Goal: Task Accomplishment & Management: Manage account settings

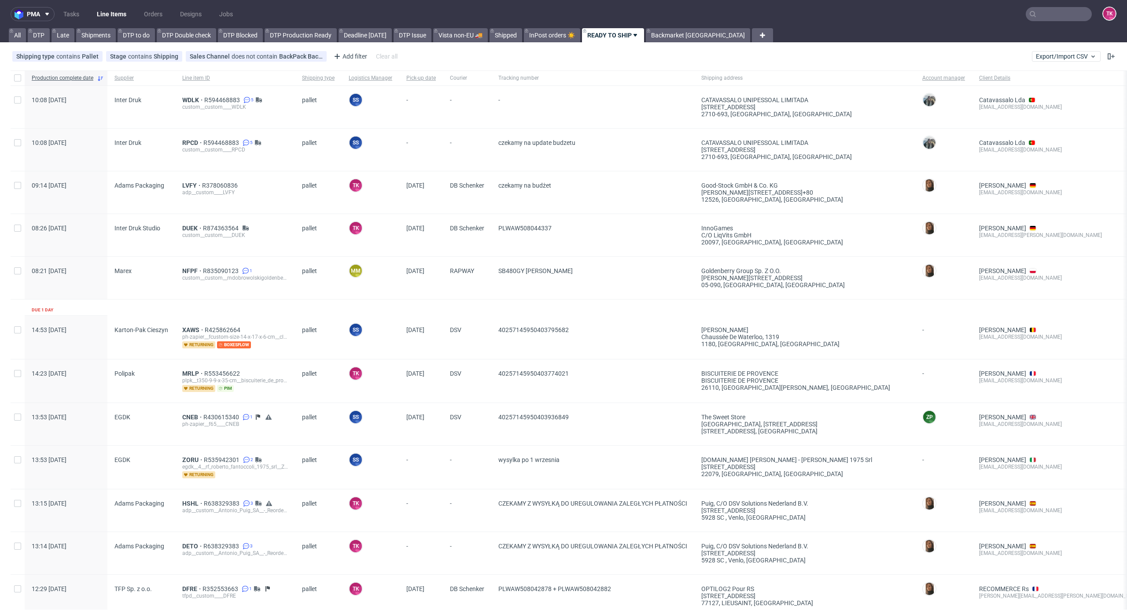
click at [116, 11] on link "Line Items" at bounding box center [112, 14] width 40 height 14
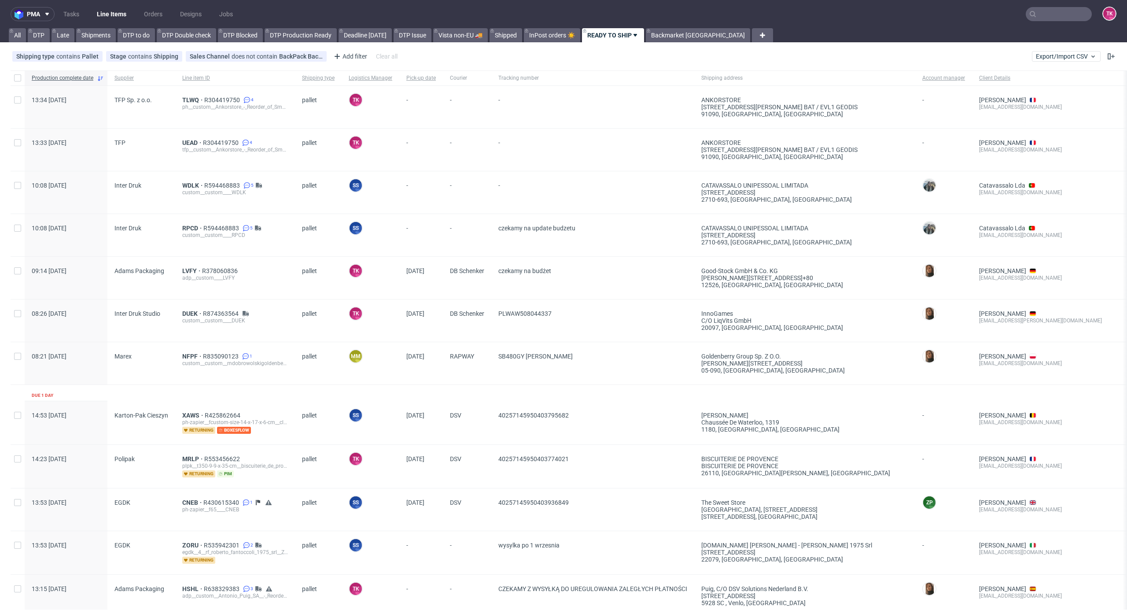
drag, startPoint x: 187, startPoint y: 147, endPoint x: 190, endPoint y: 137, distance: 9.7
drag, startPoint x: 190, startPoint y: 137, endPoint x: 173, endPoint y: 129, distance: 19.3
click at [173, 129] on div "TFP" at bounding box center [141, 150] width 68 height 42
click at [106, 18] on link "Line Items" at bounding box center [112, 14] width 40 height 14
drag, startPoint x: 88, startPoint y: 2, endPoint x: 100, endPoint y: 15, distance: 17.8
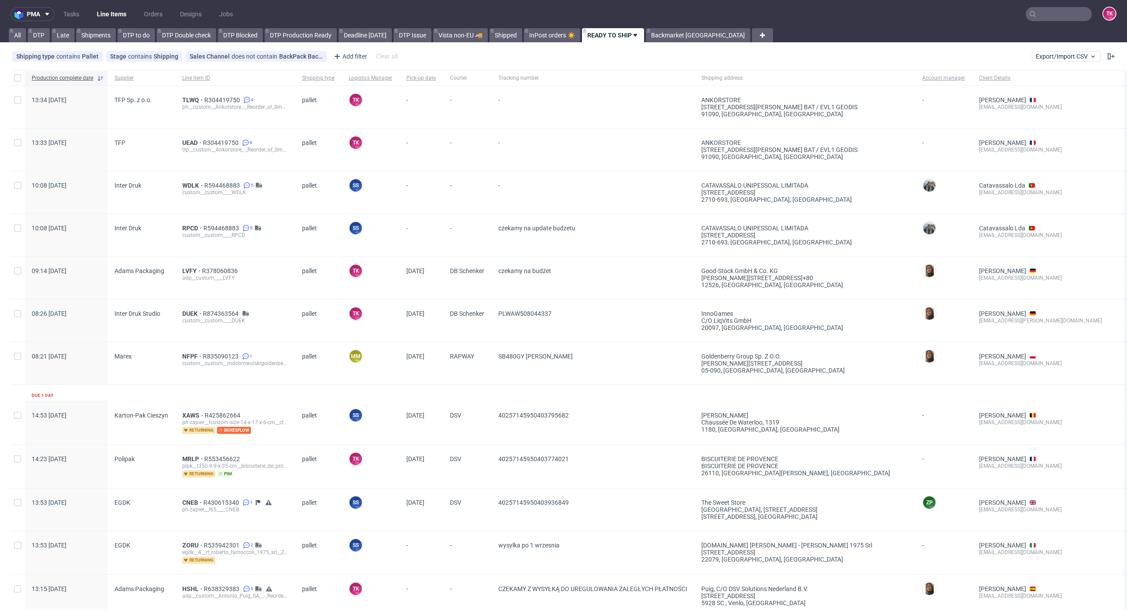
click at [89, 7] on nav "pma Tasks Line Items Orders Designs Jobs TK" at bounding box center [563, 14] width 1127 height 28
click at [100, 15] on link "Line Items" at bounding box center [112, 14] width 40 height 14
click at [87, 11] on ul "Tasks Line Items Orders Designs Jobs" at bounding box center [148, 14] width 187 height 14
click at [98, 13] on link "Line Items" at bounding box center [112, 14] width 40 height 14
click at [117, 13] on link "Line Items" at bounding box center [112, 14] width 40 height 14
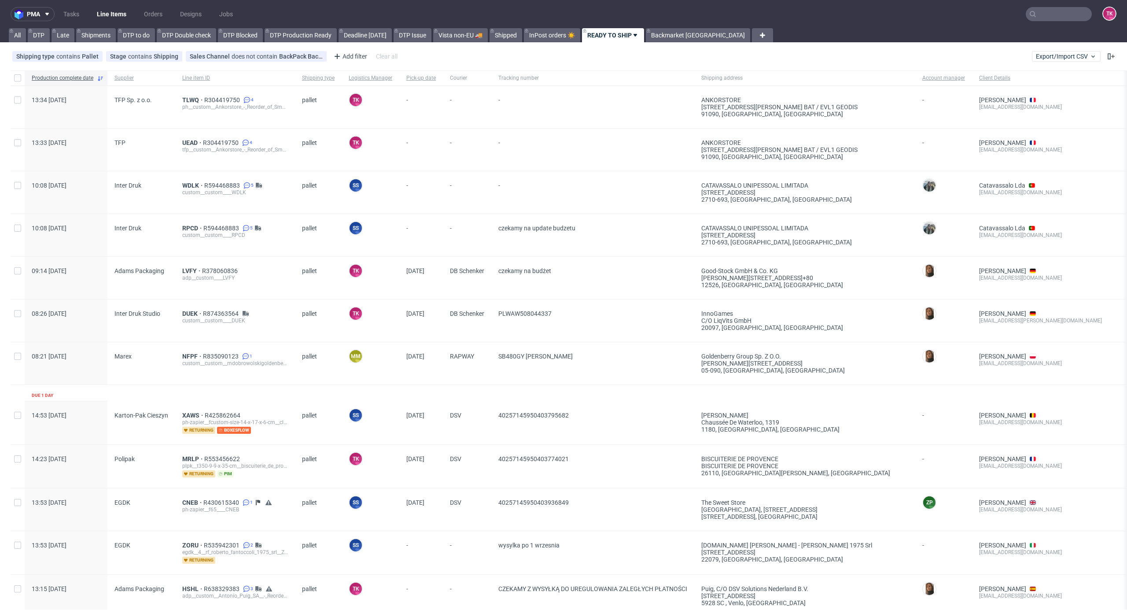
click at [101, 11] on link "Line Items" at bounding box center [112, 14] width 40 height 14
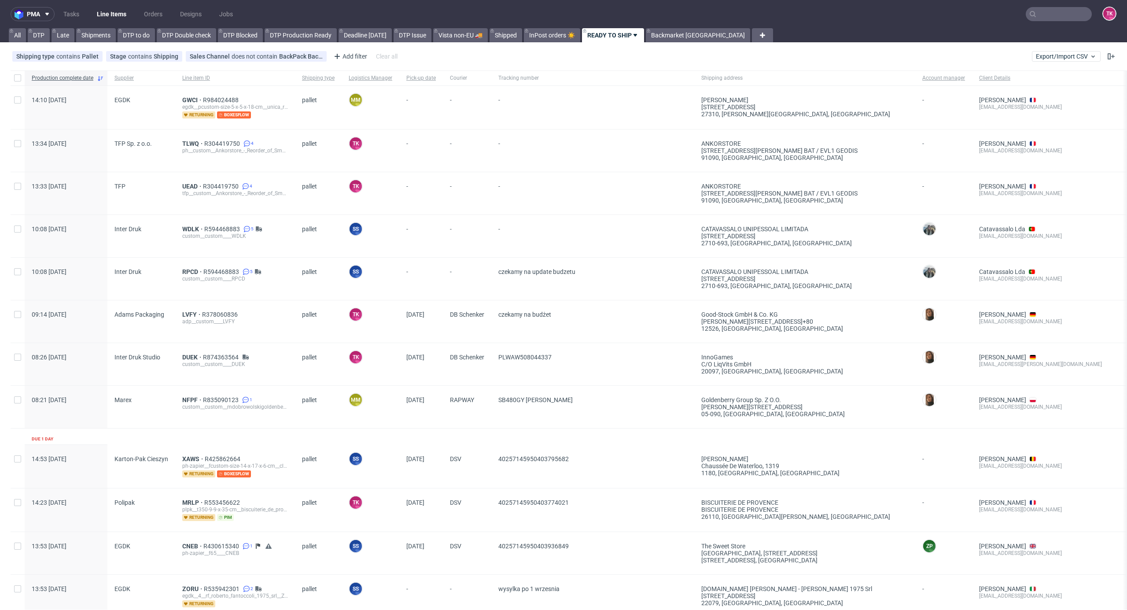
click at [120, 13] on link "Line Items" at bounding box center [112, 14] width 40 height 14
click at [182, 103] on div "egdk__pcustom-size-5-x-5-x-18-cm__unica_rouen__GWCI" at bounding box center [235, 106] width 106 height 7
click at [188, 98] on span "GWCI" at bounding box center [192, 99] width 21 height 7
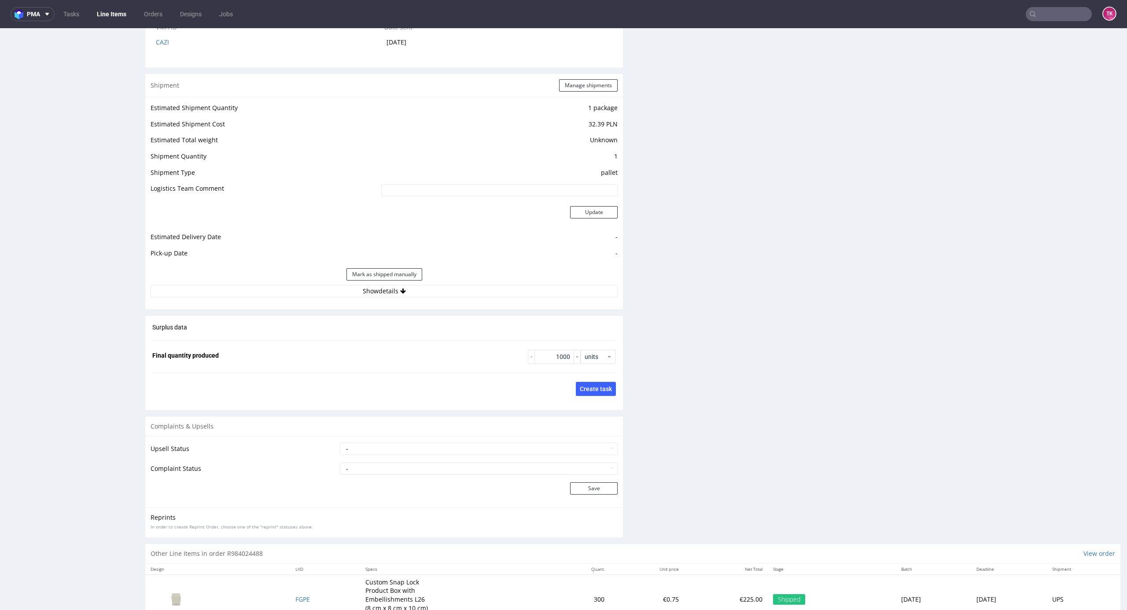
scroll to position [985, 0]
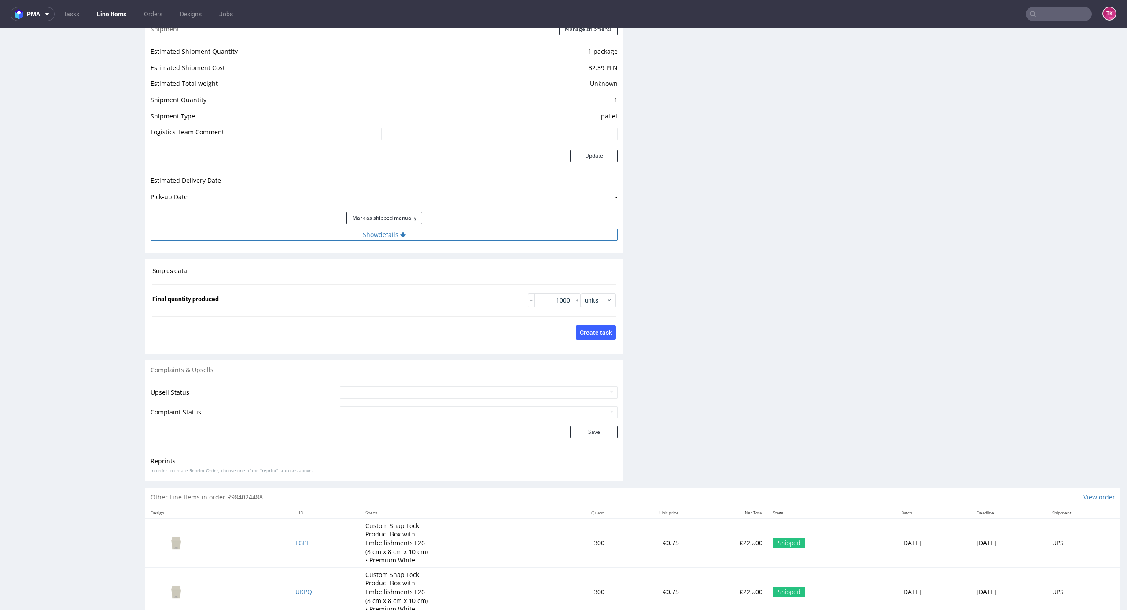
click at [463, 233] on button "Show details" at bounding box center [384, 235] width 467 height 12
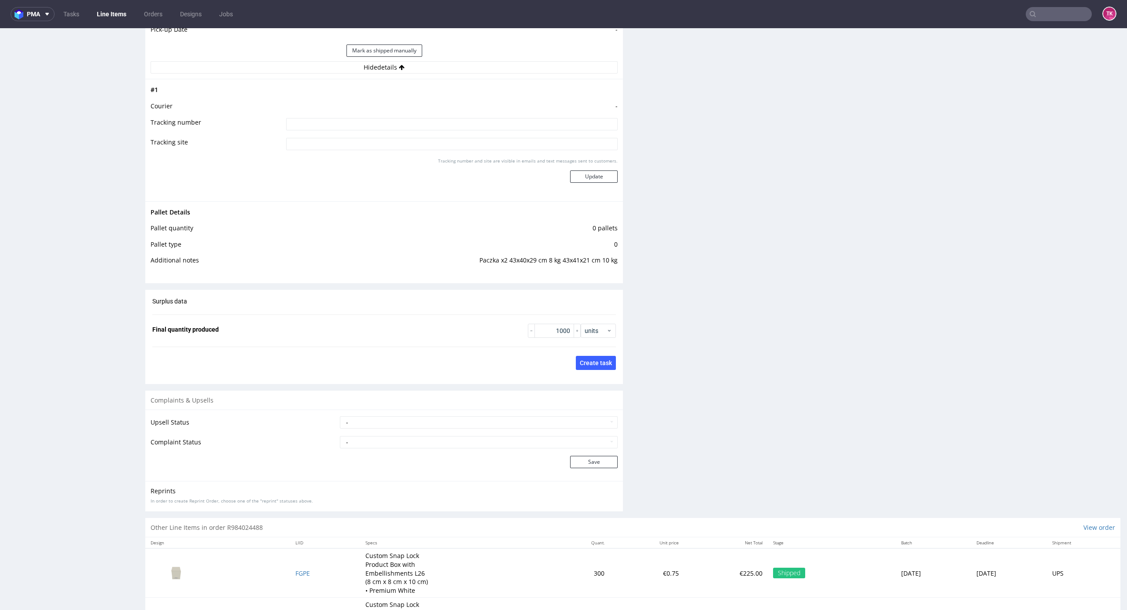
scroll to position [1238, 0]
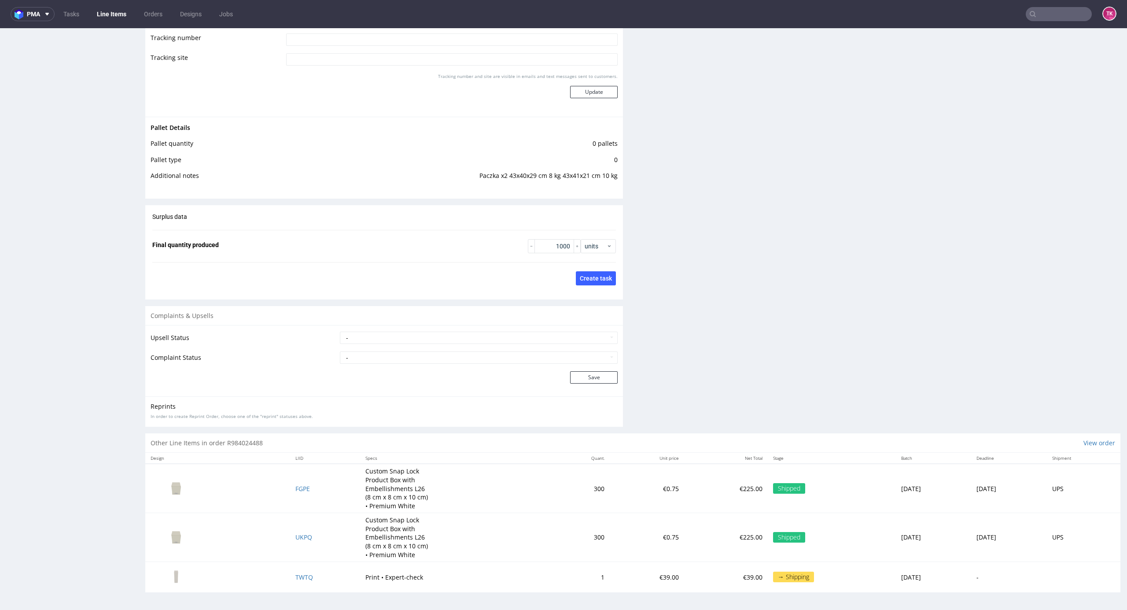
click at [113, 6] on nav "pma Tasks Line Items Orders Designs Jobs TK" at bounding box center [563, 14] width 1127 height 28
click at [113, 11] on link "Line Items" at bounding box center [112, 14] width 40 height 14
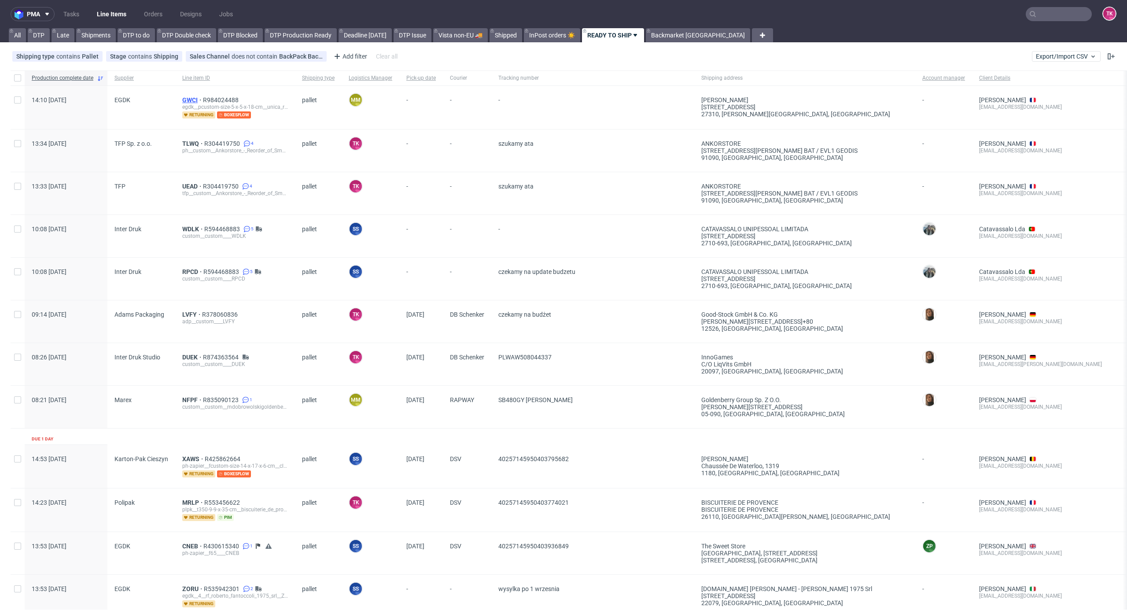
drag, startPoint x: 175, startPoint y: 98, endPoint x: 182, endPoint y: 100, distance: 7.3
click at [179, 100] on div "GWCI R984024488 egdk__pcustom-size-5-x-5-x-18-cm__unica_rouen__GWCI returning b…" at bounding box center [235, 107] width 120 height 43
click at [183, 100] on span "GWCI" at bounding box center [192, 99] width 21 height 7
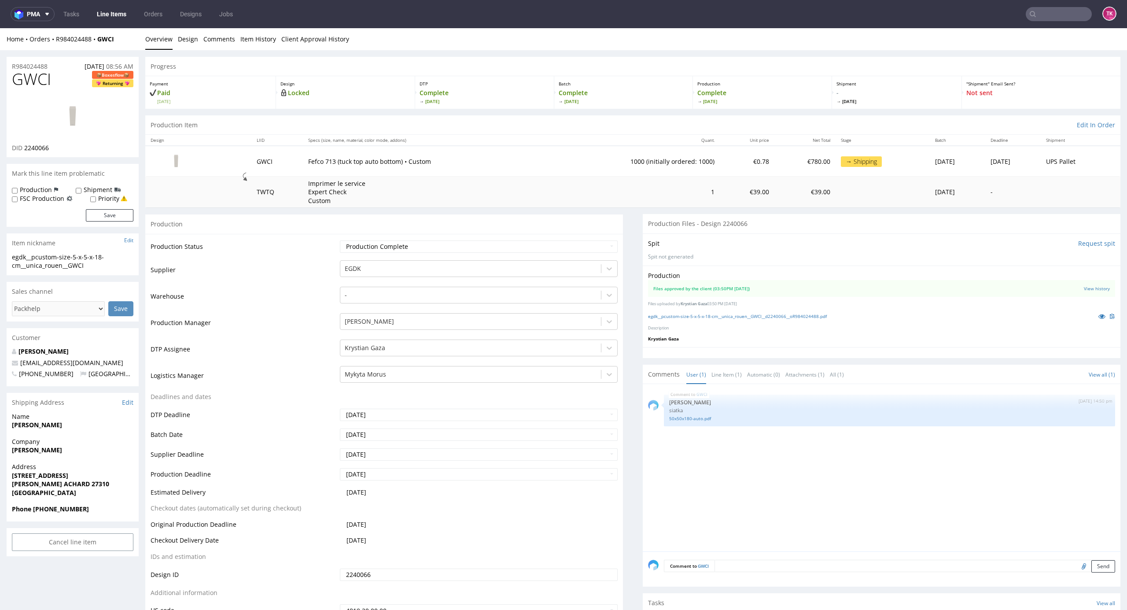
type input "1000"
drag, startPoint x: 16, startPoint y: 455, endPoint x: 71, endPoint y: 449, distance: 55.8
click at [71, 449] on div "Company FREDERIC" at bounding box center [73, 449] width 132 height 25
drag, startPoint x: 22, startPoint y: 432, endPoint x: 108, endPoint y: 423, distance: 87.3
click at [108, 423] on div "Name GRUEL Frederic cardinal" at bounding box center [73, 424] width 132 height 25
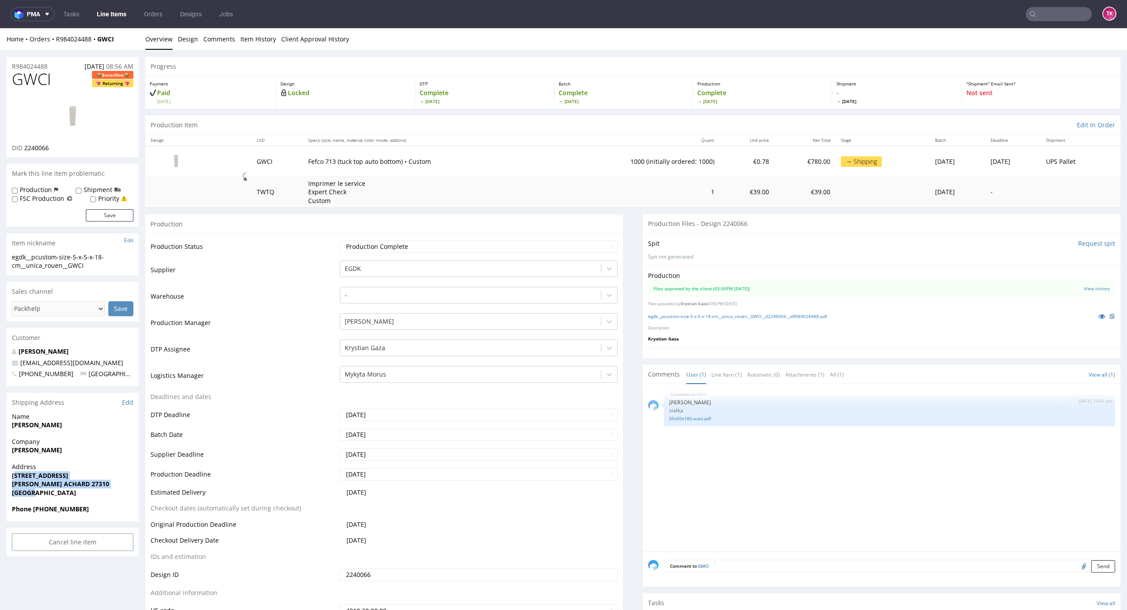
drag, startPoint x: 52, startPoint y: 483, endPoint x: 108, endPoint y: 488, distance: 56.6
click at [110, 488] on p "Address 664 RUE DE ROUEN BOURG ACHARD 27310 France" at bounding box center [73, 479] width 122 height 34
drag, startPoint x: 0, startPoint y: 471, endPoint x: 99, endPoint y: 483, distance: 99.8
drag, startPoint x: 74, startPoint y: 510, endPoint x: 33, endPoint y: 519, distance: 42.7
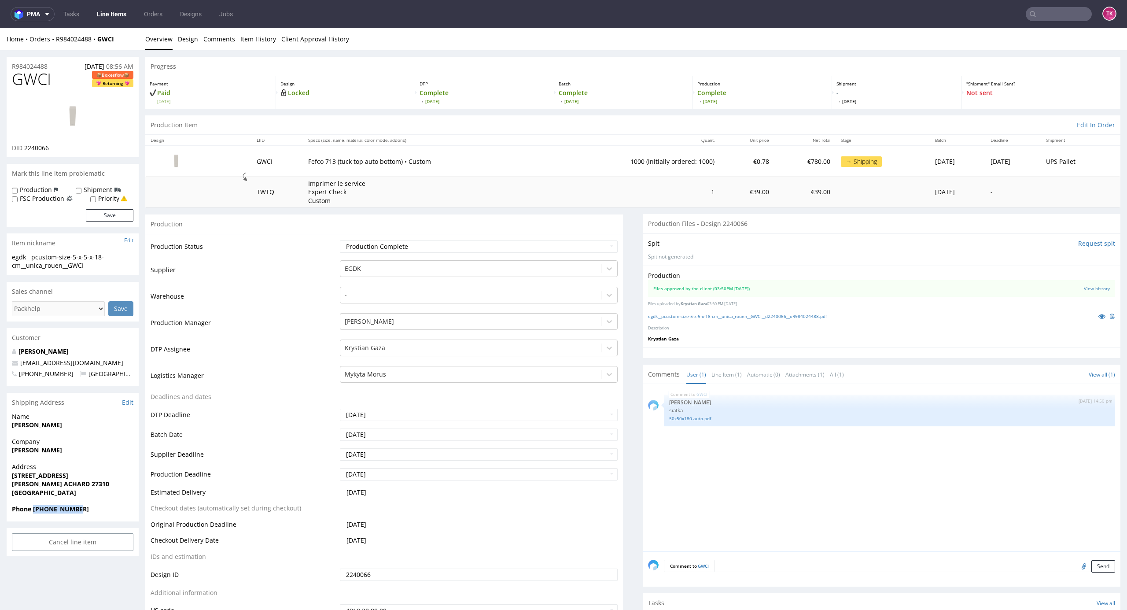
click at [33, 519] on div "Phone +33609152460" at bounding box center [73, 513] width 132 height 17
copy strong "+33609152460"
drag, startPoint x: 94, startPoint y: 358, endPoint x: 0, endPoint y: 370, distance: 95.0
copy div "infos.cardinal@gmail.com"
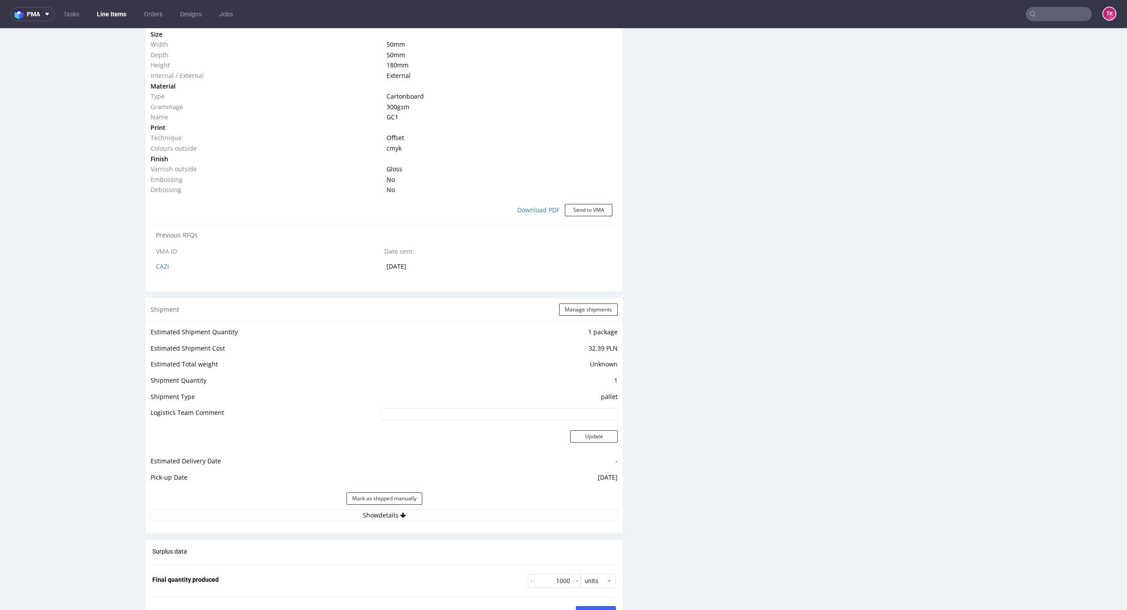
scroll to position [998, 0]
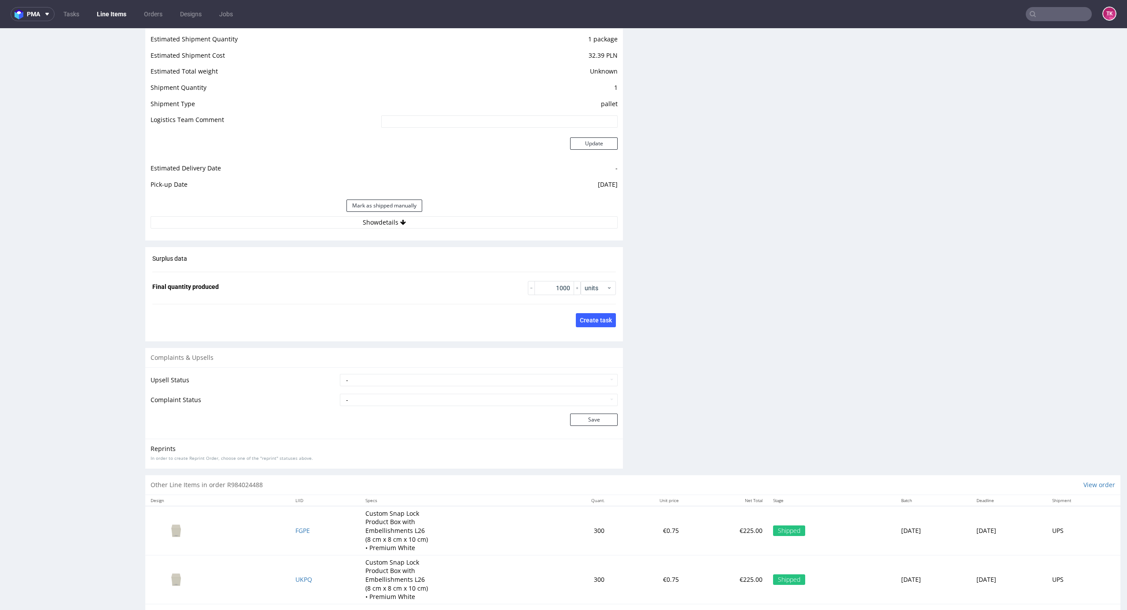
drag, startPoint x: 487, startPoint y: 247, endPoint x: 481, endPoint y: 232, distance: 15.2
click at [481, 228] on button "Show details" at bounding box center [384, 222] width 467 height 12
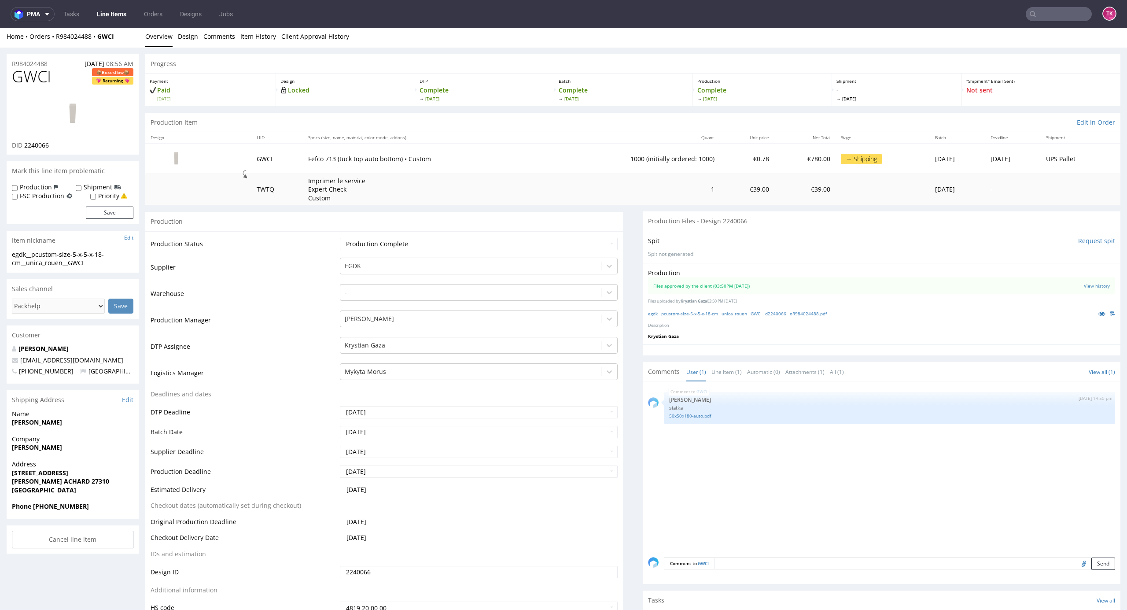
scroll to position [0, 0]
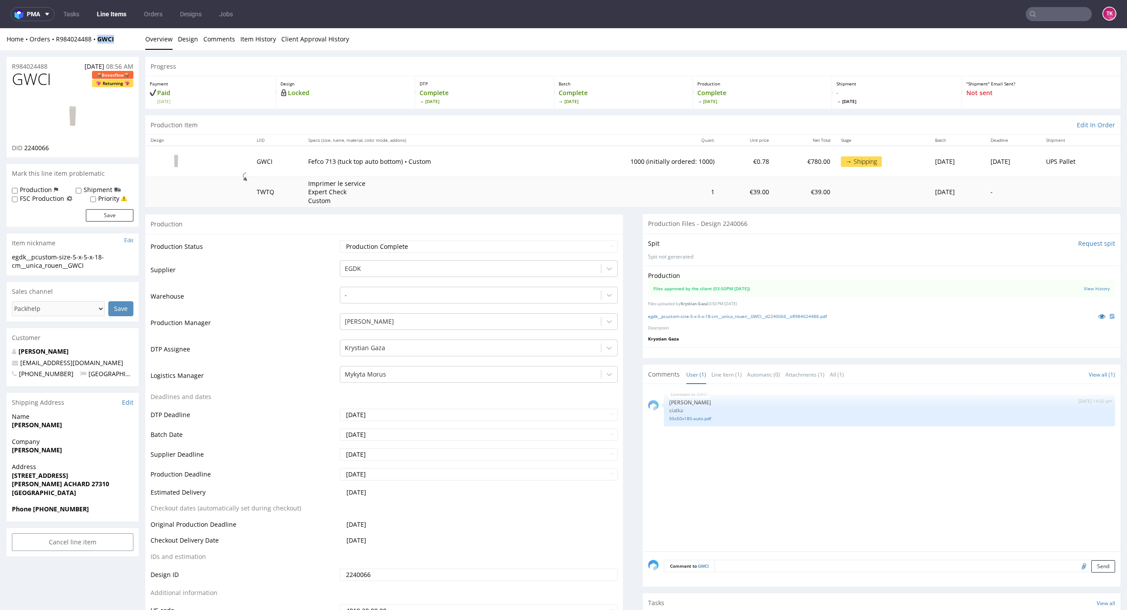
drag, startPoint x: 125, startPoint y: 39, endPoint x: 113, endPoint y: 71, distance: 34.2
click at [97, 47] on div "Home Orders R984024488 GWCI Overview Design Comments Item History Client Approv…" at bounding box center [563, 39] width 1127 height 22
click at [124, 39] on div "Home Orders R984024488 GWCI" at bounding box center [73, 39] width 132 height 9
drag, startPoint x: 123, startPoint y: 40, endPoint x: 113, endPoint y: 24, distance: 19.1
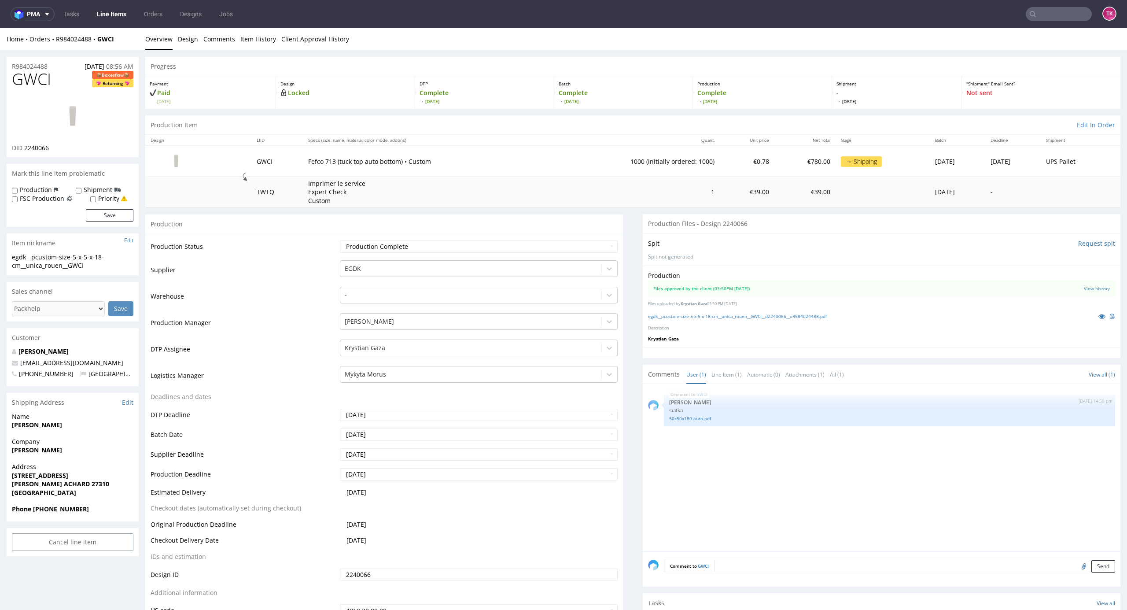
drag, startPoint x: 53, startPoint y: 45, endPoint x: 118, endPoint y: 48, distance: 64.8
click at [118, 48] on div "Home Orders R984024488 GWCI Overview Design Comments Item History Client Approv…" at bounding box center [563, 39] width 1127 height 22
copy div "R984024488 GWCI"
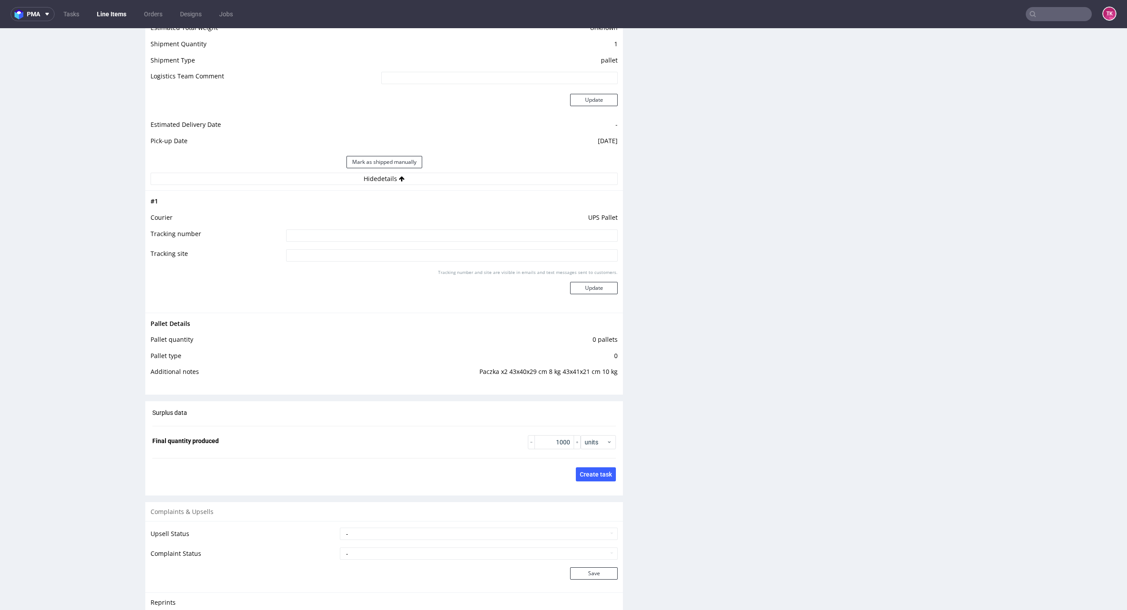
scroll to position [1174, 0]
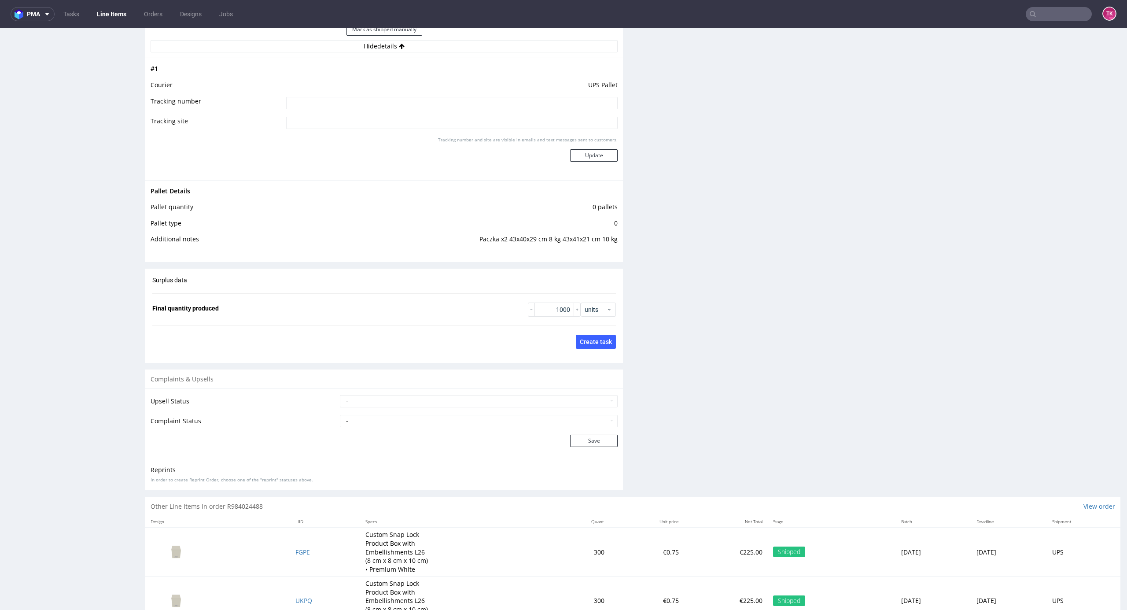
drag, startPoint x: 372, startPoint y: 92, endPoint x: 368, endPoint y: 102, distance: 10.5
click at [372, 94] on td "UPS Pallet" at bounding box center [451, 88] width 334 height 16
click at [368, 102] on input at bounding box center [452, 103] width 332 height 12
paste input "1Z5A15806893320188"
click at [374, 110] on td "1Z5A15806893320188" at bounding box center [451, 106] width 334 height 20
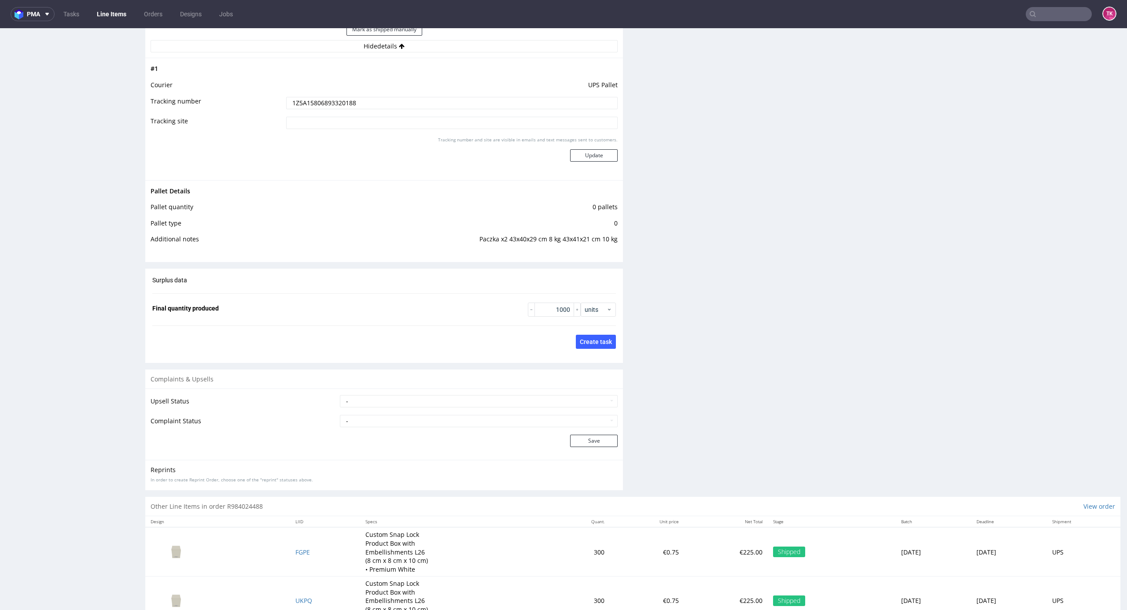
scroll to position [1238, 0]
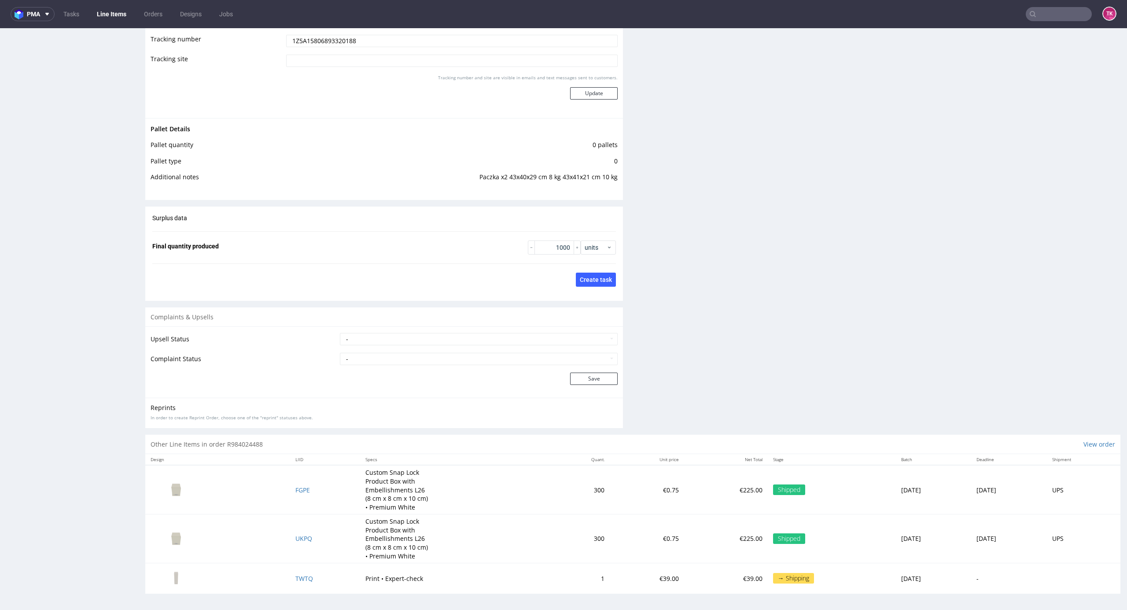
click at [374, 101] on tbody "# 1 Courier UPS Pallet Tracking number 1Z5A15806893320188 Tracking site Trackin…" at bounding box center [384, 56] width 467 height 111
click at [372, 40] on input "1Z5A15806893320188" at bounding box center [452, 39] width 332 height 12
paste input "1Z5A15806890890578"
type input "1Z5A15806893320188 1Z5A15806890890578"
click at [591, 97] on button "Update" at bounding box center [594, 92] width 48 height 12
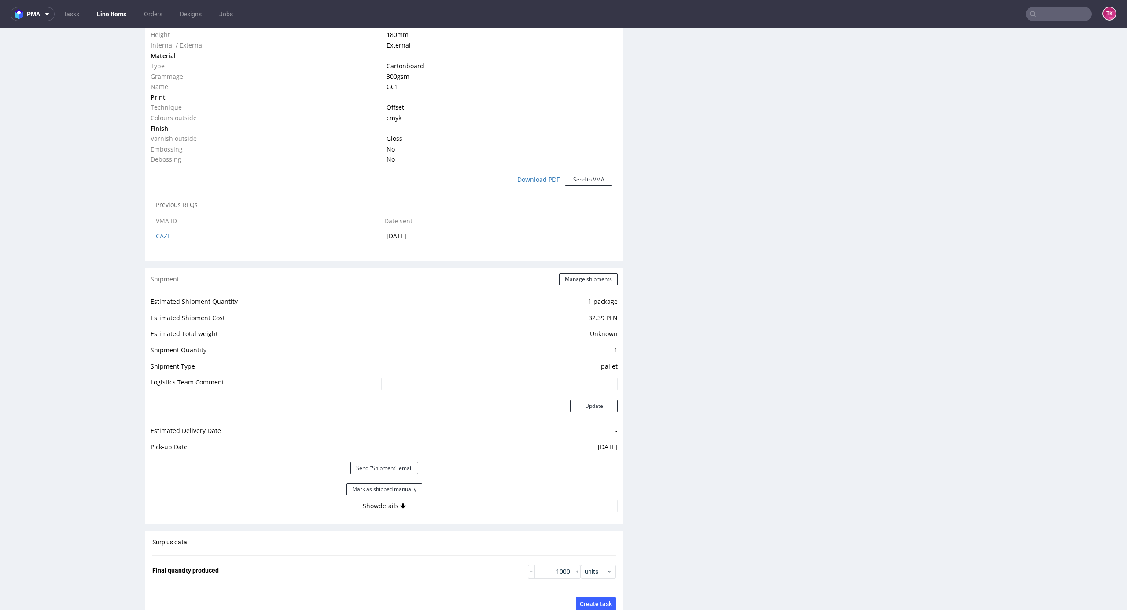
scroll to position [733, 0]
click at [113, 23] on nav "pma Tasks Line Items Orders Designs Jobs TK" at bounding box center [563, 14] width 1127 height 28
click at [117, 12] on link "Line Items" at bounding box center [112, 14] width 40 height 14
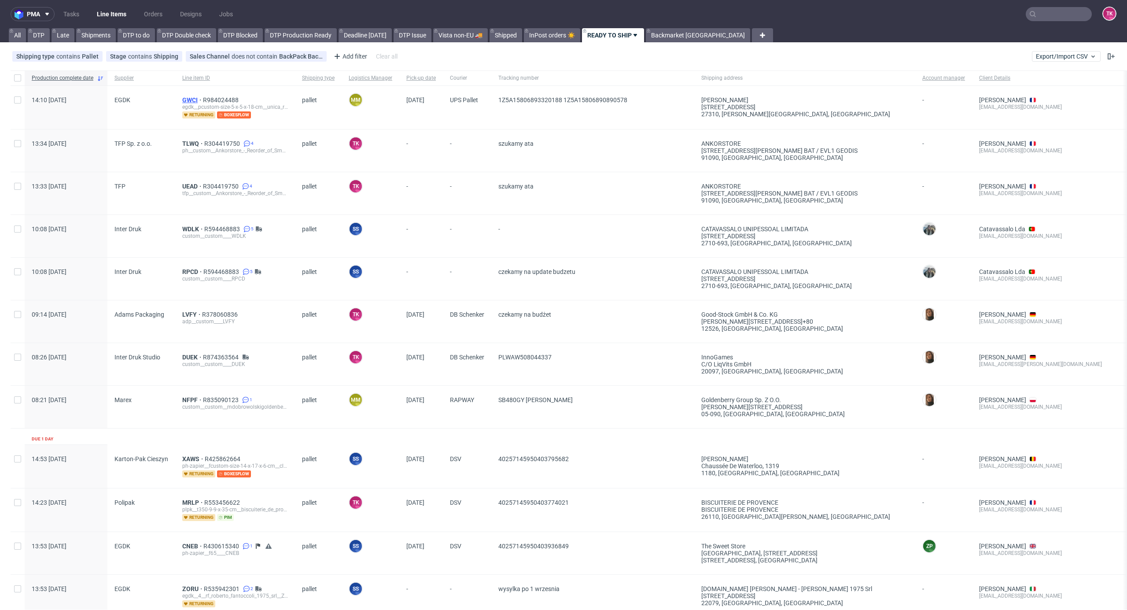
click at [181, 101] on div "GWCI R984024488 egdk__pcustom-size-5-x-5-x-18-cm__unica_rouen__GWCI returning b…" at bounding box center [235, 107] width 120 height 43
click at [185, 101] on span "GWCI" at bounding box center [192, 99] width 21 height 7
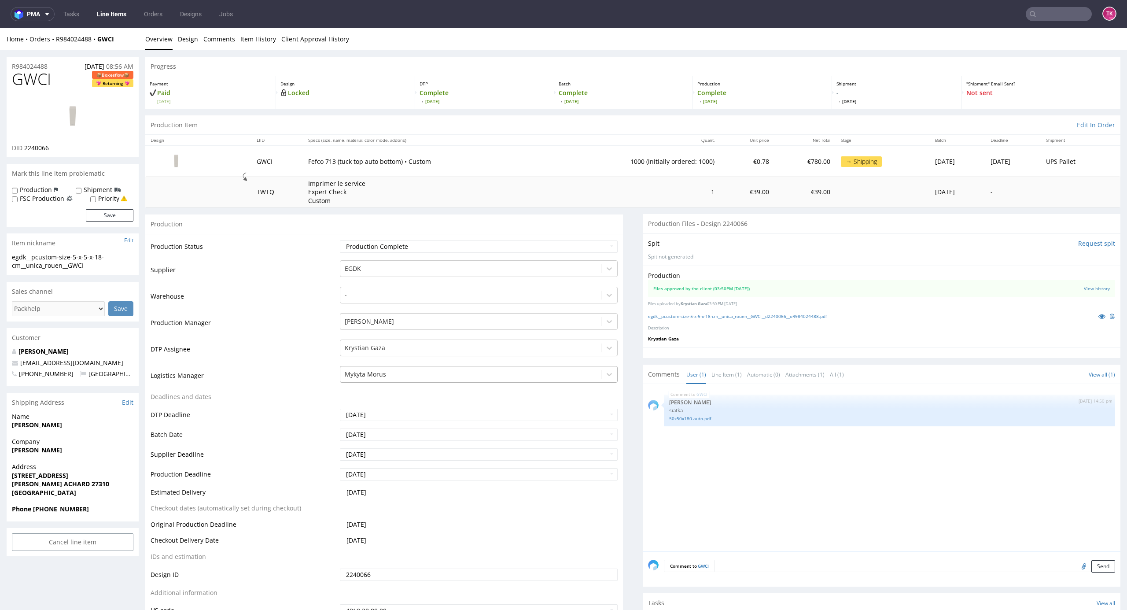
click at [386, 376] on div at bounding box center [471, 374] width 252 height 11
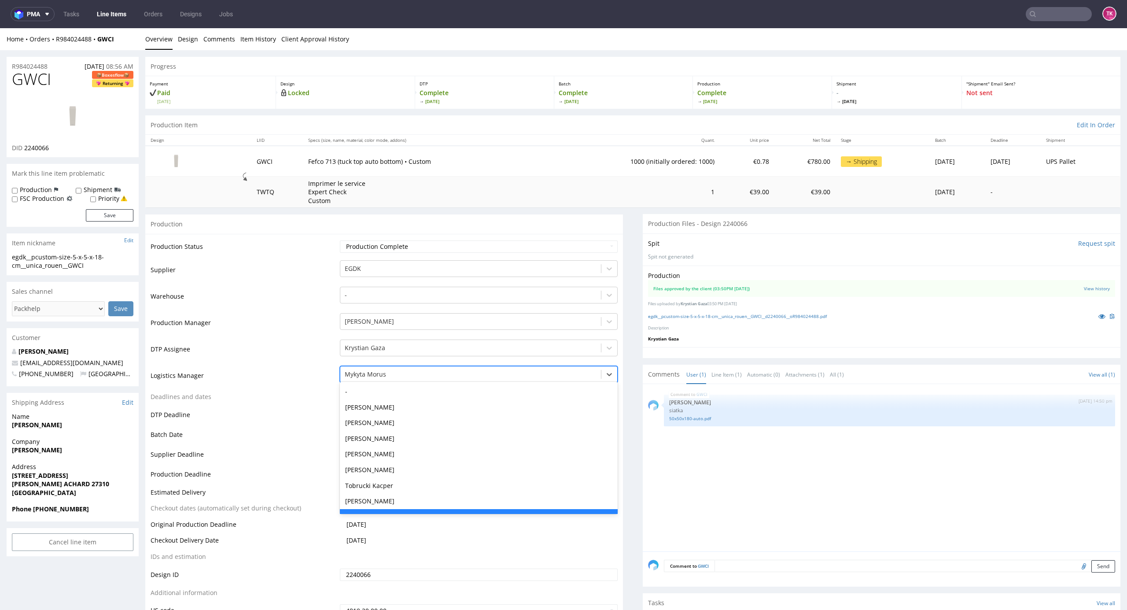
scroll to position [16, 0]
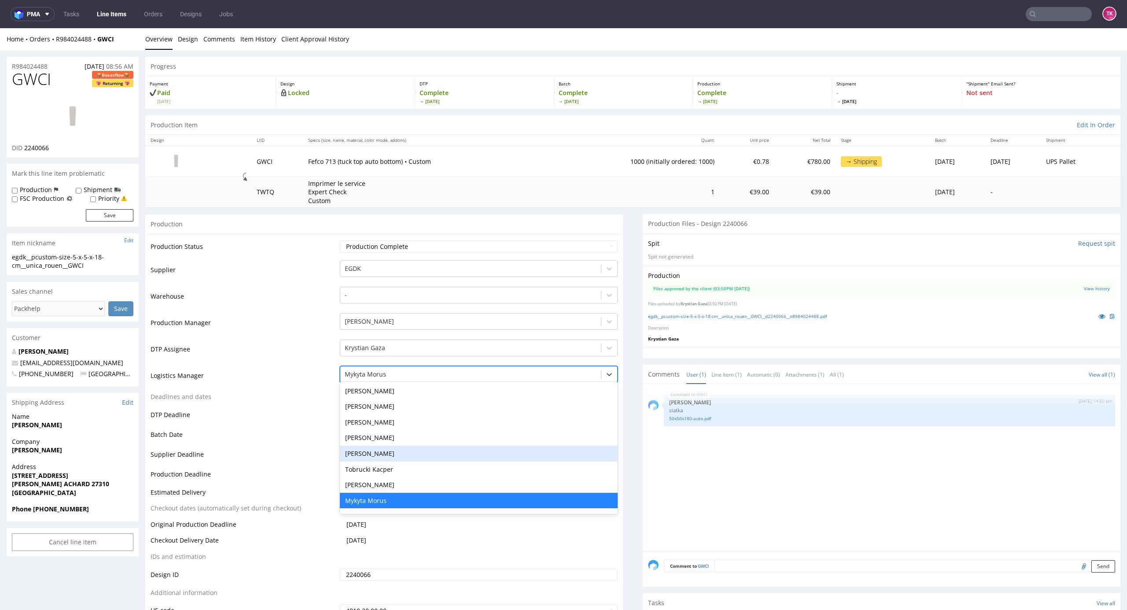
click at [369, 469] on div "Tobrucki Kacper" at bounding box center [479, 469] width 278 height 16
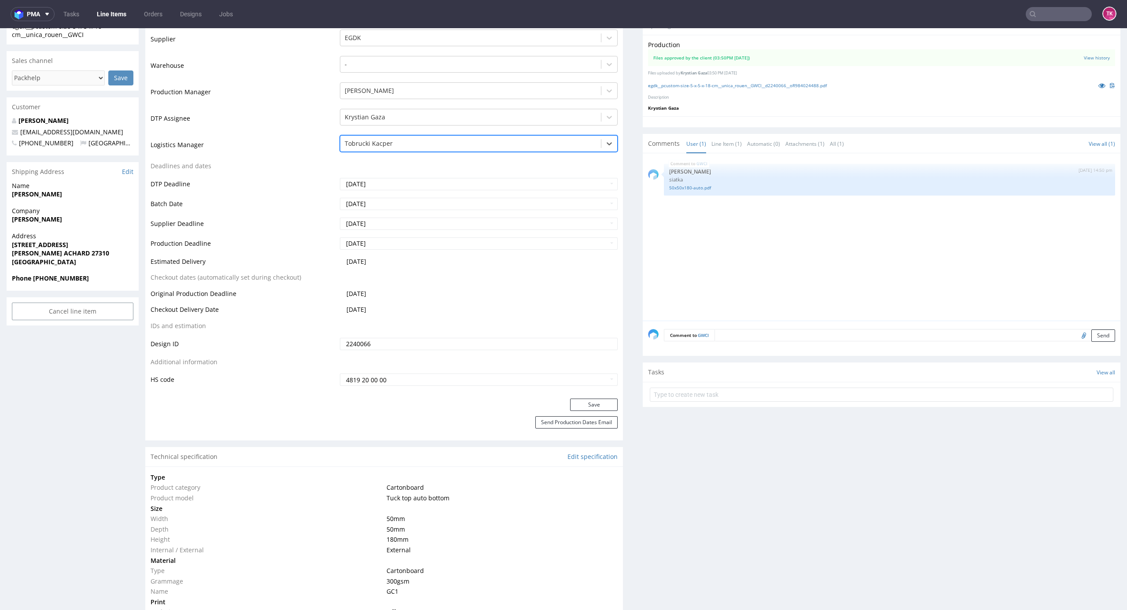
scroll to position [235, 0]
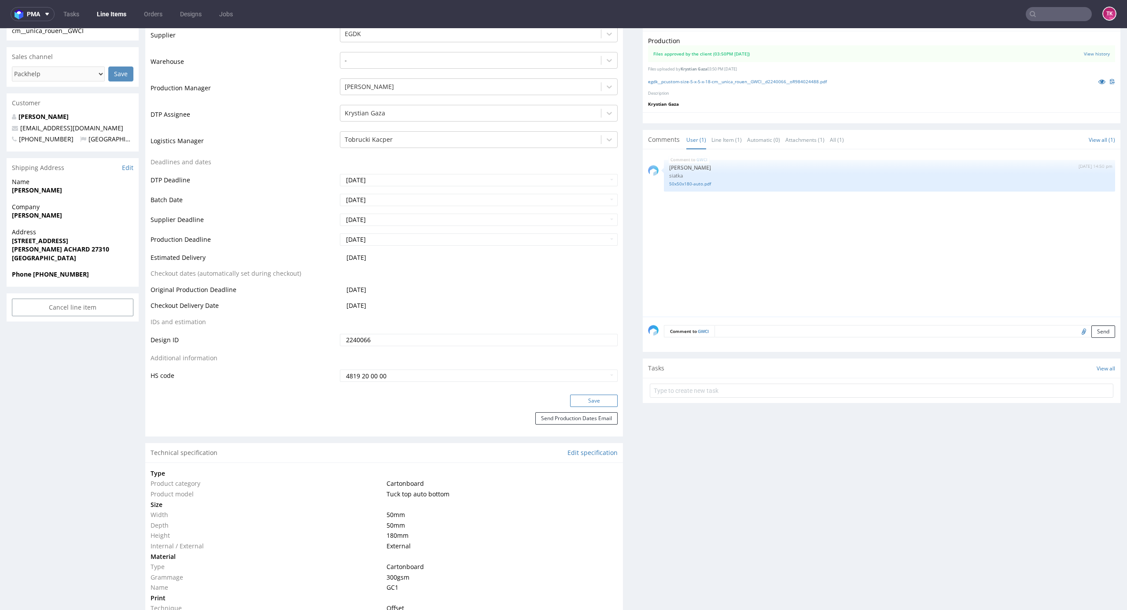
click at [580, 397] on button "Save" at bounding box center [594, 401] width 48 height 12
drag, startPoint x: 107, startPoint y: 6, endPoint x: 107, endPoint y: 13, distance: 6.6
click at [107, 7] on nav "pma Tasks Line Items Orders Designs Jobs TK" at bounding box center [563, 14] width 1127 height 28
click at [108, 13] on link "Line Items" at bounding box center [112, 14] width 40 height 14
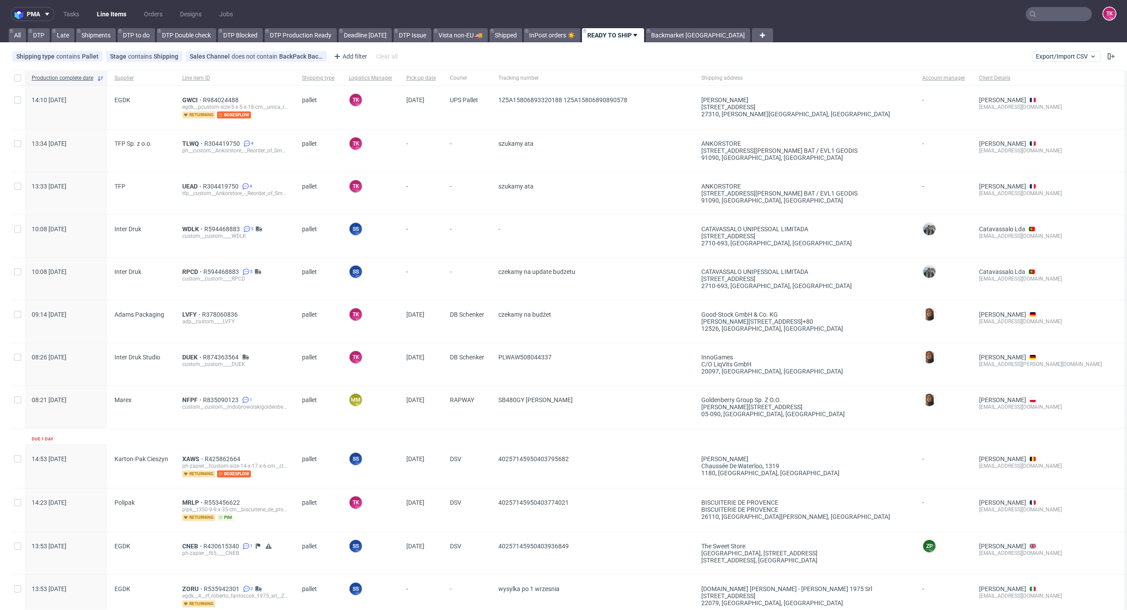
click at [93, 10] on link "Line Items" at bounding box center [112, 14] width 40 height 14
click at [1063, 7] on input "text" at bounding box center [1059, 14] width 66 height 14
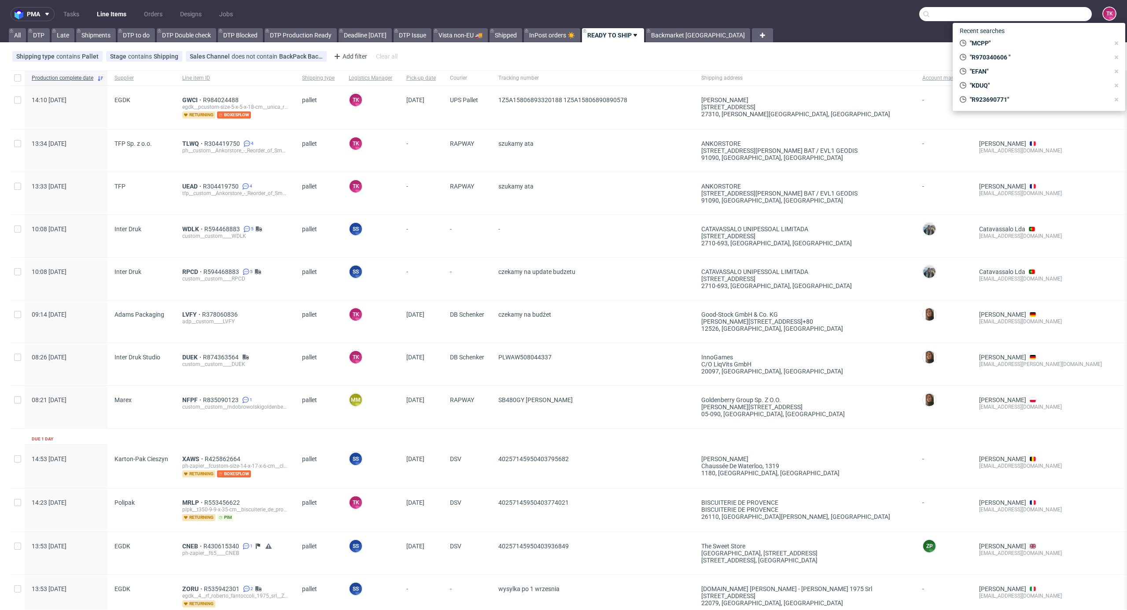
paste input "RULX"
type input "RULX"
click at [1010, 40] on div "custom__custom____ RULX" at bounding box center [1030, 36] width 62 height 8
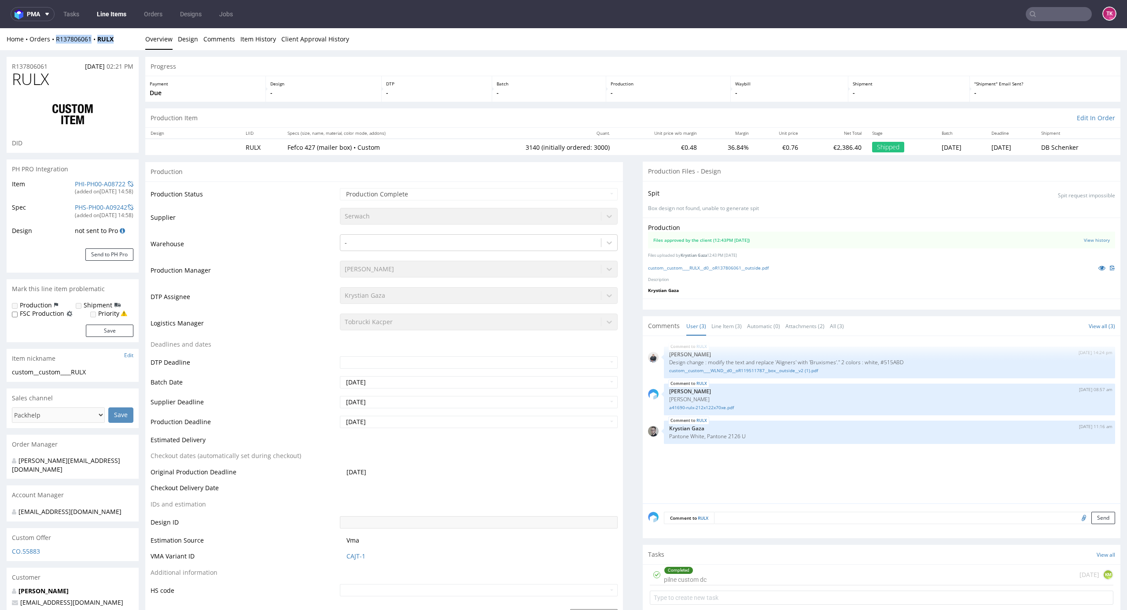
drag, startPoint x: 128, startPoint y: 39, endPoint x: 56, endPoint y: 46, distance: 71.7
click at [57, 44] on div "Home Orders R137806061 RULX Overview Design Comments Item History Client Approv…" at bounding box center [563, 39] width 1127 height 22
copy div "R137806061 RULX"
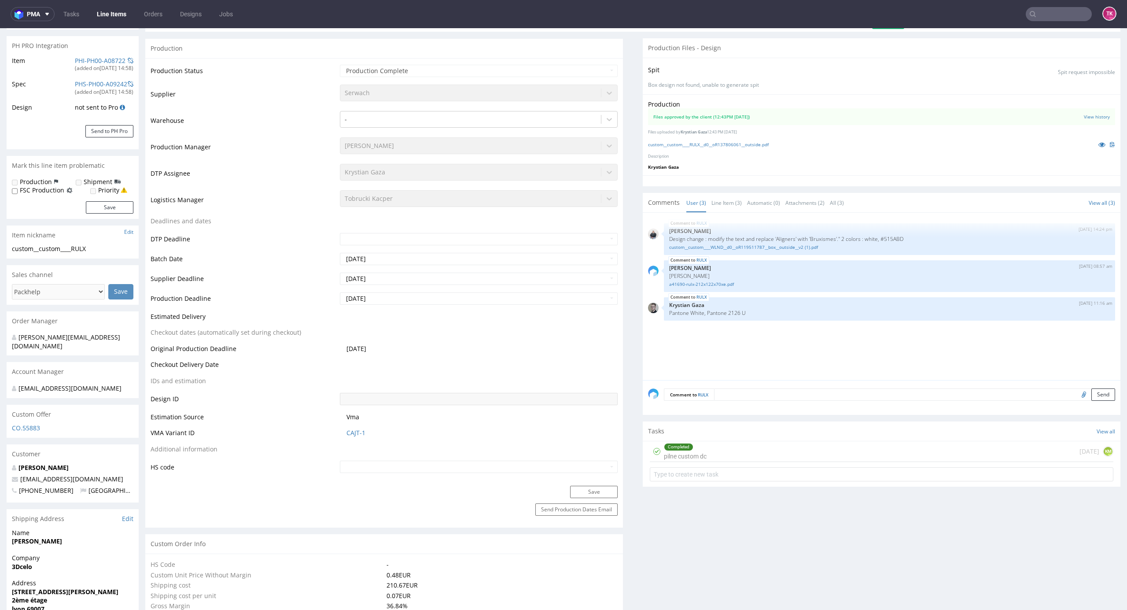
scroll to position [293, 0]
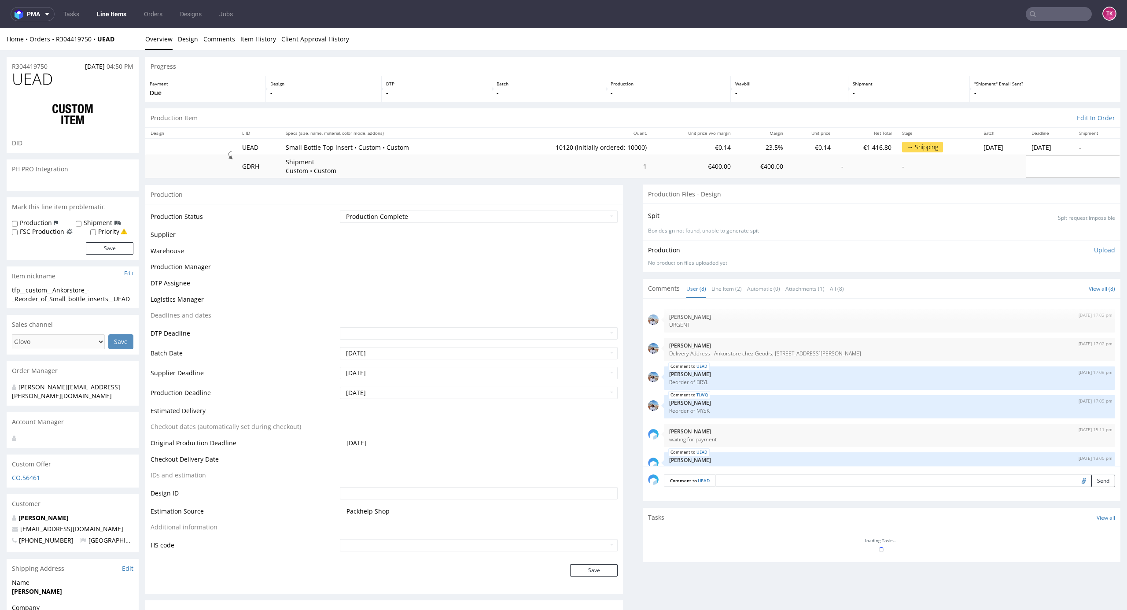
scroll to position [80, 0]
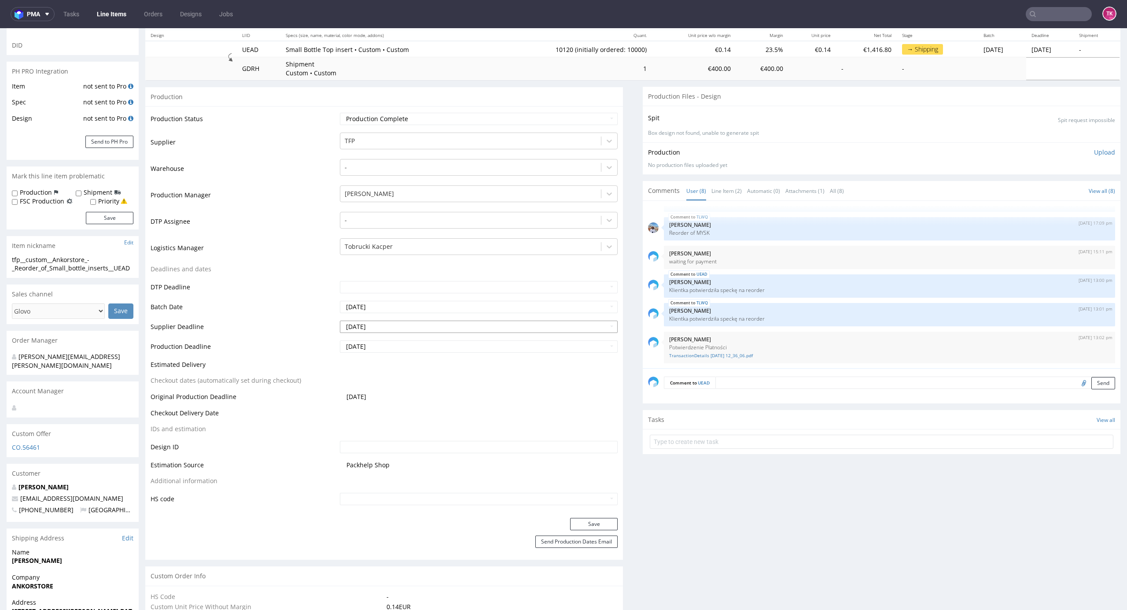
type input "10120"
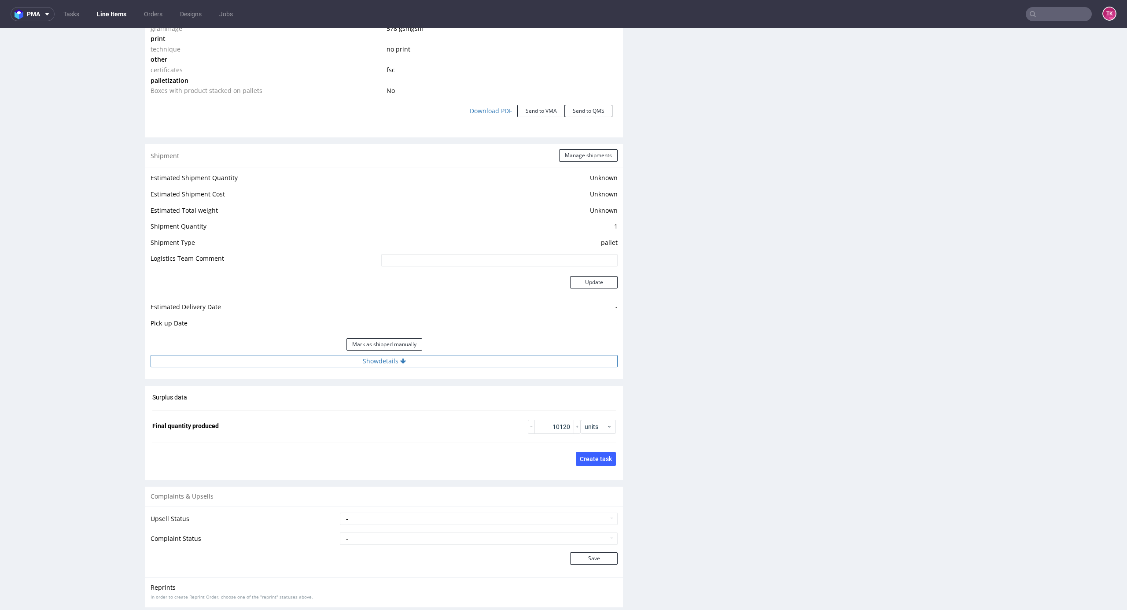
click at [483, 359] on button "Show details" at bounding box center [384, 361] width 467 height 12
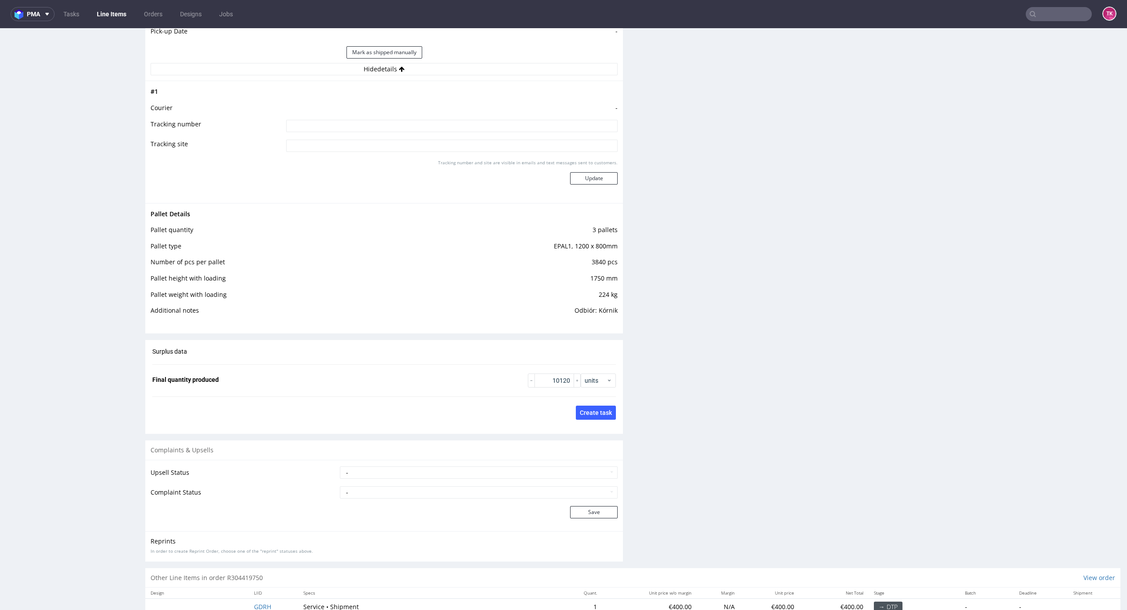
scroll to position [1361, 0]
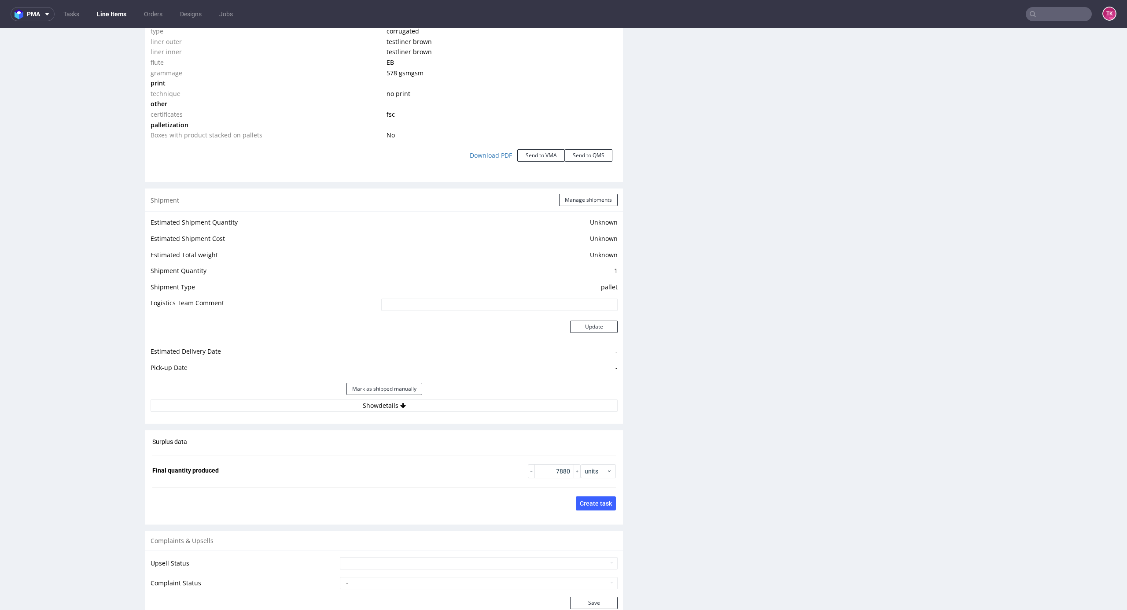
scroll to position [1057, 0]
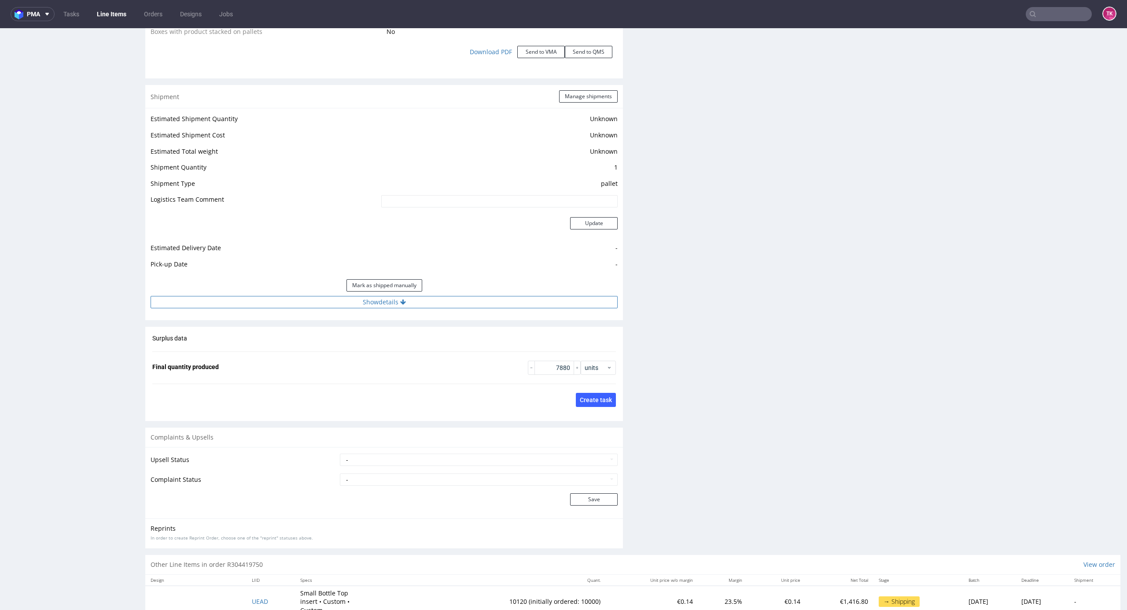
click at [478, 307] on button "Show details" at bounding box center [384, 302] width 467 height 12
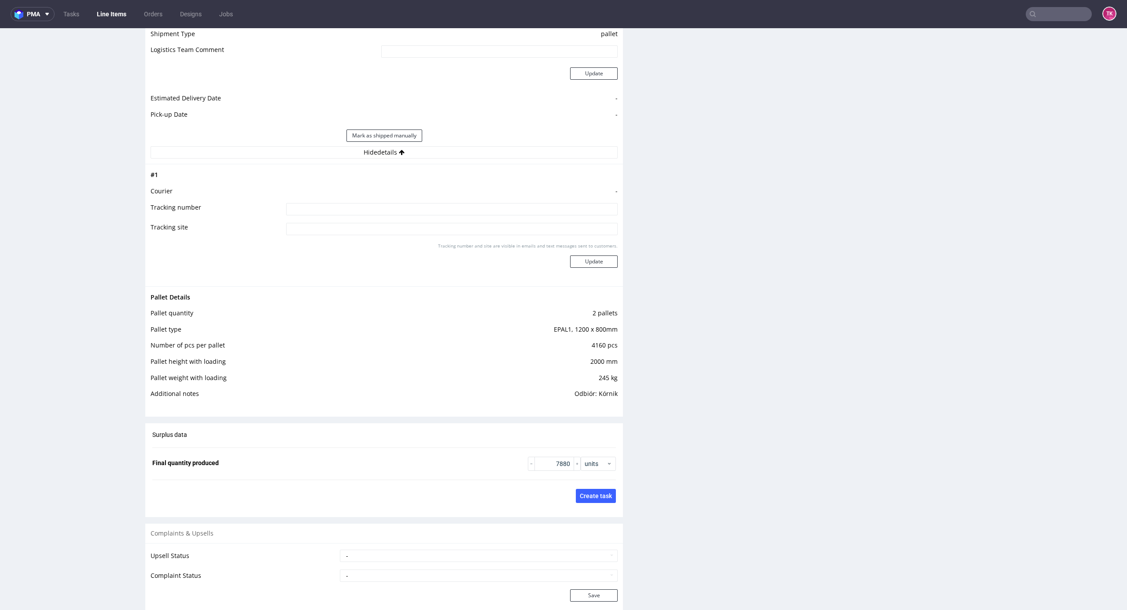
scroll to position [1350, 0]
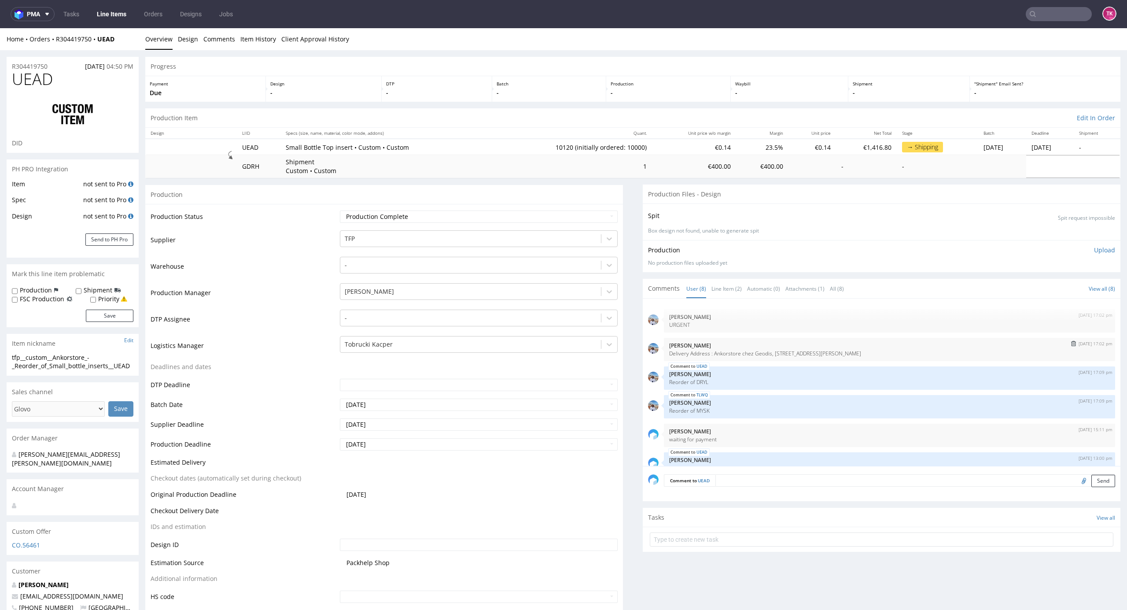
drag, startPoint x: 687, startPoint y: 352, endPoint x: 937, endPoint y: 351, distance: 250.5
click at [937, 351] on p "Delivery Address : Ankorstore chez Geodis, 146 Rue de Corbeil, Bâtiment EVL1, q…" at bounding box center [889, 353] width 441 height 7
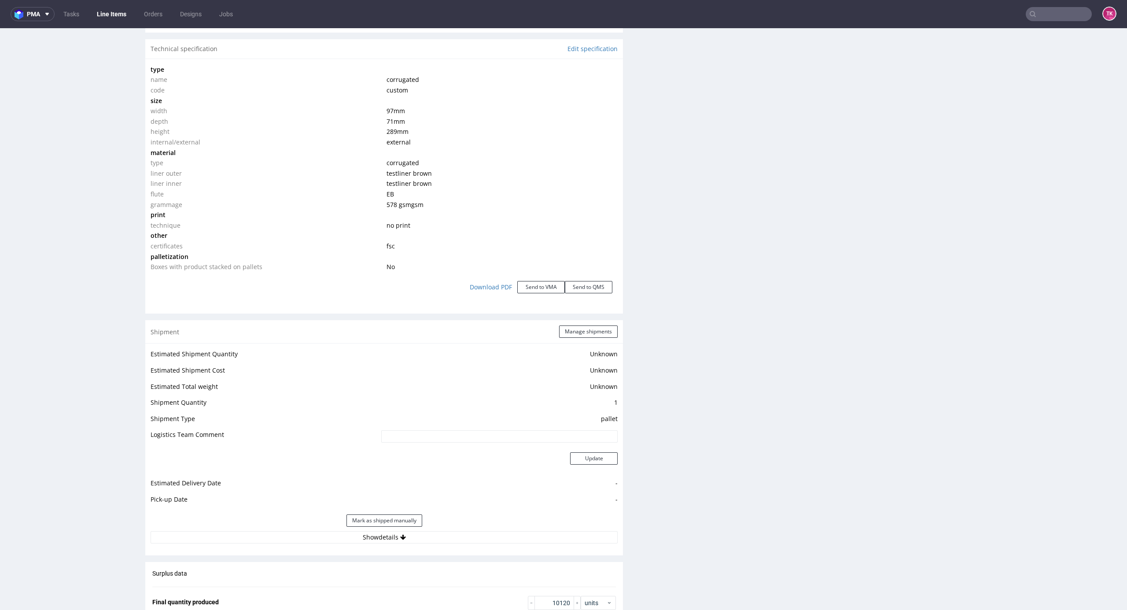
scroll to position [998, 0]
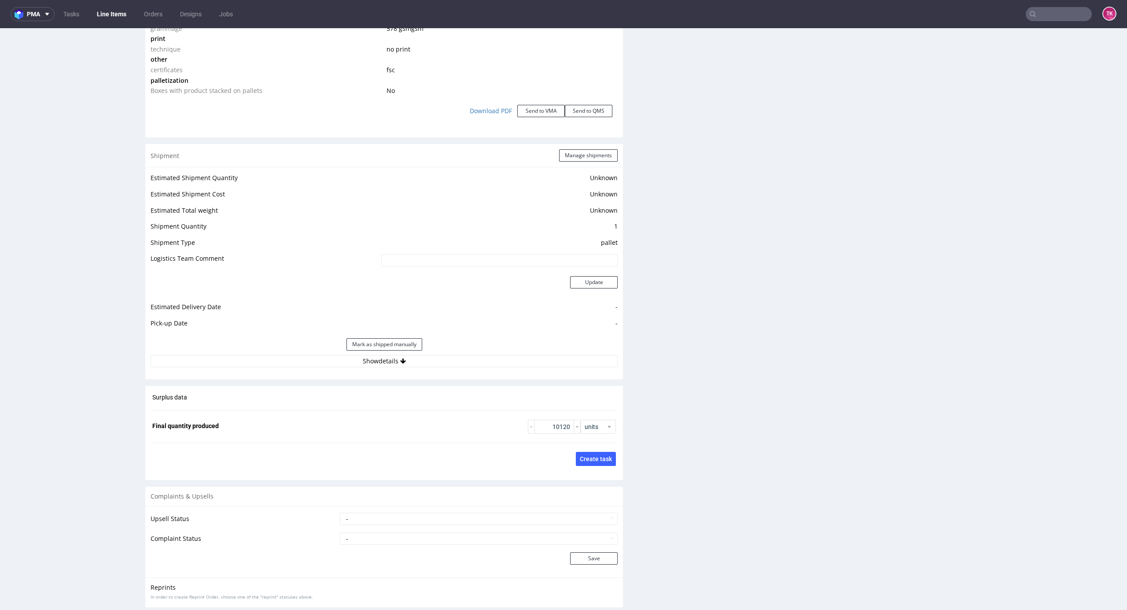
drag, startPoint x: 502, startPoint y: 379, endPoint x: 498, endPoint y: 376, distance: 5.0
click at [501, 377] on div "Shipment Manage shipments Estimated Shipment Quantity Unknown Estimated Shipmen…" at bounding box center [384, 261] width 478 height 235
click at [496, 369] on div "Estimated Shipment Quantity Unknown Estimated Shipment Cost Unknown Estimated T…" at bounding box center [384, 270] width 478 height 206
click at [495, 365] on button "Show details" at bounding box center [384, 361] width 467 height 12
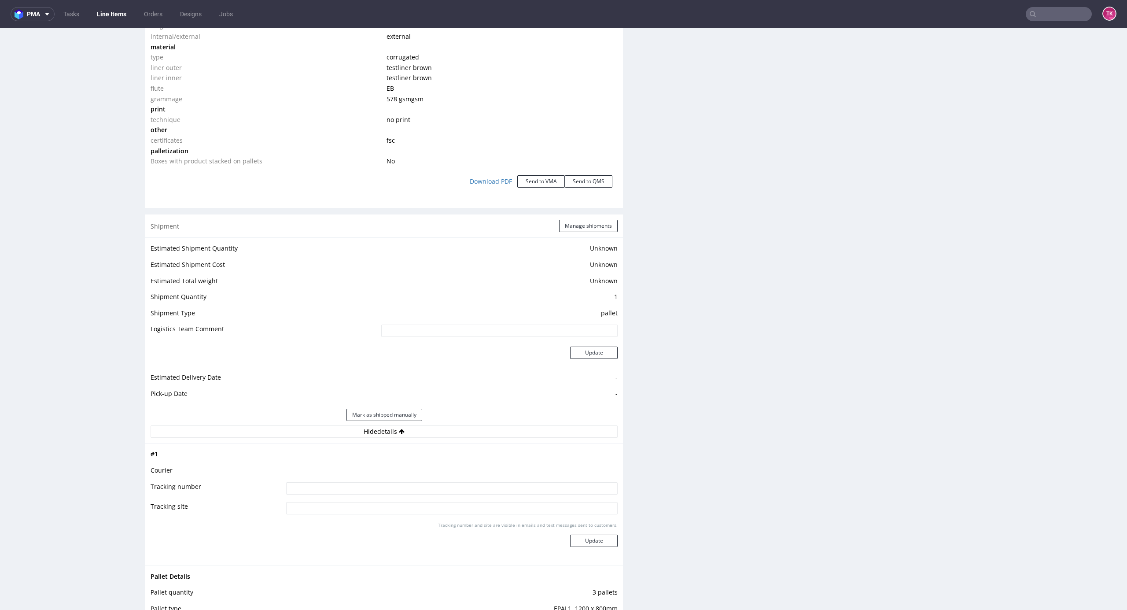
scroll to position [939, 0]
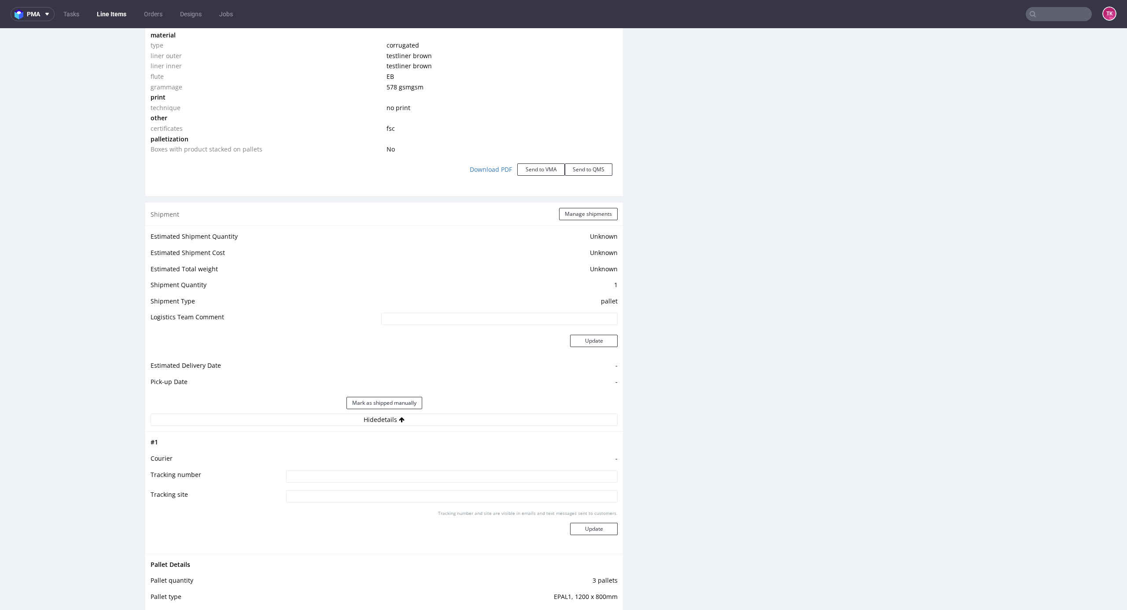
click at [456, 481] on input at bounding box center [452, 476] width 332 height 12
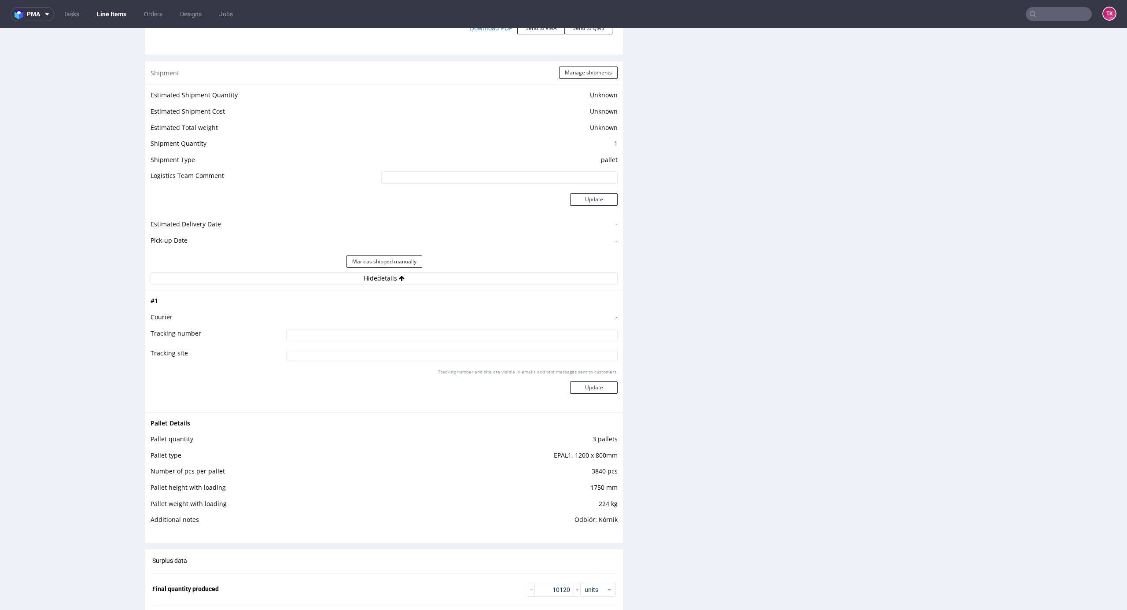
scroll to position [1233, 0]
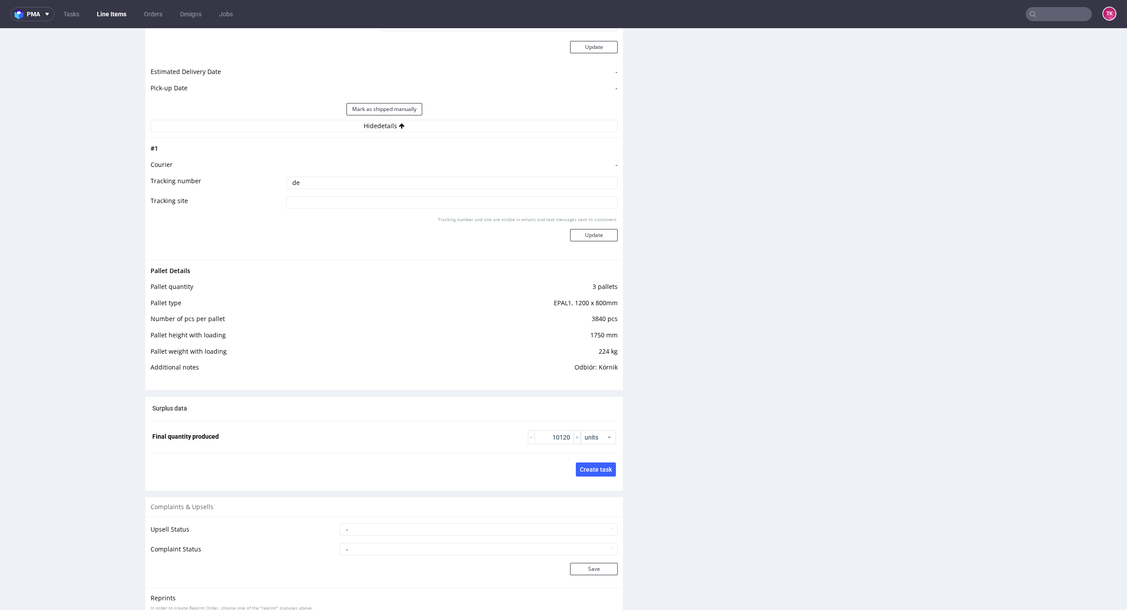
type input "d"
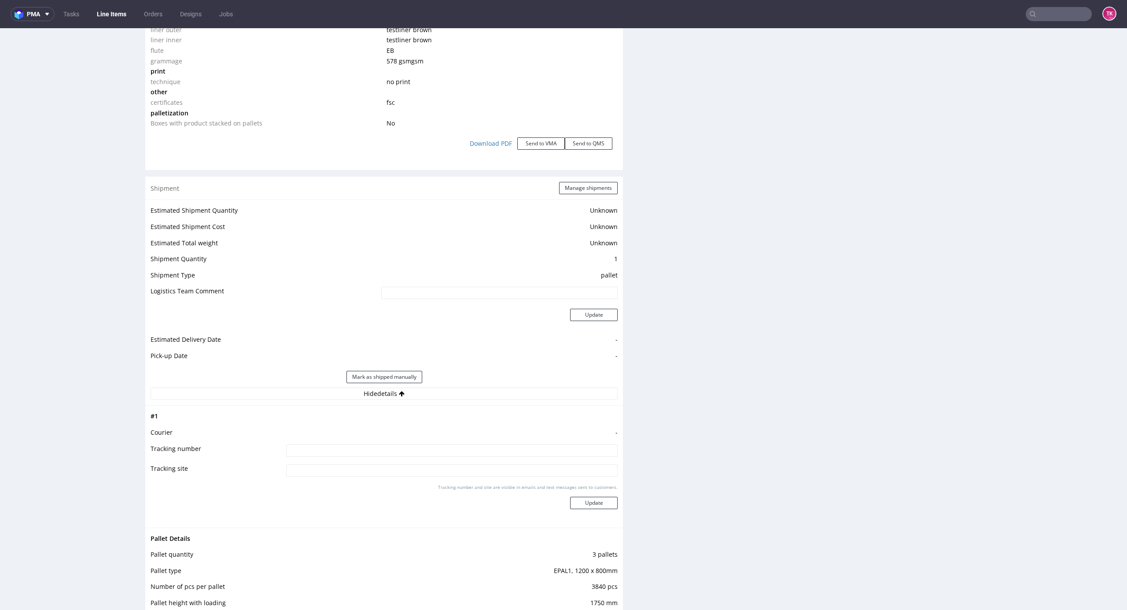
scroll to position [1057, 0]
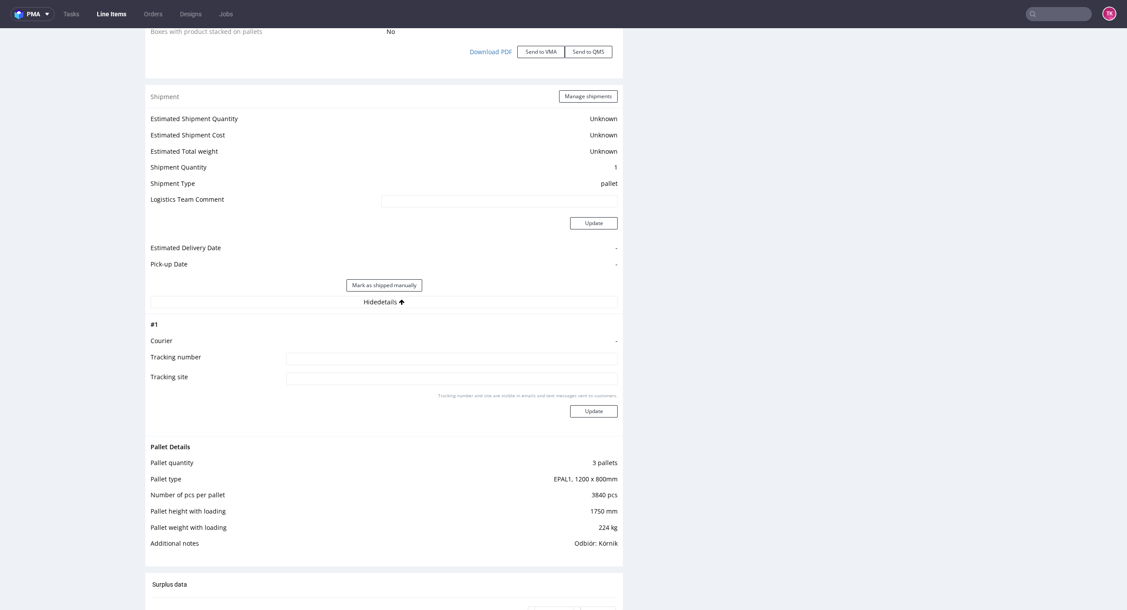
paste input "szukamy ata"
type input "szukamy ata"
click at [571, 411] on button "Update" at bounding box center [594, 411] width 48 height 12
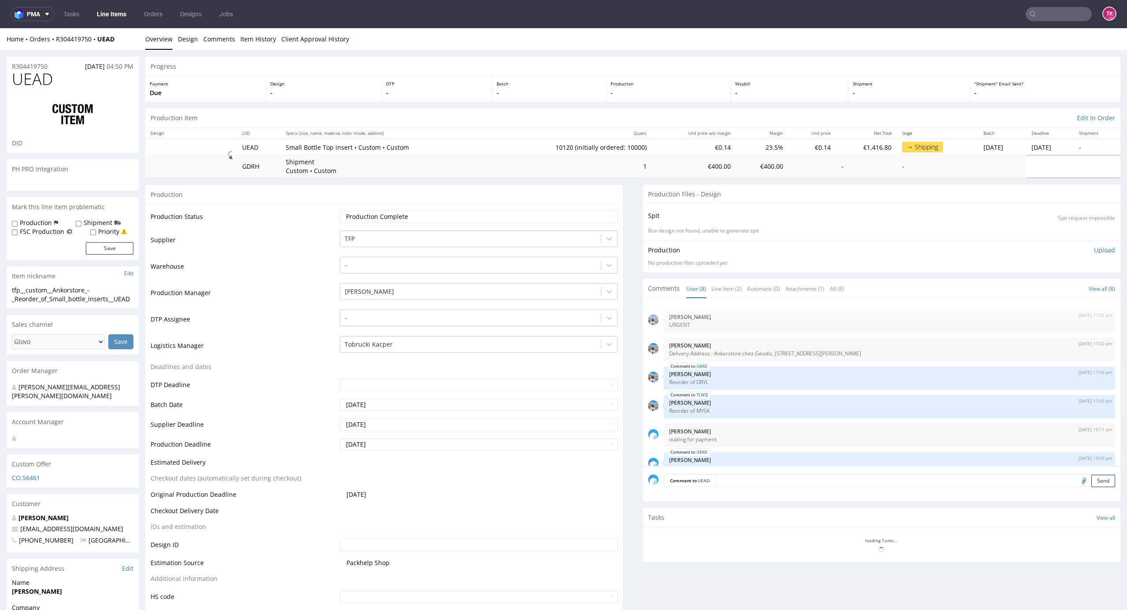
scroll to position [80, 0]
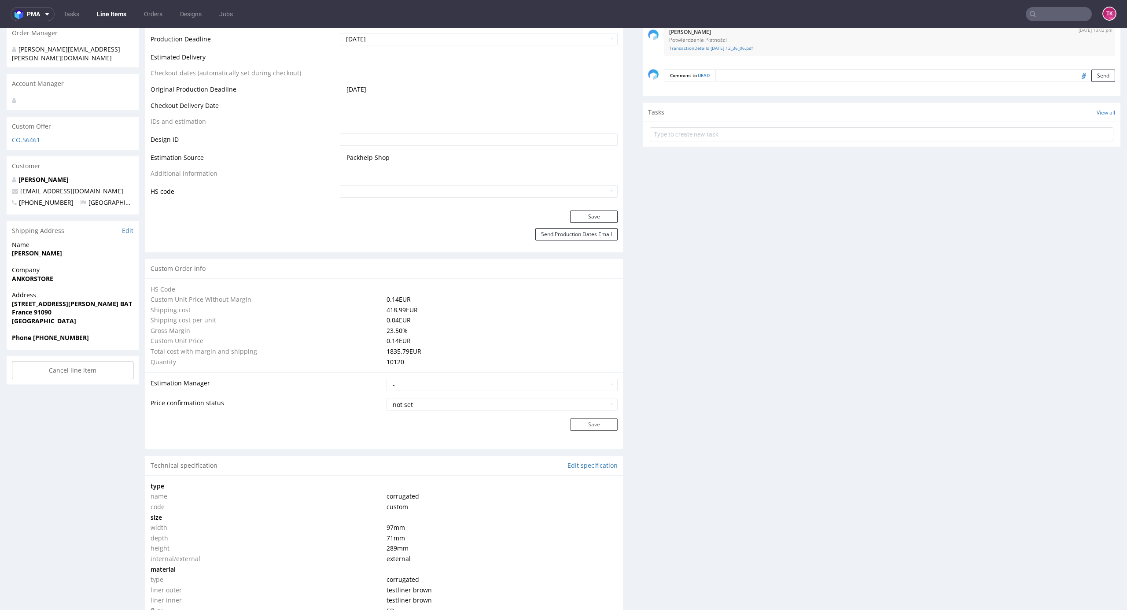
type input "10120"
click at [119, 9] on link "Line Items" at bounding box center [112, 14] width 40 height 14
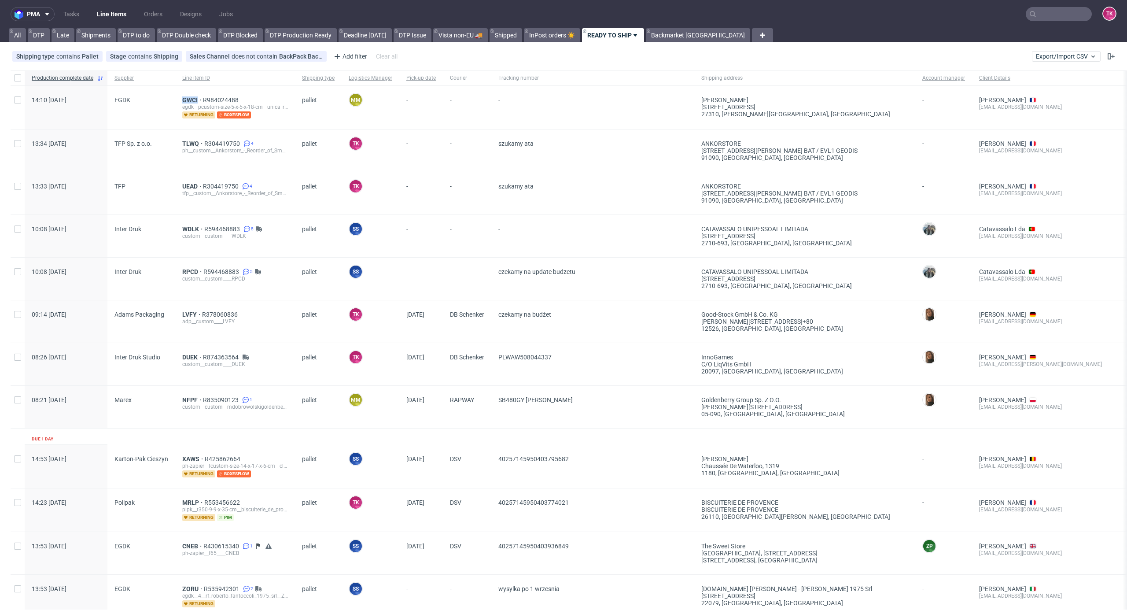
drag, startPoint x: 173, startPoint y: 93, endPoint x: 199, endPoint y: 94, distance: 26.0
click at [199, 92] on div "14:10 Fri 29.08.2025 EGDK GWCI R984024488 egdk__pcustom-size-5-x-5-x-18-cm__uni…" at bounding box center [697, 108] width 1372 height 44
copy div "GWCI"
click at [187, 99] on span "GWCI" at bounding box center [192, 99] width 21 height 7
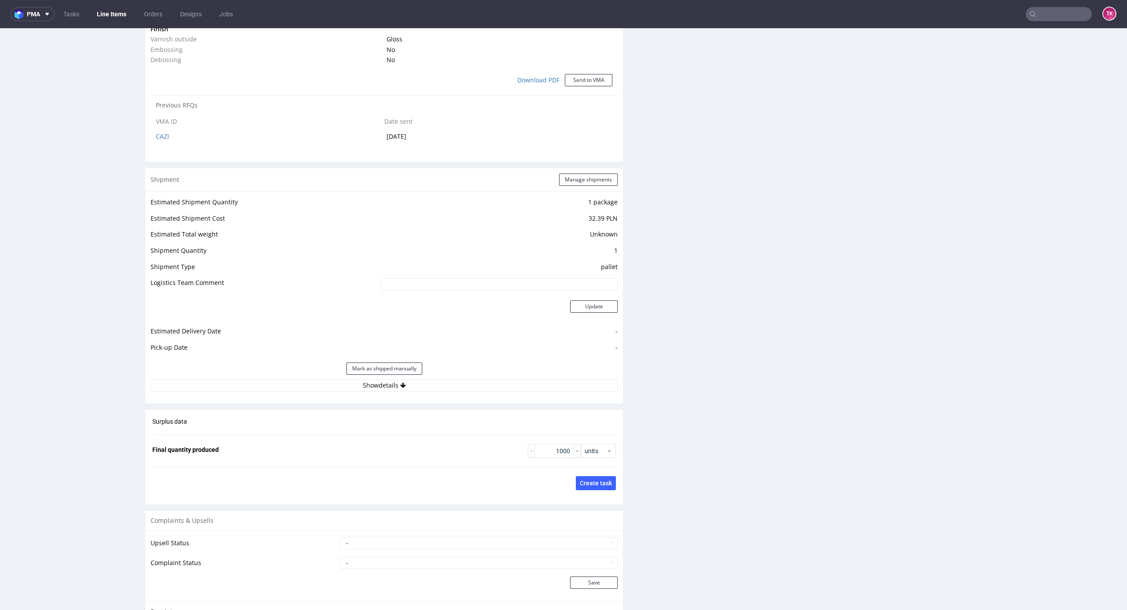
scroll to position [881, 0]
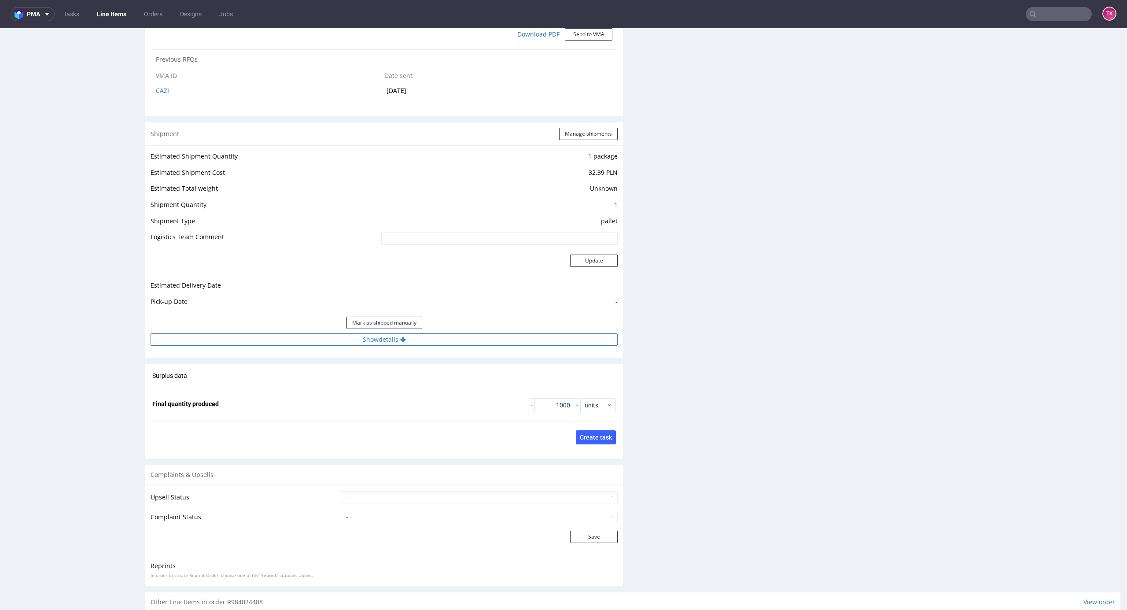
click at [515, 341] on button "Show details" at bounding box center [384, 339] width 467 height 12
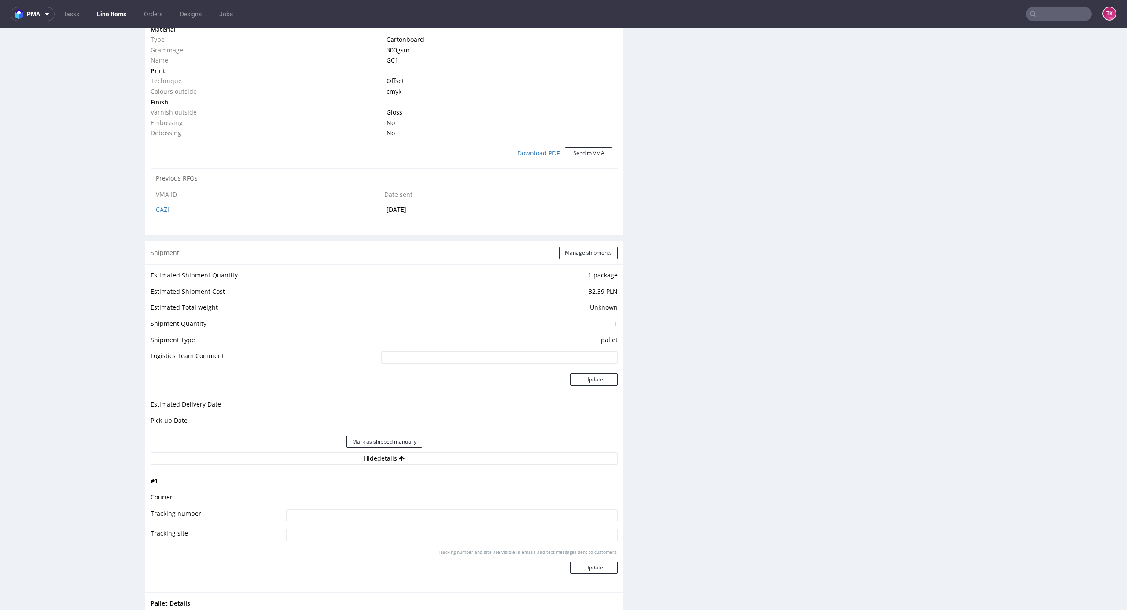
scroll to position [822, 0]
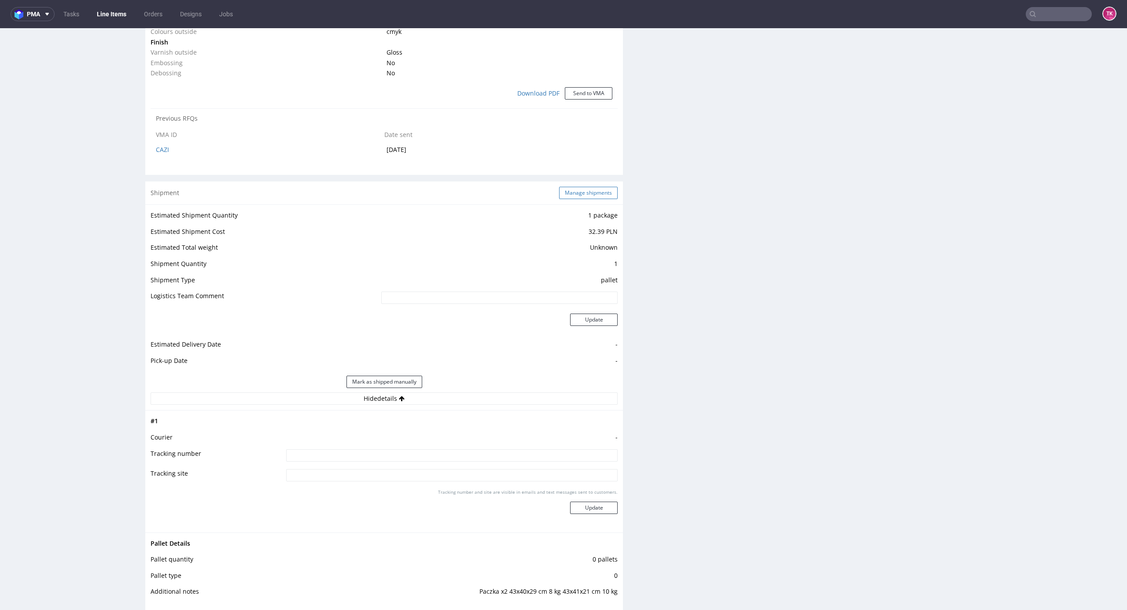
drag, startPoint x: 582, startPoint y: 180, endPoint x: 582, endPoint y: 192, distance: 12.3
click at [582, 185] on div "Production Production Status Waiting for Artwork Waiting for Diecut Waiting for…" at bounding box center [384, 120] width 478 height 1456
click at [582, 192] on button "Manage shipments" at bounding box center [588, 193] width 59 height 12
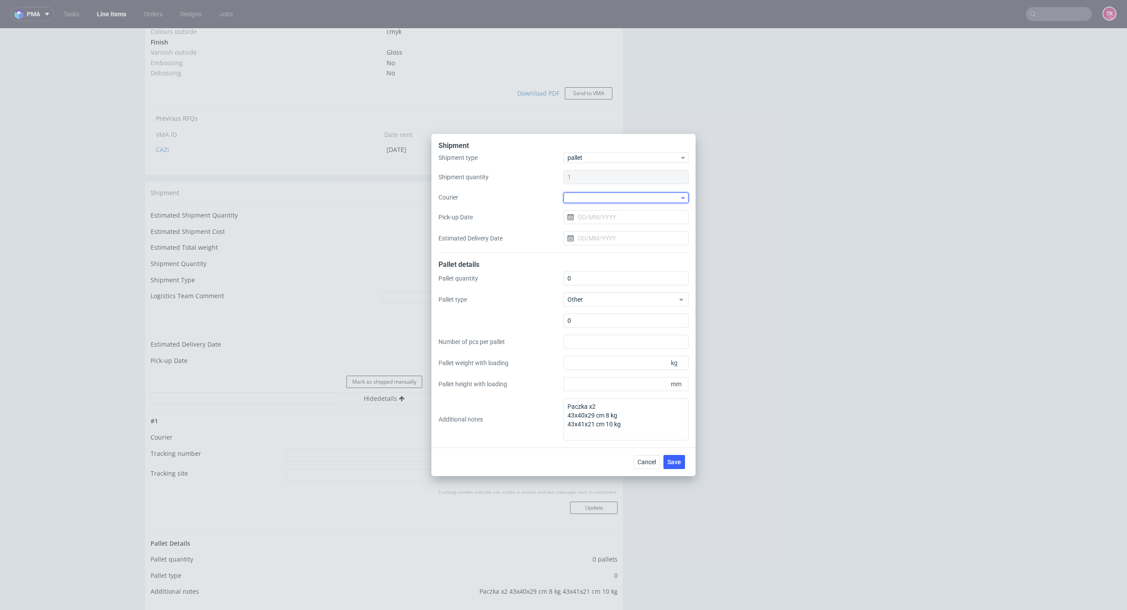
click at [635, 197] on div at bounding box center [626, 197] width 125 height 11
click at [618, 257] on div "UPS Pallets" at bounding box center [626, 260] width 118 height 16
click at [621, 221] on input "Pick-up Date" at bounding box center [626, 217] width 125 height 14
click at [580, 343] on span "31" at bounding box center [583, 345] width 7 height 9
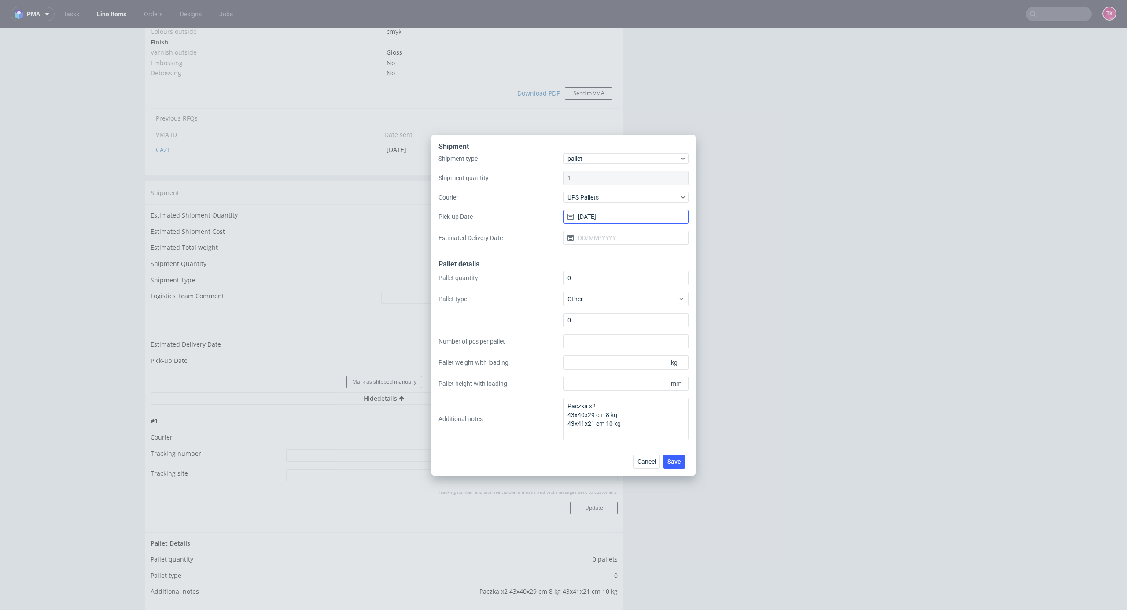
click at [610, 221] on input "31/08/2025" at bounding box center [626, 217] width 125 height 14
drag, startPoint x: 595, startPoint y: 345, endPoint x: 631, endPoint y: 367, distance: 41.3
click at [595, 347] on button "1" at bounding box center [598, 345] width 14 height 14
type input "01/09/2025"
click at [686, 471] on div "Cancel Save" at bounding box center [564, 461] width 264 height 29
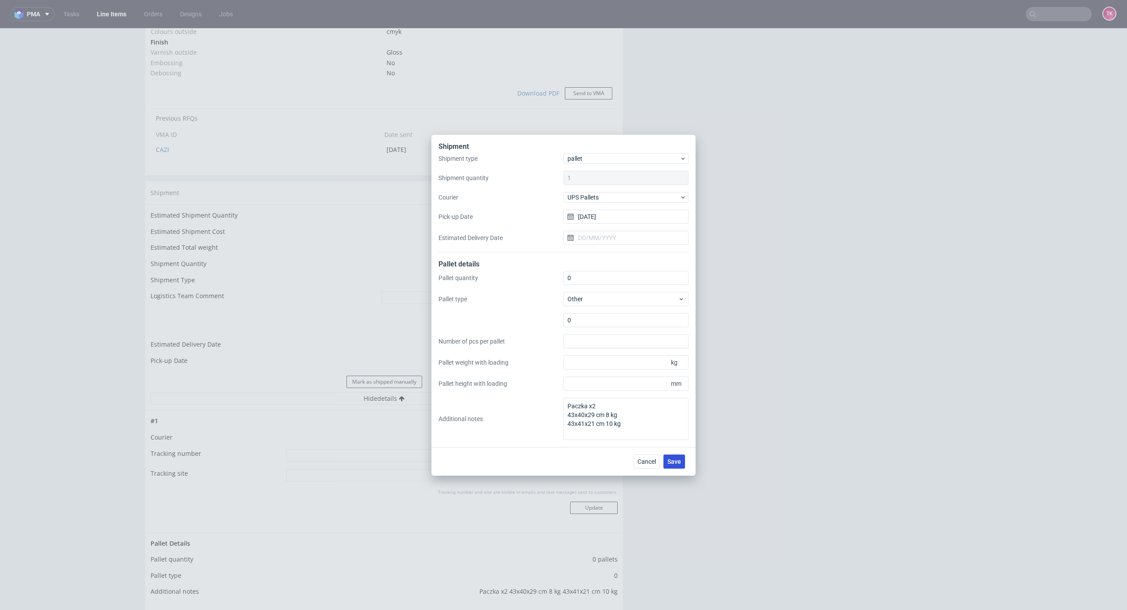
click at [675, 461] on span "Save" at bounding box center [675, 461] width 14 height 6
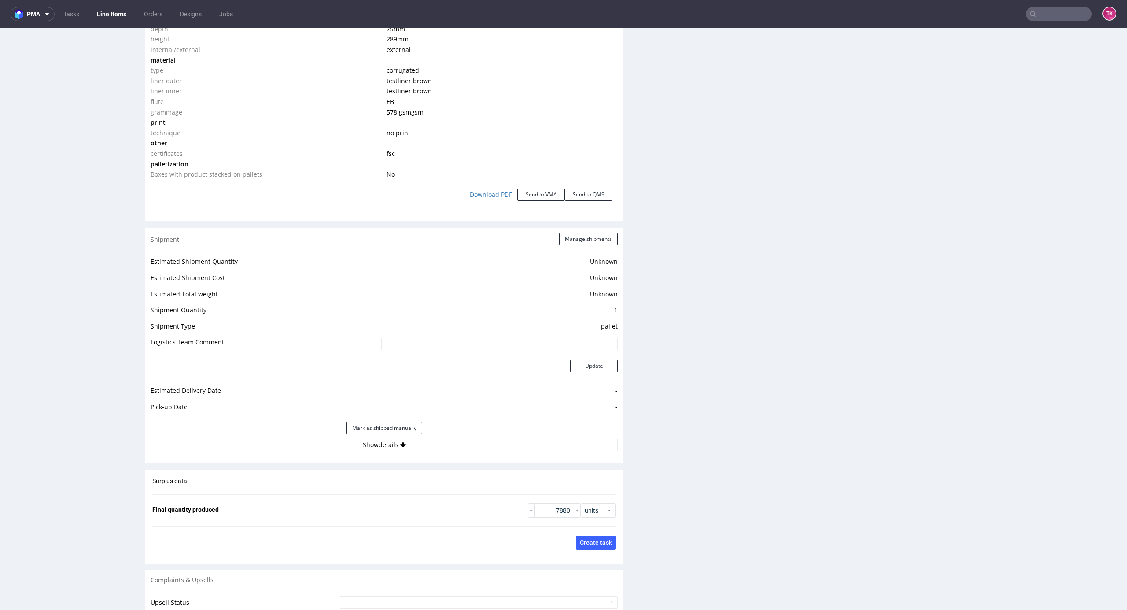
scroll to position [942, 0]
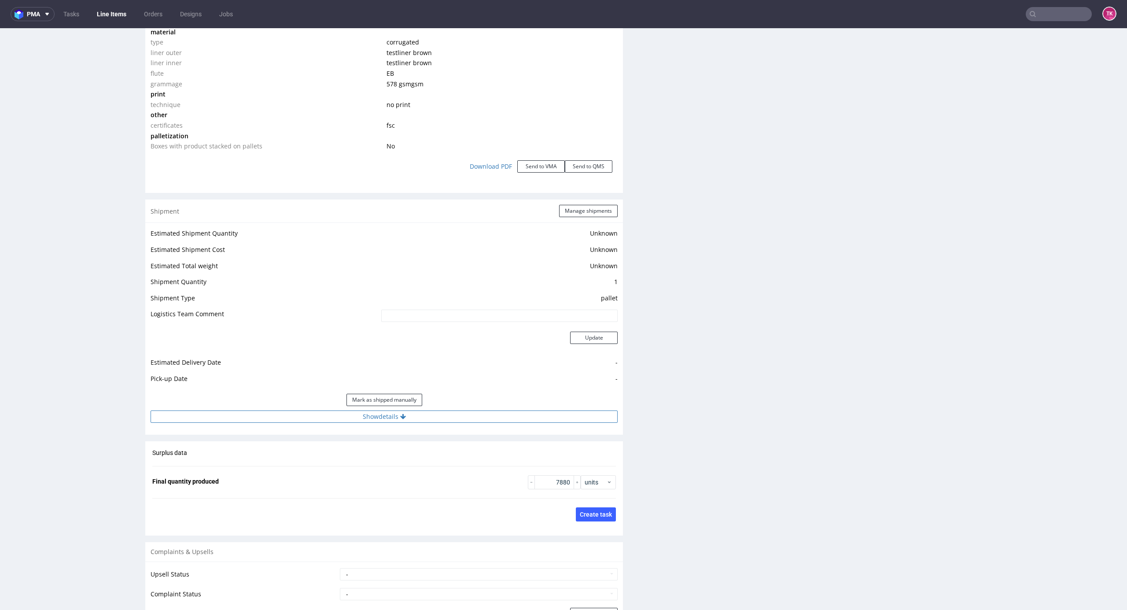
click at [458, 414] on button "Show details" at bounding box center [384, 416] width 467 height 12
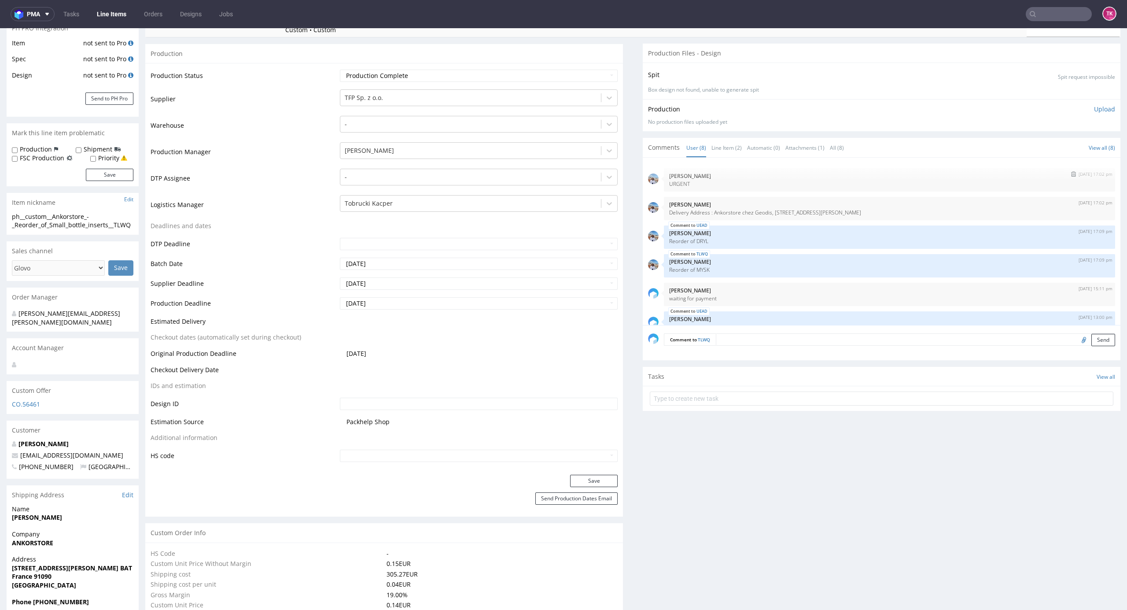
scroll to position [120, 0]
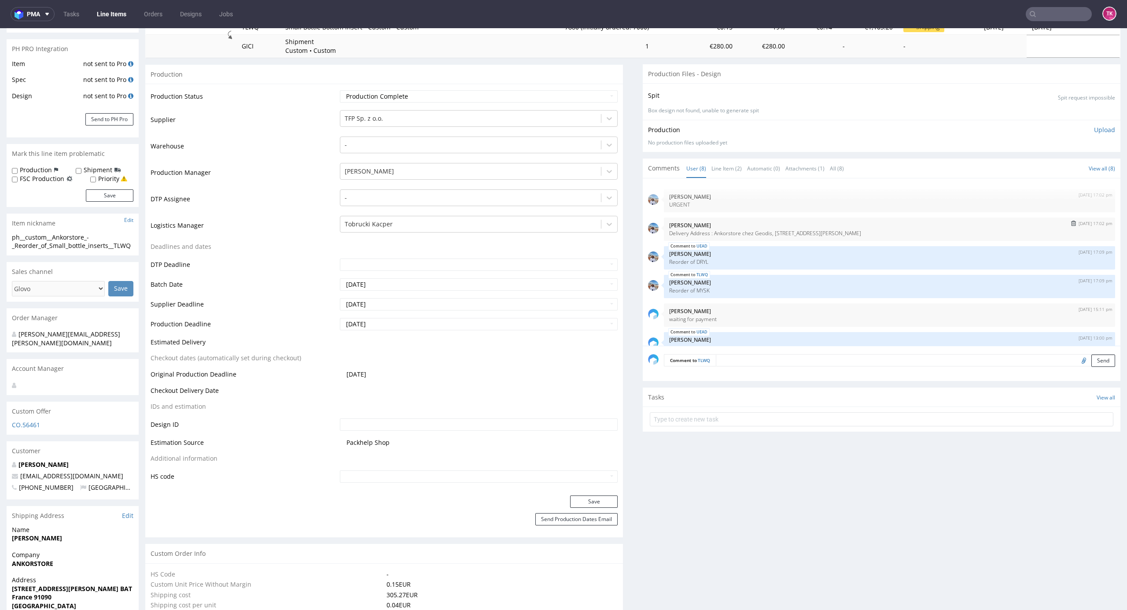
click at [881, 234] on p "Delivery Address : Ankorstore chez Geodis, [STREET_ADDRESS][PERSON_NAME]" at bounding box center [889, 233] width 441 height 7
click at [881, 235] on p "Delivery Address : Ankorstore chez Geodis, [STREET_ADDRESS][PERSON_NAME]" at bounding box center [889, 233] width 441 height 7
click at [877, 233] on p "Delivery Address : Ankorstore chez Geodis, [STREET_ADDRESS][PERSON_NAME]" at bounding box center [889, 233] width 441 height 7
drag, startPoint x: 874, startPoint y: 234, endPoint x: 906, endPoint y: 233, distance: 31.7
click at [906, 233] on p "Delivery Address : Ankorstore chez Geodis, [STREET_ADDRESS][PERSON_NAME]" at bounding box center [889, 233] width 441 height 7
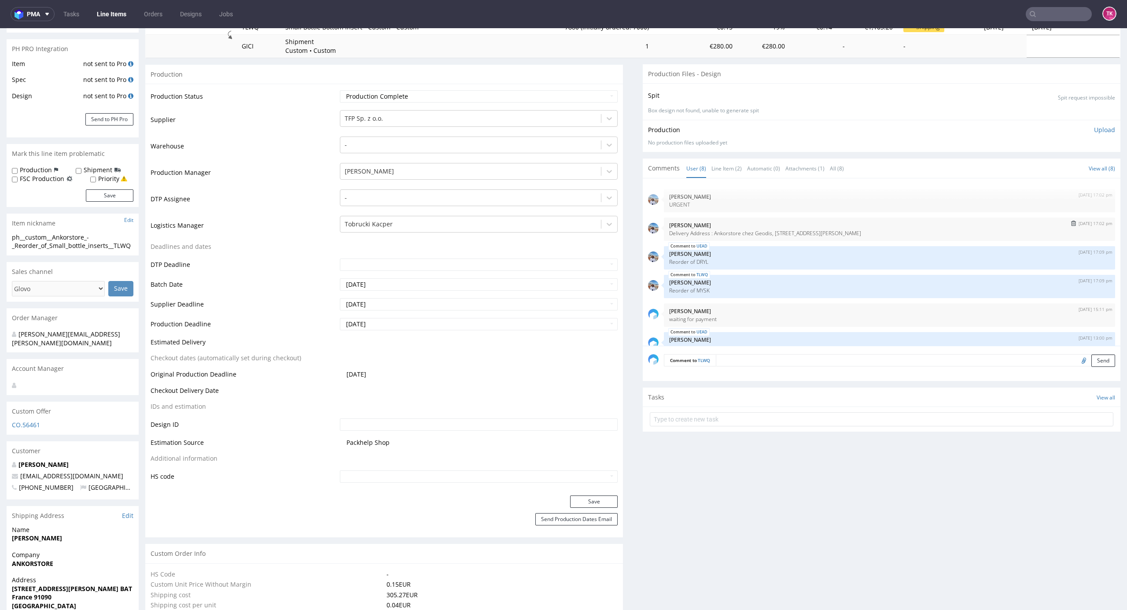
copy p "91090 Lisses"
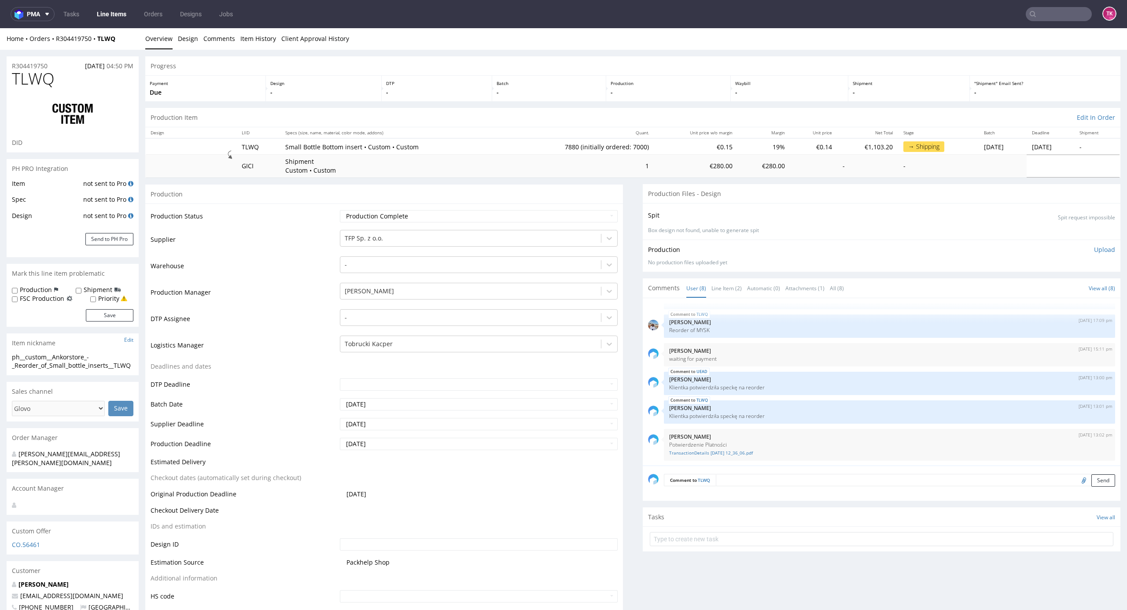
scroll to position [0, 0]
drag, startPoint x: 52, startPoint y: 44, endPoint x: 92, endPoint y: 45, distance: 40.5
click at [92, 45] on div "Home Orders R304419750 TLWQ Overview Design Comments Item History Client Approv…" at bounding box center [563, 39] width 1127 height 22
copy link "R304419750"
click at [696, 328] on p "Reorder of MYSK" at bounding box center [889, 330] width 441 height 7
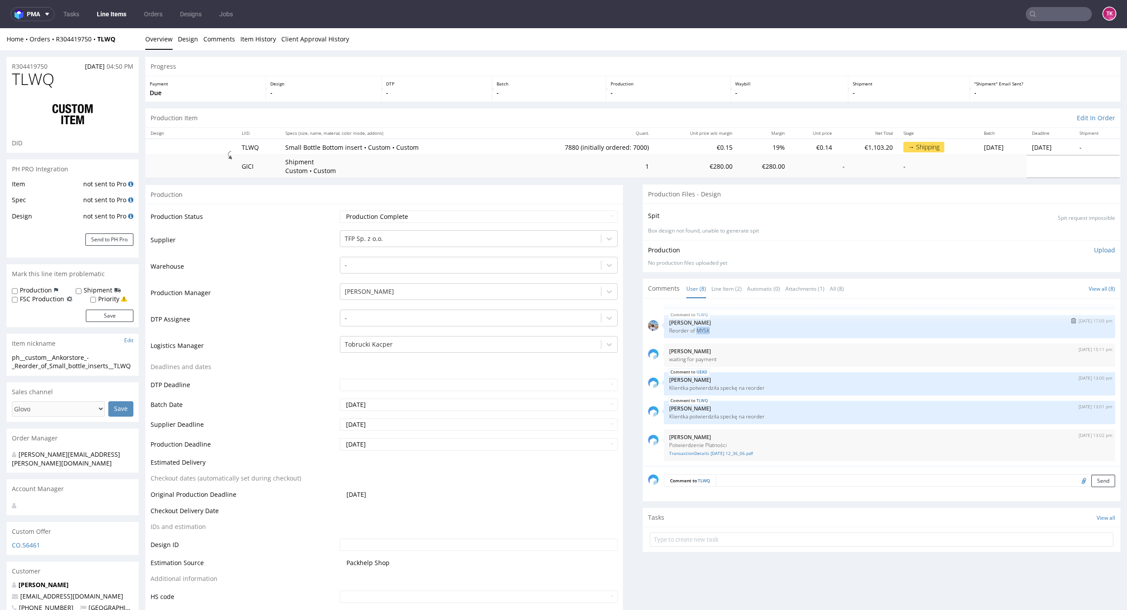
click at [696, 328] on p "Reorder of MYSK" at bounding box center [889, 330] width 441 height 7
copy p "MYSK"
click at [1034, 13] on input "text" at bounding box center [1059, 14] width 66 height 14
paste input "MYSK"
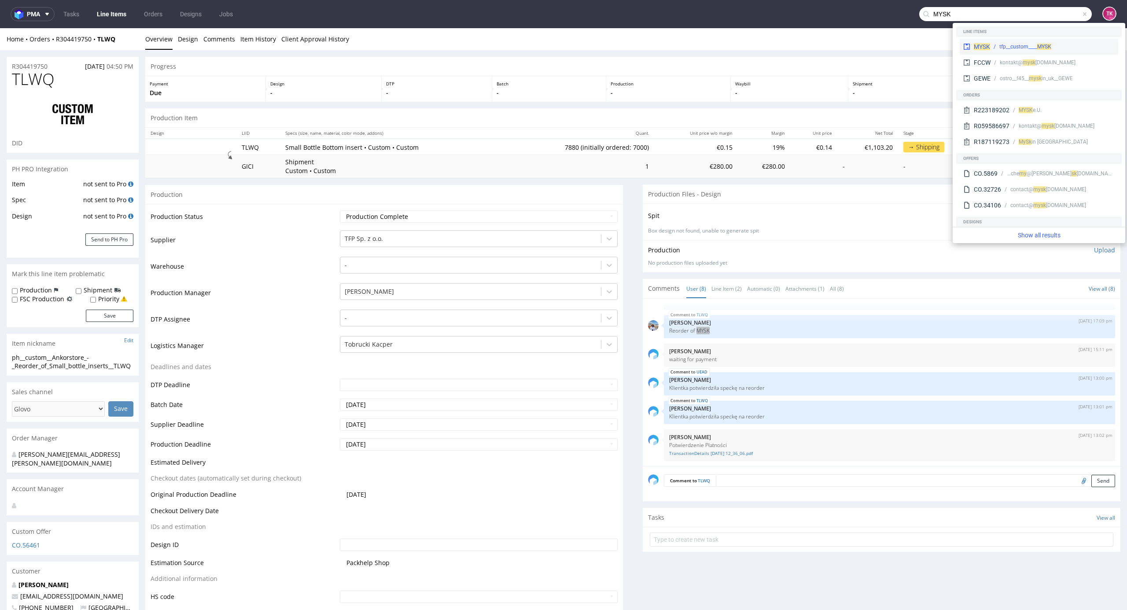
type input "MYSK"
click at [999, 39] on div "MYSK tfp__custom____ MYSK" at bounding box center [1039, 47] width 159 height 16
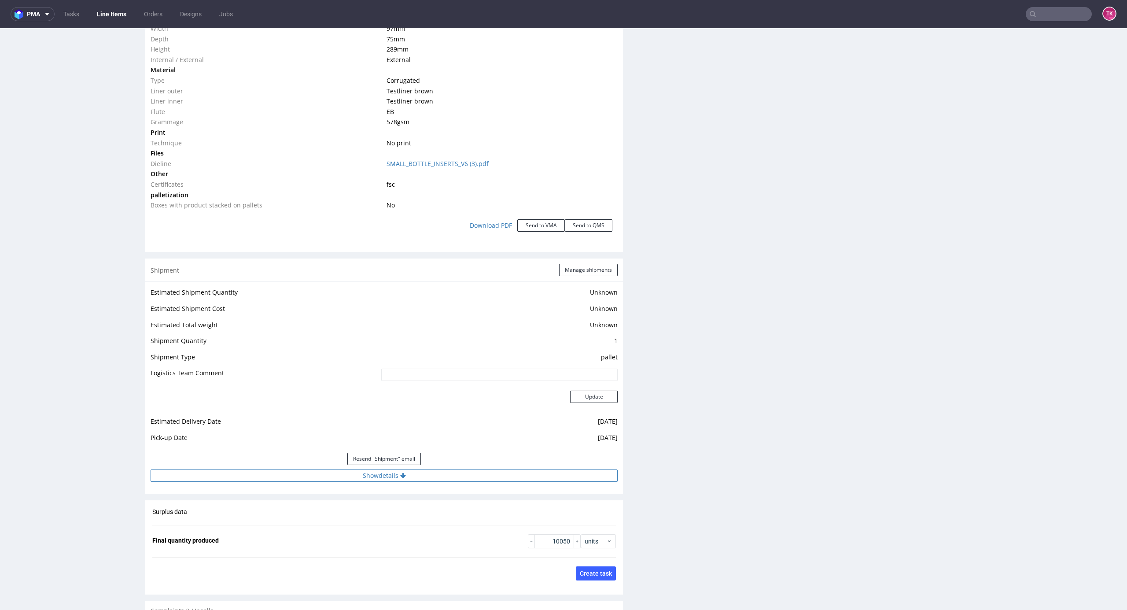
click at [430, 476] on button "Show details" at bounding box center [384, 475] width 467 height 12
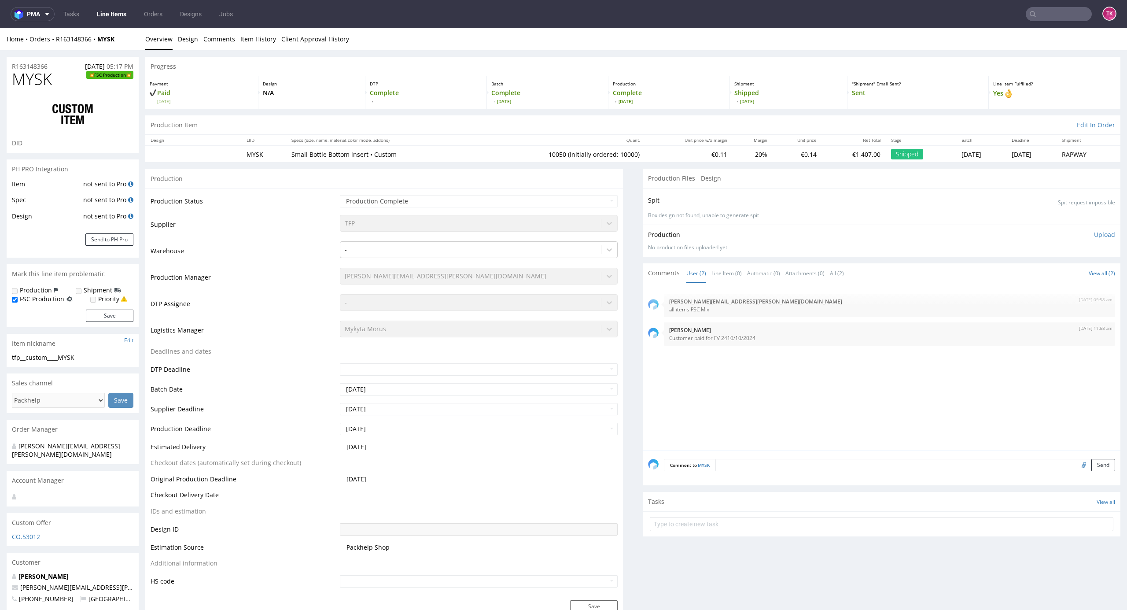
drag, startPoint x: 1111, startPoint y: 368, endPoint x: 1107, endPoint y: 52, distance: 316.6
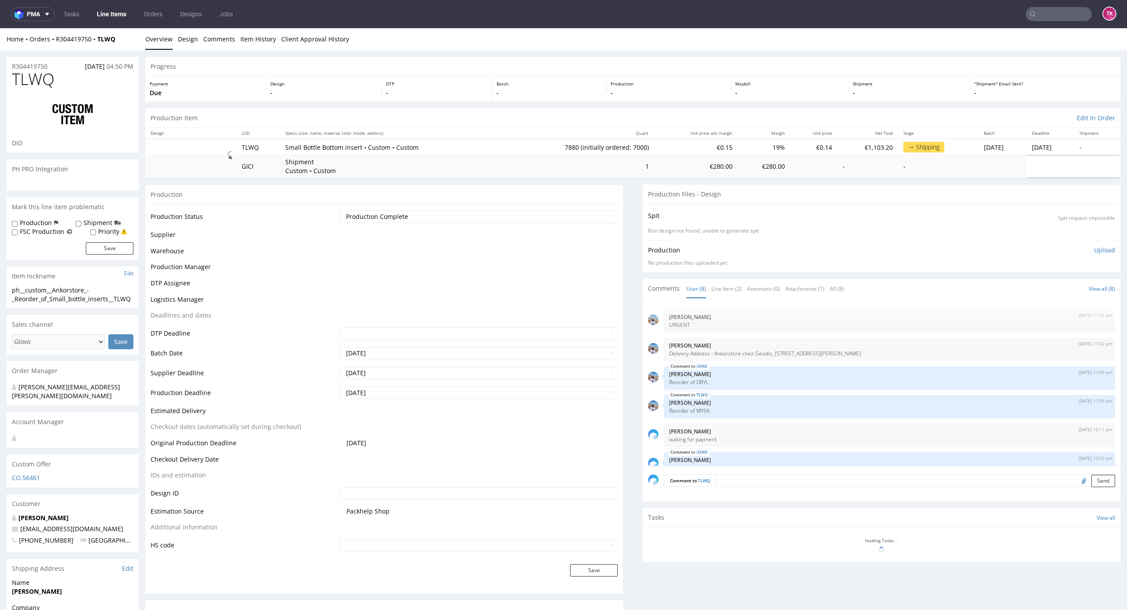
scroll to position [80, 0]
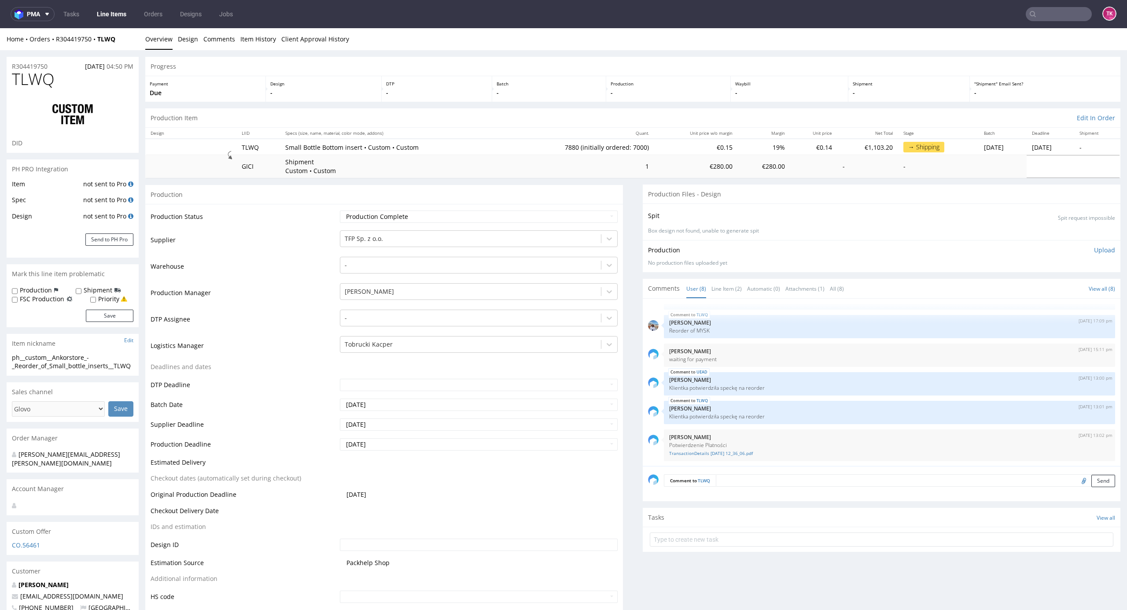
type input "7880"
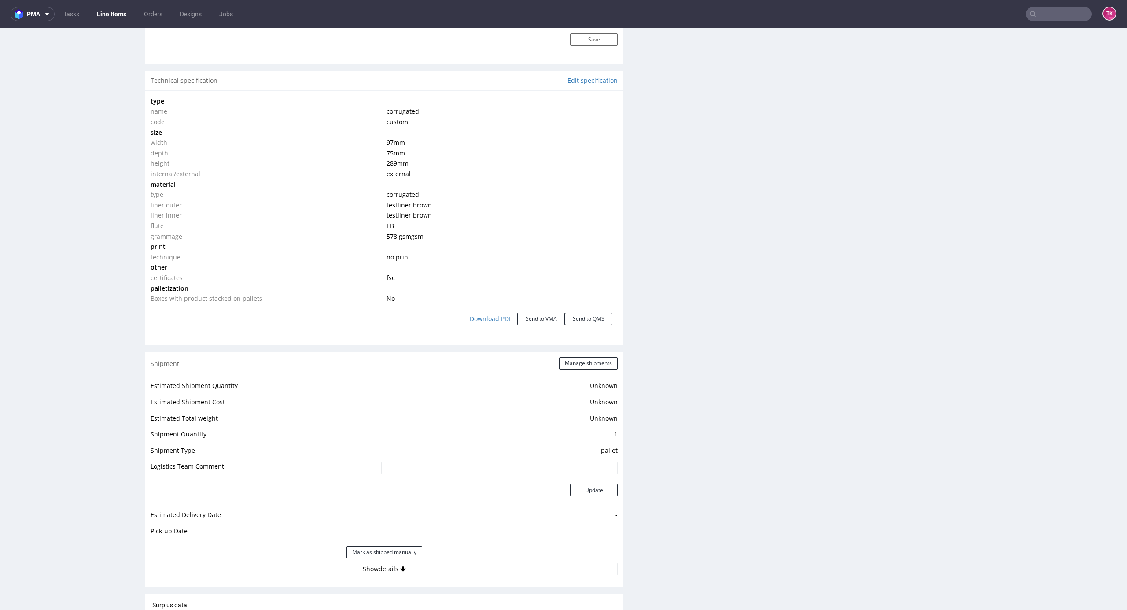
scroll to position [939, 0]
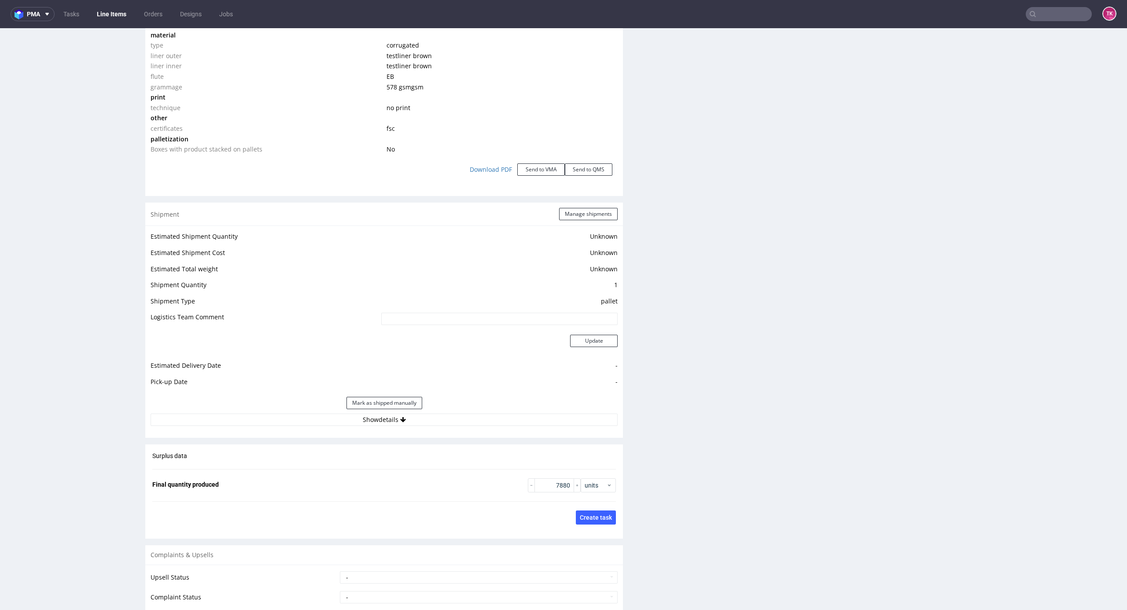
click at [435, 430] on div "Estimated Shipment Quantity Unknown Estimated Shipment Cost Unknown Estimated T…" at bounding box center [384, 328] width 478 height 206
click at [415, 425] on button "Show details" at bounding box center [384, 419] width 467 height 12
click at [405, 476] on input at bounding box center [452, 476] width 332 height 12
type input "szukamy ata"
paste input "szukamy ata"
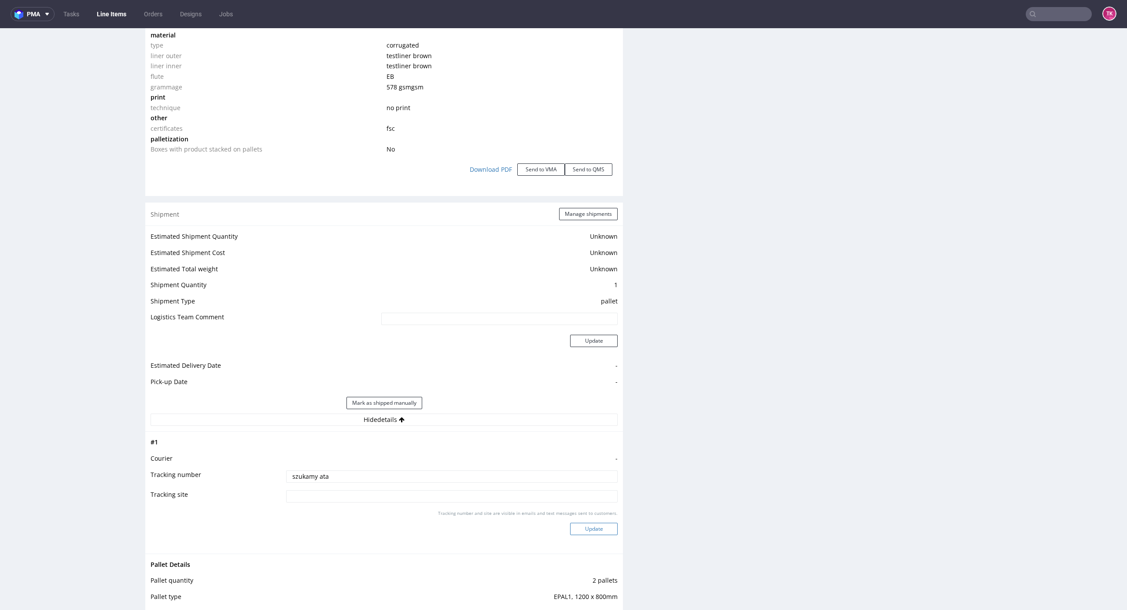
type input "szukamy ata"
click at [597, 529] on button "Update" at bounding box center [594, 529] width 48 height 12
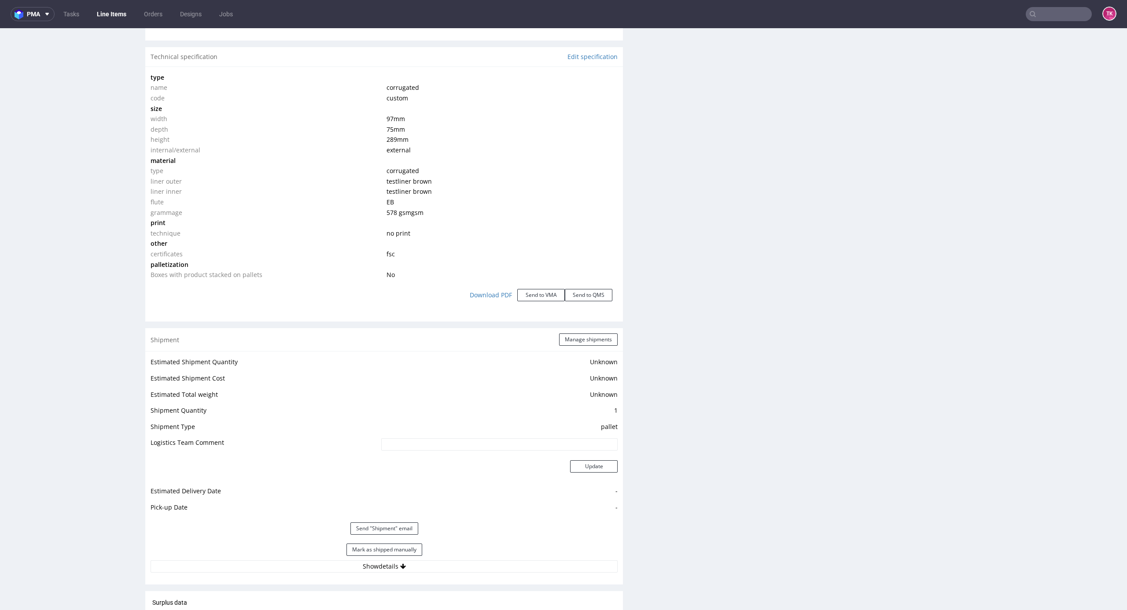
scroll to position [80, 0]
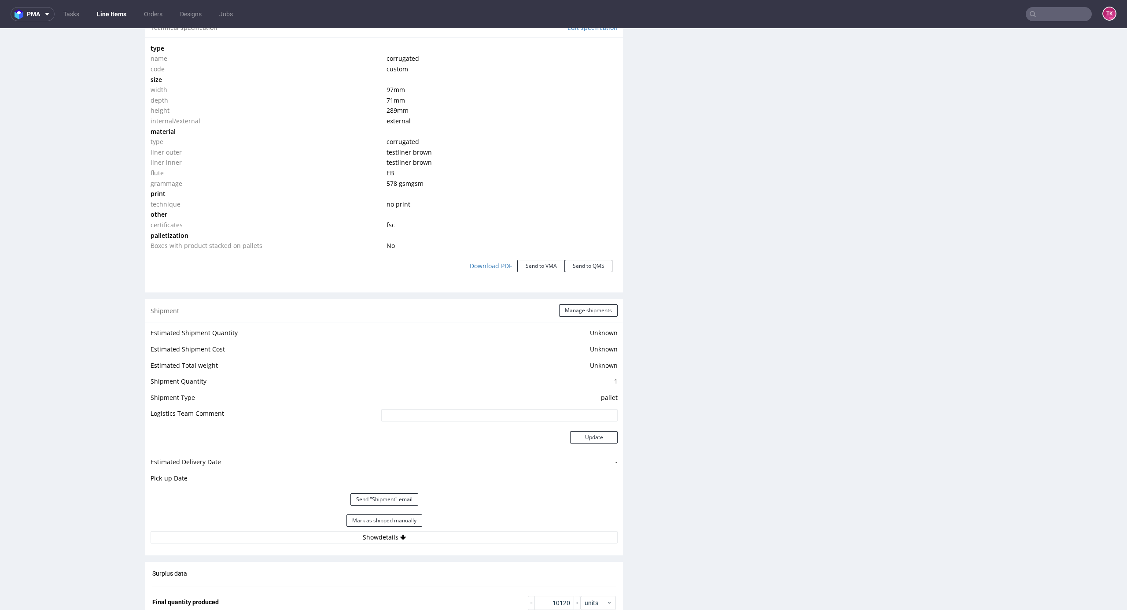
scroll to position [1019, 0]
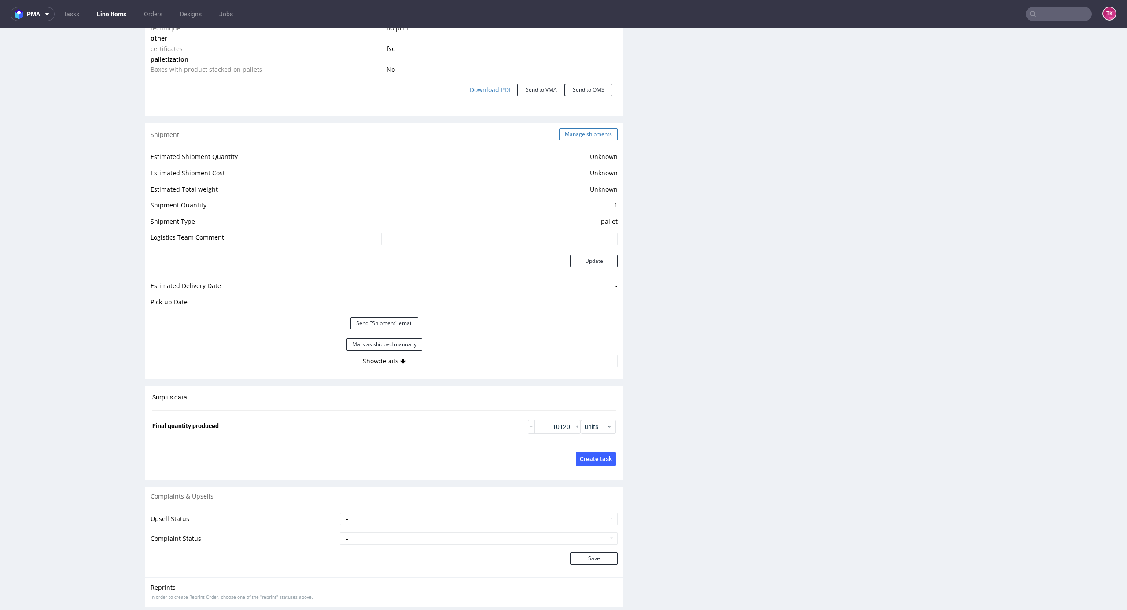
drag, startPoint x: 574, startPoint y: 134, endPoint x: 581, endPoint y: 129, distance: 8.5
click at [575, 134] on button "Manage shipments" at bounding box center [588, 134] width 59 height 12
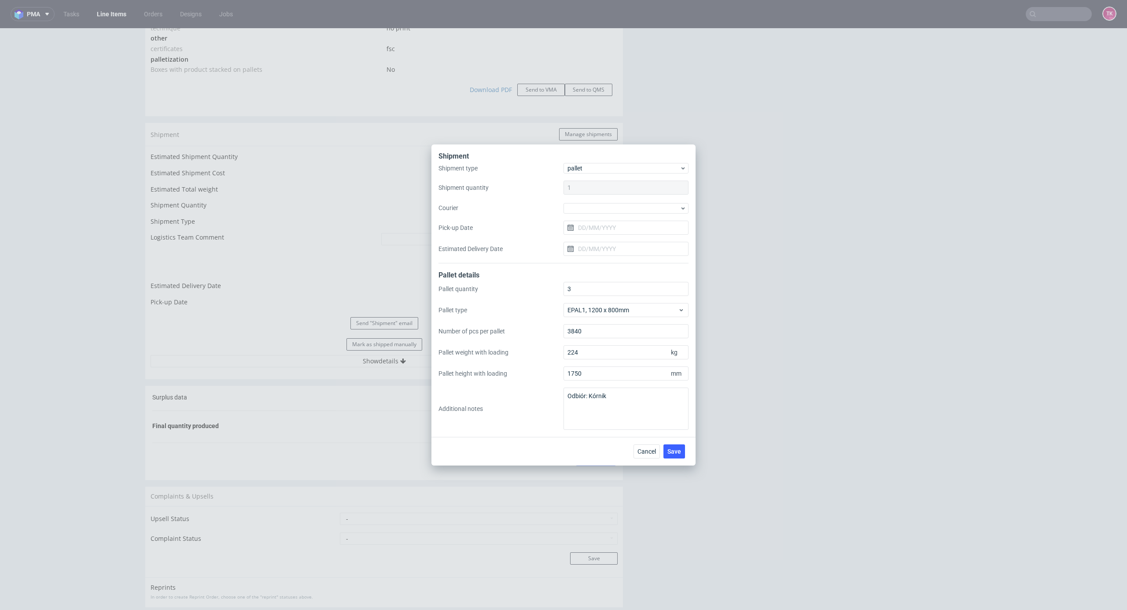
drag, startPoint x: 613, startPoint y: 224, endPoint x: 612, endPoint y: 216, distance: 8.5
click at [613, 221] on input "Pick-up Date" at bounding box center [626, 228] width 125 height 14
click at [612, 213] on div at bounding box center [626, 208] width 125 height 11
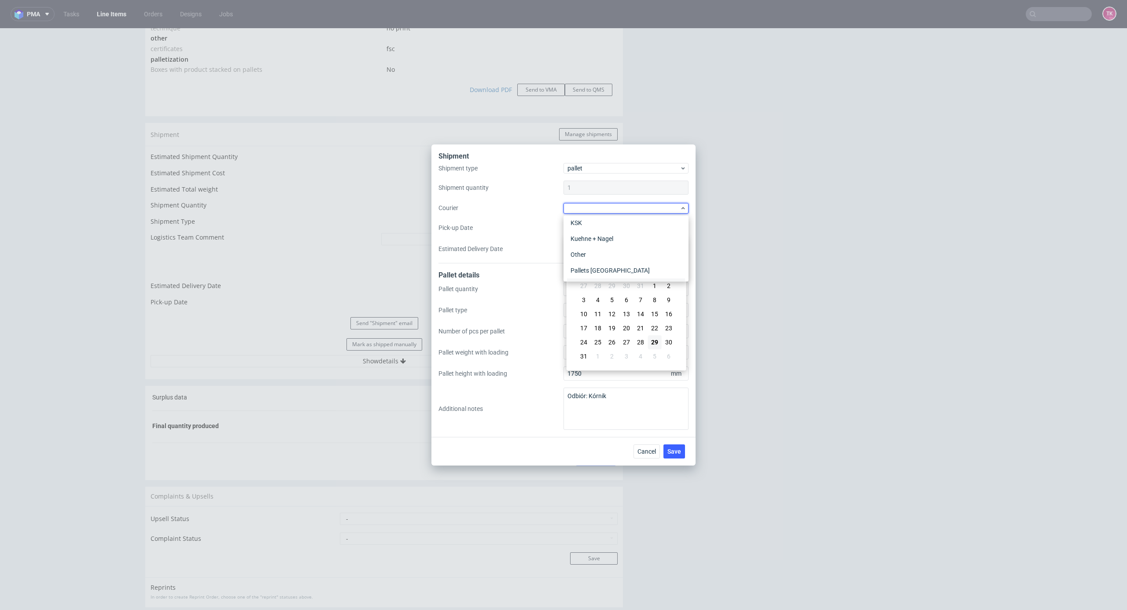
scroll to position [117, 0]
click at [609, 265] on div "RAPWAY" at bounding box center [626, 268] width 118 height 16
click at [677, 454] on span "Save" at bounding box center [675, 451] width 14 height 6
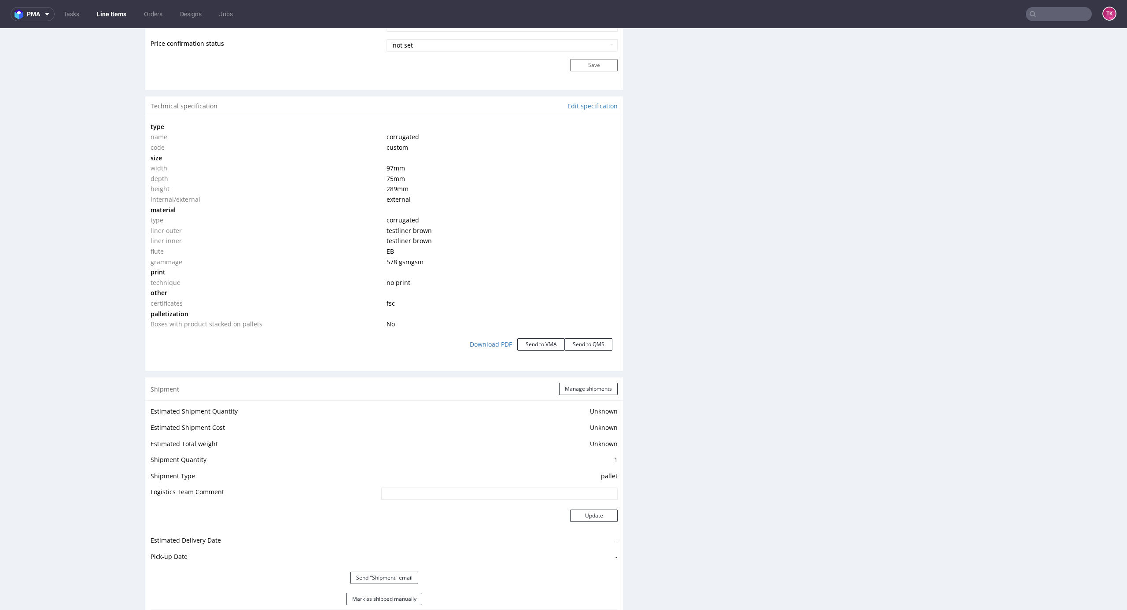
scroll to position [822, 0]
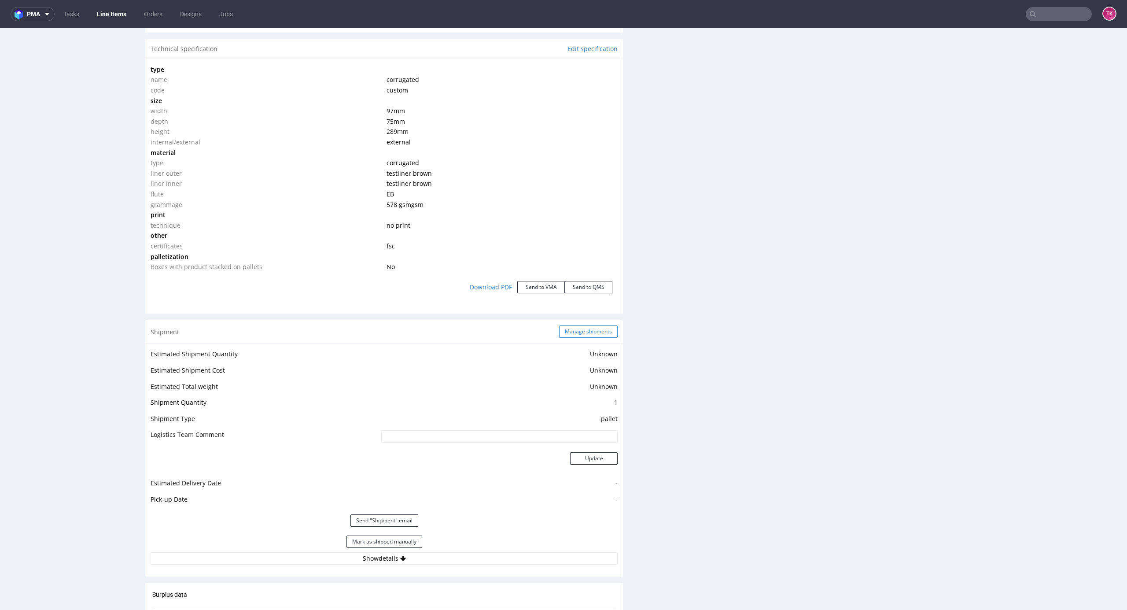
click at [599, 326] on button "Manage shipments" at bounding box center [588, 331] width 59 height 12
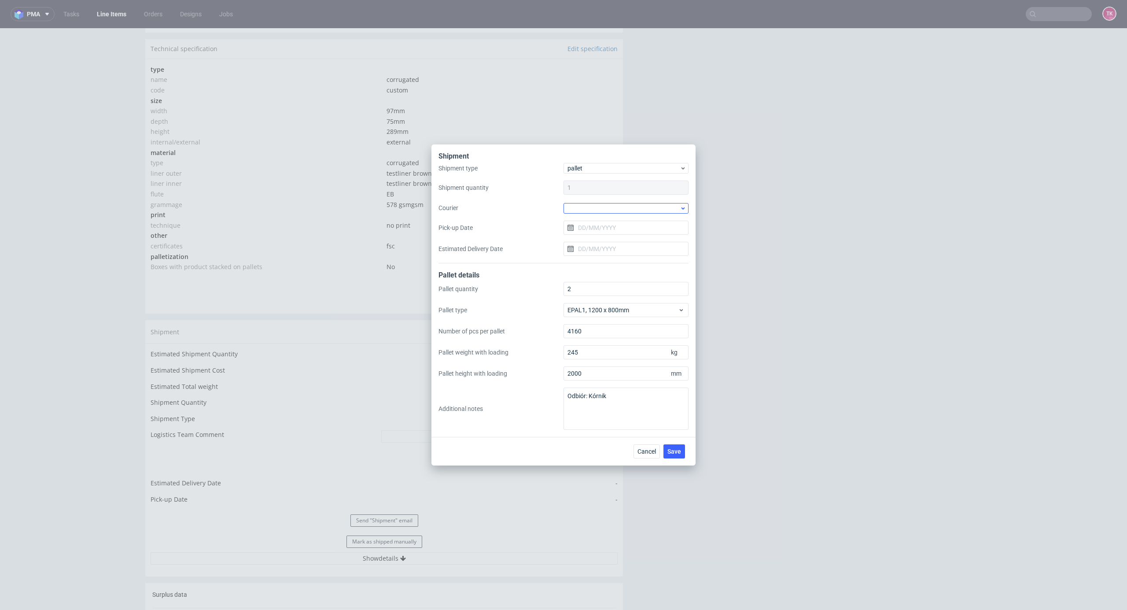
click at [609, 215] on div "Shipment type pallet Shipment quantity 1 Courier Pick-up Date Estimated Deliver…" at bounding box center [564, 213] width 250 height 100
click at [606, 210] on div at bounding box center [626, 208] width 125 height 11
click at [607, 240] on div "RAPWAY" at bounding box center [626, 239] width 118 height 16
click at [679, 448] on span "Save" at bounding box center [675, 451] width 14 height 6
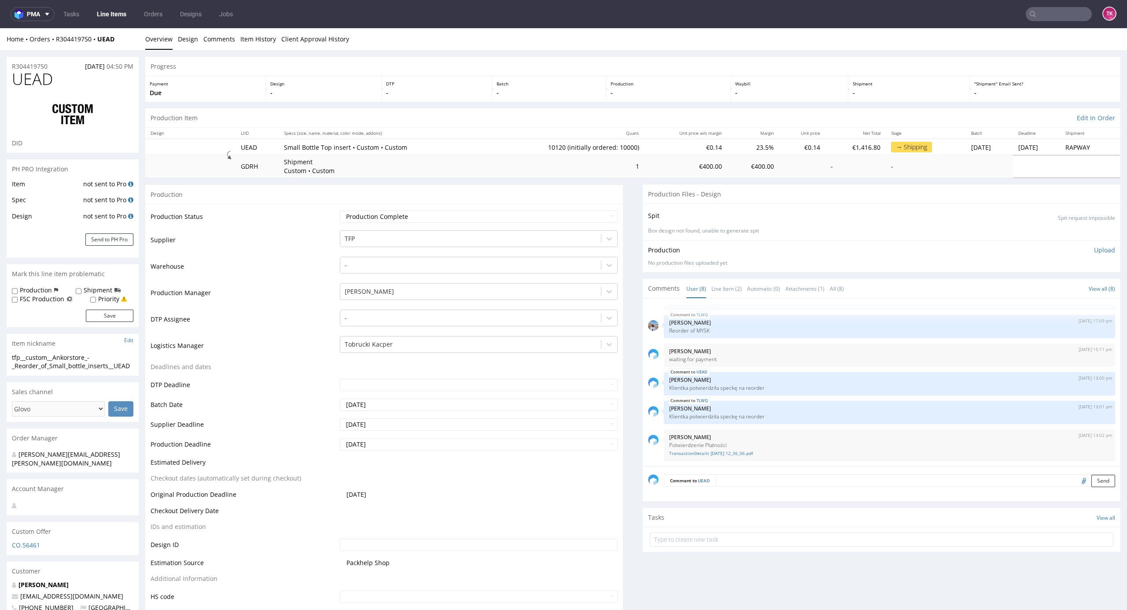
click at [115, 13] on link "Line Items" at bounding box center [112, 14] width 40 height 14
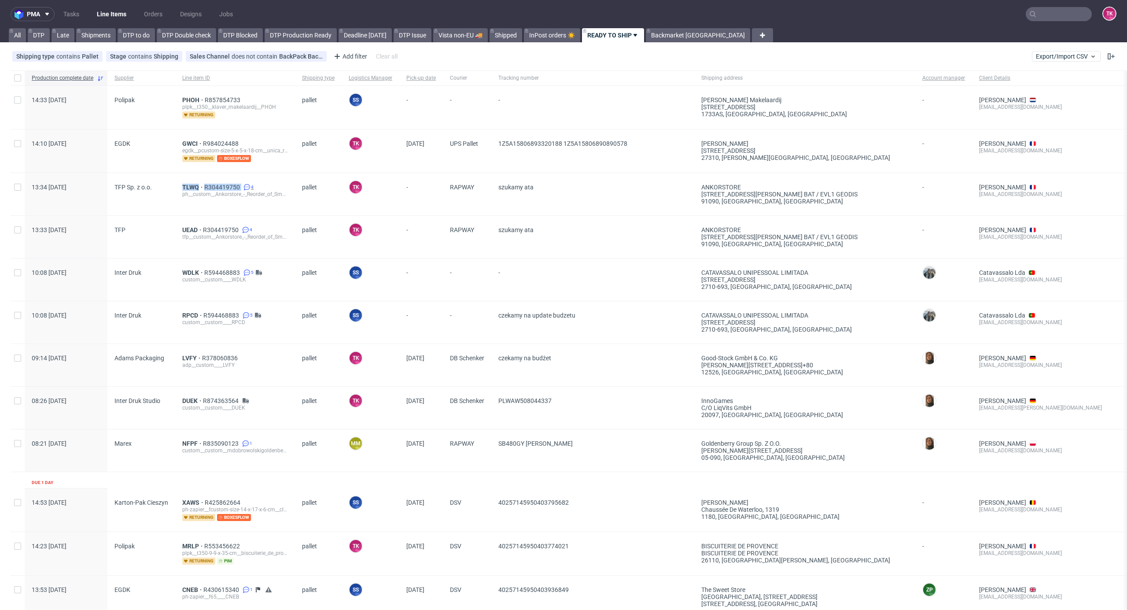
drag, startPoint x: 166, startPoint y: 188, endPoint x: 239, endPoint y: 187, distance: 72.2
click at [239, 187] on div "13:34 Fri 29.08.2025 TFP Sp. z o.o. TLWQ R304419750 4 ph__custom__Ankorstore_-_…" at bounding box center [697, 194] width 1372 height 43
copy div "TLWQ R304419750"
drag, startPoint x: 176, startPoint y: 227, endPoint x: 196, endPoint y: 231, distance: 20.6
click at [196, 231] on div "UEAD R304419750 4 tfp__custom__Ankorstore_-_Reorder_of_Small_bottle_inserts__UE…" at bounding box center [235, 237] width 120 height 42
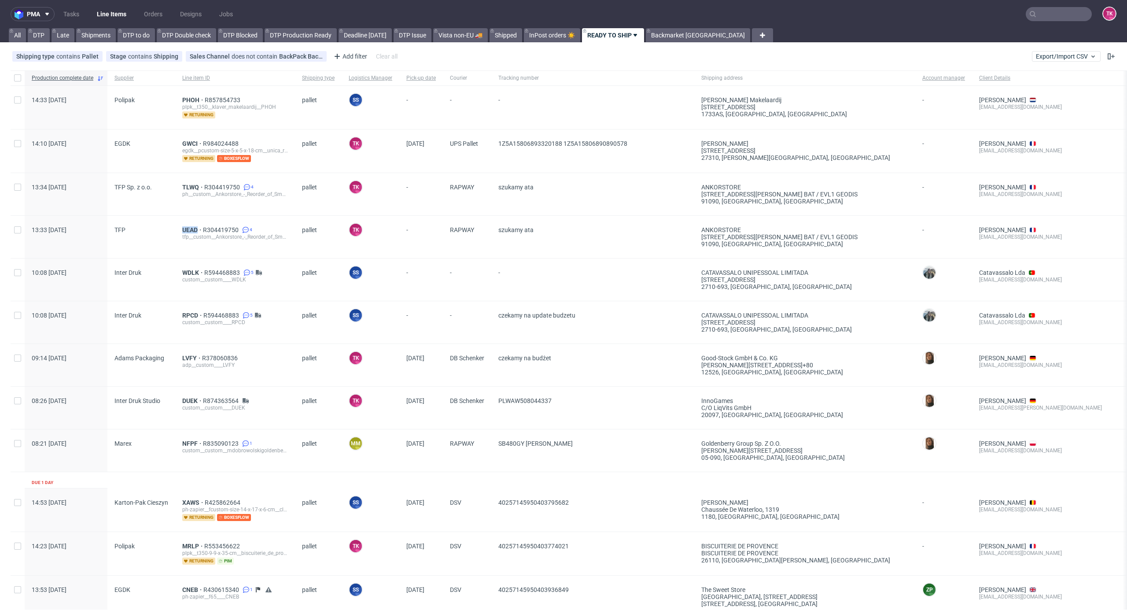
copy span "UEAD"
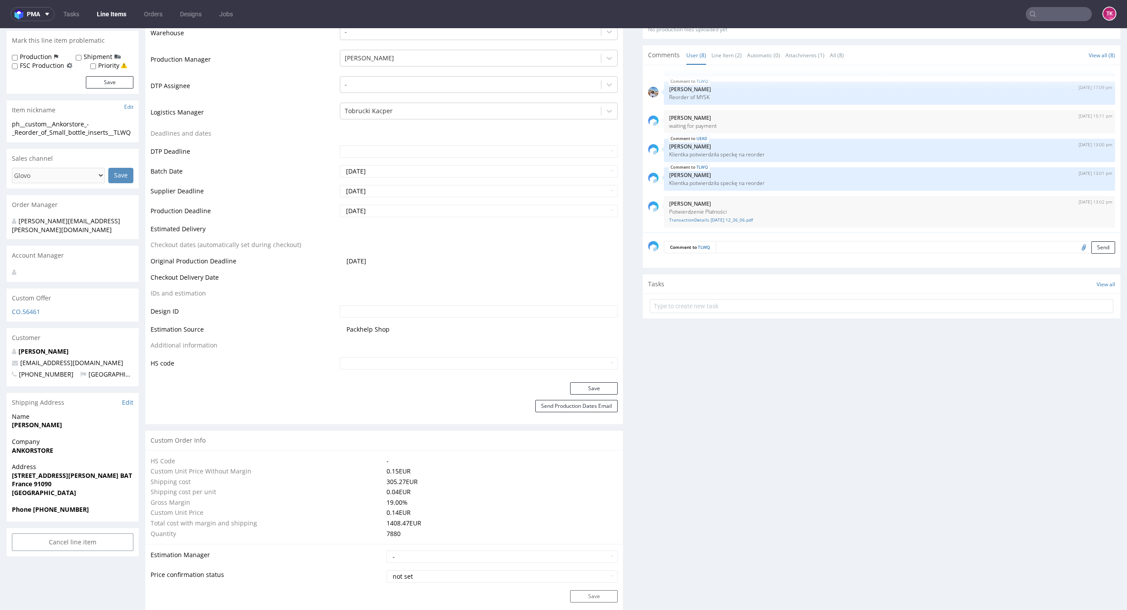
scroll to position [352, 0]
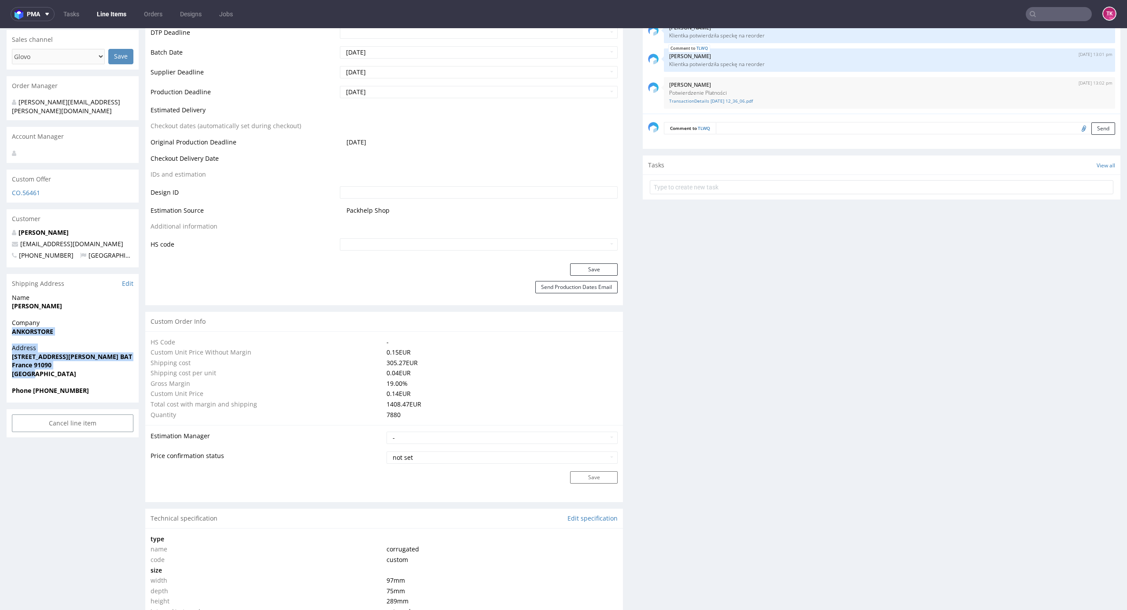
drag, startPoint x: 6, startPoint y: 319, endPoint x: 97, endPoint y: 365, distance: 102.6
click at [97, 365] on div "R304419750 [DATE] 04:50 PM TLWQ DID PH PRO Integration Item not sent to Pro Spe…" at bounding box center [563, 543] width 1127 height 1691
copy section "ANKORSTORE Address [STREET_ADDRESS][PERSON_NAME]"
click at [60, 308] on div "Name [PERSON_NAME]" at bounding box center [73, 305] width 132 height 25
drag, startPoint x: 11, startPoint y: 327, endPoint x: 61, endPoint y: 369, distance: 65.0
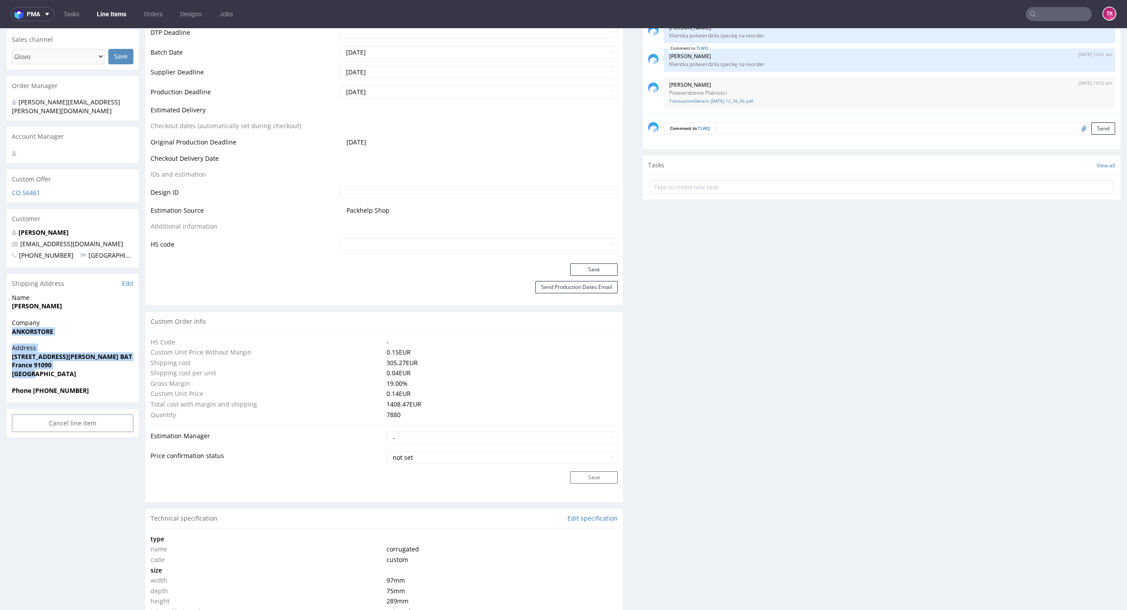
click at [61, 369] on div "R304419750 [DATE] 04:50 PM TLWQ DID PH PRO Integration Item not sent to Pro Spe…" at bounding box center [563, 543] width 1127 height 1691
copy section "ANKORSTORE Address [STREET_ADDRESS][PERSON_NAME]"
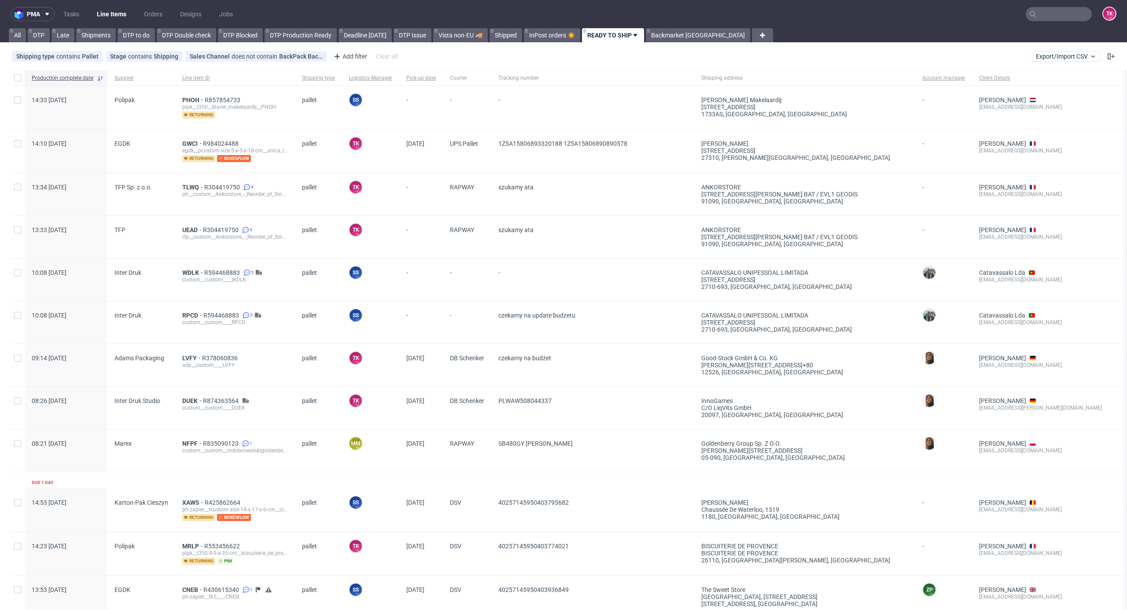
click at [110, 16] on link "Line Items" at bounding box center [112, 14] width 40 height 14
click at [103, 15] on link "Line Items" at bounding box center [112, 14] width 40 height 14
click at [99, 20] on link "Line Items" at bounding box center [112, 14] width 40 height 14
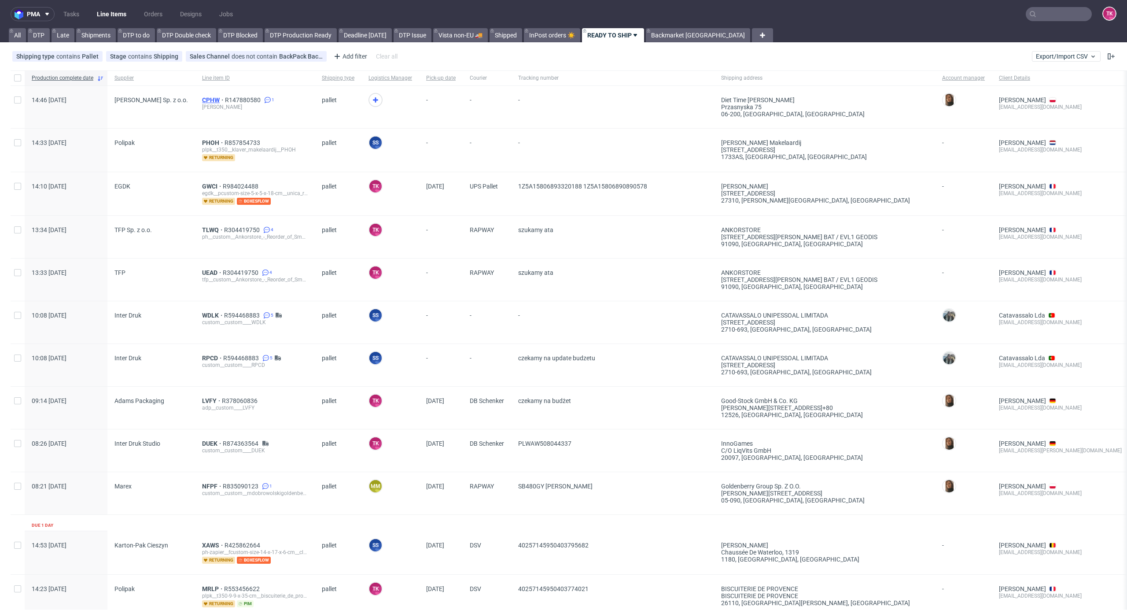
click at [212, 96] on span "CPHW" at bounding box center [213, 99] width 23 height 7
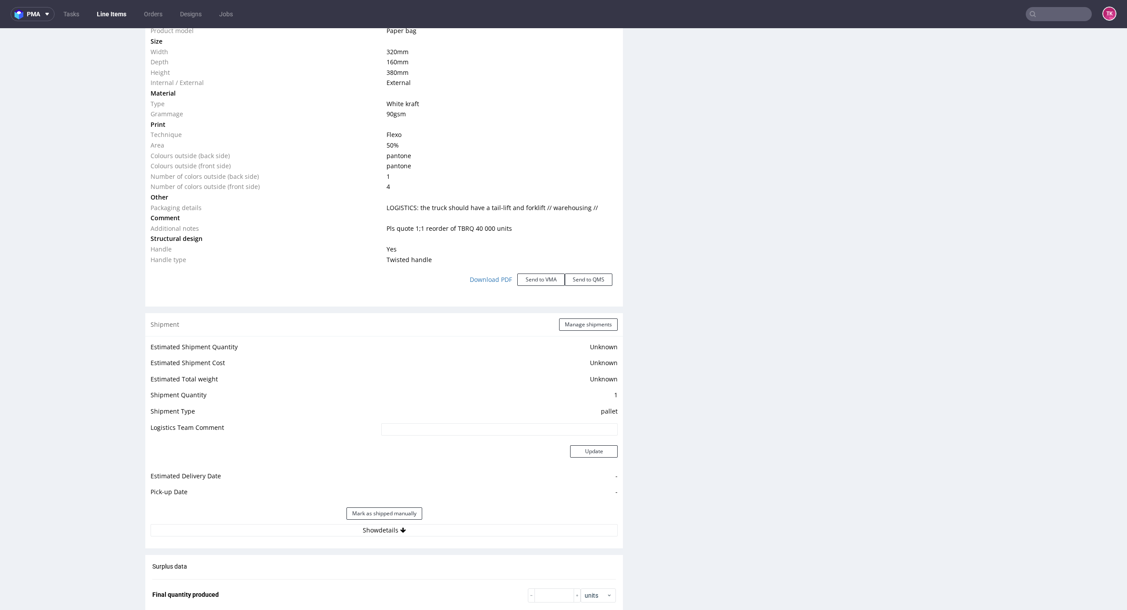
scroll to position [1132, 0]
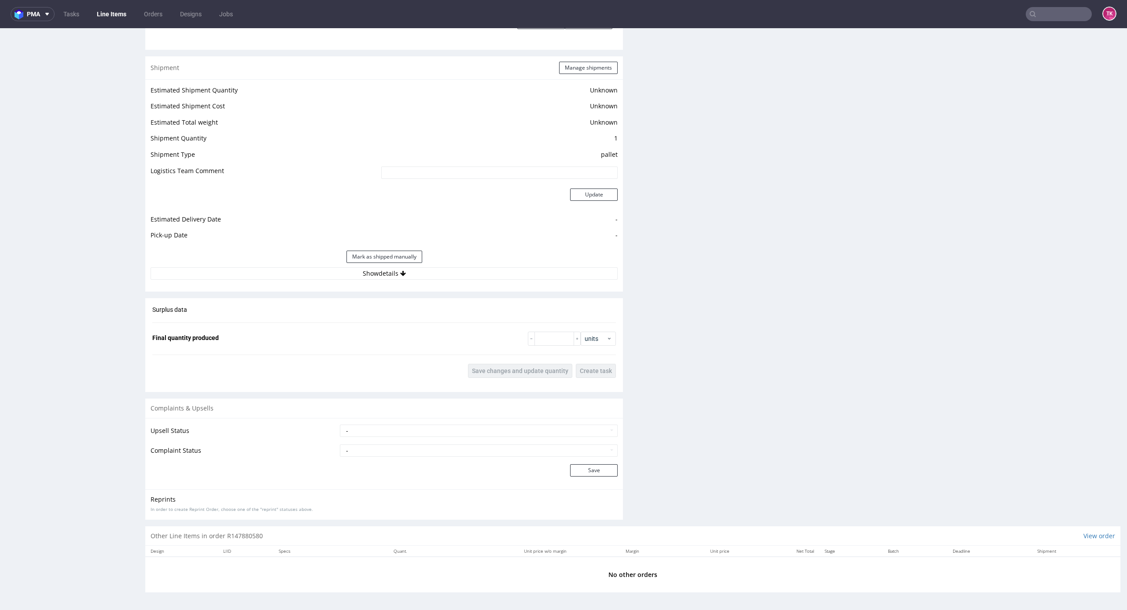
click at [474, 279] on div "Estimated Shipment Quantity Unknown Estimated Shipment Cost Unknown Estimated T…" at bounding box center [384, 182] width 478 height 206
click at [476, 277] on button "Show details" at bounding box center [384, 273] width 467 height 12
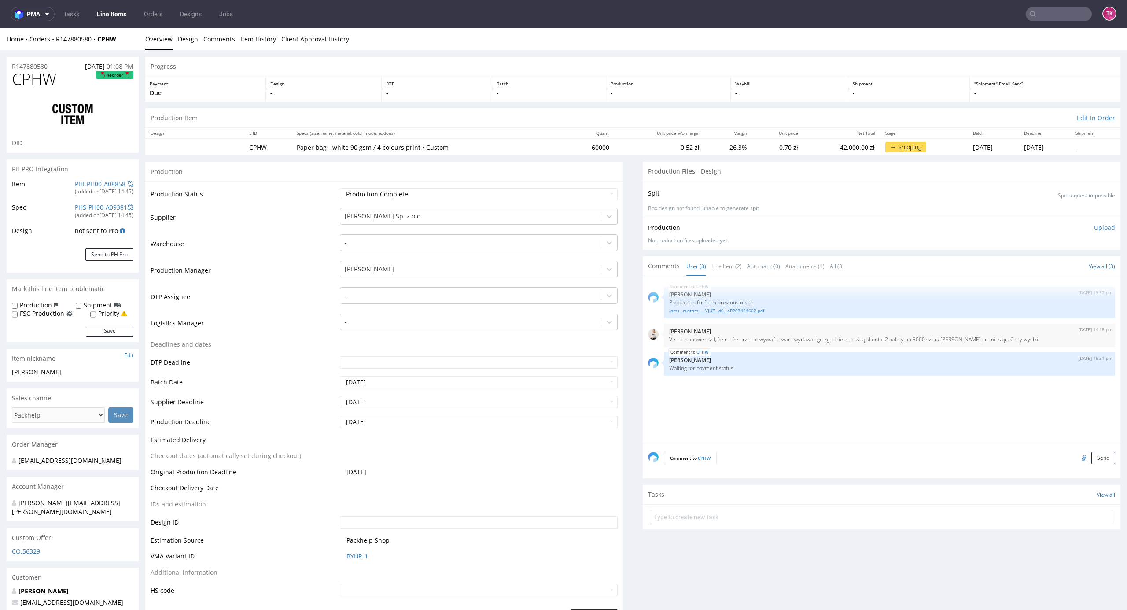
scroll to position [1362, 0]
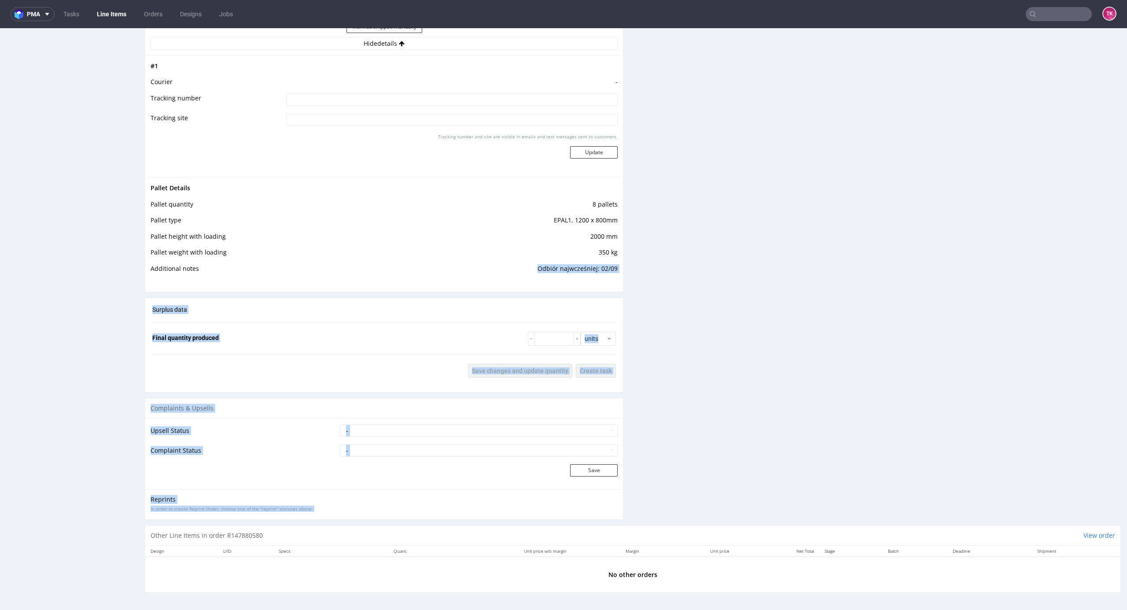
drag, startPoint x: 531, startPoint y: 264, endPoint x: 629, endPoint y: 269, distance: 98.3
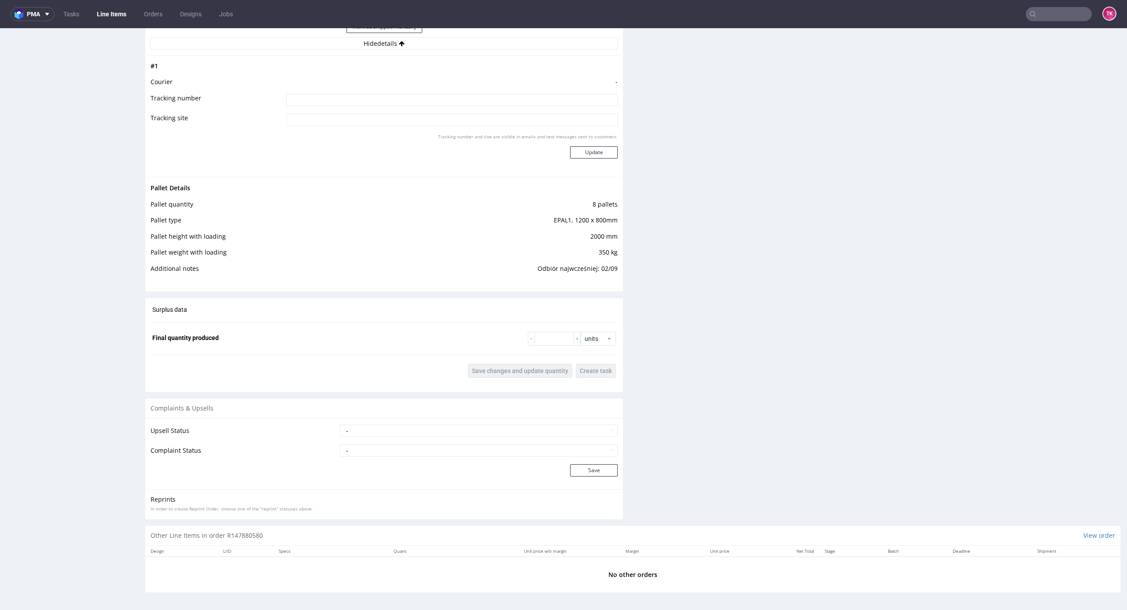
drag, startPoint x: 629, startPoint y: 269, endPoint x: 576, endPoint y: 273, distance: 52.5
drag, startPoint x: 531, startPoint y: 261, endPoint x: 597, endPoint y: 273, distance: 67.1
click at [597, 273] on td "Odbiór najwcześniej: 02/09" at bounding box center [499, 271] width 240 height 16
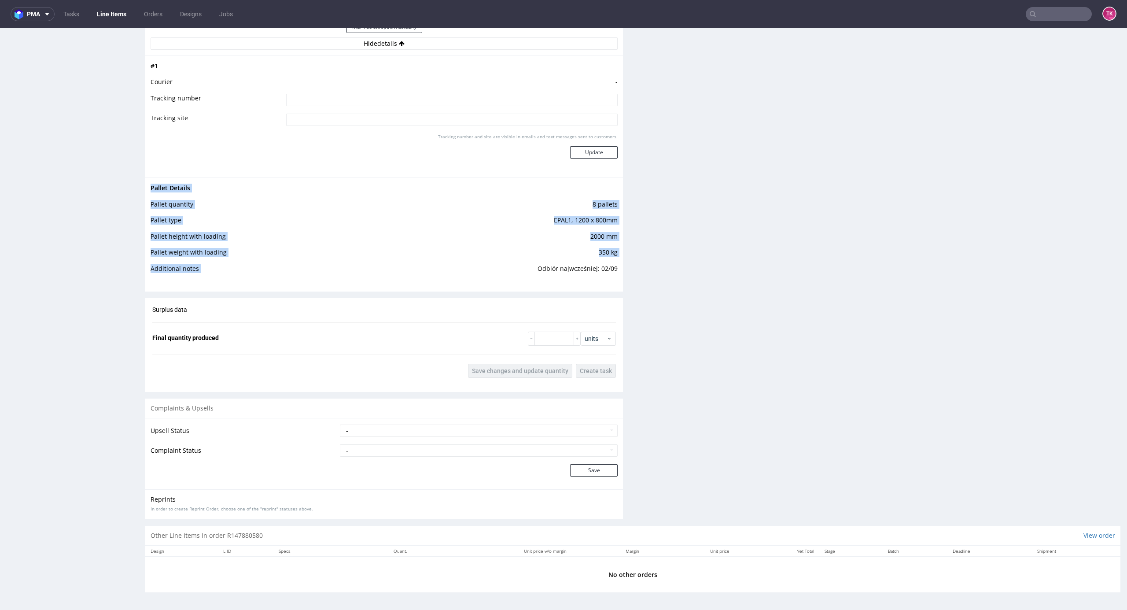
drag, startPoint x: 544, startPoint y: 268, endPoint x: 612, endPoint y: 275, distance: 67.8
click at [612, 275] on div "Pallet Details Pallet quantity 8 pallets Pallet type EPAL1, 1200 x 800mm Pallet…" at bounding box center [384, 231] width 478 height 108
copy tbody "Pallet Details Pallet quantity 8 pallets Pallet type EPAL1, 1200 x 800mm Pallet…"
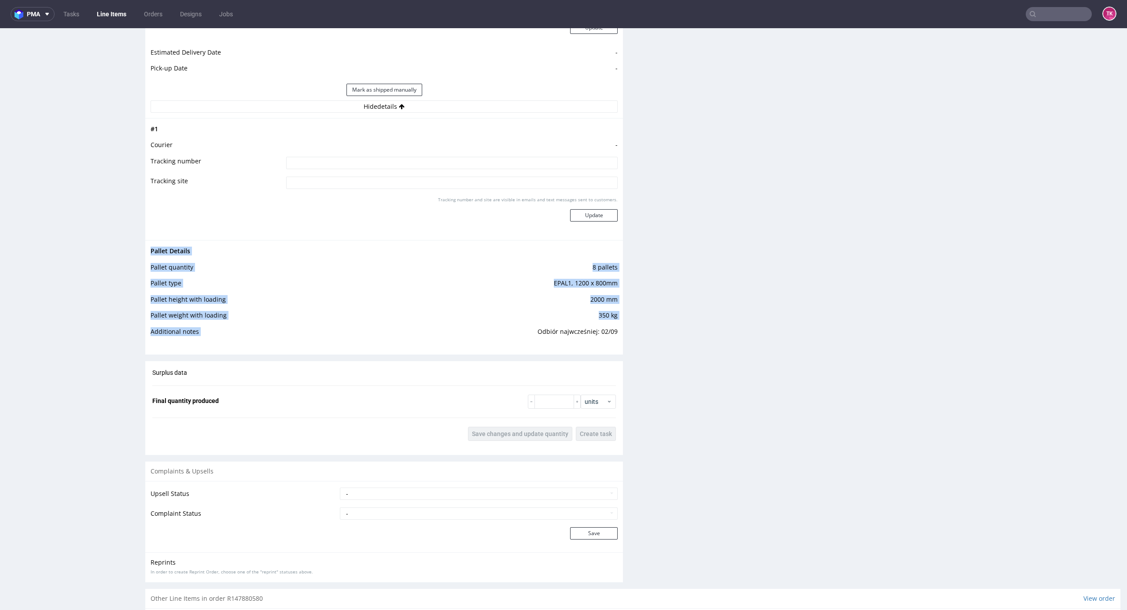
scroll to position [1244, 0]
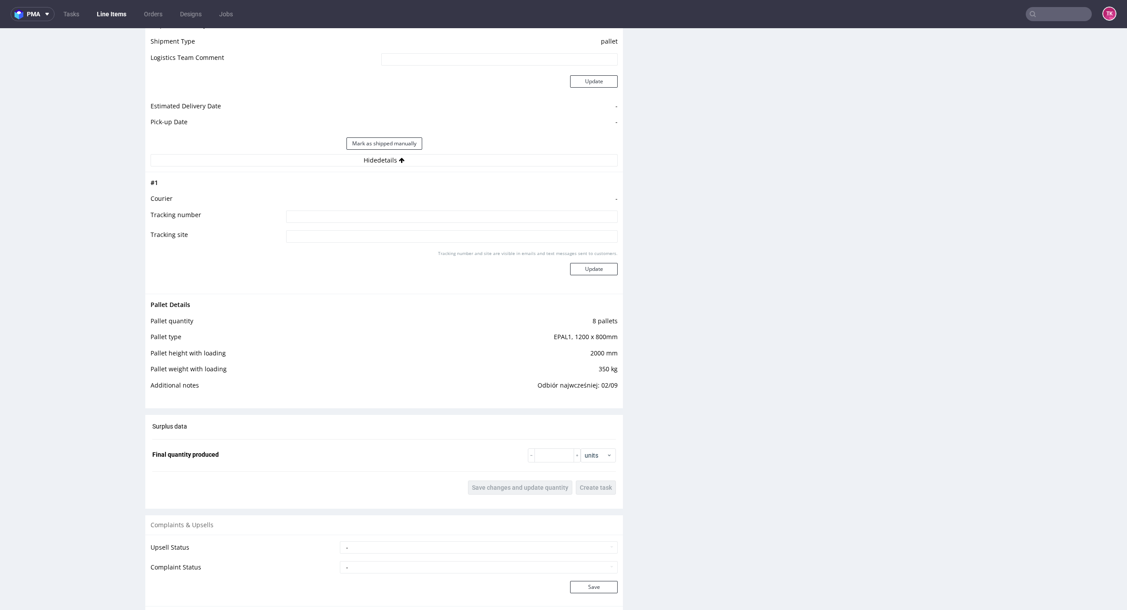
click at [454, 218] on input at bounding box center [452, 216] width 332 height 12
paste input "Odbiór najwcześniej: 02/09"
type input "Odbiór najwcześniej: 02/09"
drag, startPoint x: 583, startPoint y: 266, endPoint x: 586, endPoint y: 270, distance: 4.5
click at [584, 266] on button "Update" at bounding box center [594, 269] width 48 height 12
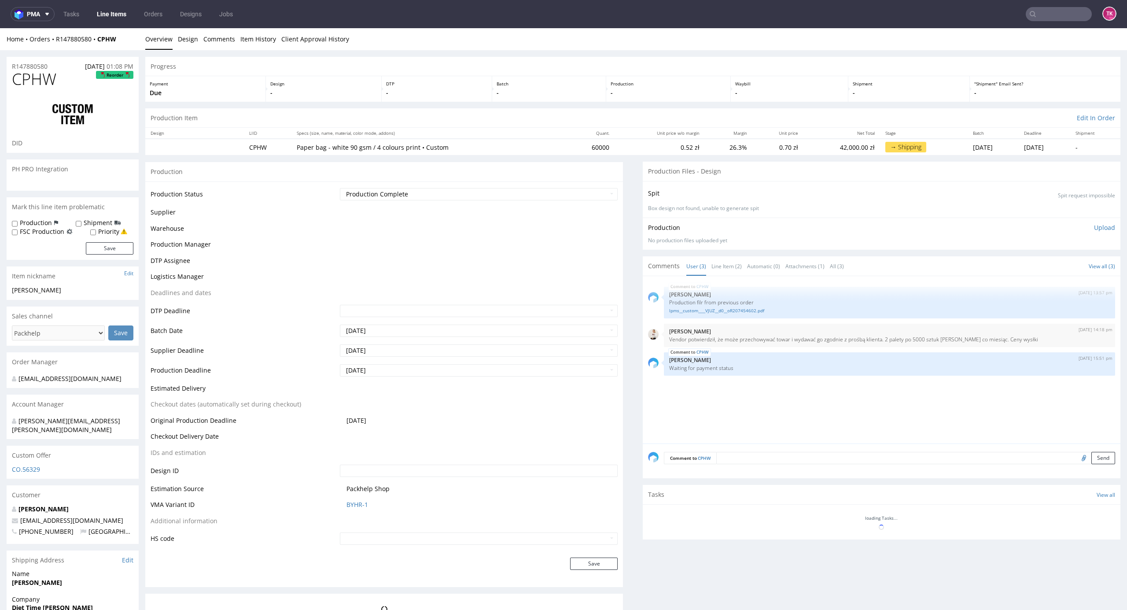
scroll to position [395, 0]
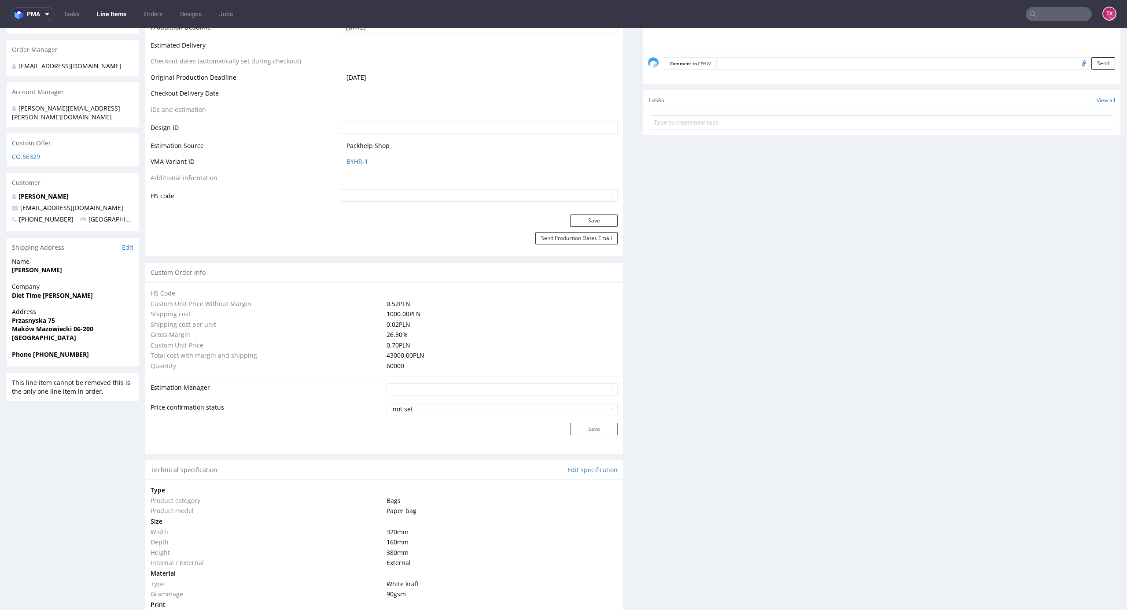
click at [114, 16] on link "Line Items" at bounding box center [112, 14] width 40 height 14
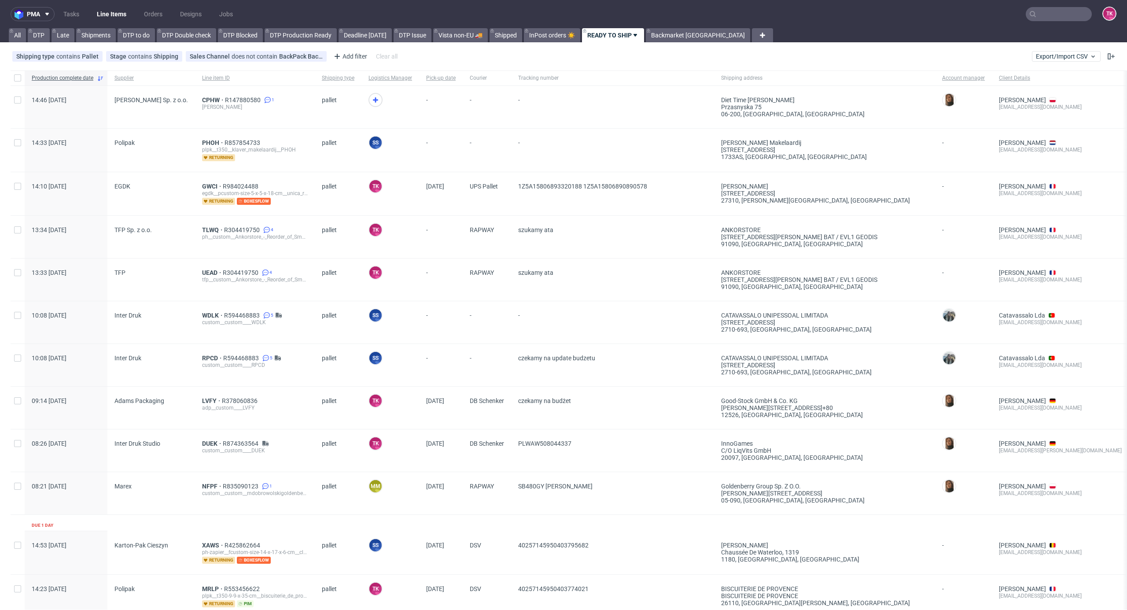
click at [124, 8] on link "Line Items" at bounding box center [112, 14] width 40 height 14
click at [128, 10] on link "Line Items" at bounding box center [112, 14] width 40 height 14
click at [100, 12] on link "Line Items" at bounding box center [112, 14] width 40 height 14
click at [112, 13] on link "Line Items" at bounding box center [112, 14] width 40 height 14
drag, startPoint x: 566, startPoint y: 369, endPoint x: 507, endPoint y: 380, distance: 60.2
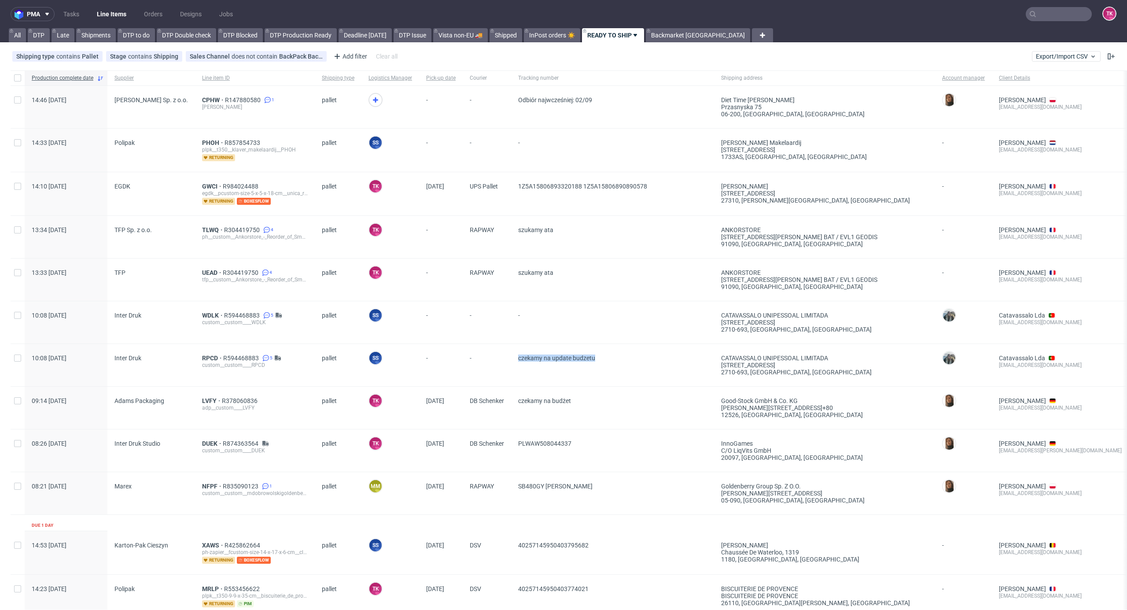
click at [507, 380] on div "10:08 Fri 29.08.2025 Inter Druk RPCD R594468883 5 custom__custom____RPCD pallet…" at bounding box center [707, 365] width 1392 height 43
copy div "czekamy na update budzetu"
click at [203, 313] on span "WDLK" at bounding box center [213, 315] width 22 height 7
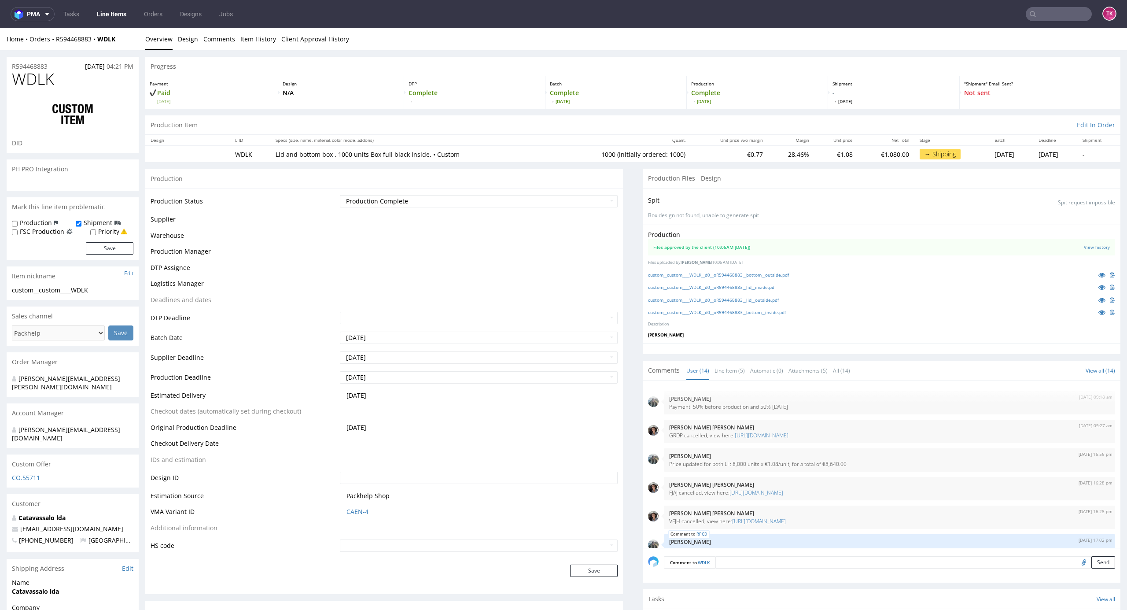
click at [1108, 196] on div "R594468883 16.07.2025 04:21 PM WDLK DID PH PRO Integration Mark this line item …" at bounding box center [563, 490] width 1127 height 881
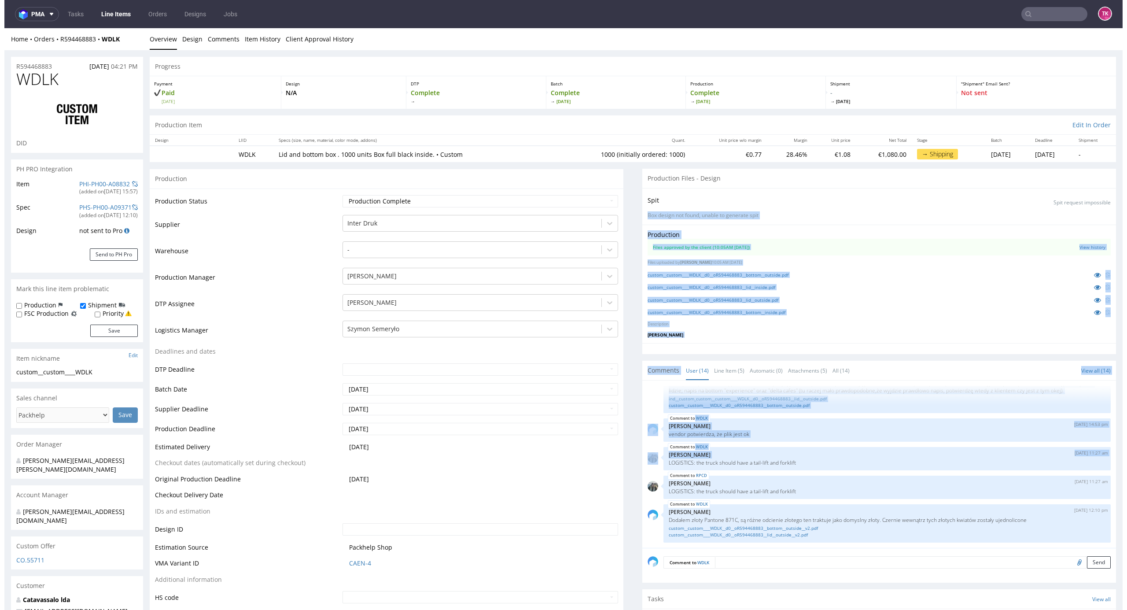
drag, startPoint x: 1113, startPoint y: 196, endPoint x: 1129, endPoint y: 440, distance: 244.5
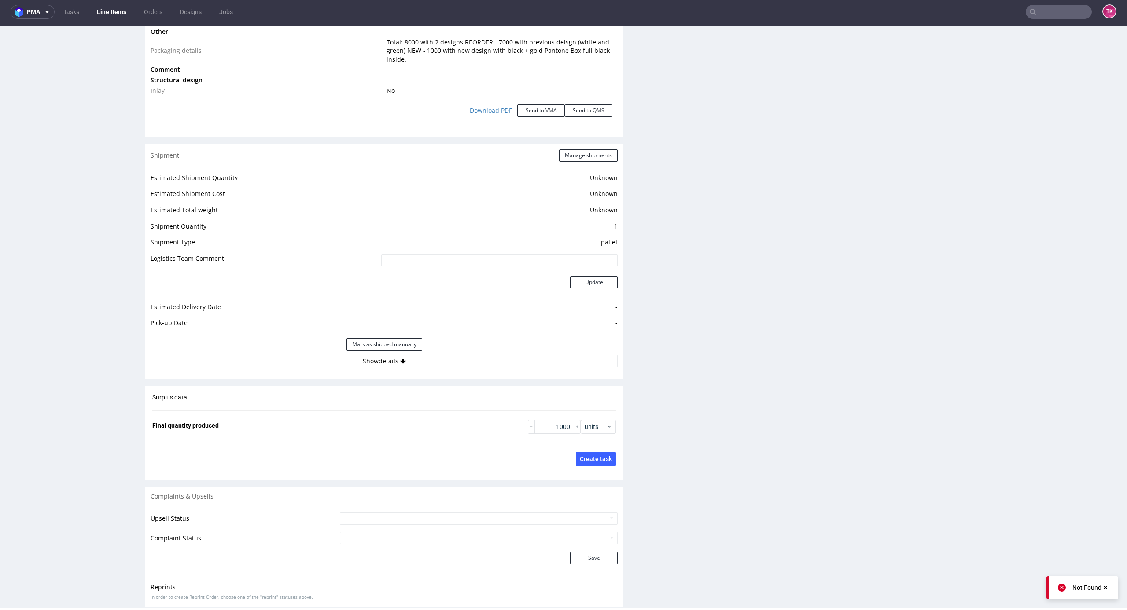
scroll to position [1184, 0]
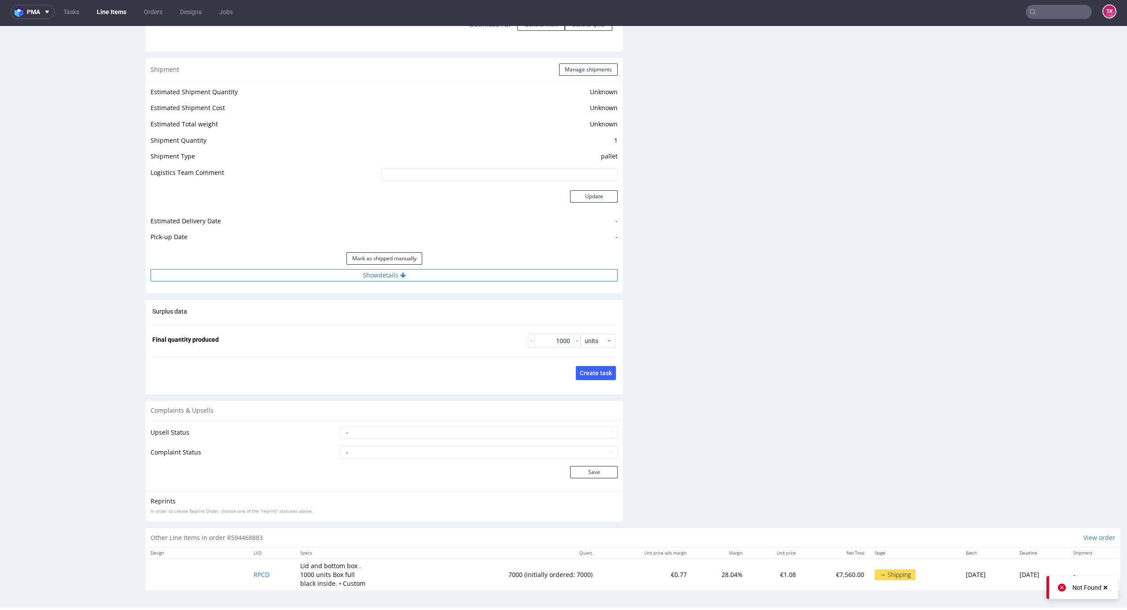
drag, startPoint x: 448, startPoint y: 266, endPoint x: 453, endPoint y: 279, distance: 13.5
click at [449, 270] on div "Estimated Shipment Quantity Unknown Estimated Shipment Cost Unknown Estimated T…" at bounding box center [384, 184] width 478 height 206
click at [453, 280] on button "Show details" at bounding box center [384, 275] width 467 height 12
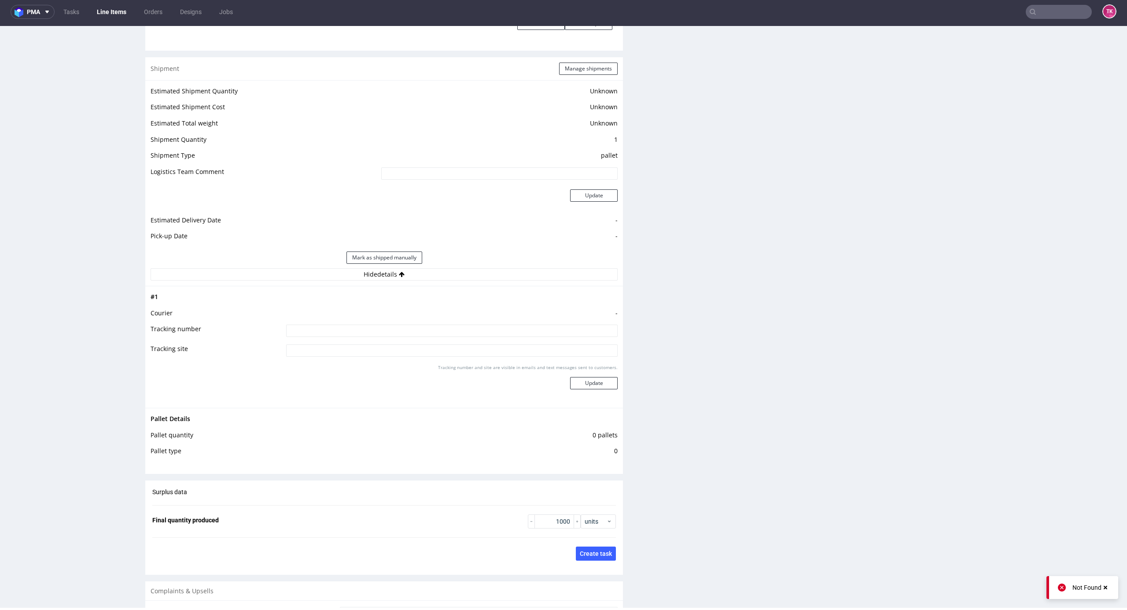
click at [417, 333] on input at bounding box center [452, 331] width 332 height 12
paste input "czekamy na update budzetu"
type input "czekamy na update budzetu"
click at [578, 373] on div "Tracking number and site are visible in emails and text messages sent to custom…" at bounding box center [452, 380] width 332 height 32
click at [580, 379] on button "Update" at bounding box center [594, 383] width 48 height 12
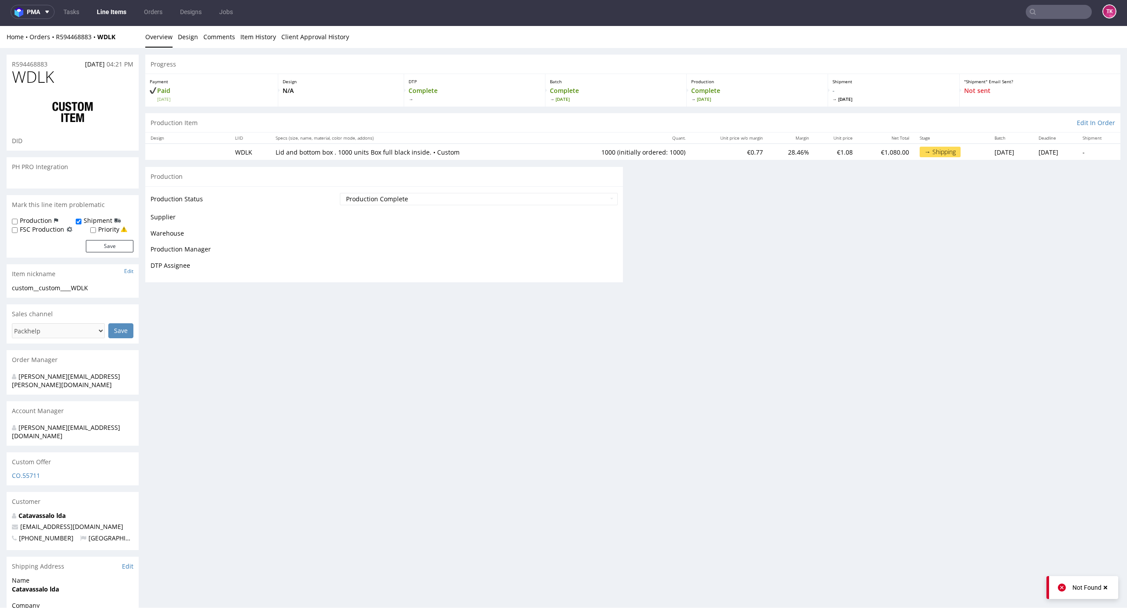
scroll to position [0, 0]
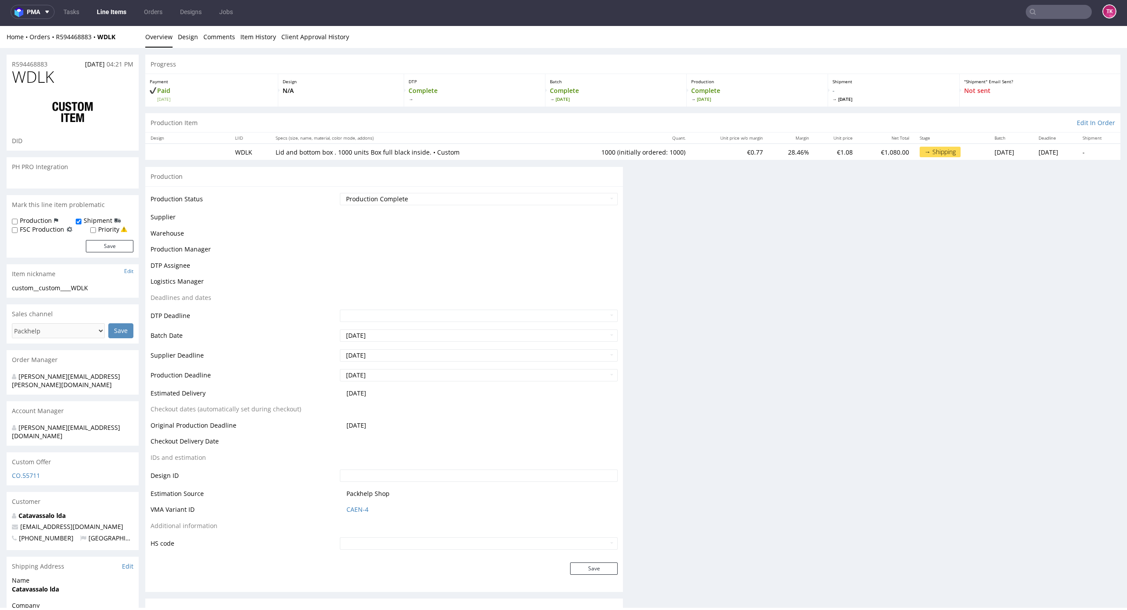
click at [104, 20] on nav "pma Tasks Line Items Orders Designs Jobs TK" at bounding box center [563, 12] width 1127 height 28
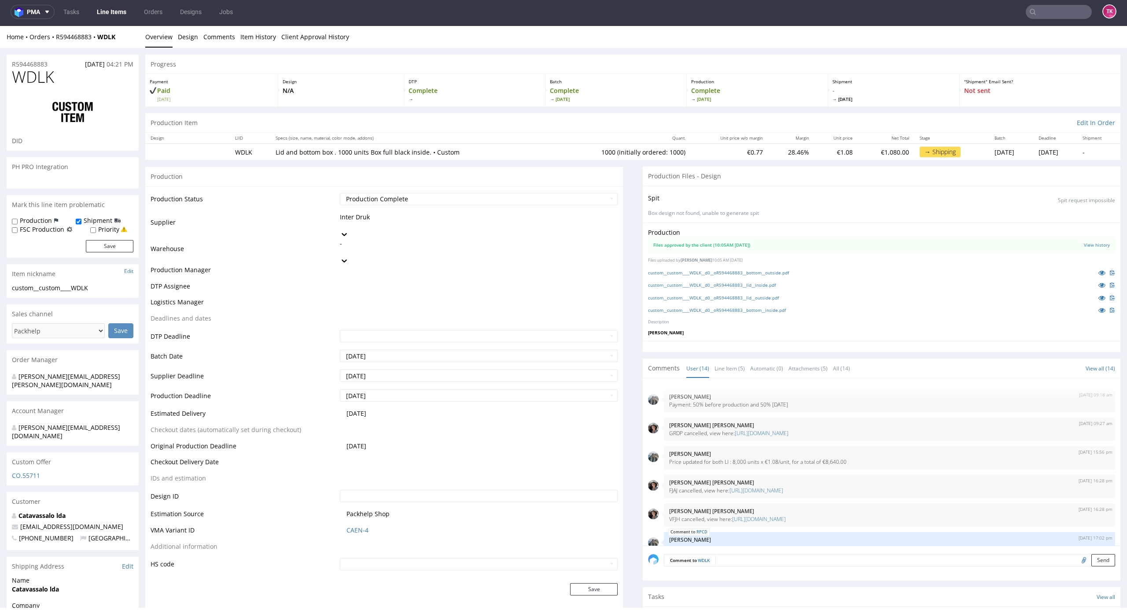
click at [106, 14] on link "Line Items" at bounding box center [112, 12] width 40 height 14
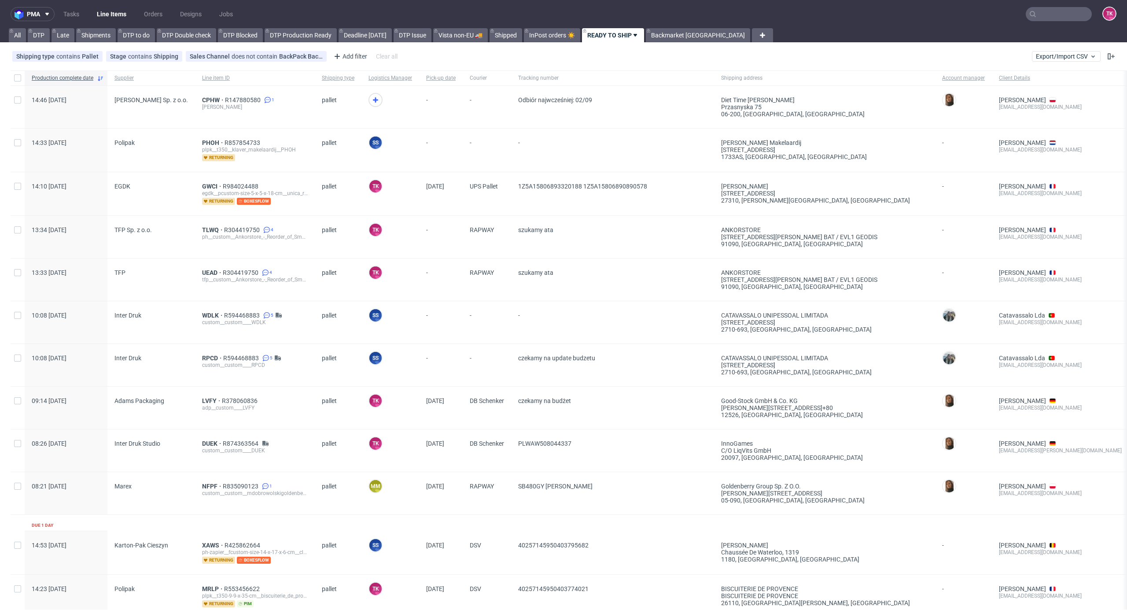
click at [122, 18] on link "Line Items" at bounding box center [112, 14] width 40 height 14
click at [210, 140] on span "PHOH" at bounding box center [213, 142] width 22 height 7
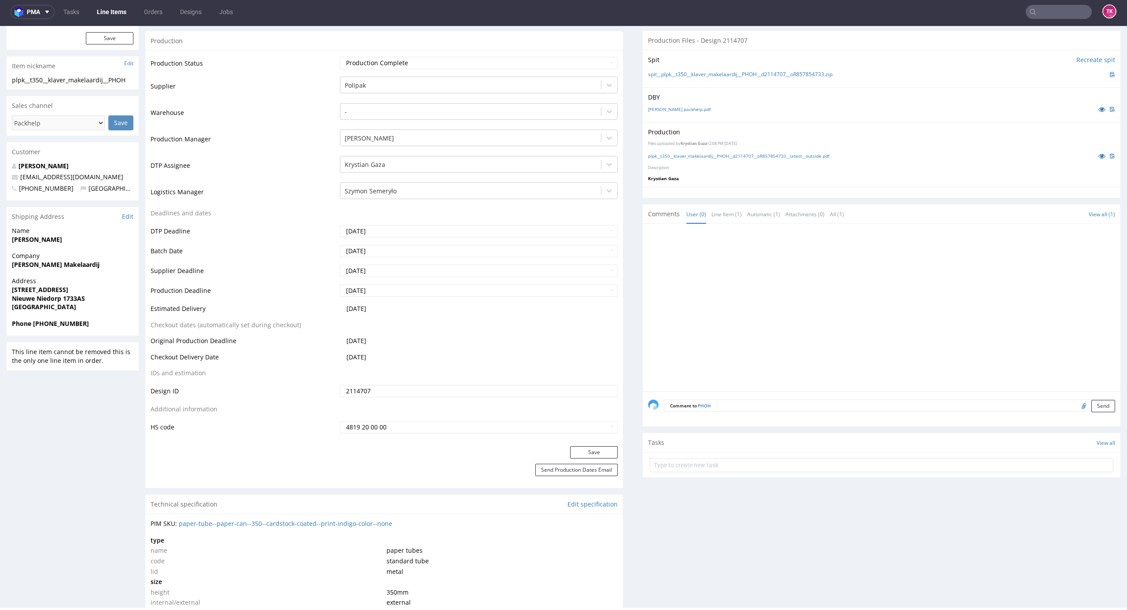
scroll to position [59, 0]
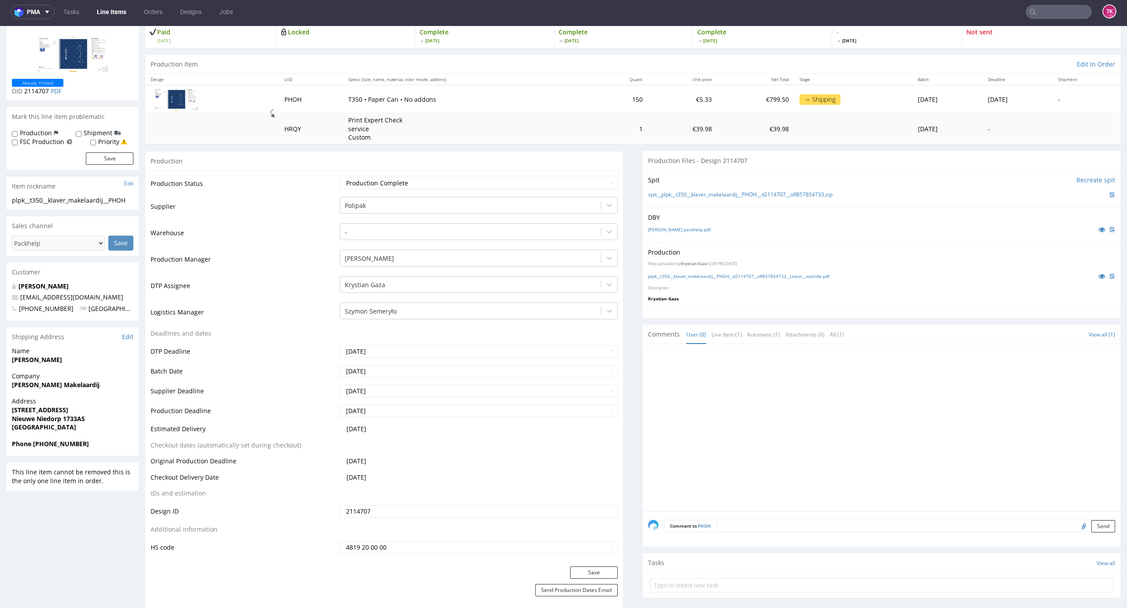
click at [115, 16] on link "Line Items" at bounding box center [112, 12] width 40 height 14
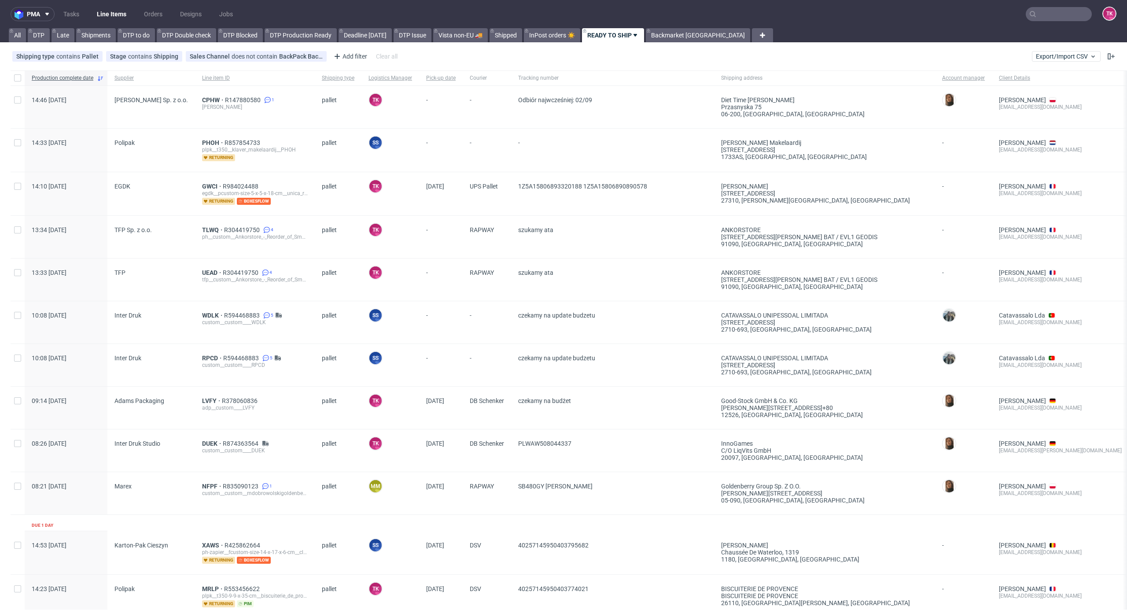
click at [100, 22] on nav "pma Tasks Line Items Orders Designs Jobs TK" at bounding box center [563, 14] width 1127 height 28
click at [107, 13] on link "Line Items" at bounding box center [112, 14] width 40 height 14
drag, startPoint x: 122, startPoint y: 22, endPoint x: 120, endPoint y: 11, distance: 11.1
click at [120, 18] on nav "pma Tasks Line Items Orders Designs Jobs TK" at bounding box center [563, 14] width 1127 height 28
click at [120, 11] on link "Line Items" at bounding box center [112, 14] width 40 height 14
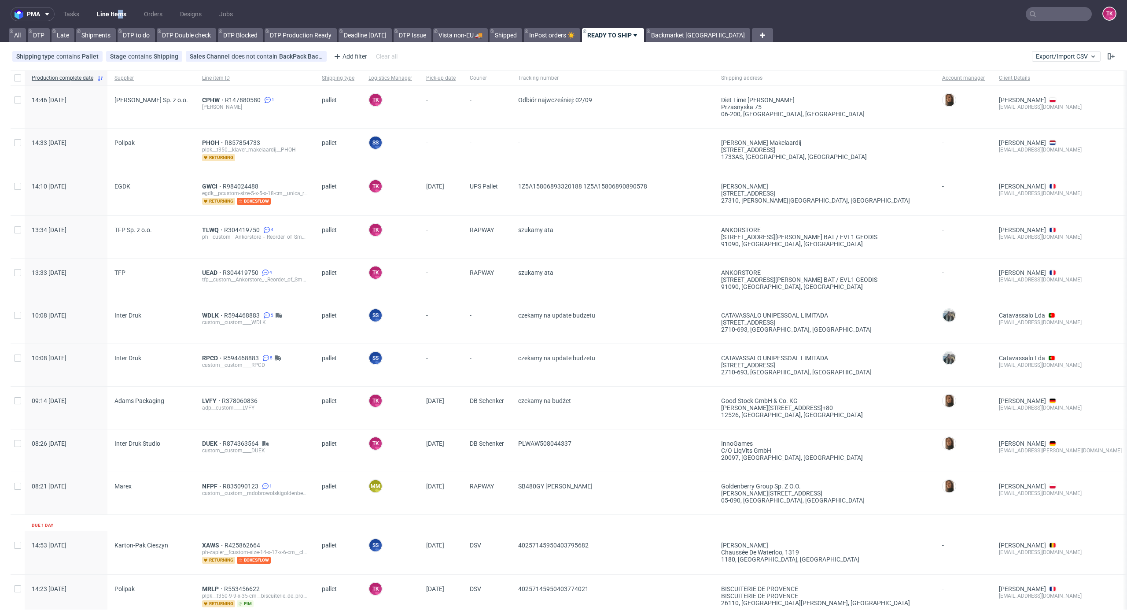
click at [107, 7] on link "Line Items" at bounding box center [112, 14] width 40 height 14
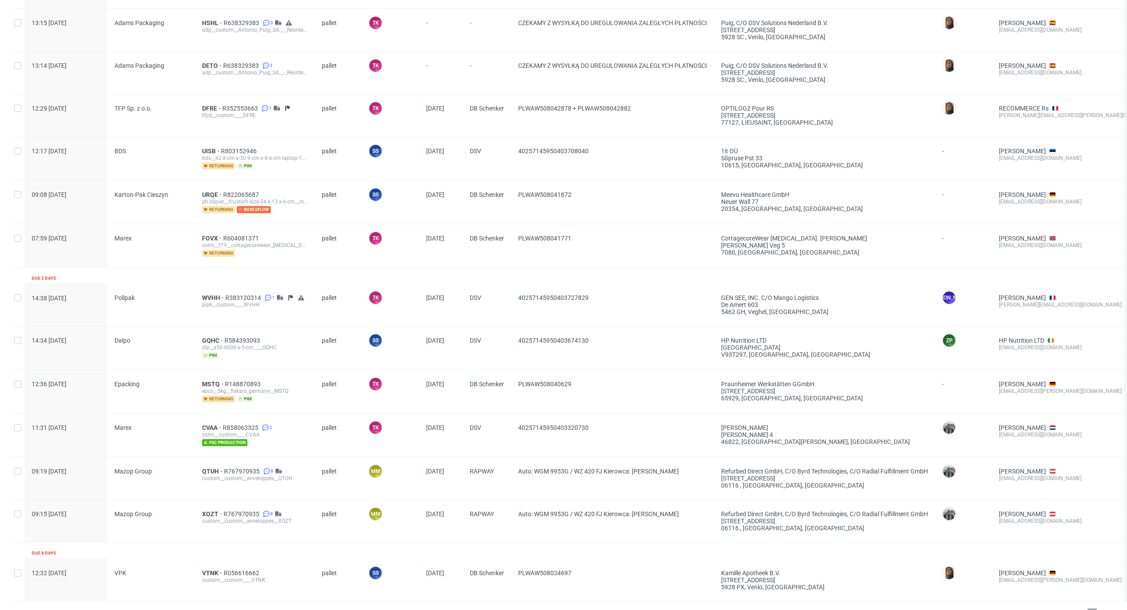
scroll to position [705, 0]
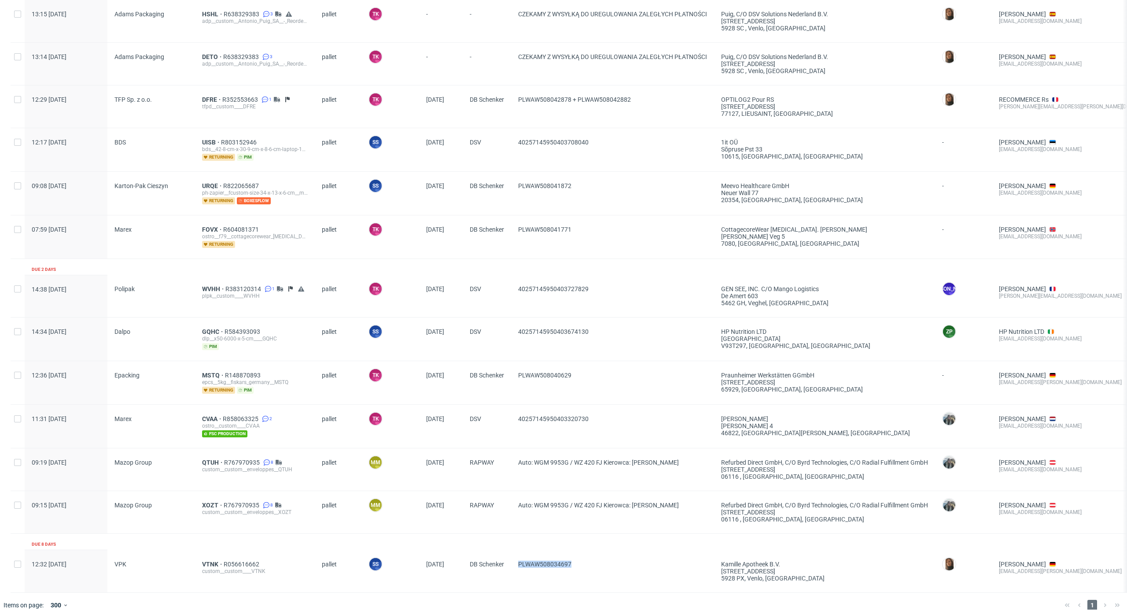
drag, startPoint x: 589, startPoint y: 570, endPoint x: 519, endPoint y: 571, distance: 70.5
click at [519, 571] on span "PLWAW508034697" at bounding box center [612, 571] width 189 height 21
copy span "PLWAW508034697"
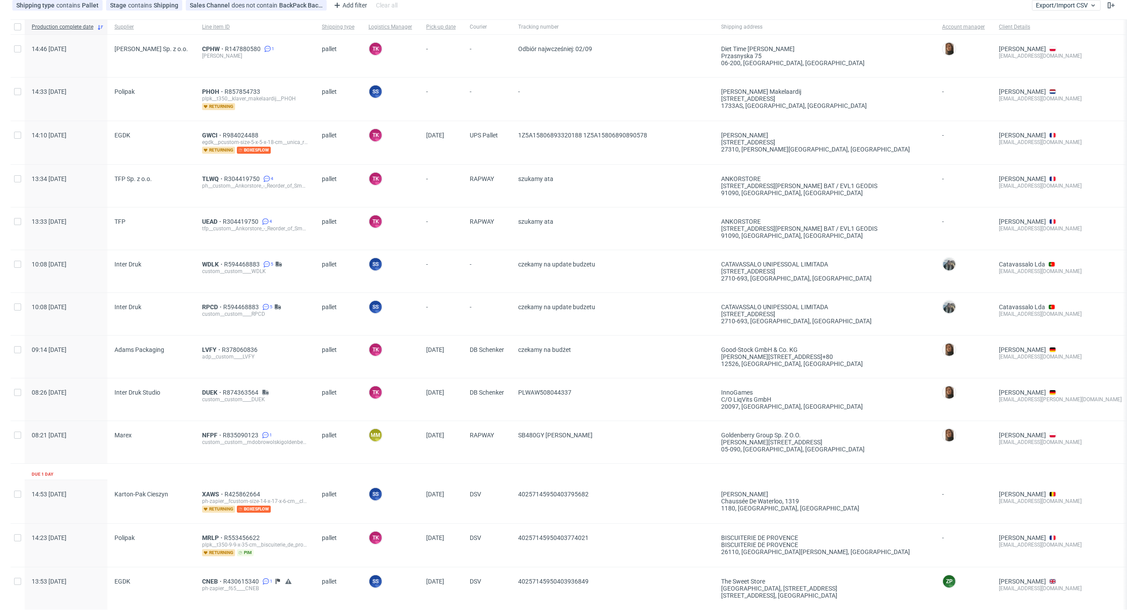
scroll to position [0, 0]
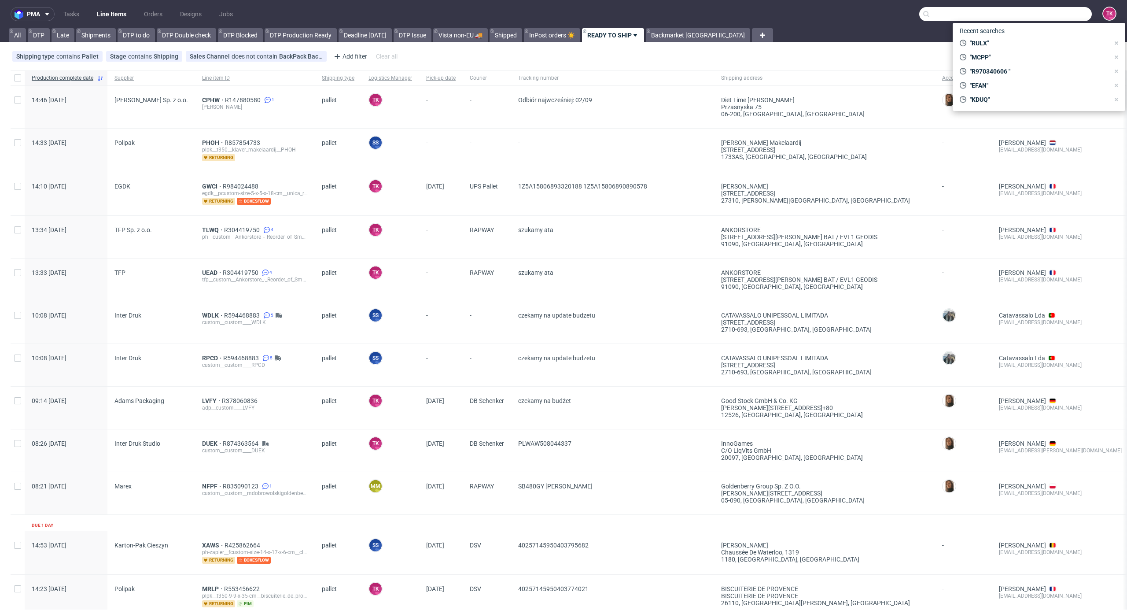
click at [1052, 16] on input "text" at bounding box center [1005, 14] width 173 height 14
paste input "R594468883"
type input "R594468883"
click at [1015, 39] on div "RPCD R594468883" at bounding box center [1039, 47] width 159 height 16
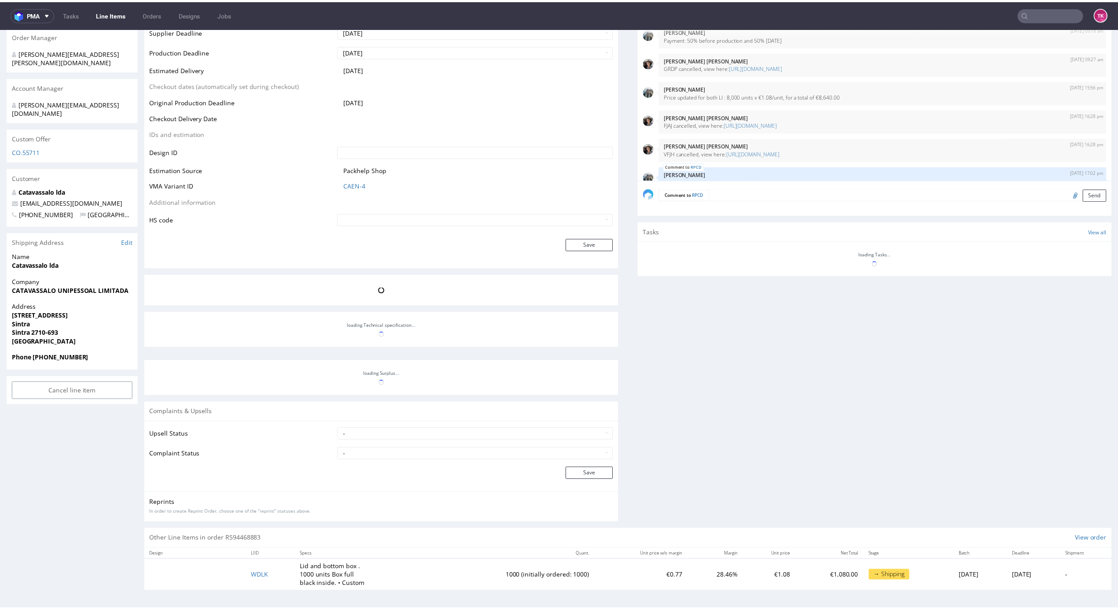
scroll to position [319, 0]
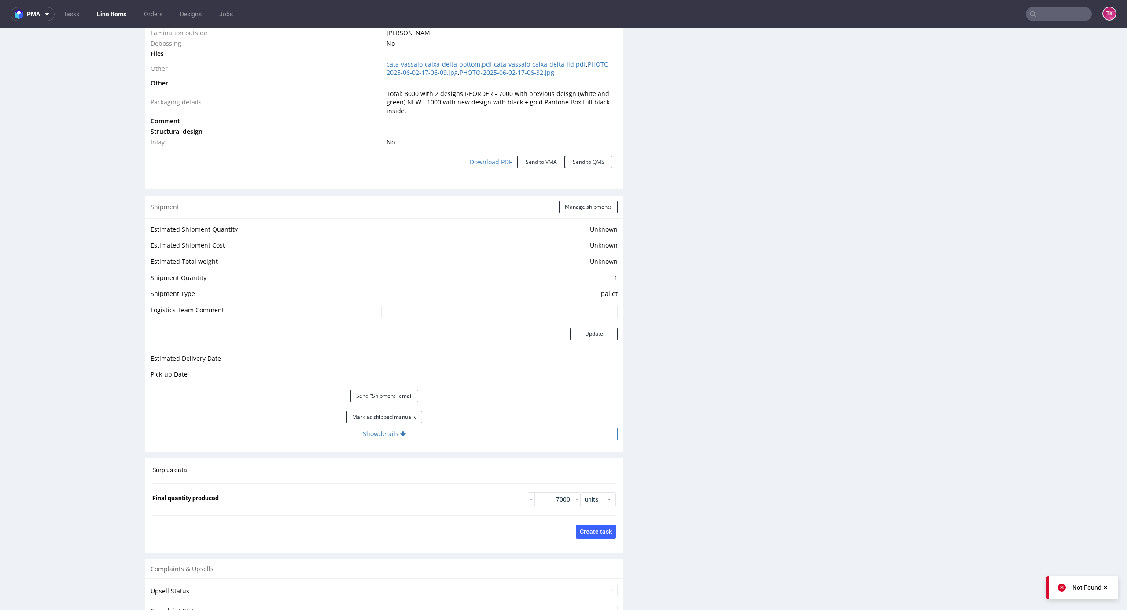
click at [401, 433] on icon at bounding box center [403, 434] width 6 height 6
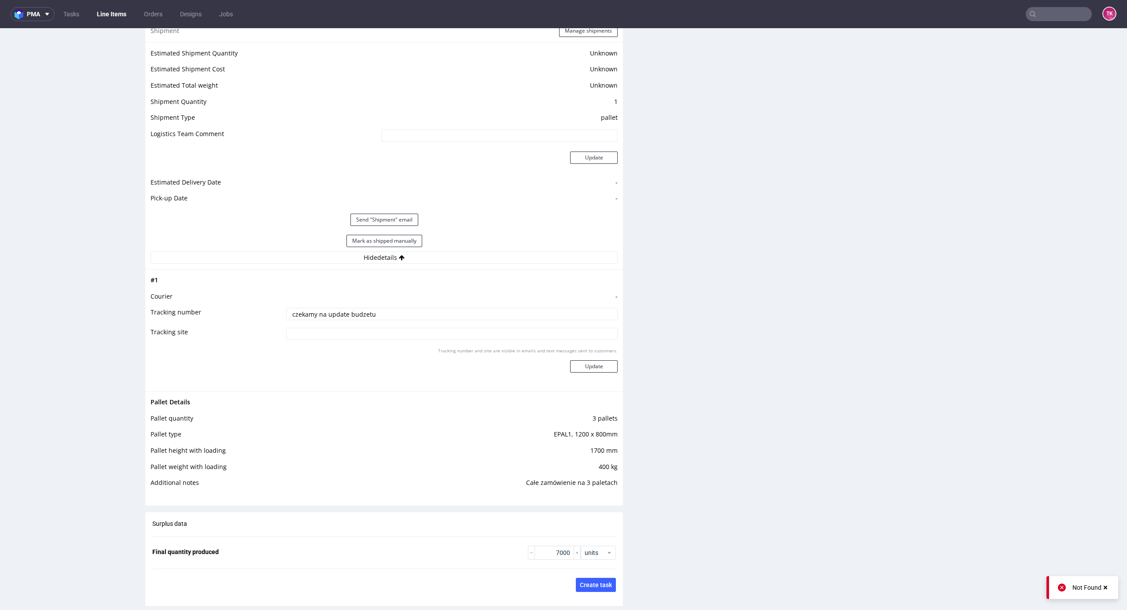
click at [114, 13] on link "Line Items" at bounding box center [112, 14] width 40 height 14
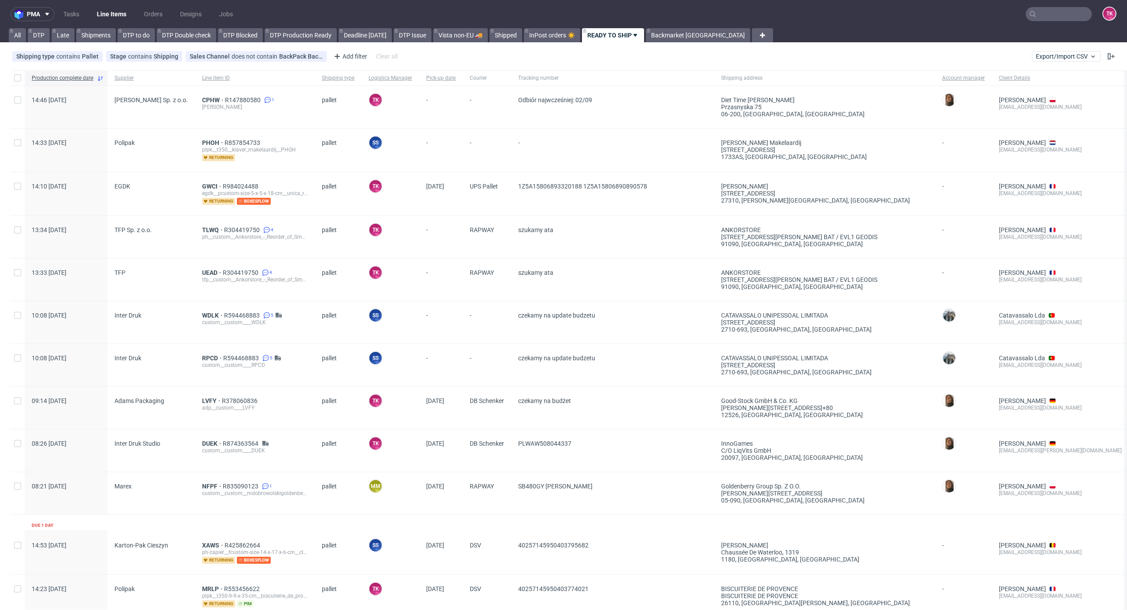
click at [115, 12] on link "Line Items" at bounding box center [112, 14] width 40 height 14
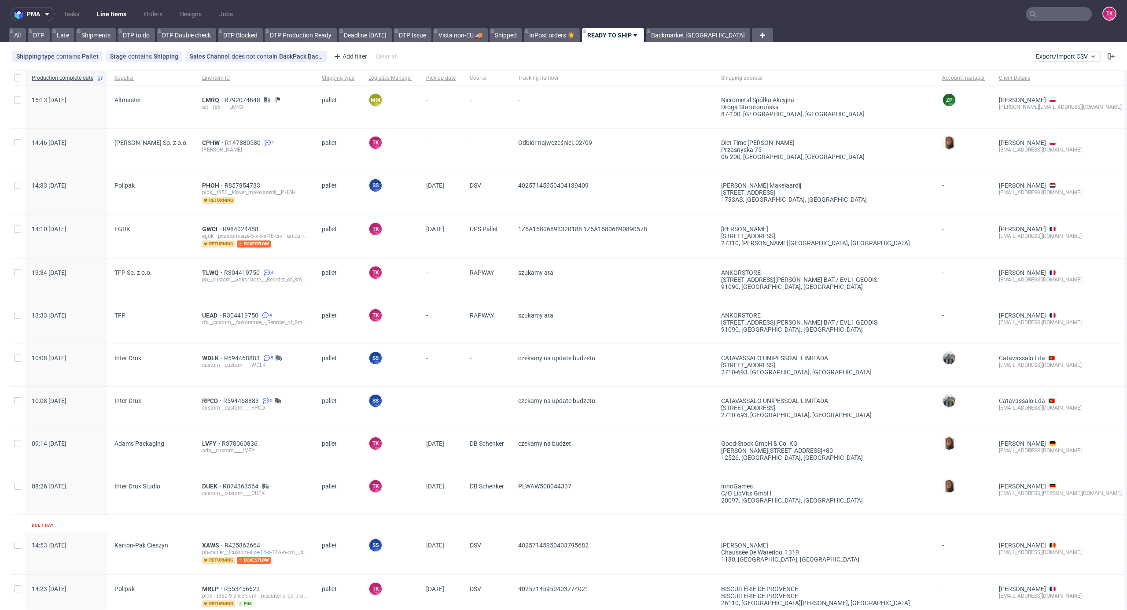
click at [129, 14] on link "Line Items" at bounding box center [112, 14] width 40 height 14
click at [108, 7] on link "Line Items" at bounding box center [112, 14] width 40 height 14
click at [208, 101] on span "LMRQ" at bounding box center [213, 99] width 22 height 7
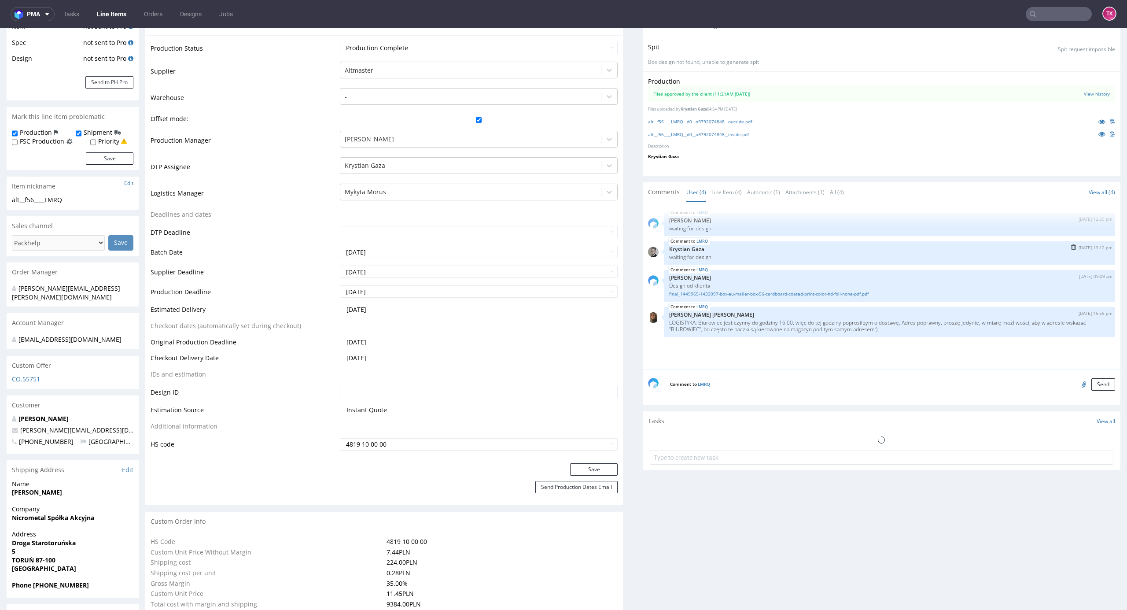
scroll to position [170, 0]
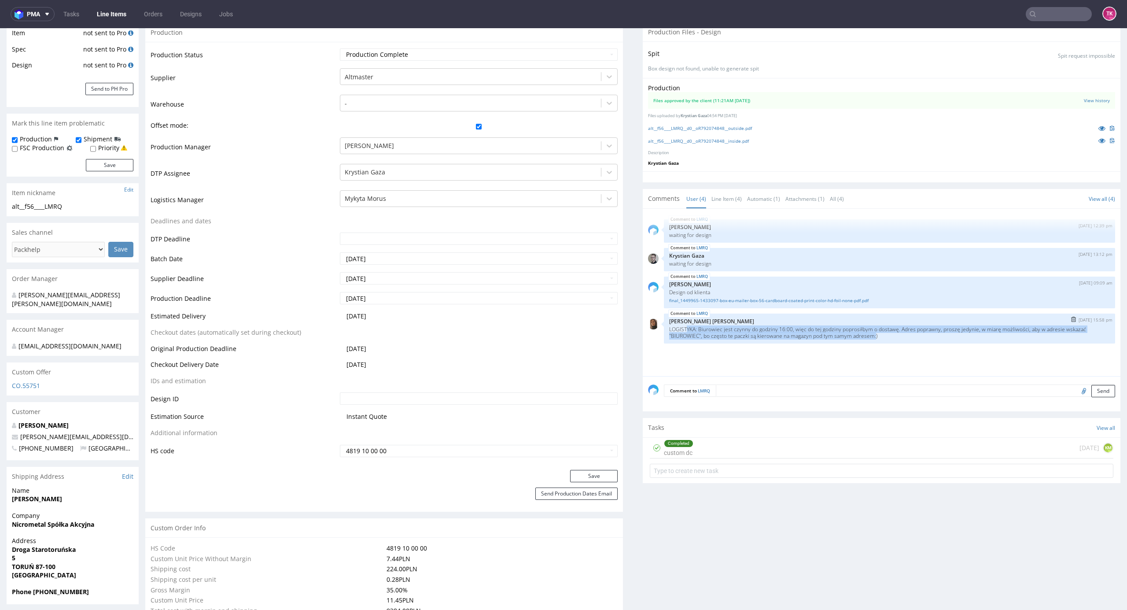
drag, startPoint x: 681, startPoint y: 330, endPoint x: 865, endPoint y: 338, distance: 184.2
click at [865, 338] on p "LOGISTYKA: Biurowiec jest czynny do godziny 16:00, więc do tej godziny poprosił…" at bounding box center [889, 332] width 441 height 13
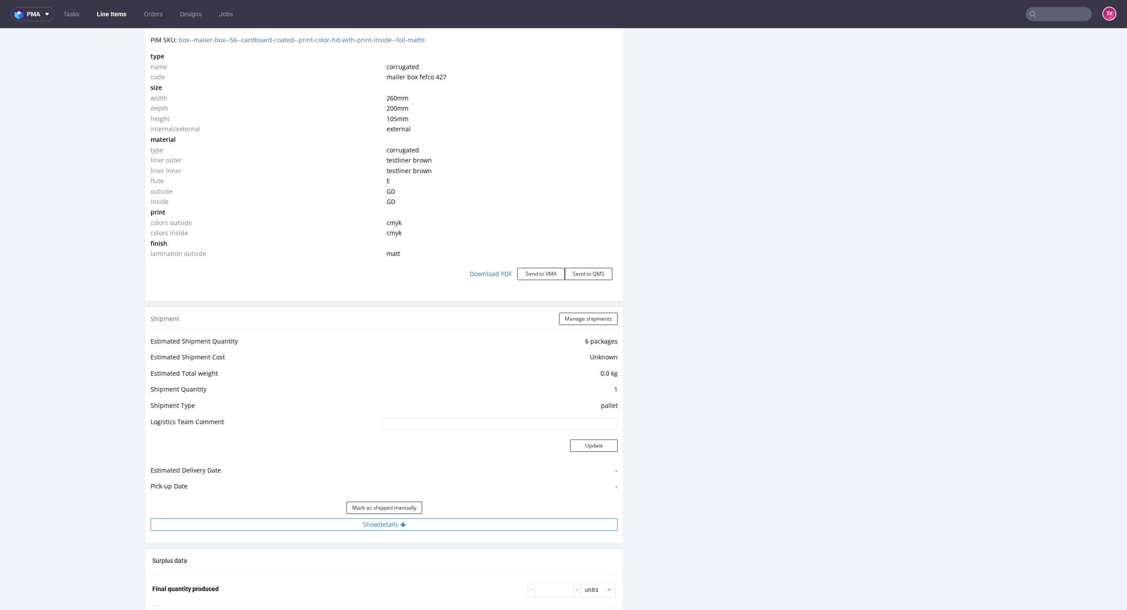
click at [434, 522] on button "Show details" at bounding box center [384, 524] width 467 height 12
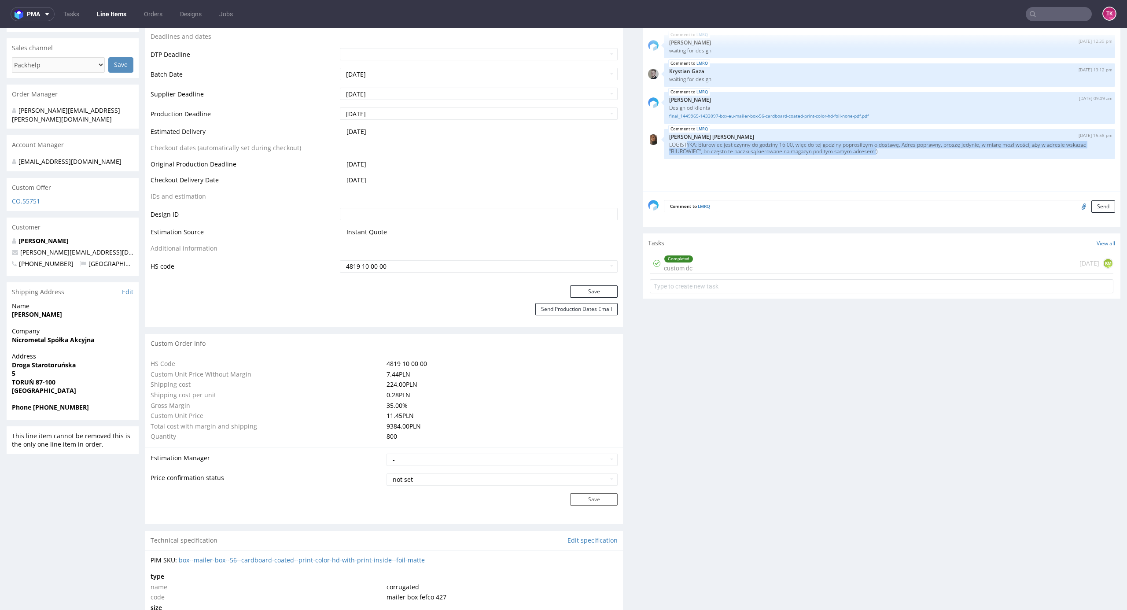
scroll to position [228, 0]
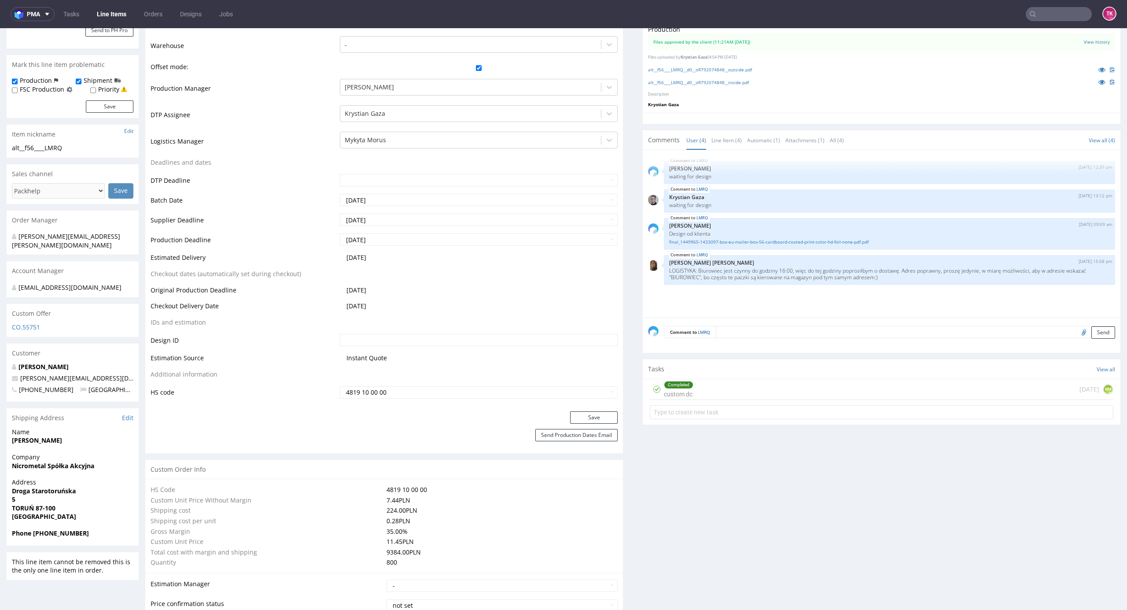
click at [104, 22] on nav "pma Tasks Line Items Orders Designs Jobs TK" at bounding box center [563, 14] width 1127 height 28
click at [106, 19] on link "Line Items" at bounding box center [112, 14] width 40 height 14
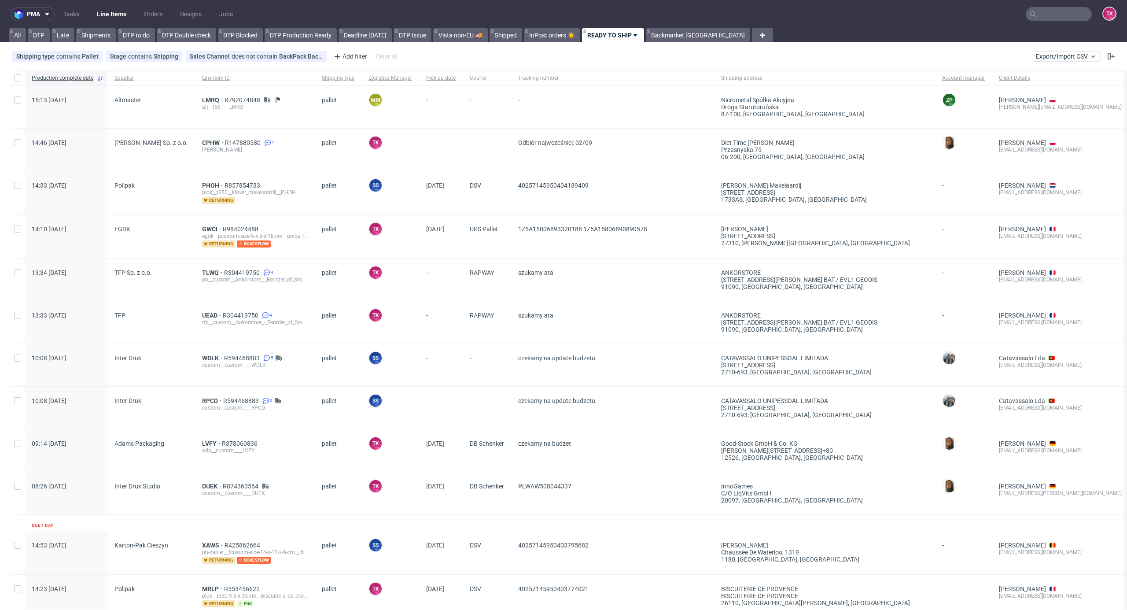
click at [122, 16] on link "Line Items" at bounding box center [112, 14] width 40 height 14
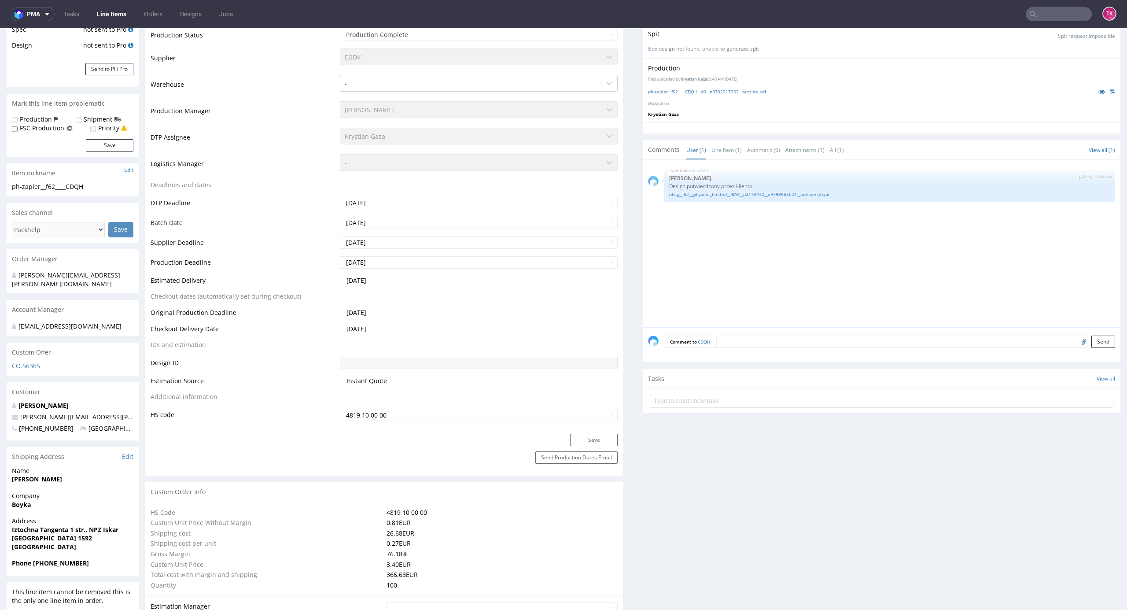
scroll to position [293, 0]
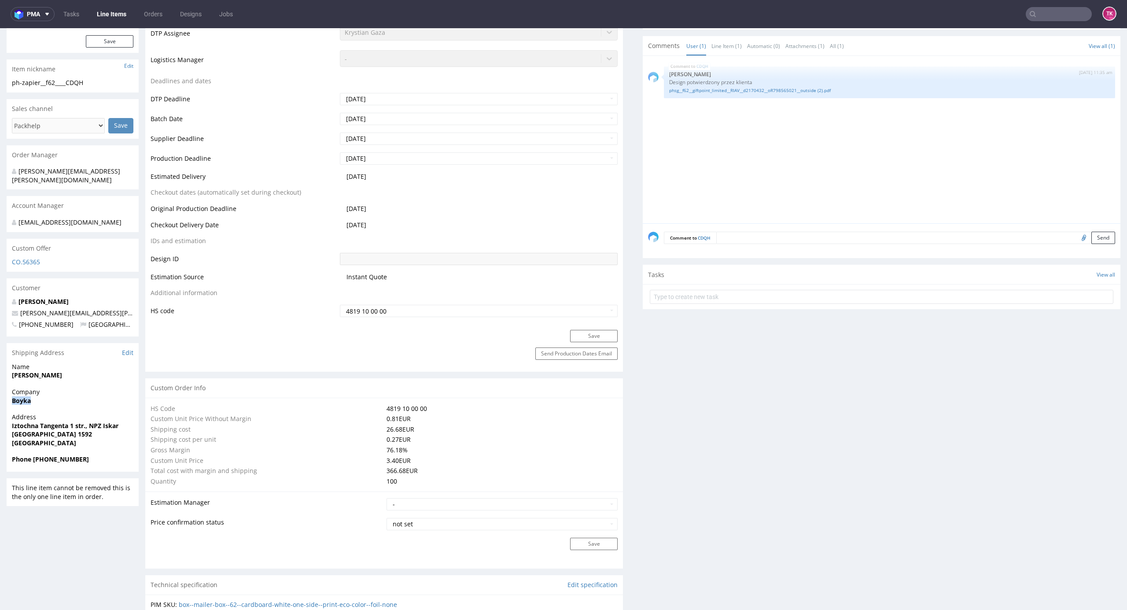
drag, startPoint x: 8, startPoint y: 392, endPoint x: 38, endPoint y: 395, distance: 30.1
click at [38, 395] on div "Company Boyka" at bounding box center [73, 399] width 132 height 25
copy strong "Boyka"
drag, startPoint x: 4, startPoint y: 368, endPoint x: 86, endPoint y: 365, distance: 81.9
click at [76, 365] on div "R702217252 06.08.2025 02:35 PM CDQH DID PH PRO Integration Item not sent to Pro…" at bounding box center [563, 536] width 1127 height 1559
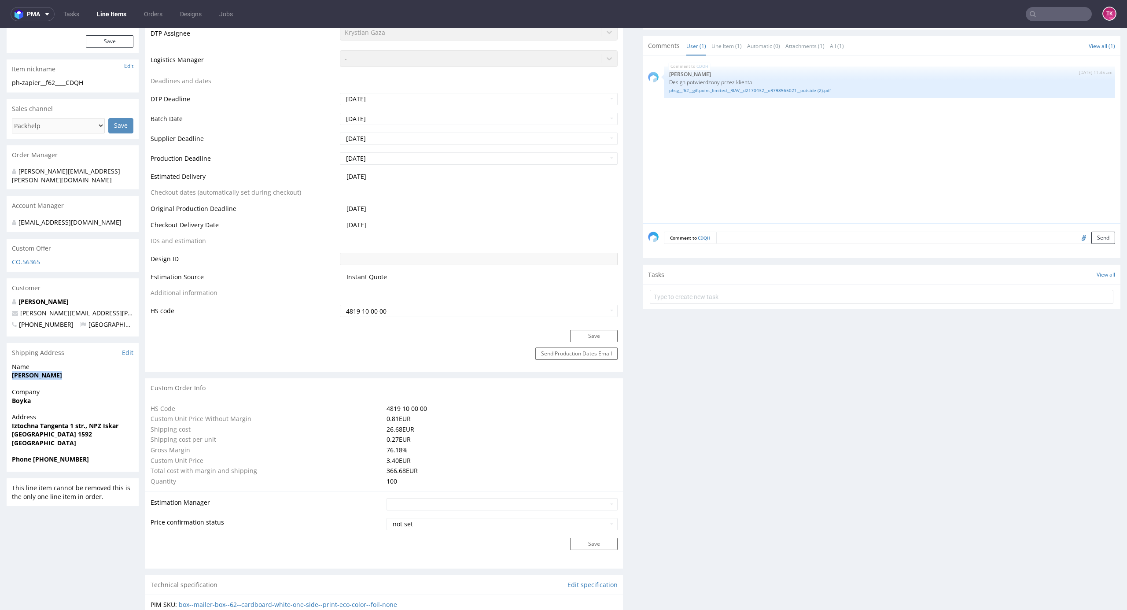
copy strong "Maria Martone"
drag, startPoint x: 6, startPoint y: 418, endPoint x: 112, endPoint y: 427, distance: 106.0
click at [112, 427] on div "Address Iztochna Tangenta 1 str., NPZ Iskar Sofia 1592 Bulgaria" at bounding box center [73, 434] width 132 height 42
copy p "Iztochna Tangenta 1 str., NPZ Iskar Sofia 1592"
drag, startPoint x: 41, startPoint y: 447, endPoint x: 114, endPoint y: 449, distance: 73.6
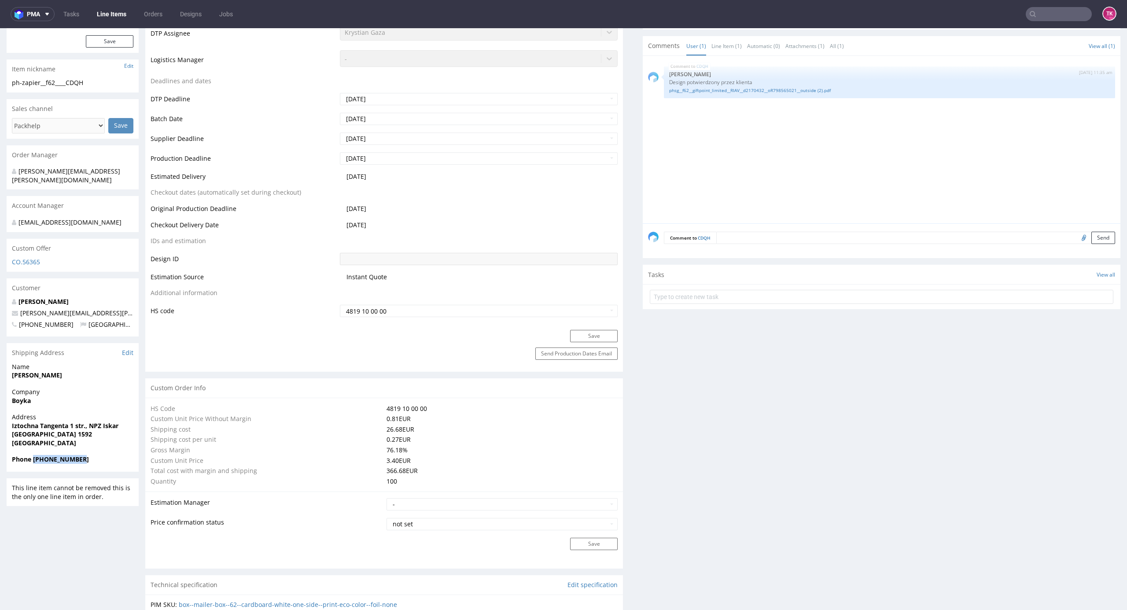
click at [114, 455] on span "Phone +441784918545" at bounding box center [73, 459] width 122 height 9
copy strong "+441784918545"
drag, startPoint x: 115, startPoint y: 306, endPoint x: 0, endPoint y: 305, distance: 114.9
click at [0, 303] on div "R702217252 06.08.2025 02:35 PM CDQH DID PH PRO Integration Item not sent to Pro…" at bounding box center [563, 536] width 1127 height 1559
copy span "maria.martone@giftpoint.co.uk"
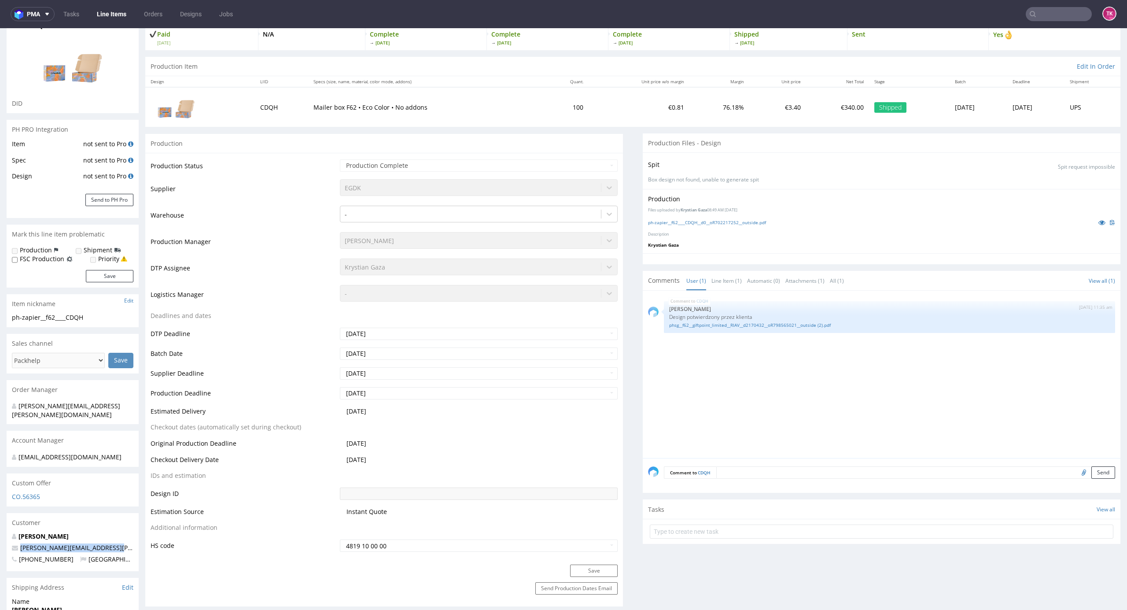
scroll to position [0, 0]
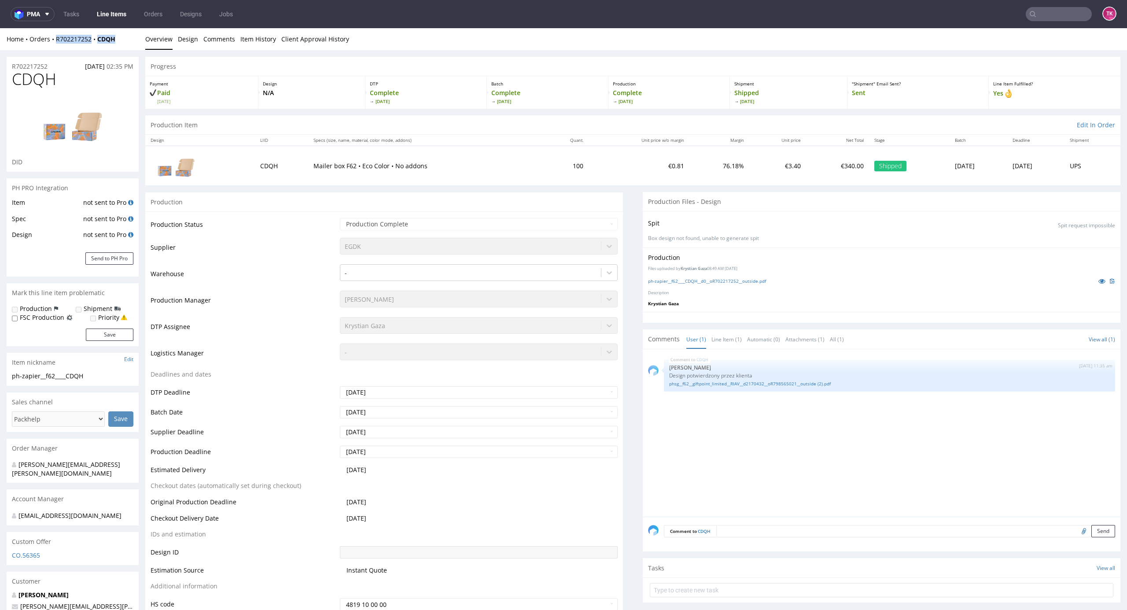
drag, startPoint x: 120, startPoint y: 37, endPoint x: 48, endPoint y: 52, distance: 73.1
copy div "Overview Design Comments Item History Client Approval History R702217252"
drag, startPoint x: 54, startPoint y: 44, endPoint x: 115, endPoint y: 50, distance: 61.5
click at [118, 45] on div "Home Orders R702217252 CDQH Overview Design Comments Item History Client Approv…" at bounding box center [563, 39] width 1127 height 22
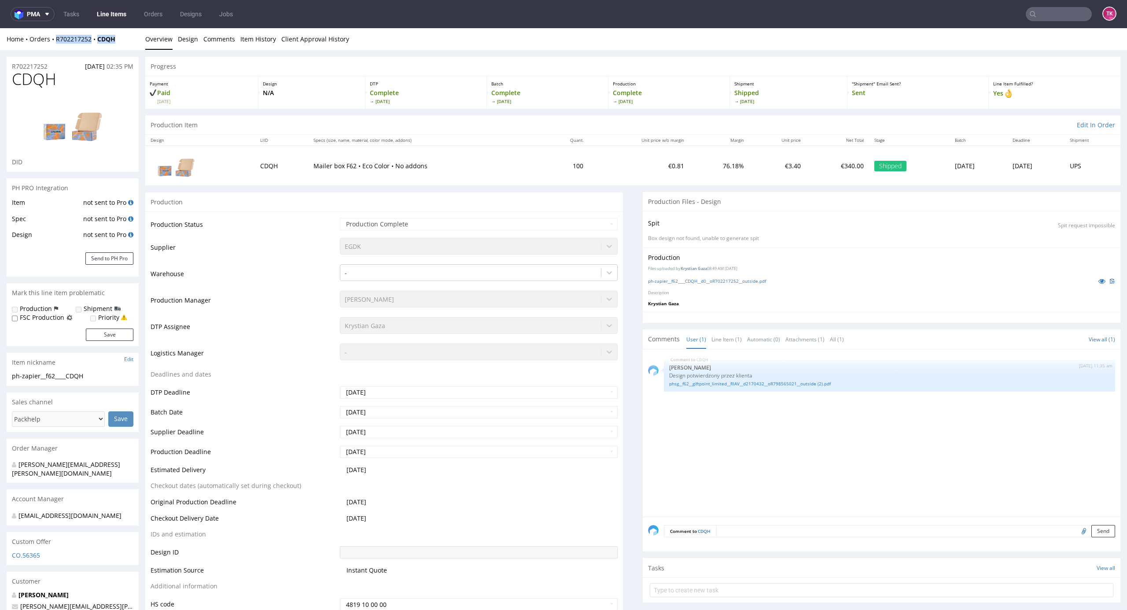
copy div "R702217252 CDQH"
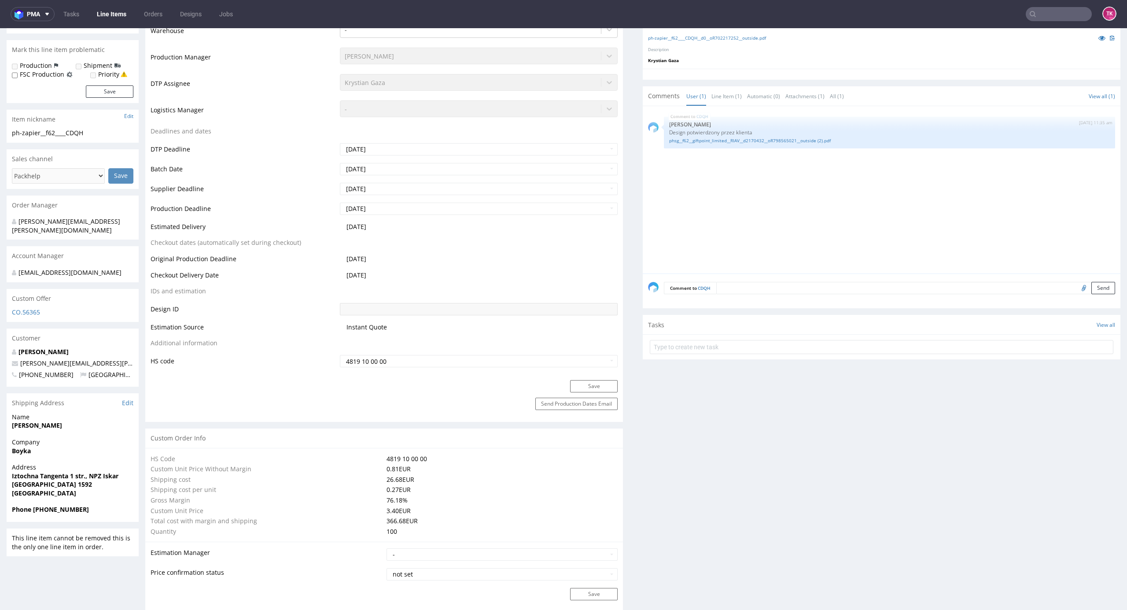
scroll to position [528, 0]
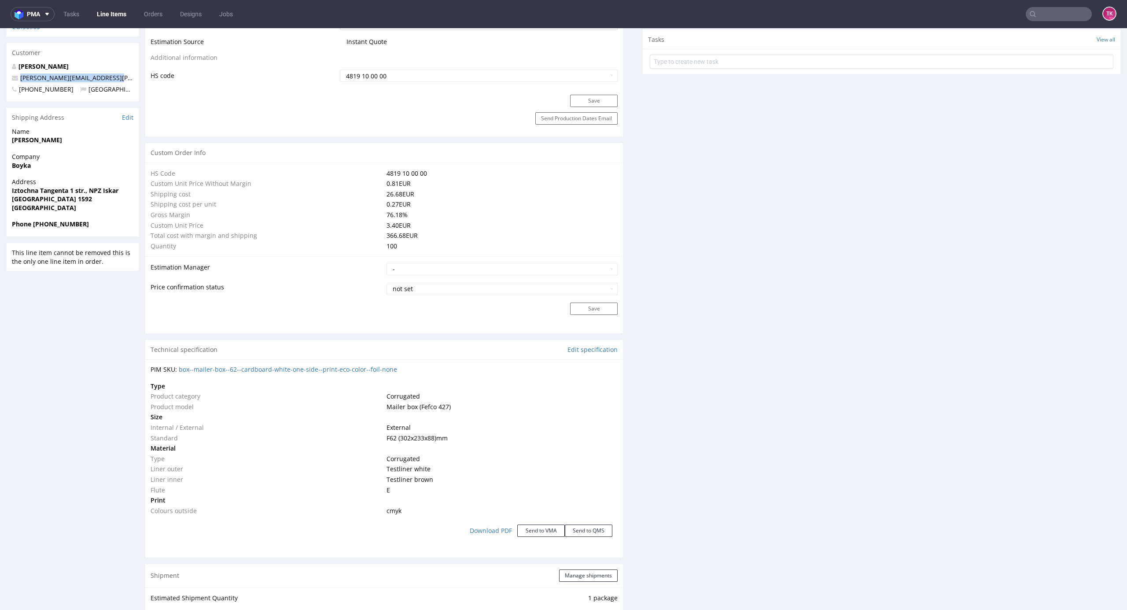
drag, startPoint x: 122, startPoint y: 66, endPoint x: 0, endPoint y: 67, distance: 122.0
click at [0, 67] on div "R702217252 06.08.2025 02:35 PM CDQH DID PH PRO Integration Item not sent to Pro…" at bounding box center [563, 301] width 1127 height 1559
copy span "maria.martone@giftpoint.co.uk"
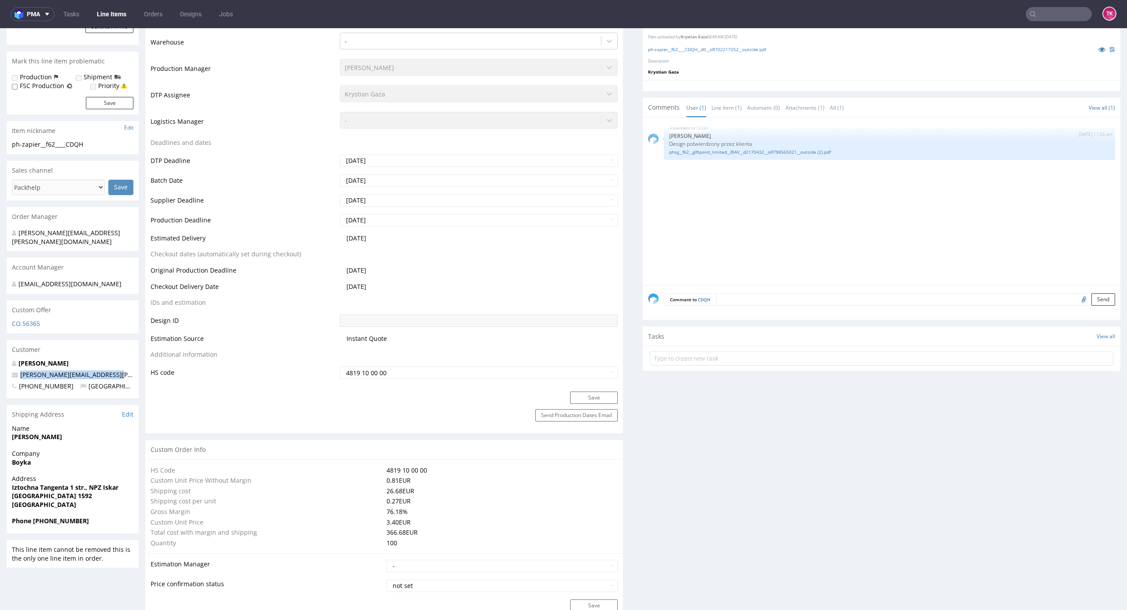
scroll to position [235, 0]
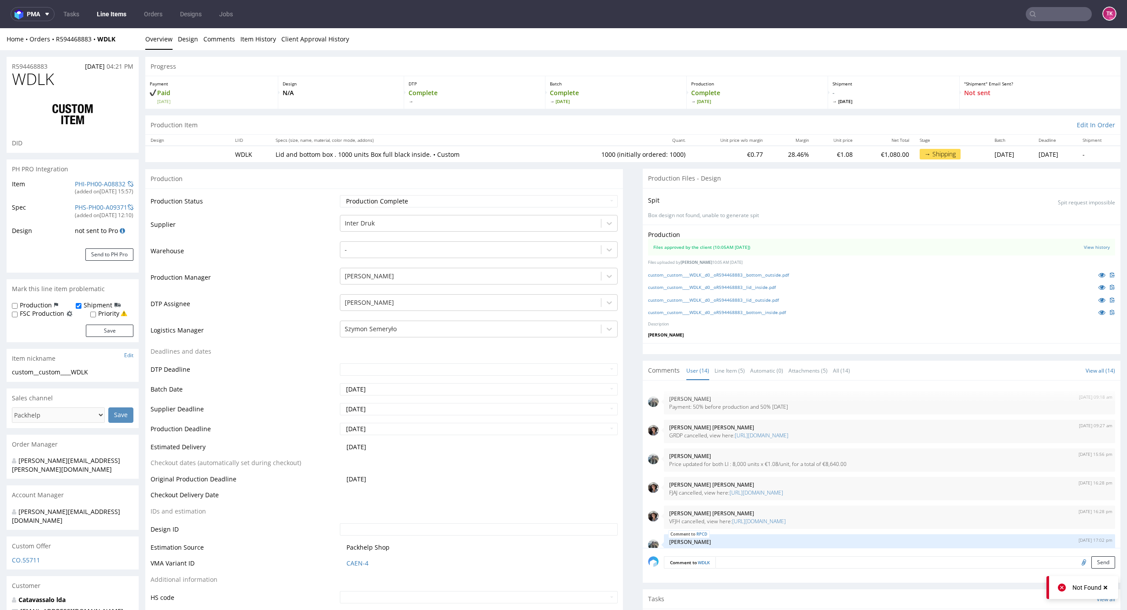
scroll to position [319, 0]
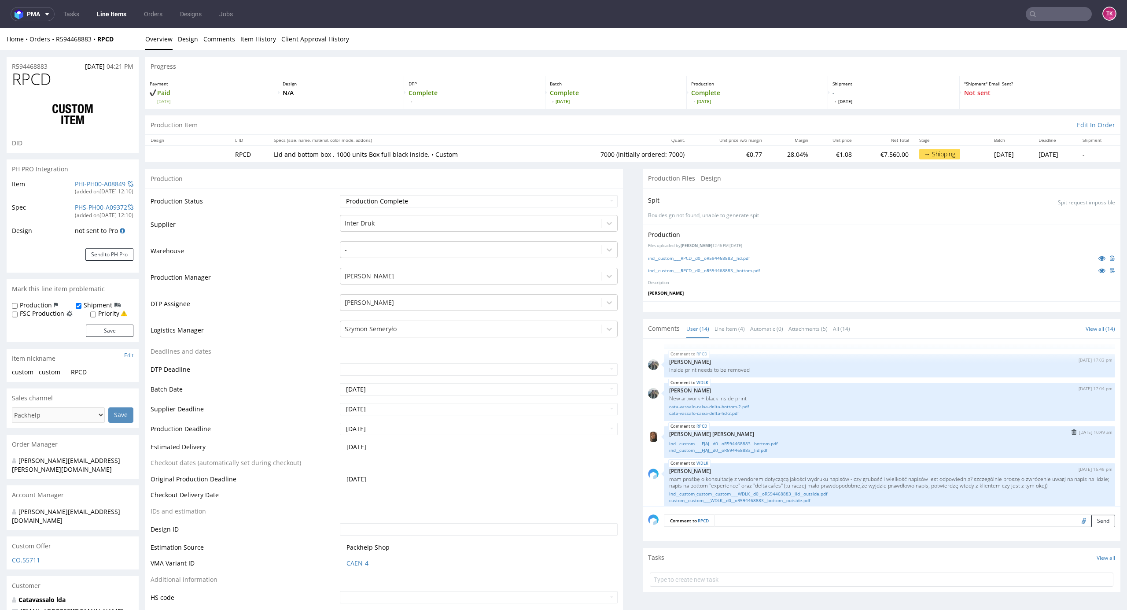
scroll to position [201, 0]
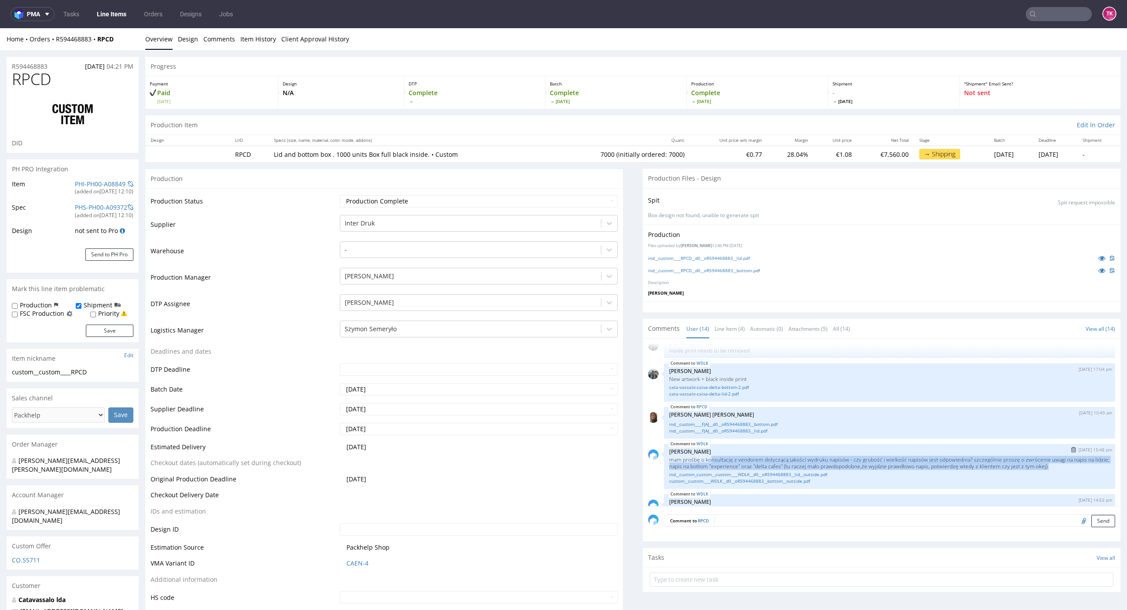
drag, startPoint x: 701, startPoint y: 463, endPoint x: 1048, endPoint y: 464, distance: 347.4
click at [1048, 464] on p "mam prośbę o konsultację z vendorem dotyczącą jakości wydruku napisów - czy gru…" at bounding box center [889, 462] width 441 height 13
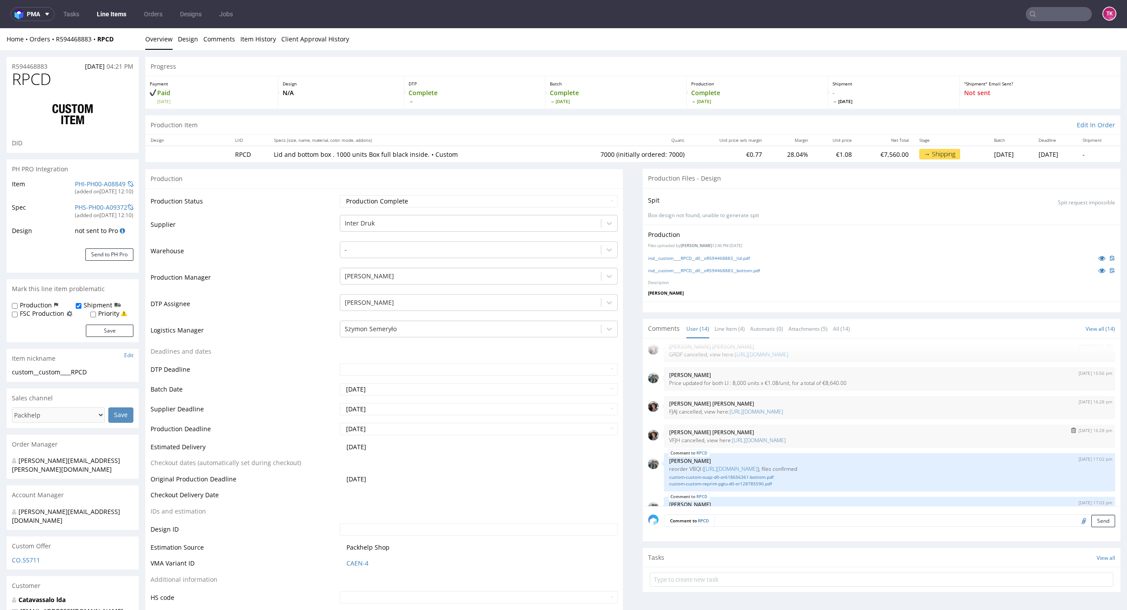
scroll to position [0, 0]
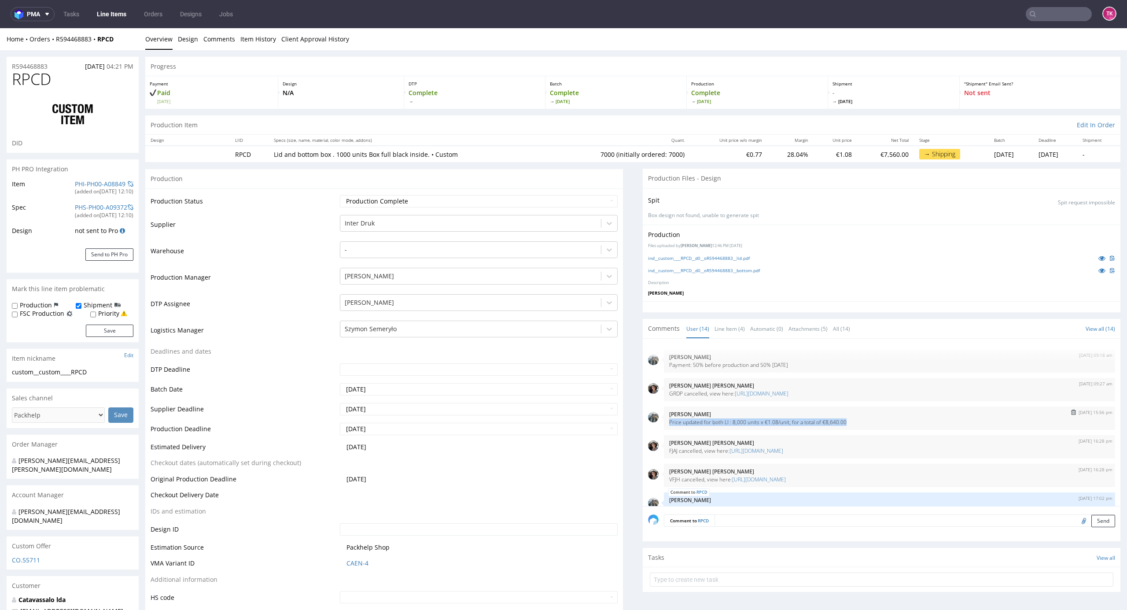
drag, startPoint x: 839, startPoint y: 420, endPoint x: 660, endPoint y: 412, distance: 179.8
click at [664, 423] on div "[DATE] 15:56 pm Zeniuk [PERSON_NAME] updated for both LI : 8,000 units x €1.08/…" at bounding box center [889, 417] width 451 height 23
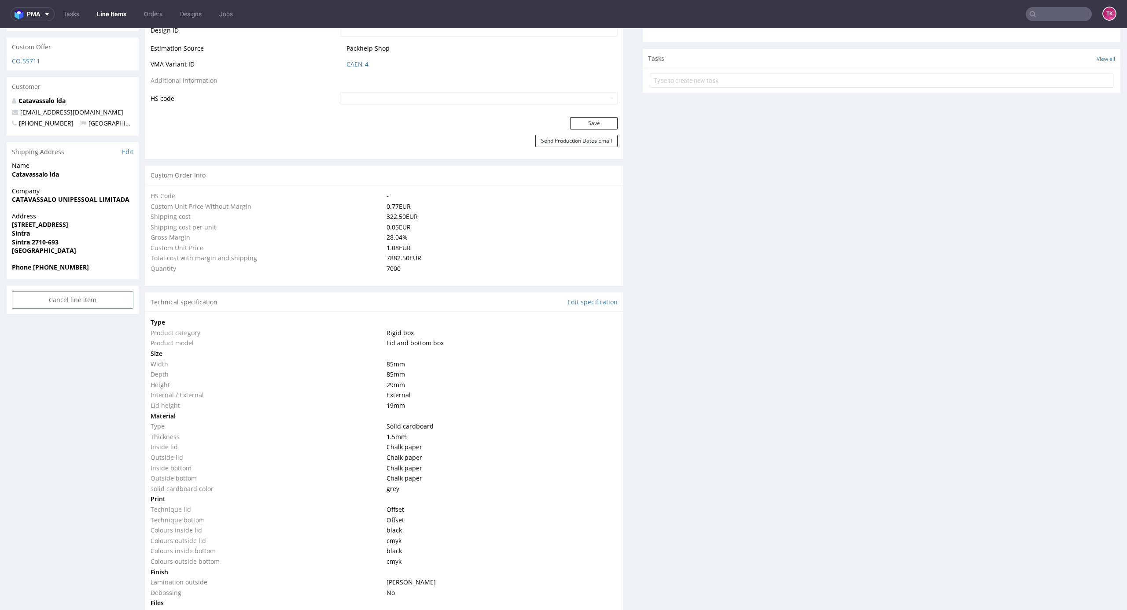
scroll to position [646, 0]
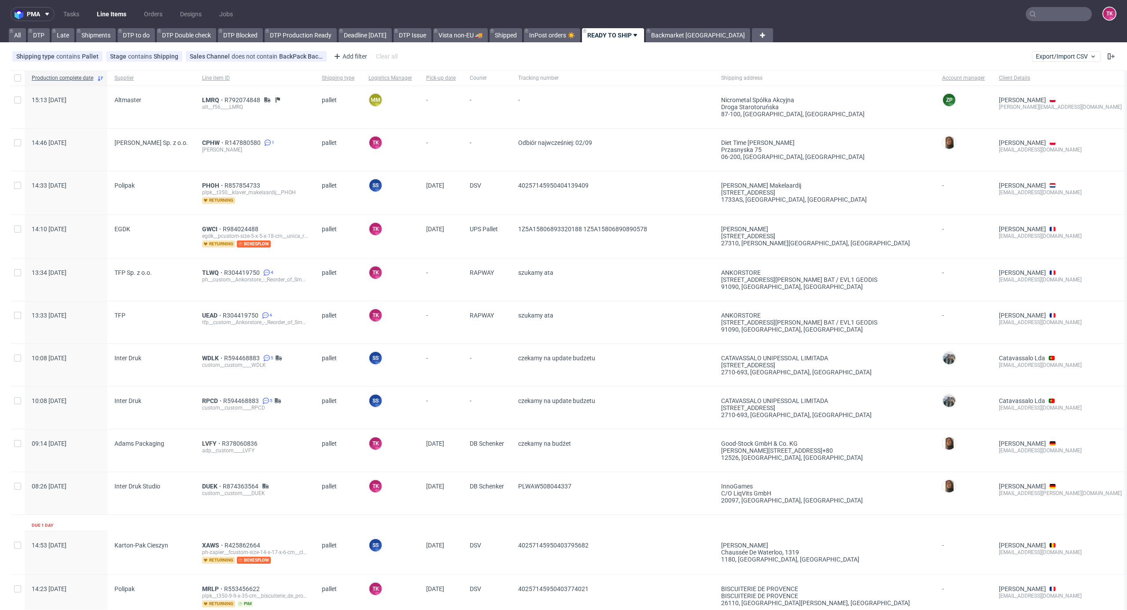
click at [210, 95] on div "LMRQ R792074848 alt__f56____LMRQ" at bounding box center [255, 107] width 120 height 42
click at [208, 100] on span "LMRQ" at bounding box center [213, 99] width 22 height 7
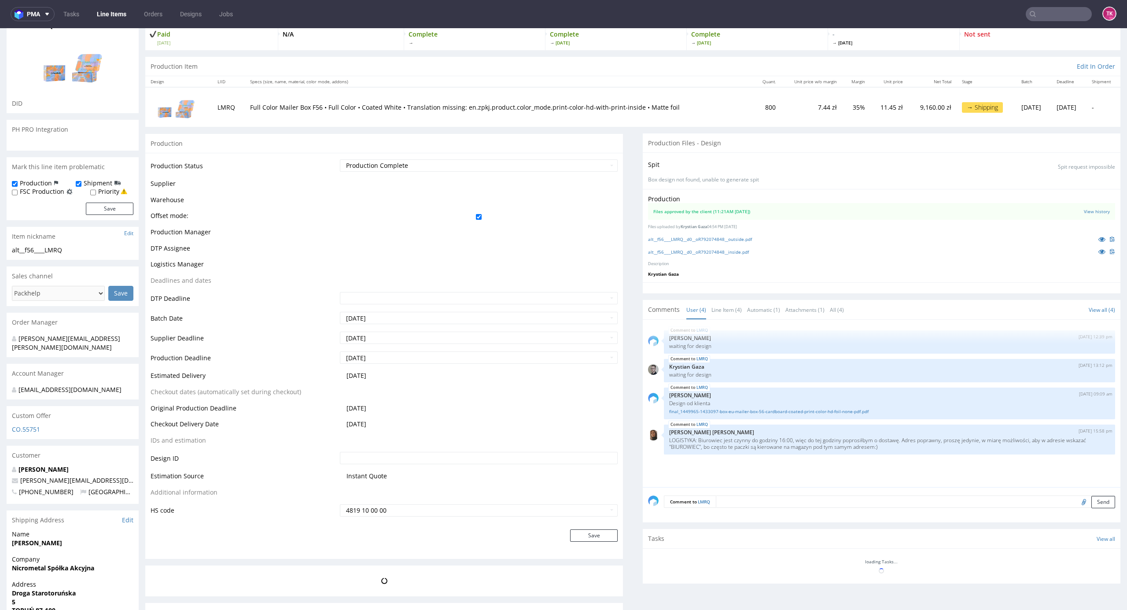
scroll to position [59, 0]
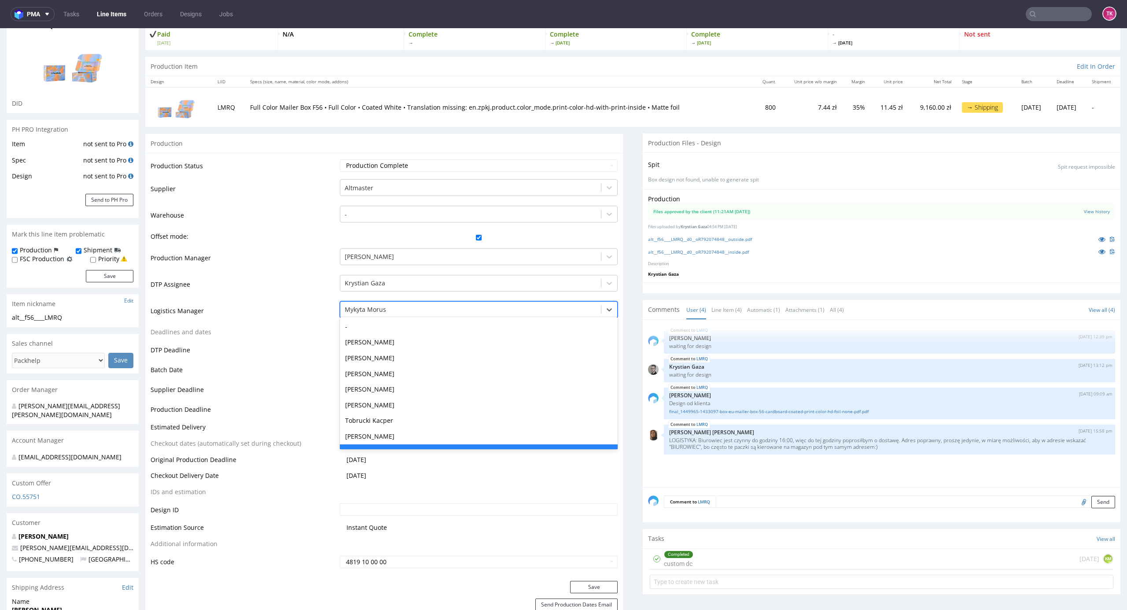
click at [400, 306] on div at bounding box center [471, 309] width 252 height 11
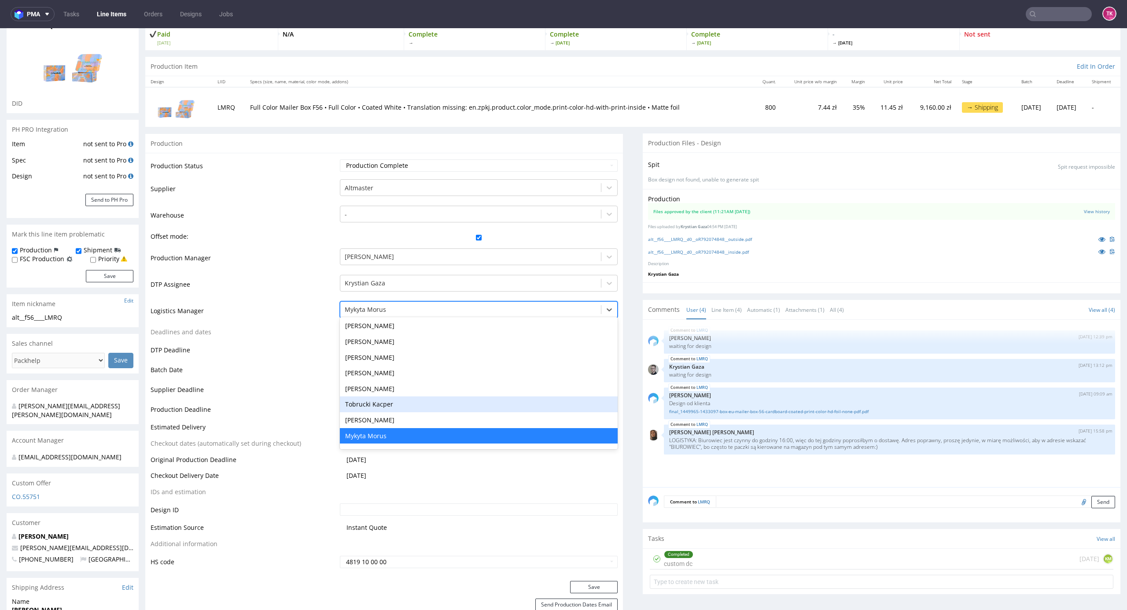
click at [393, 400] on div "Tobrucki Kacper" at bounding box center [479, 404] width 278 height 16
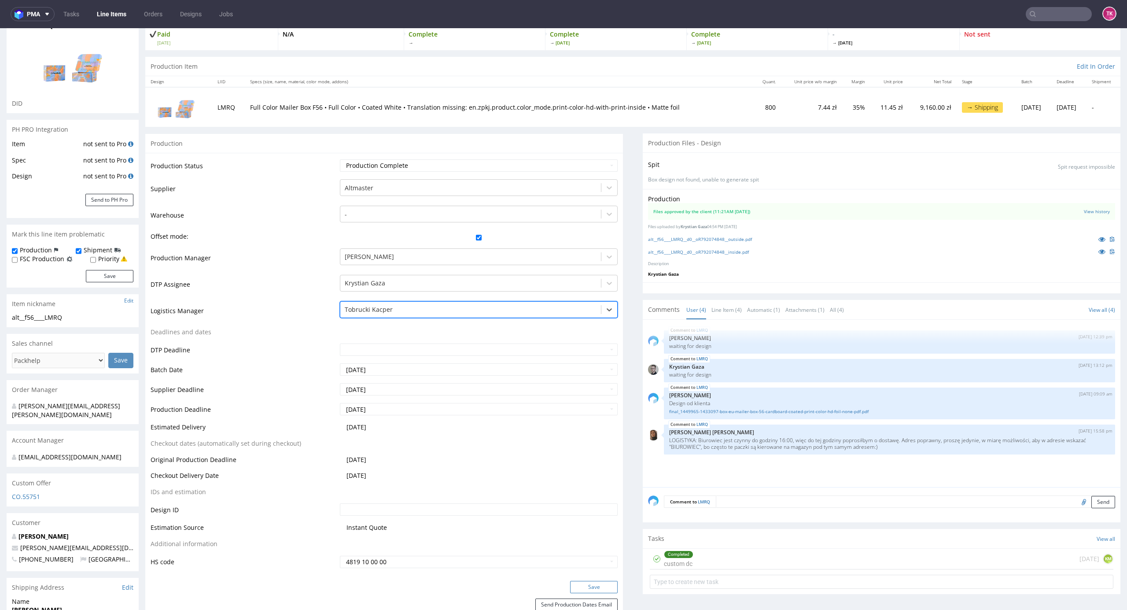
click at [584, 586] on button "Save" at bounding box center [594, 587] width 48 height 12
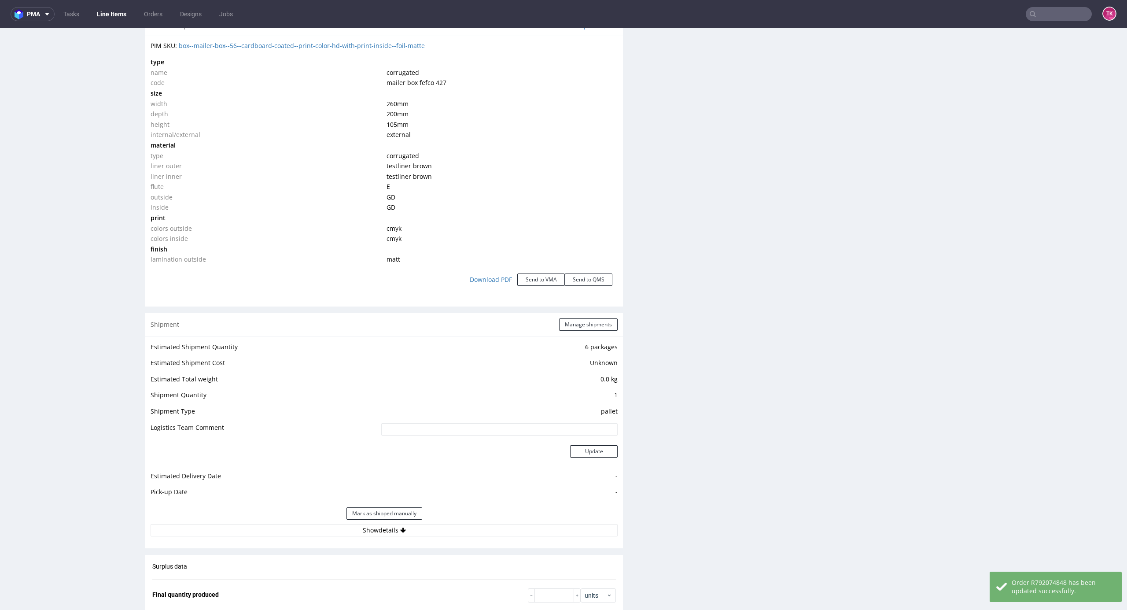
scroll to position [1118, 0]
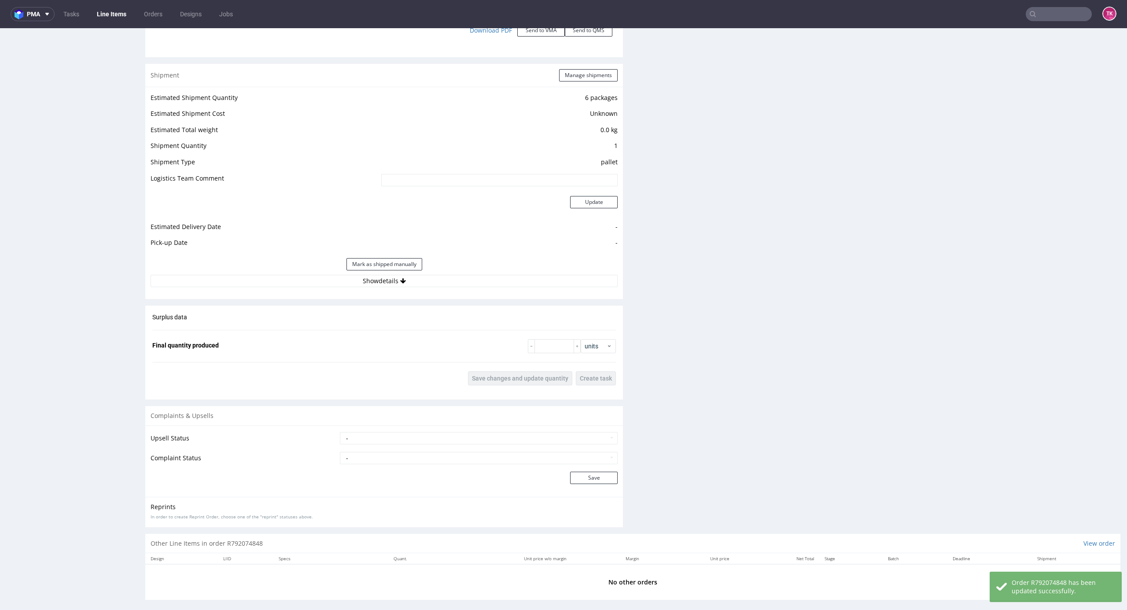
drag, startPoint x: 461, startPoint y: 300, endPoint x: 459, endPoint y: 293, distance: 6.8
drag, startPoint x: 458, startPoint y: 284, endPoint x: 454, endPoint y: 274, distance: 10.5
click at [455, 284] on button "Show details" at bounding box center [384, 281] width 467 height 12
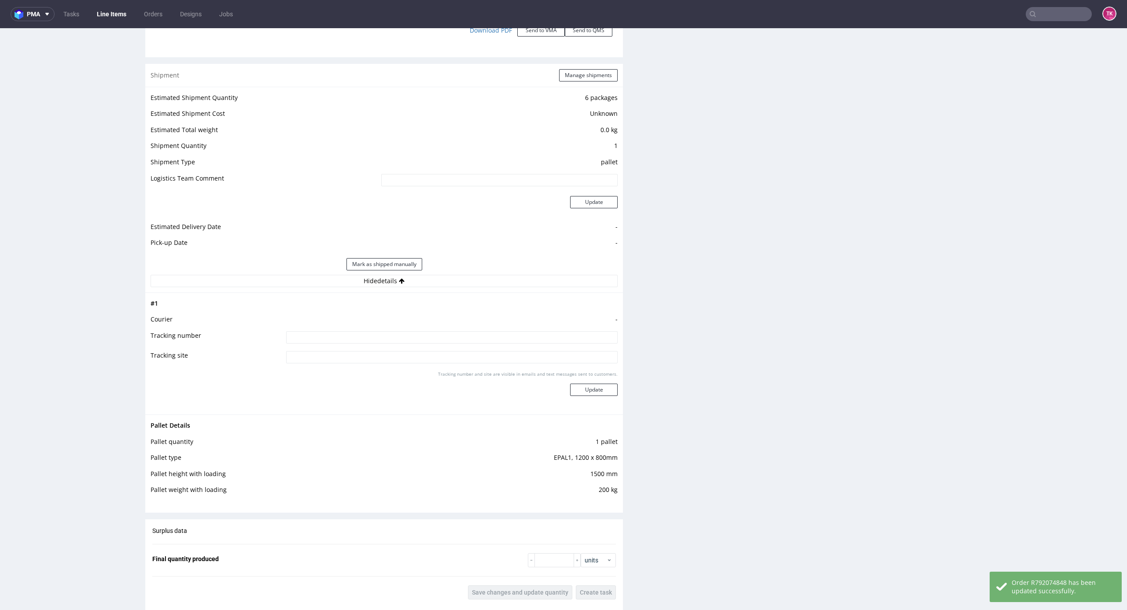
click at [454, 274] on div "Mark as shipped manually" at bounding box center [384, 264] width 467 height 21
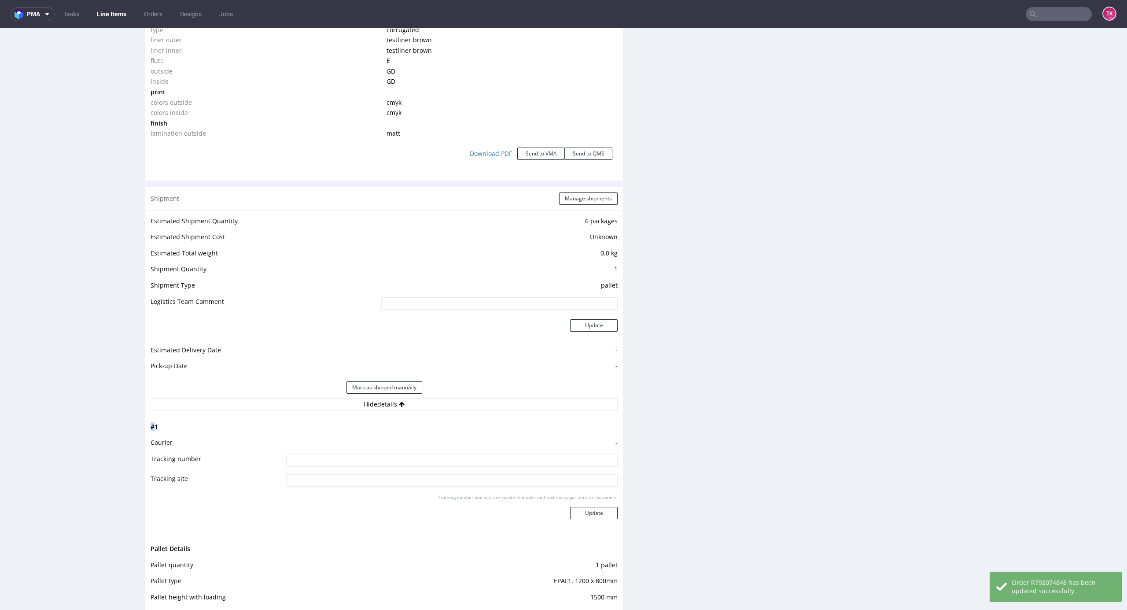
scroll to position [883, 0]
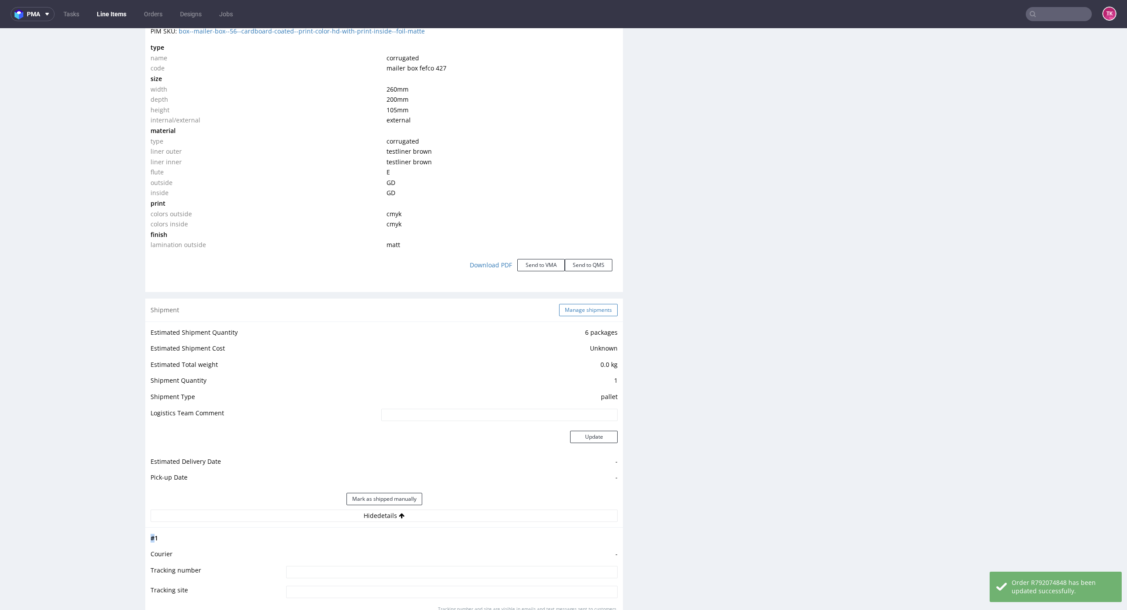
click at [562, 310] on button "Manage shipments" at bounding box center [588, 310] width 59 height 12
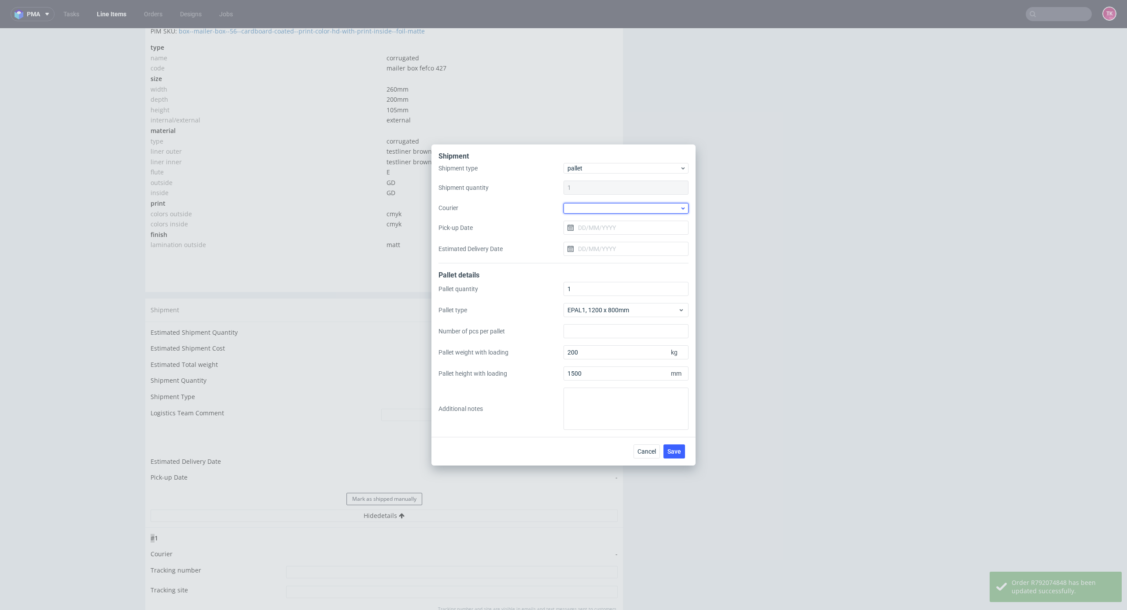
click at [589, 208] on div at bounding box center [626, 208] width 125 height 11
click at [616, 273] on div "Kuehne + Nagel" at bounding box center [626, 279] width 118 height 16
click at [670, 450] on span "Save" at bounding box center [675, 451] width 14 height 6
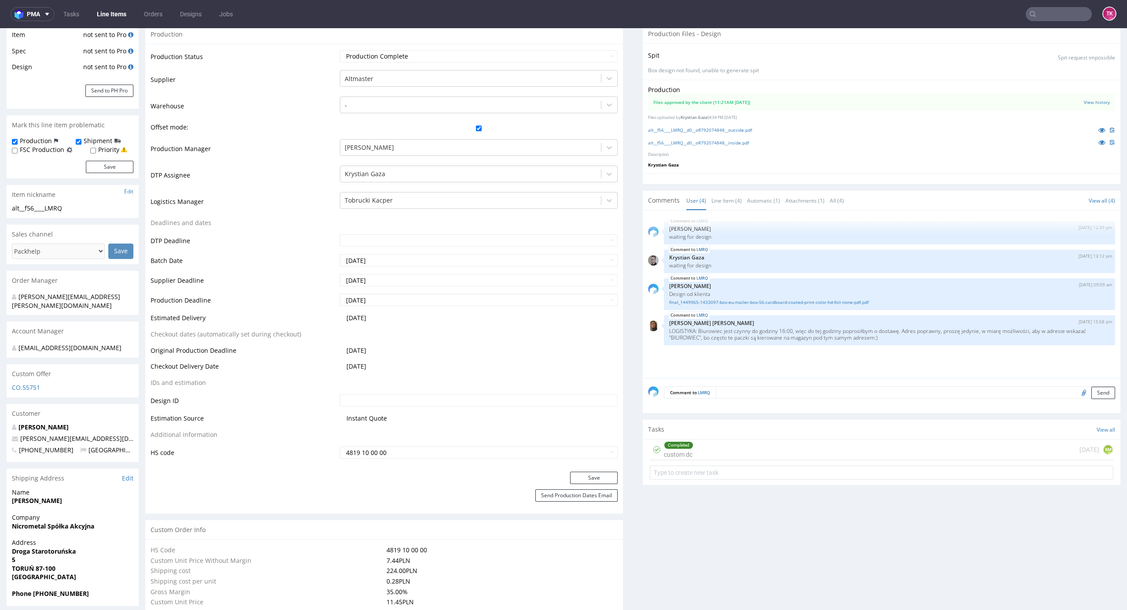
scroll to position [293, 0]
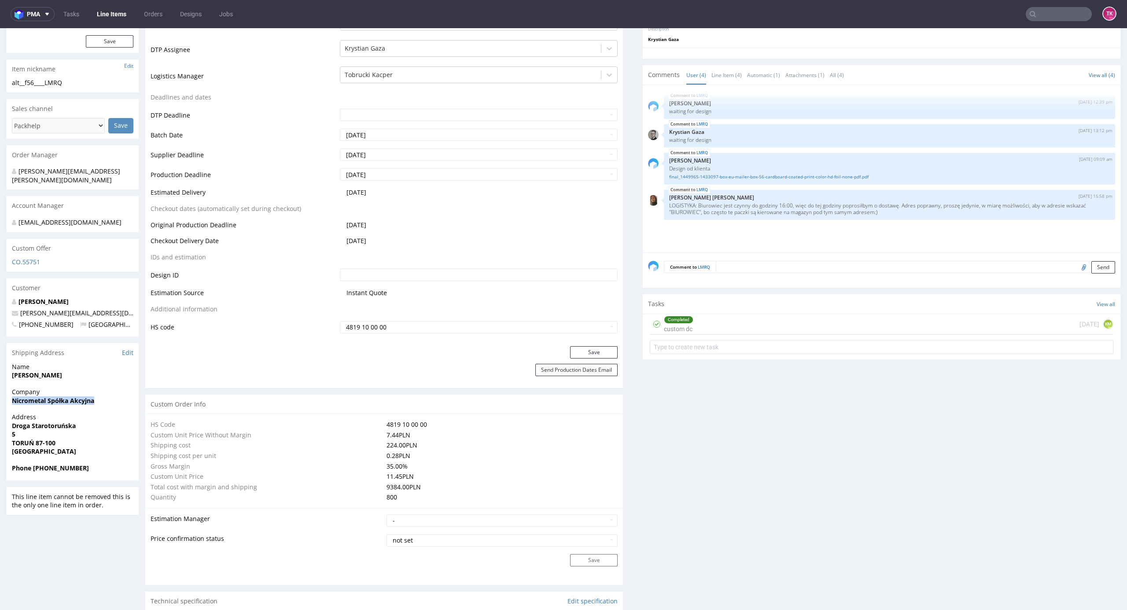
drag, startPoint x: 4, startPoint y: 400, endPoint x: 114, endPoint y: 399, distance: 110.1
click at [114, 399] on div "R792074848 [DATE] 11:28 AM LMRQ DID PH PRO Integration Item not sent to Pro Spe…" at bounding box center [563, 597] width 1127 height 1680
copy strong "Nicrometal Spółka Akcyjna"
drag, startPoint x: 44, startPoint y: 439, endPoint x: 85, endPoint y: 432, distance: 41.0
click at [85, 432] on div "R792074848 [DATE] 11:28 AM LMRQ DID PH PRO Integration Item not sent to Pro Spe…" at bounding box center [563, 597] width 1127 height 1680
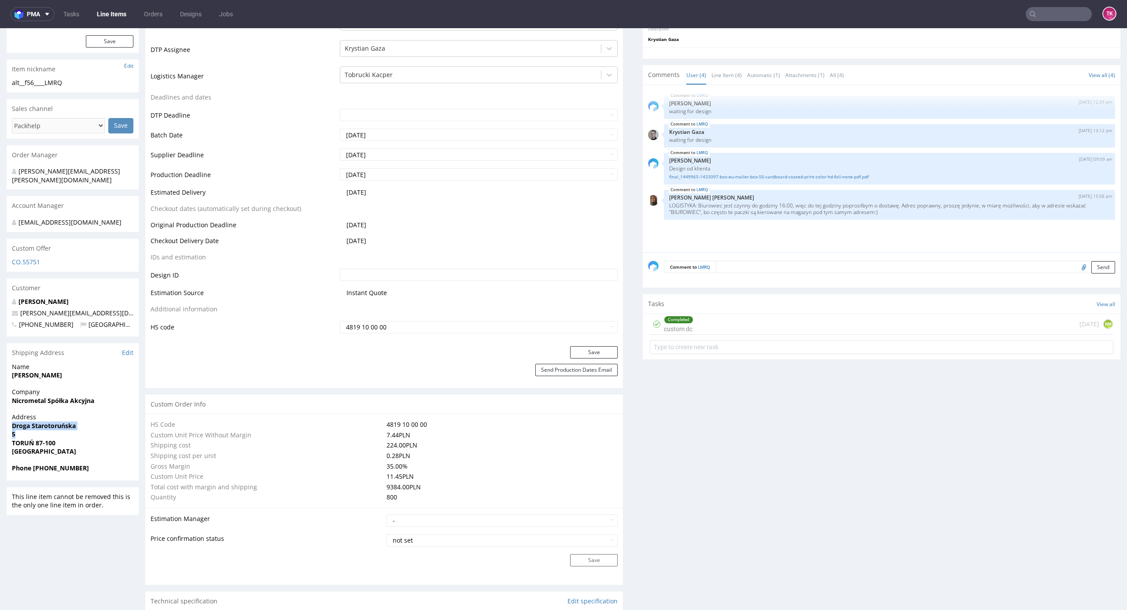
copy p "Droga [STREET_ADDRESS]"
drag, startPoint x: 37, startPoint y: 444, endPoint x: 70, endPoint y: 444, distance: 32.6
click at [70, 444] on span "TORUŃ 87-100" at bounding box center [73, 443] width 122 height 9
copy strong "87-100"
drag, startPoint x: 34, startPoint y: 465, endPoint x: 93, endPoint y: 465, distance: 59.0
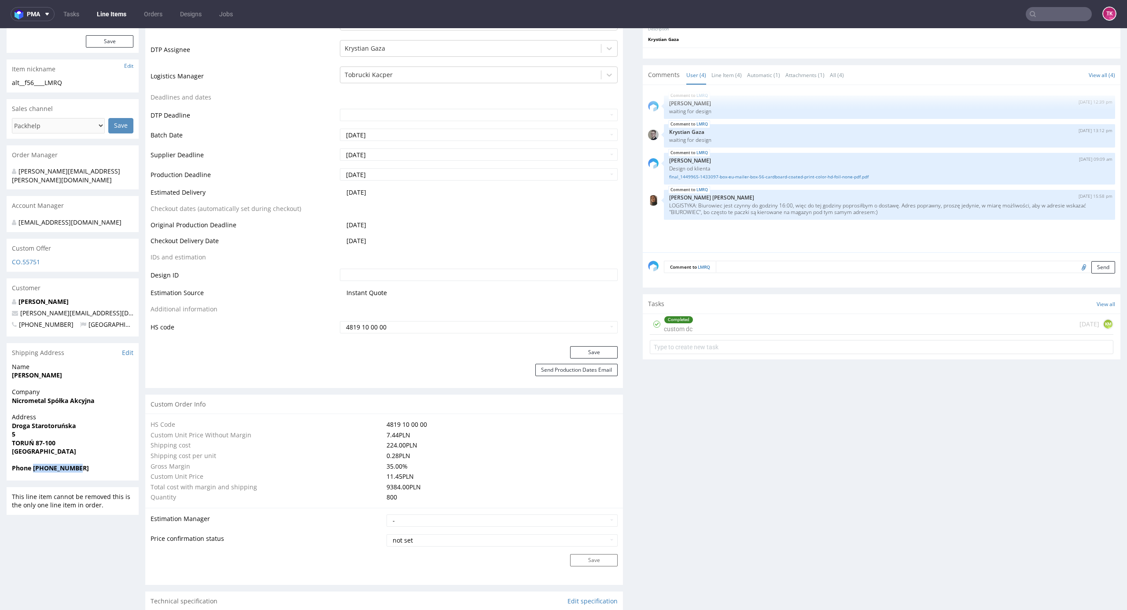
click at [93, 465] on span "Phone [PHONE_NUMBER]" at bounding box center [73, 468] width 122 height 9
copy strong "[PHONE_NUMBER]"
drag, startPoint x: 123, startPoint y: 307, endPoint x: 4, endPoint y: 307, distance: 119.8
click at [4, 307] on div "R792074848 [DATE] 11:28 AM LMRQ DID PH PRO Integration Item not sent to Pro Spe…" at bounding box center [563, 597] width 1127 height 1680
copy span "[PERSON_NAME][EMAIL_ADDRESS][DOMAIN_NAME]"
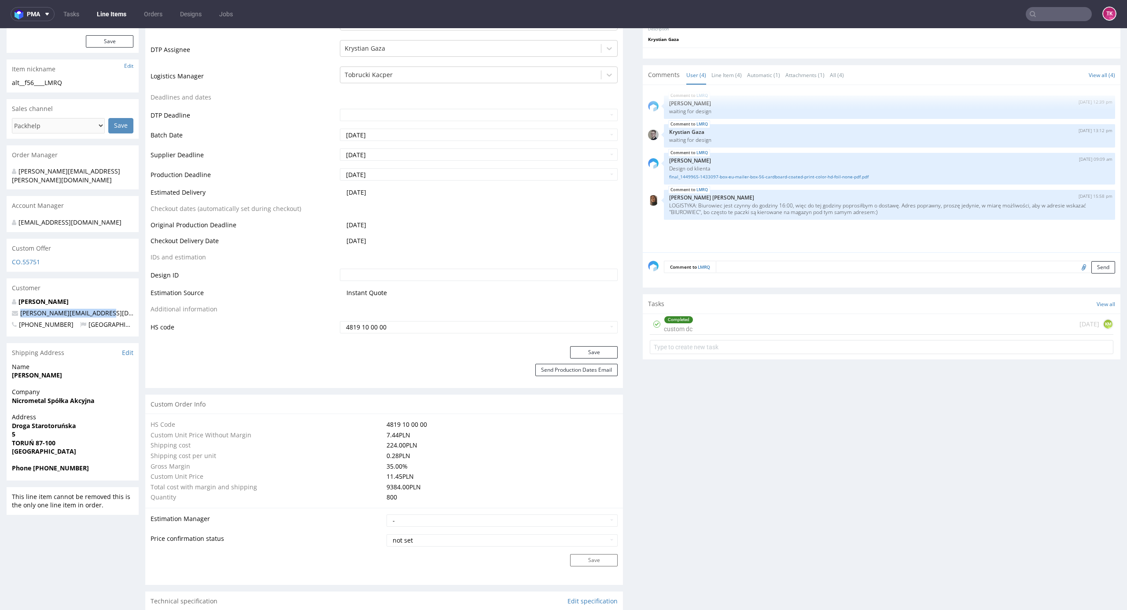
drag, startPoint x: 15, startPoint y: 382, endPoint x: 71, endPoint y: 380, distance: 56.4
click at [71, 380] on div "R792074848 [DATE] 11:28 AM LMRQ DID PH PRO Integration Item not sent to Pro Spe…" at bounding box center [563, 597] width 1127 height 1680
copy strong "[PERSON_NAME]"
drag, startPoint x: 708, startPoint y: 206, endPoint x: 784, endPoint y: 205, distance: 75.3
click at [784, 205] on p "LOGISTYKA: Biurowiec jest czynny do godziny 16:00, więc do tej godziny poprosił…" at bounding box center [889, 208] width 441 height 13
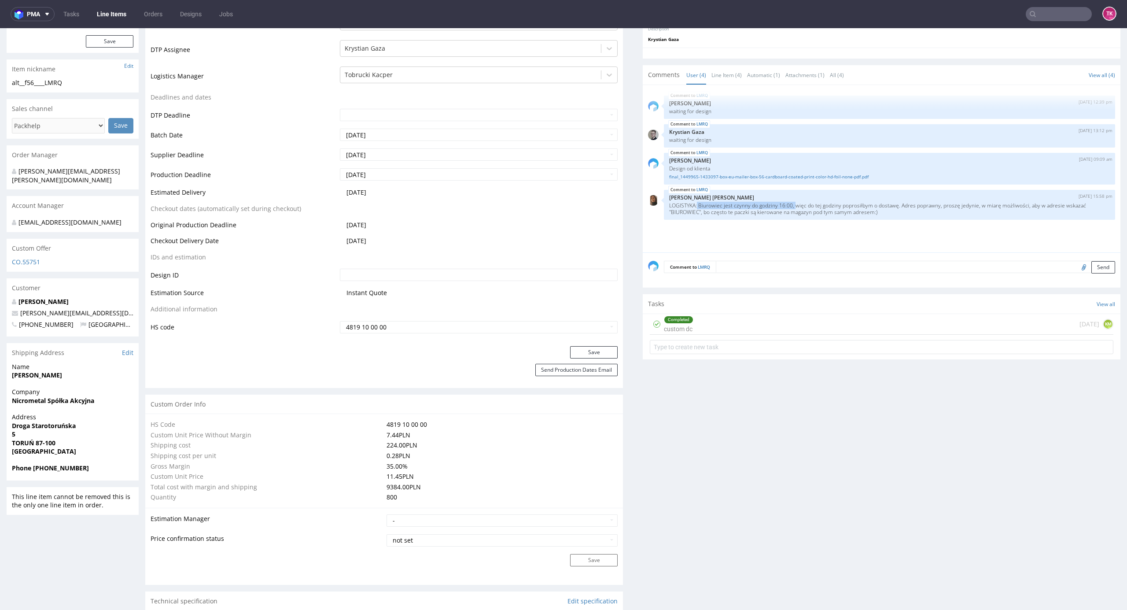
copy p "Biurowiec jest czynny do godziny 16:00,"
drag, startPoint x: 786, startPoint y: 200, endPoint x: 888, endPoint y: 247, distance: 112.3
click at [888, 247] on div "LMRQ [DATE] 12:39 pm [PERSON_NAME] waiting for design LMRQ [DATE] 13:12 pm Krys…" at bounding box center [884, 171] width 472 height 162
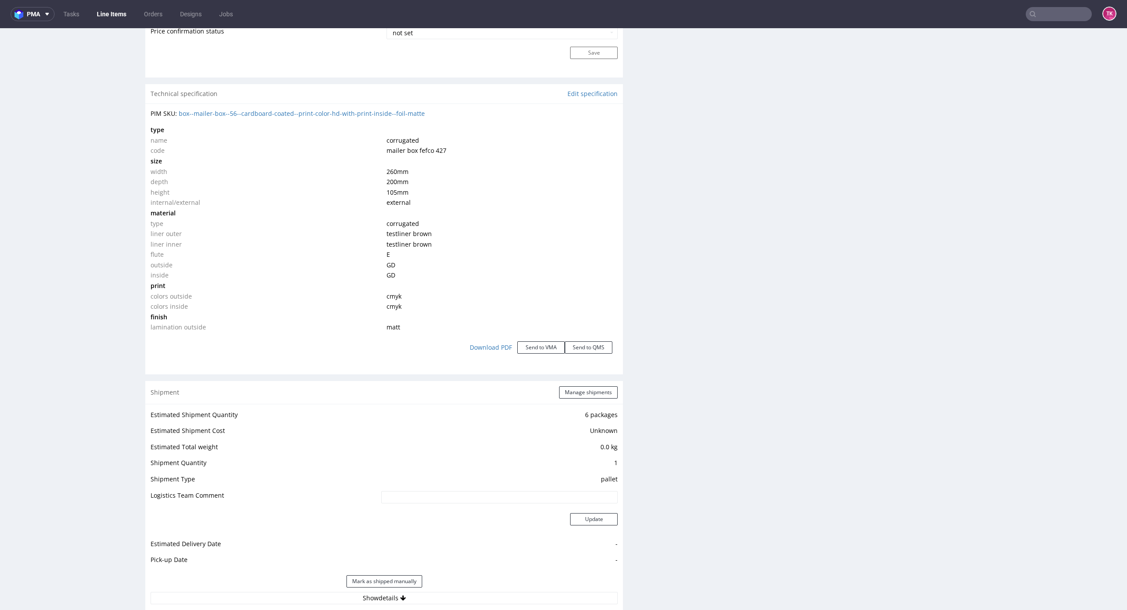
scroll to position [939, 0]
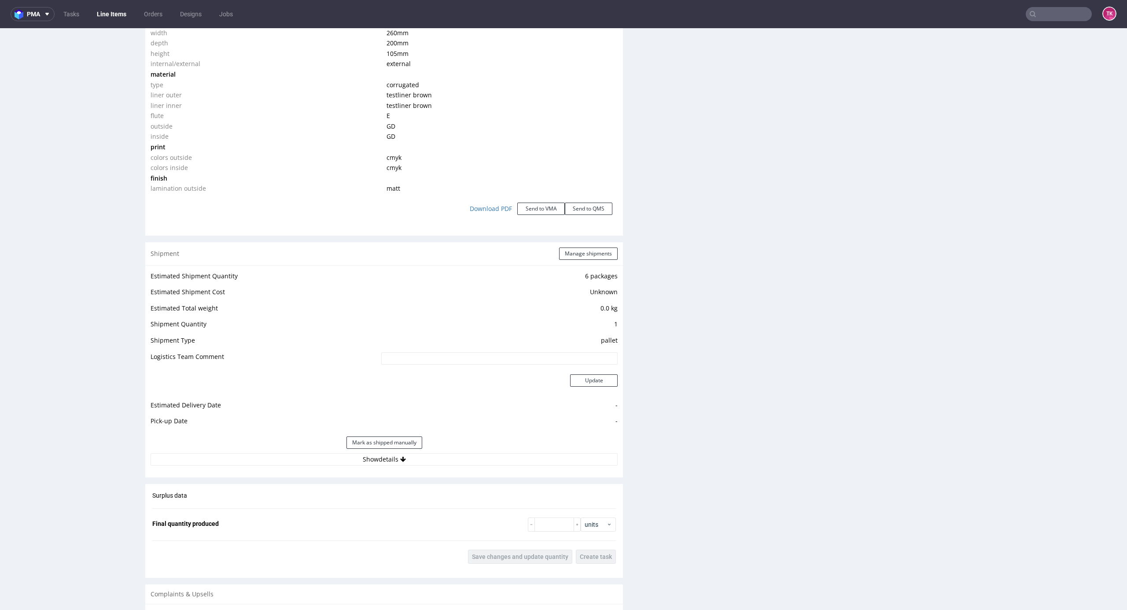
drag, startPoint x: 487, startPoint y: 432, endPoint x: 487, endPoint y: 444, distance: 11.9
click at [487, 434] on div "Mark as shipped manually" at bounding box center [384, 442] width 467 height 21
click at [487, 444] on div "Mark as shipped manually" at bounding box center [384, 442] width 467 height 21
click at [497, 458] on button "Show details" at bounding box center [384, 459] width 467 height 12
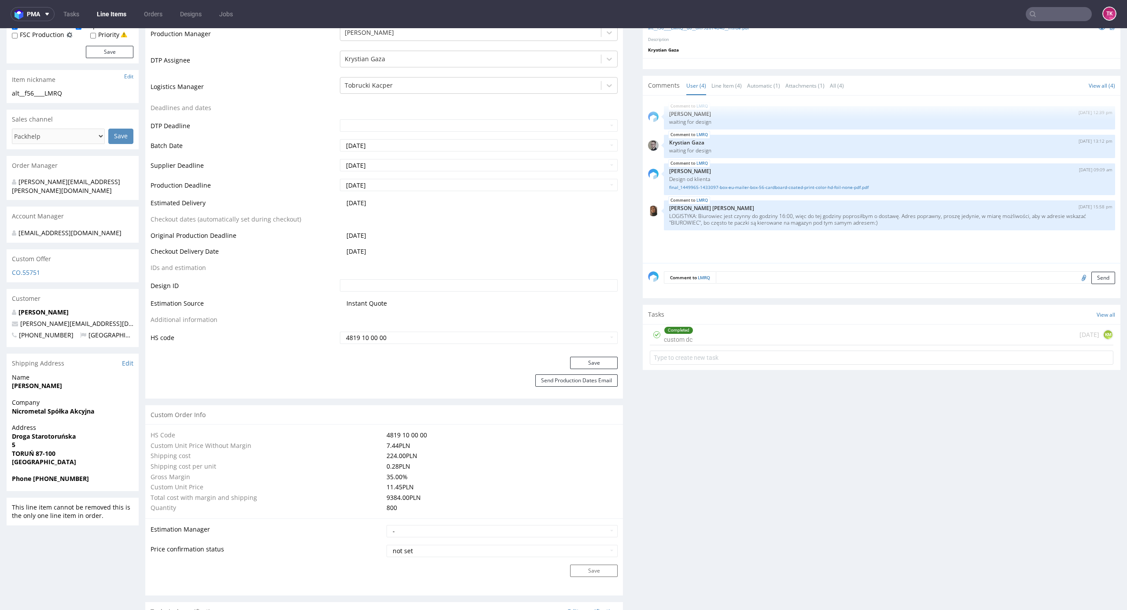
scroll to position [0, 0]
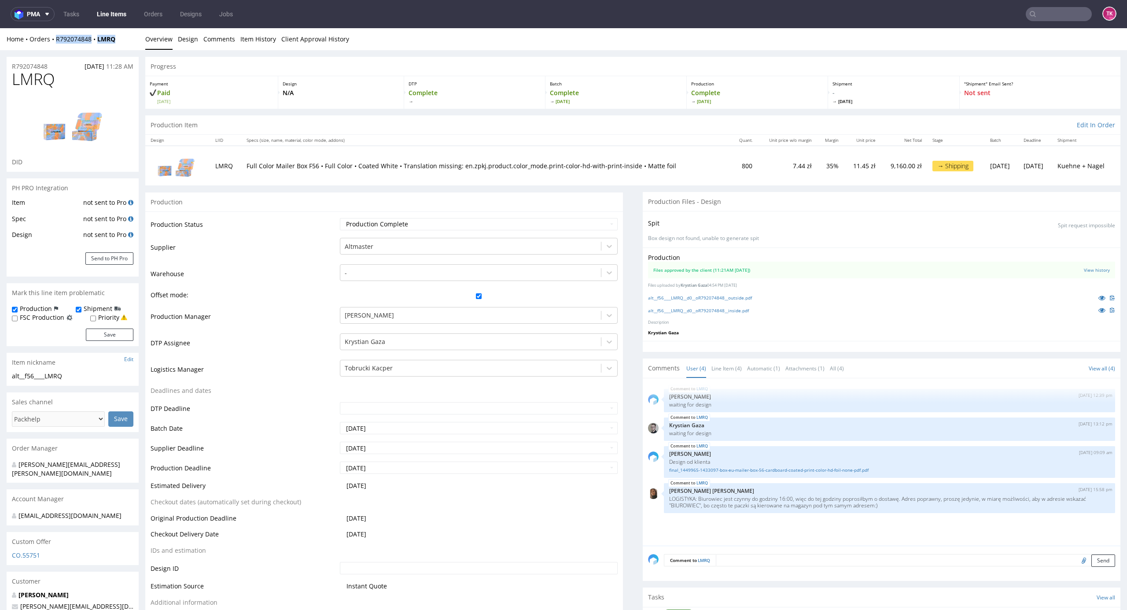
drag, startPoint x: 120, startPoint y: 42, endPoint x: 53, endPoint y: 45, distance: 67.0
click at [53, 45] on div "Home Orders R792074848 LMRQ Overview Design Comments Item History Client Approv…" at bounding box center [563, 39] width 1127 height 22
copy div "R792074848 LMRQ"
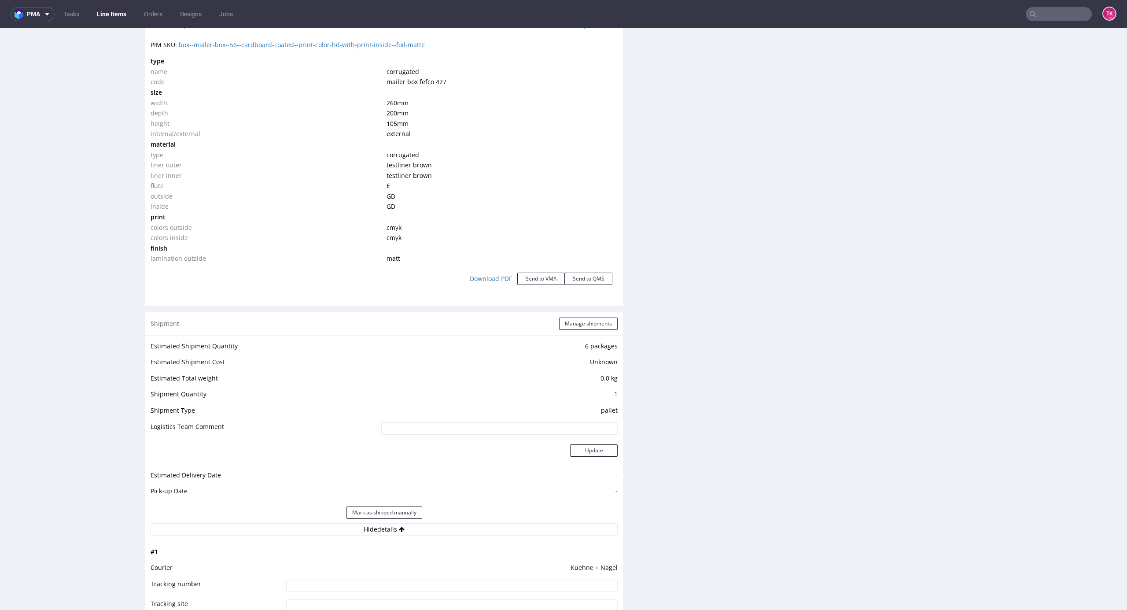
scroll to position [939, 0]
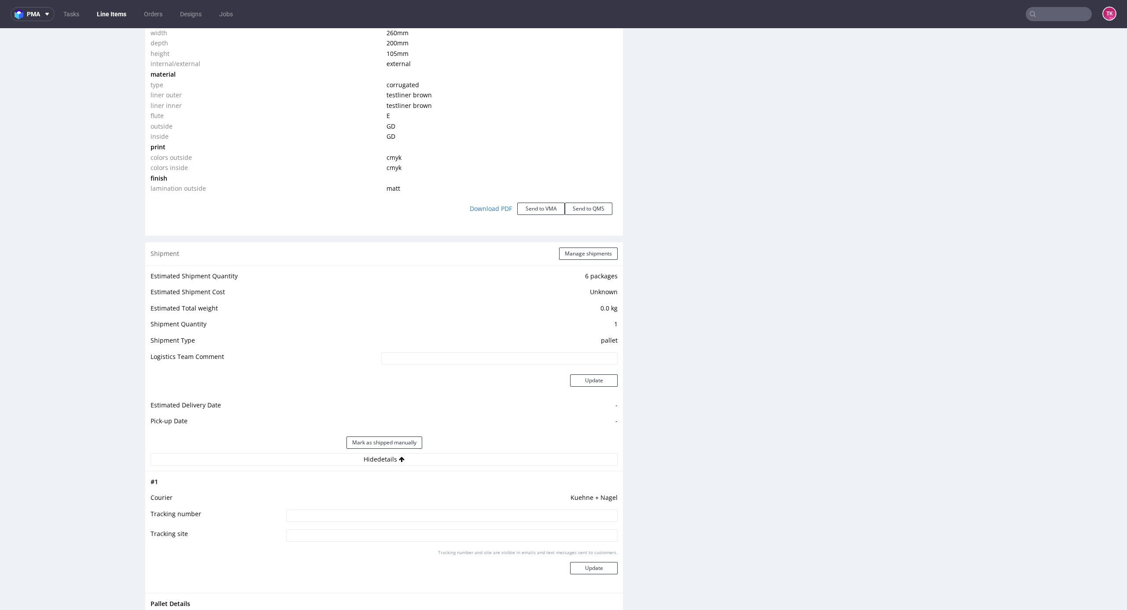
click at [450, 520] on input at bounding box center [452, 515] width 332 height 12
paste input "RWM006381659"
type input "RWM006381659"
drag, startPoint x: 579, startPoint y: 563, endPoint x: 594, endPoint y: 568, distance: 16.6
click at [578, 563] on button "Update" at bounding box center [594, 568] width 48 height 12
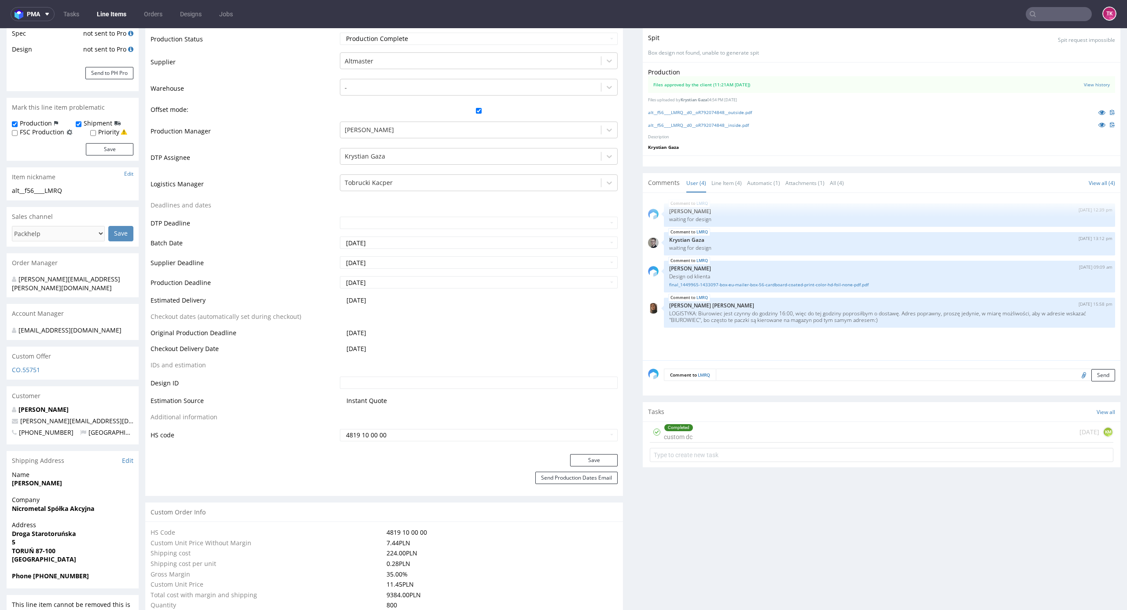
scroll to position [59, 0]
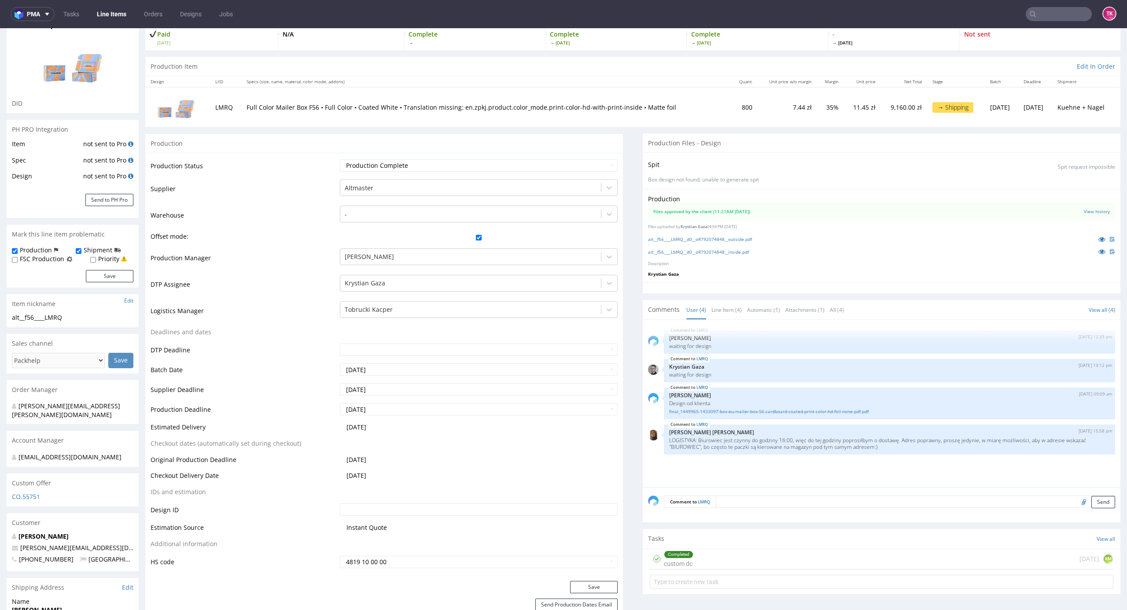
click at [113, 9] on link "Line Items" at bounding box center [112, 14] width 40 height 14
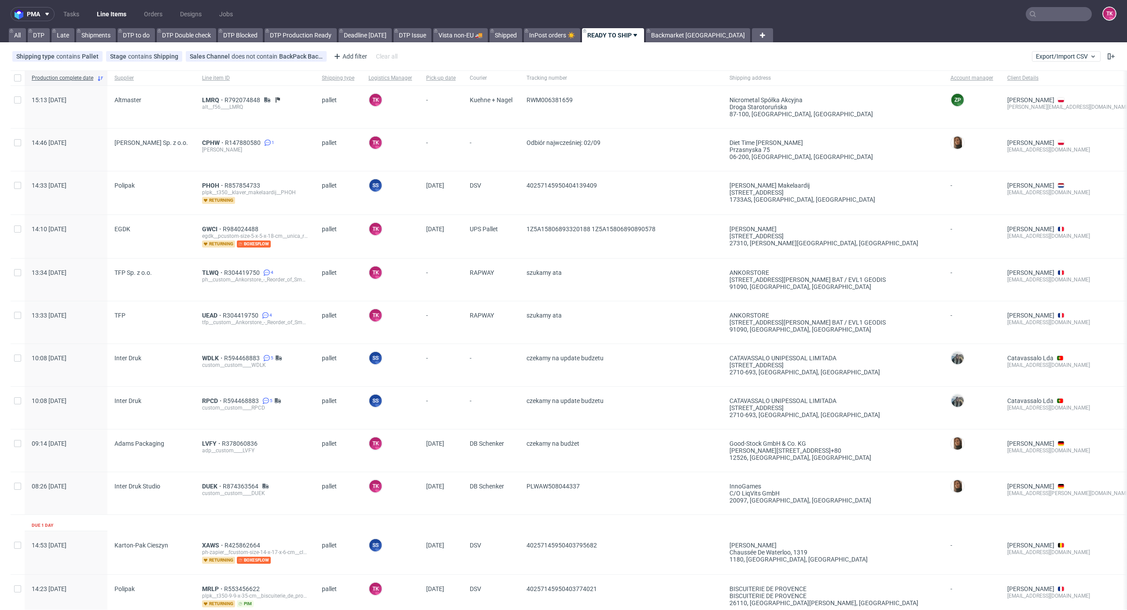
click at [112, 11] on link "Line Items" at bounding box center [112, 14] width 40 height 14
click at [97, 15] on link "Line Items" at bounding box center [112, 14] width 40 height 14
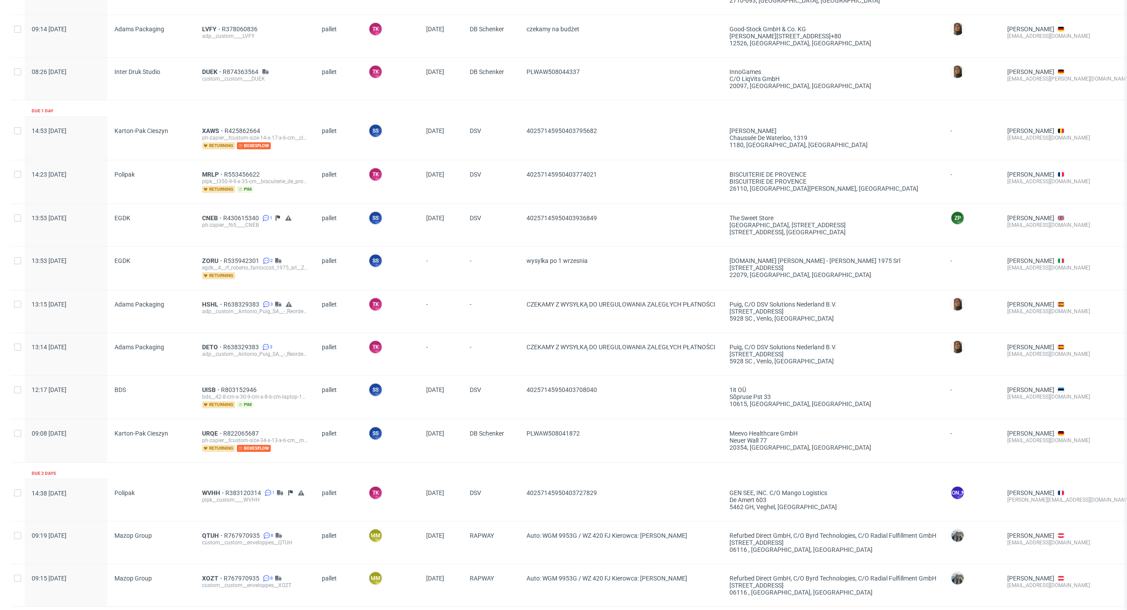
scroll to position [508, 0]
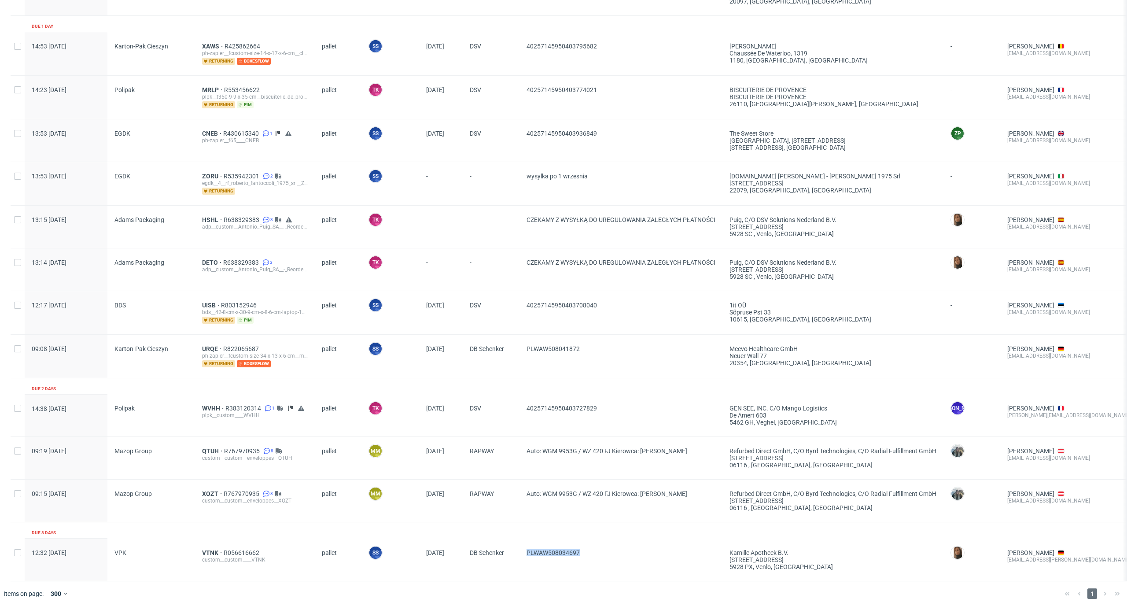
drag, startPoint x: 599, startPoint y: 548, endPoint x: 513, endPoint y: 564, distance: 87.4
click at [513, 564] on div "12:32 Thu 21.08.2025 VPK VTNK R056616662 custom__custom____VTNK pallet SS Szymo…" at bounding box center [691, 560] width 1361 height 43
copy div "PLWAW508034697"
drag, startPoint x: 626, startPoint y: 406, endPoint x: 518, endPoint y: 424, distance: 109.3
click at [520, 424] on div "40257145950403727829" at bounding box center [621, 415] width 203 height 42
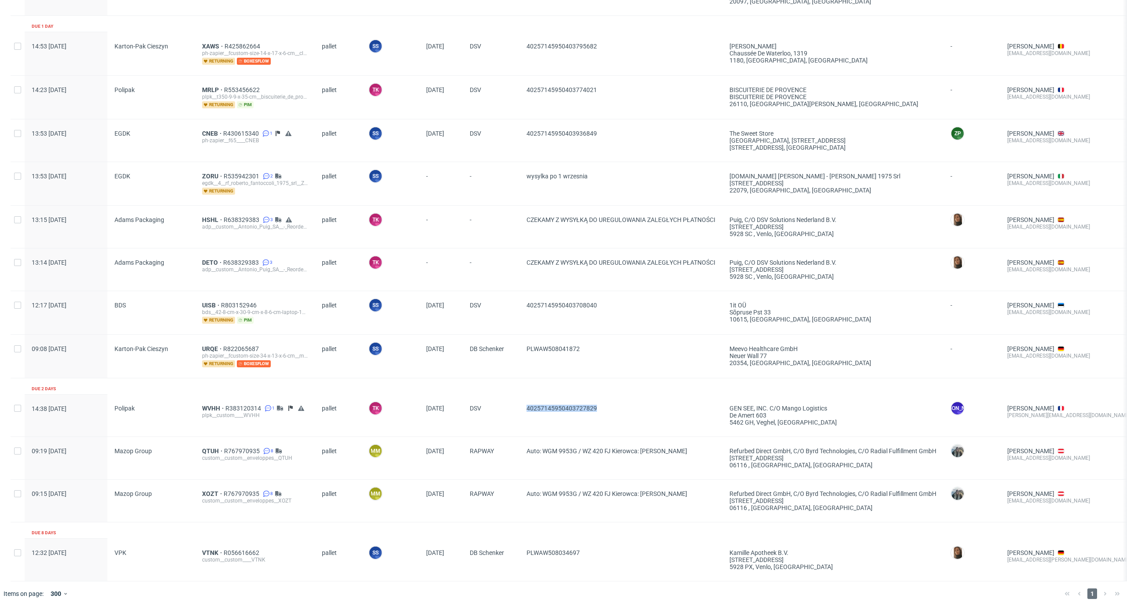
copy span "40257145950403727829"
drag, startPoint x: 598, startPoint y: 342, endPoint x: 549, endPoint y: 358, distance: 51.5
click at [513, 349] on div "09:08 Thu 28.08.2025 Karton-Pak Cieszyn URQE R822065687 ph-zapier__fcustom-size…" at bounding box center [691, 356] width 1361 height 44
drag, startPoint x: 512, startPoint y: 306, endPoint x: 636, endPoint y: 318, distance: 124.7
click at [636, 318] on div "12:17 Thu 28.08.2025 BDS UISB R803152946 bds__42-8-cm-x-30-9-cm-x-8-6-cm-laptop…" at bounding box center [691, 313] width 1361 height 44
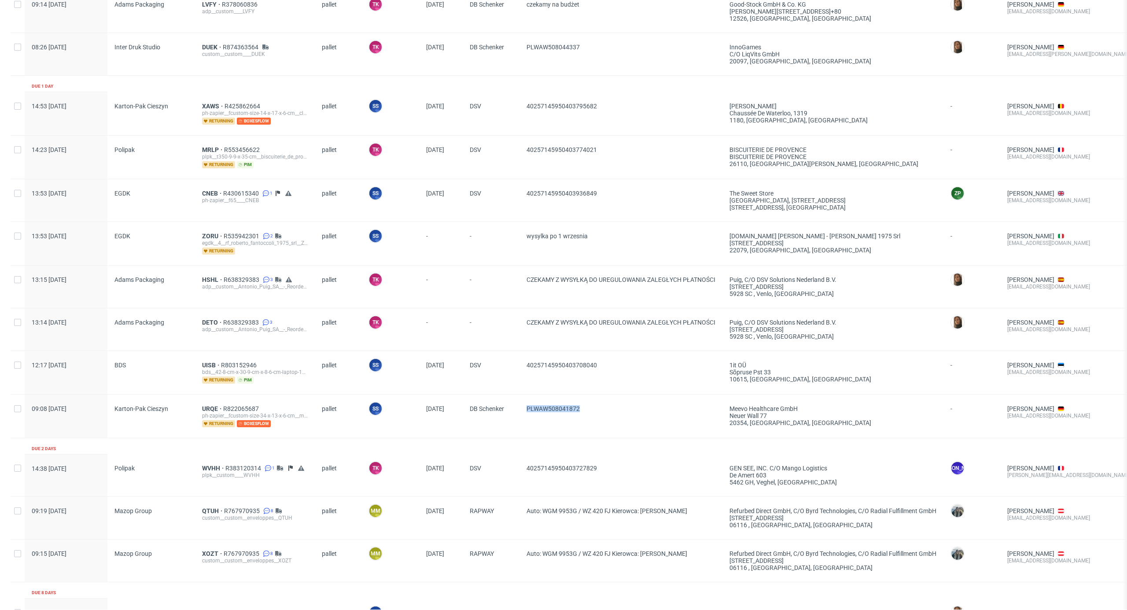
scroll to position [390, 0]
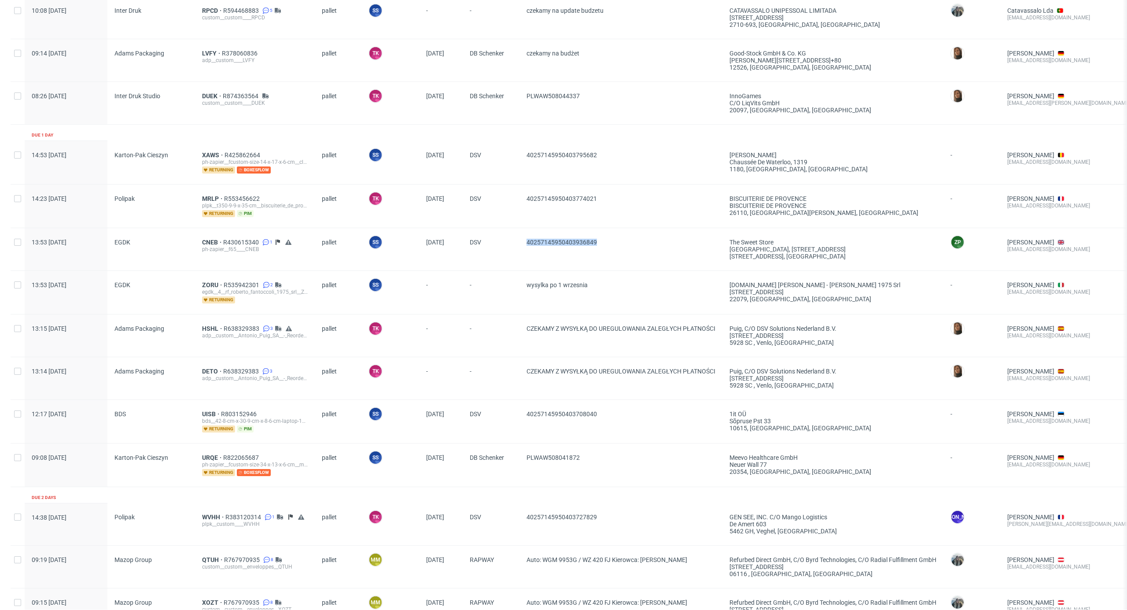
drag, startPoint x: 535, startPoint y: 262, endPoint x: 627, endPoint y: 268, distance: 92.6
click at [627, 268] on div "13:53 Thu 28.08.2025 EGDK CNEB R430615340 1 ph-zapier__f65____CNEB pallet SS Sz…" at bounding box center [691, 249] width 1361 height 43
drag, startPoint x: 513, startPoint y: 207, endPoint x: 641, endPoint y: 192, distance: 129.0
click at [641, 192] on div "14:23 Thu 28.08.2025 Polipak MRLP R553456622 plpk__t350-9-9-x-35-cm__biscuiteri…" at bounding box center [691, 206] width 1361 height 44
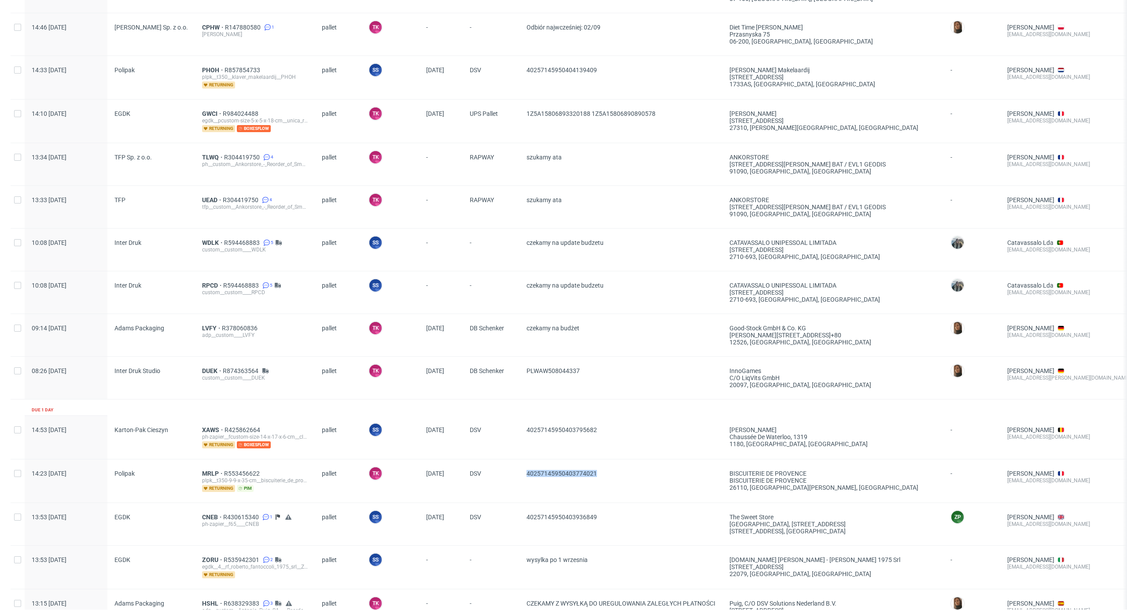
scroll to position [0, 0]
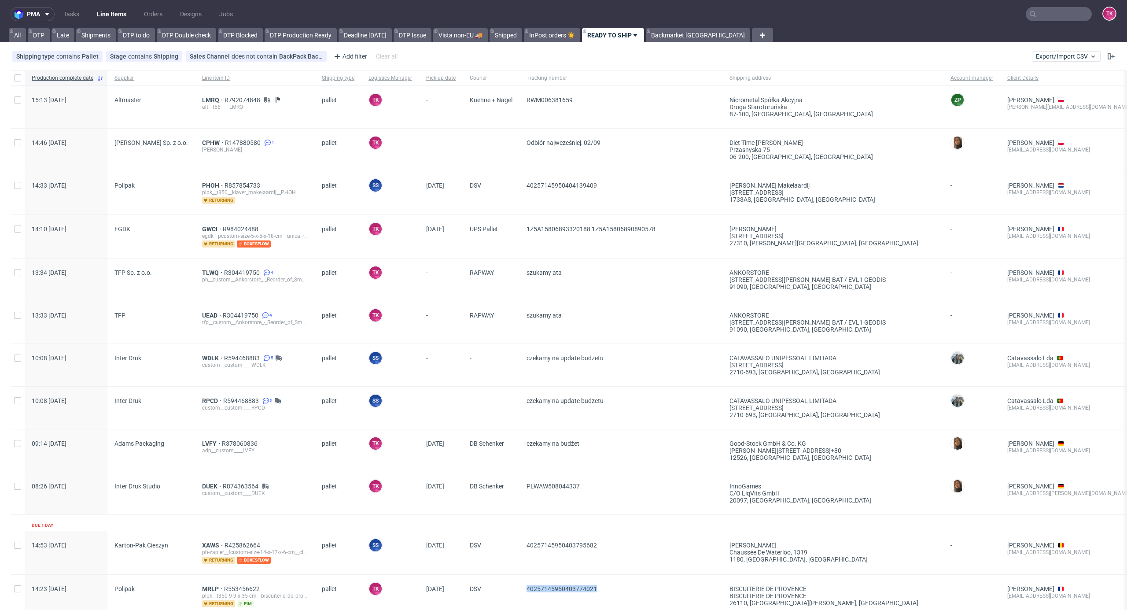
click at [125, 16] on link "Line Items" at bounding box center [112, 14] width 40 height 14
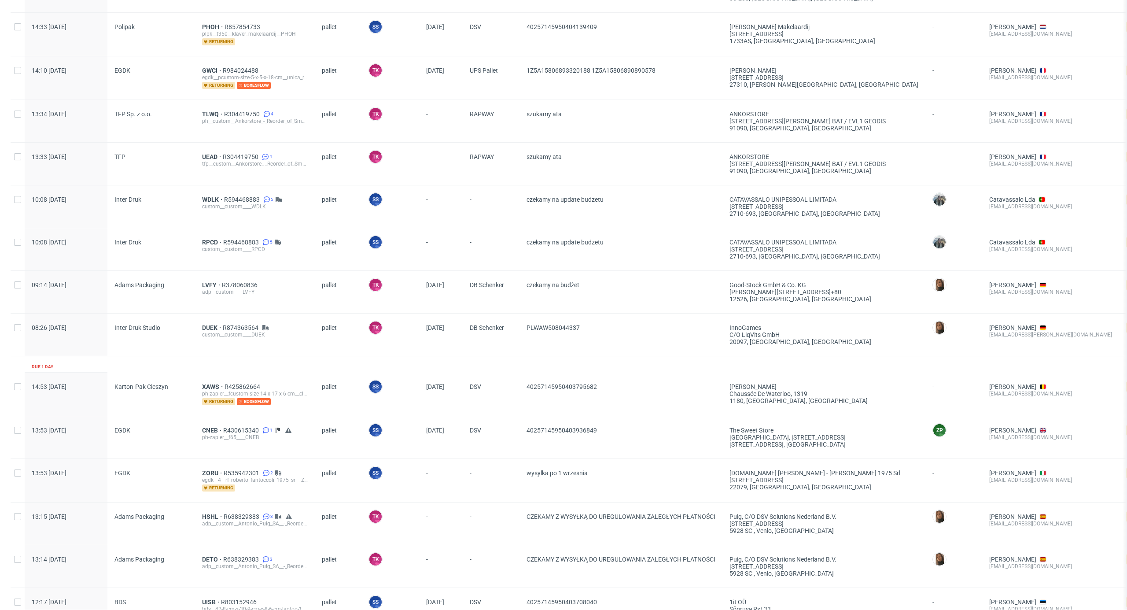
scroll to position [320, 0]
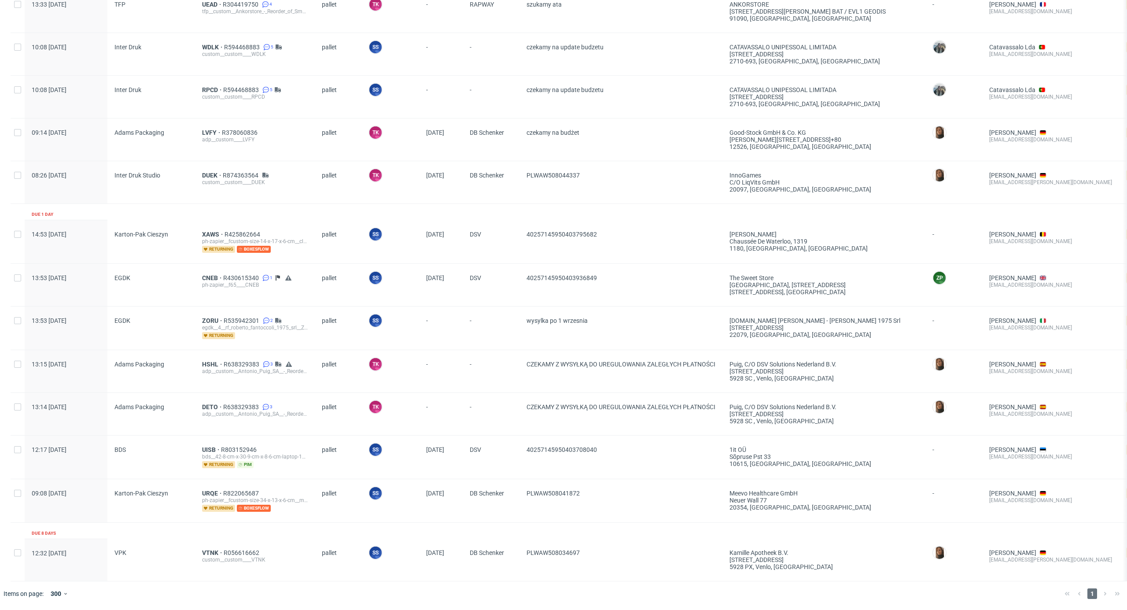
drag, startPoint x: 557, startPoint y: 446, endPoint x: 647, endPoint y: 462, distance: 92.1
click at [647, 462] on div "12:17 Thu 28.08.2025 BDS UISB R803152946 bds__42-8-cm-x-30-9-cm-x-8-6-cm-laptop…" at bounding box center [682, 457] width 1343 height 44
drag, startPoint x: 632, startPoint y: 481, endPoint x: 525, endPoint y: 511, distance: 111.4
click at [525, 509] on div "PLWAW508041872" at bounding box center [621, 500] width 203 height 43
click at [534, 509] on div "PLWAW508041872" at bounding box center [621, 500] width 203 height 43
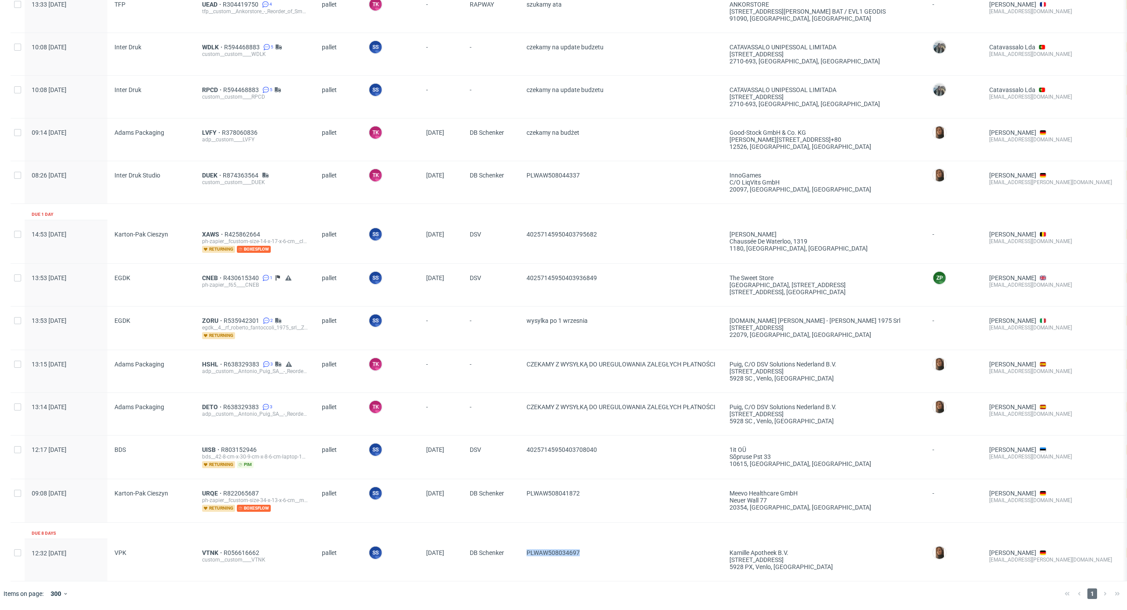
drag, startPoint x: 618, startPoint y: 536, endPoint x: 515, endPoint y: 554, distance: 105.0
click at [515, 554] on div "12:32 Thu 21.08.2025 VPK VTNK R056616662 custom__custom____VTNK pallet SS Szymo…" at bounding box center [682, 560] width 1343 height 43
drag, startPoint x: 510, startPoint y: 500, endPoint x: 594, endPoint y: 496, distance: 84.7
click at [594, 496] on div "09:08 Thu 28.08.2025 Karton-Pak Cieszyn URQE R822065687 ph-zapier__fcustom-size…" at bounding box center [682, 501] width 1343 height 44
drag, startPoint x: 624, startPoint y: 441, endPoint x: 527, endPoint y: 451, distance: 98.2
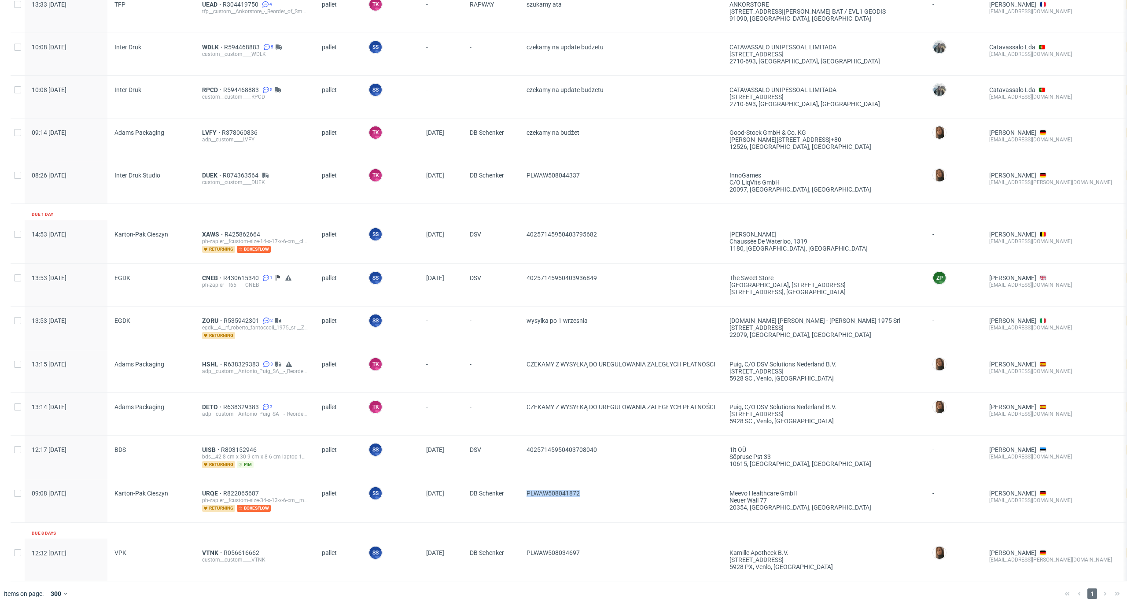
click at [527, 451] on span "40257145950403708040" at bounding box center [621, 457] width 189 height 22
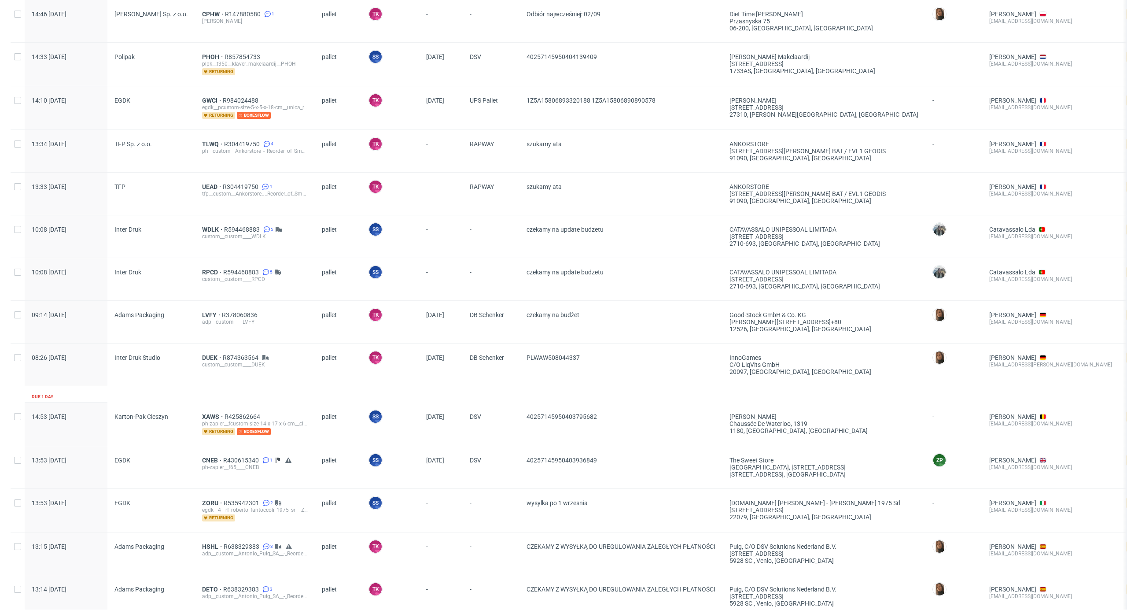
scroll to position [0, 0]
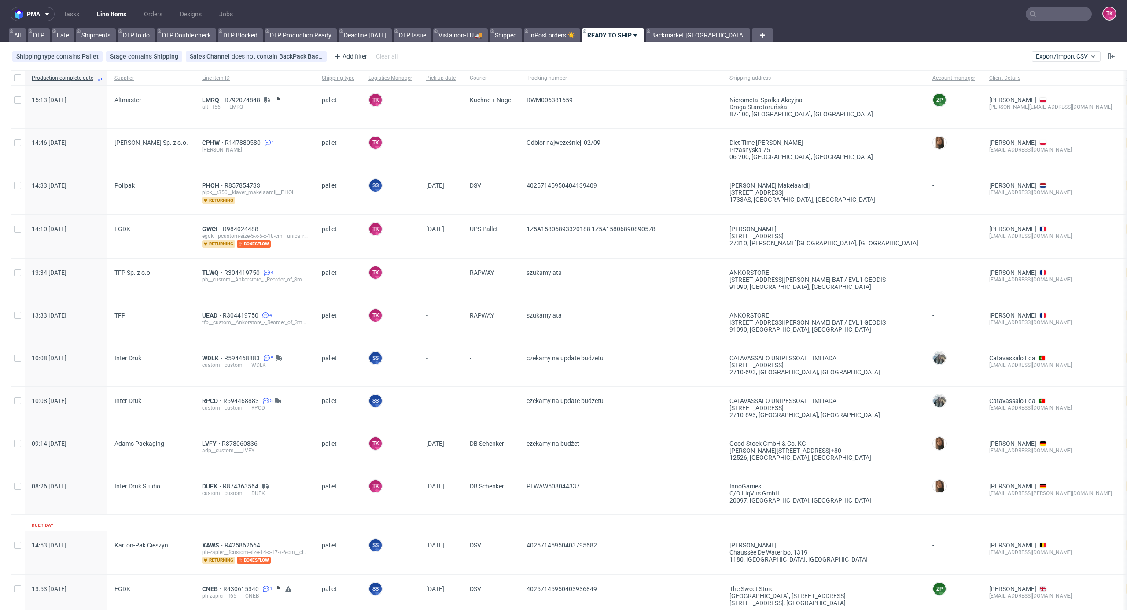
click at [99, 25] on nav "pma Tasks Line Items Orders Designs Jobs TK" at bounding box center [563, 14] width 1127 height 28
click at [107, 15] on link "Line Items" at bounding box center [112, 14] width 40 height 14
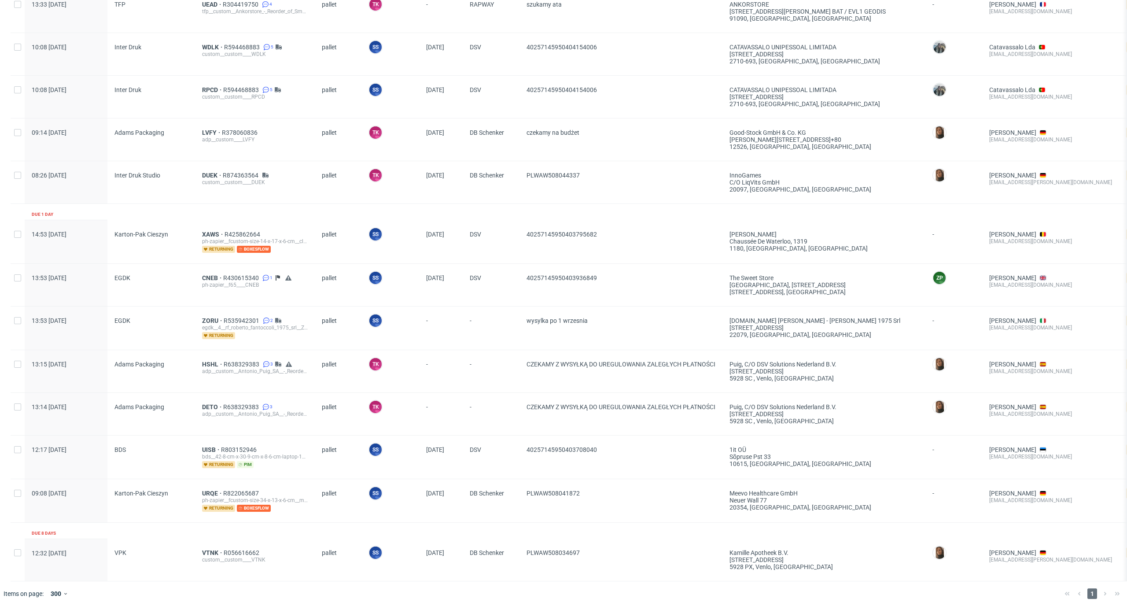
scroll to position [320, 0]
drag, startPoint x: 624, startPoint y: 487, endPoint x: 515, endPoint y: 509, distance: 111.1
click at [516, 499] on div "09:08 Thu 28.08.2025 Karton-Pak Cieszyn URQE R822065687 ph-zapier__fcustom-size…" at bounding box center [682, 501] width 1343 height 44
drag, startPoint x: 510, startPoint y: 445, endPoint x: 637, endPoint y: 444, distance: 126.8
click at [637, 444] on div "12:17 Thu 28.08.2025 BDS UISB R803152946 bds__42-8-cm-x-30-9-cm-x-8-6-cm-laptop…" at bounding box center [682, 457] width 1343 height 44
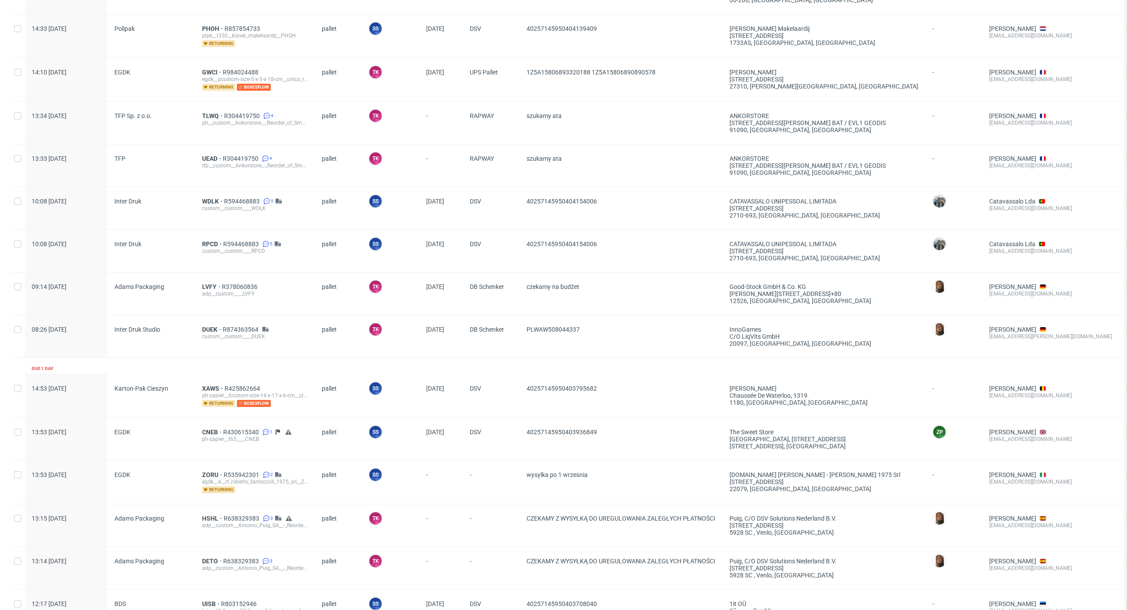
scroll to position [0, 0]
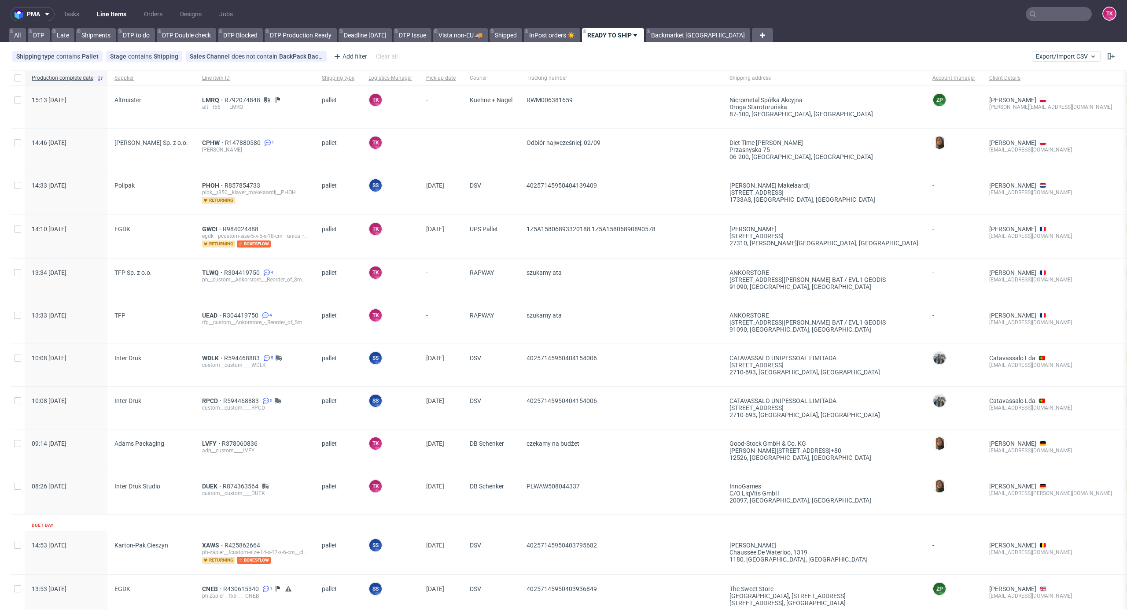
click at [108, 13] on link "Line Items" at bounding box center [112, 14] width 40 height 14
click at [107, 11] on link "Line Items" at bounding box center [112, 14] width 40 height 14
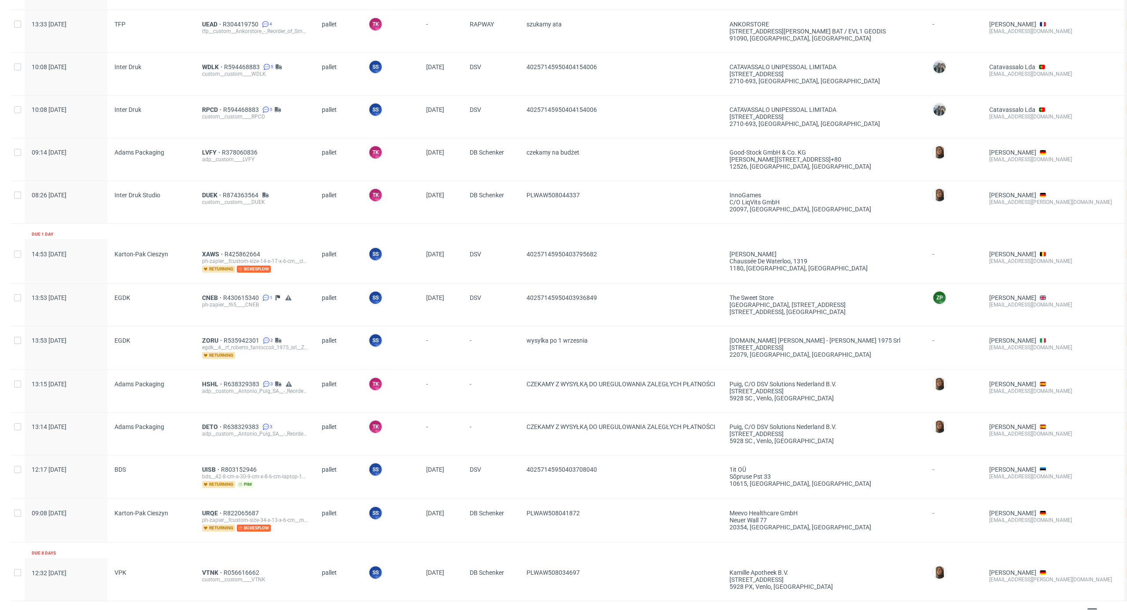
scroll to position [293, 0]
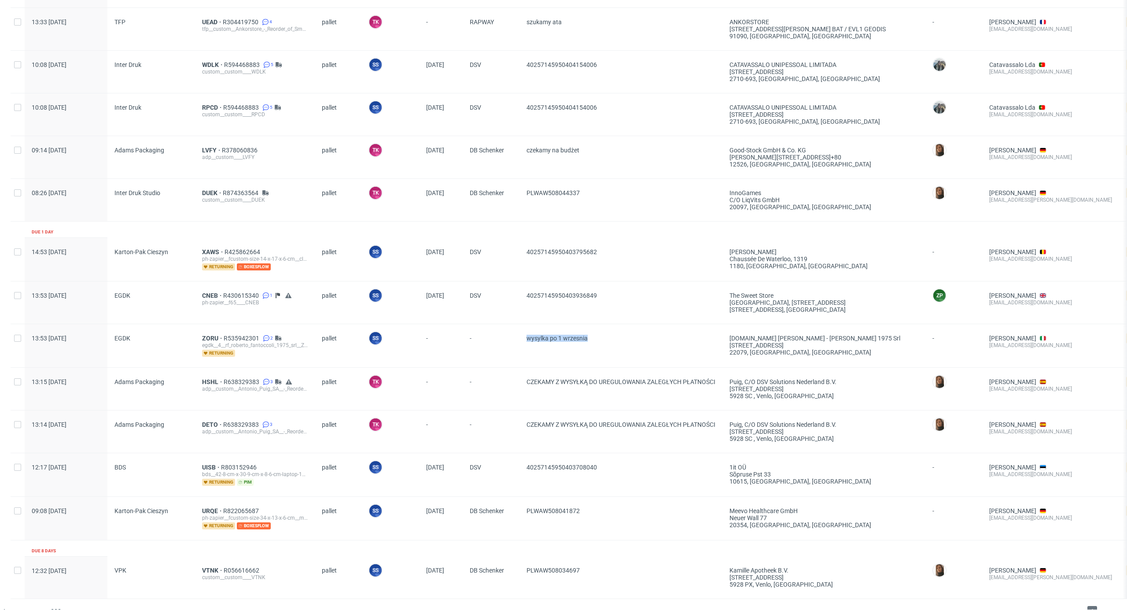
drag, startPoint x: 515, startPoint y: 343, endPoint x: 596, endPoint y: 346, distance: 81.1
click at [596, 346] on div "13:53 Thu 28.08.2025 EGDK ZORU R535942301 2 egdk__4__rf_roberto_fantoccoli_1975…" at bounding box center [682, 346] width 1343 height 44
click at [596, 346] on span "wysylka po 1 wrzesnia" at bounding box center [621, 346] width 189 height 22
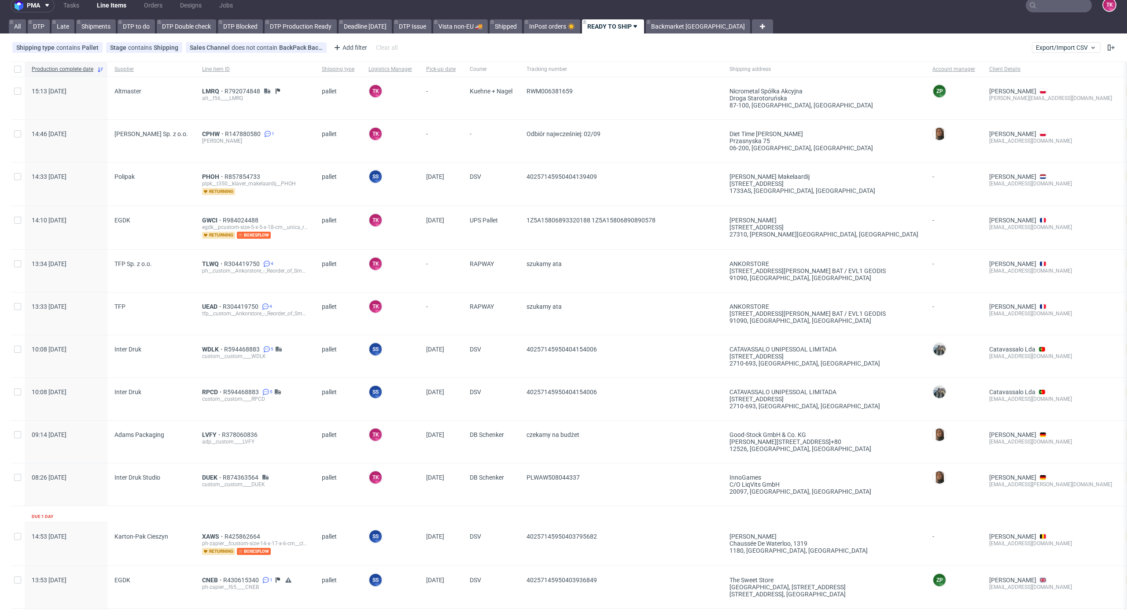
scroll to position [0, 0]
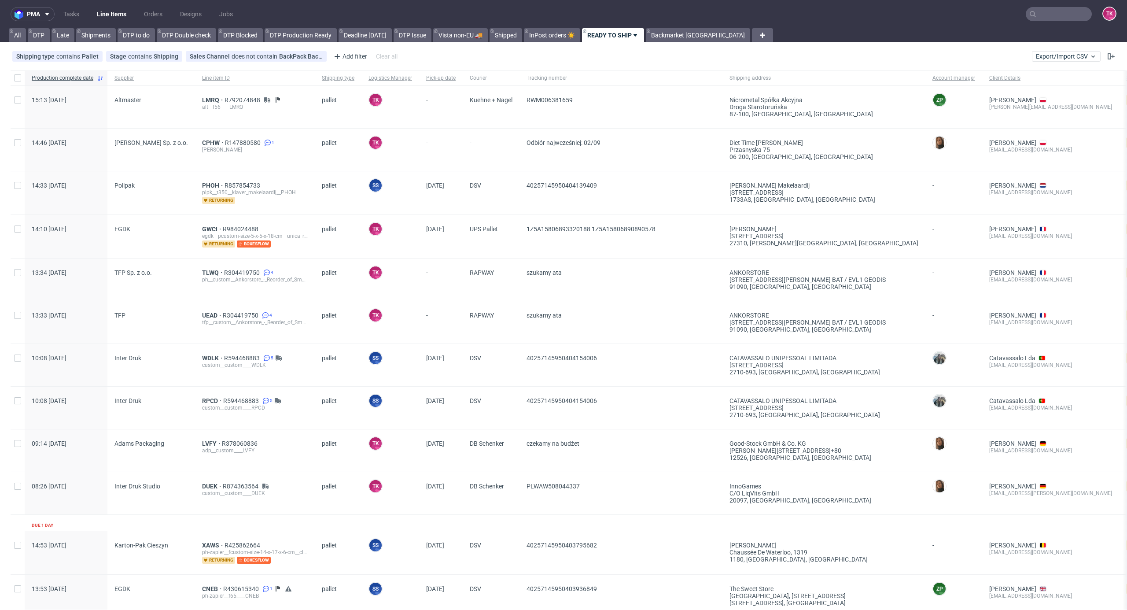
click at [113, 15] on link "Line Items" at bounding box center [112, 14] width 40 height 14
drag, startPoint x: 519, startPoint y: 140, endPoint x: 633, endPoint y: 152, distance: 115.2
click at [633, 152] on div "Odbiór najwcześniej: 02/09" at bounding box center [621, 150] width 203 height 42
click at [116, 12] on link "Line Items" at bounding box center [112, 14] width 40 height 14
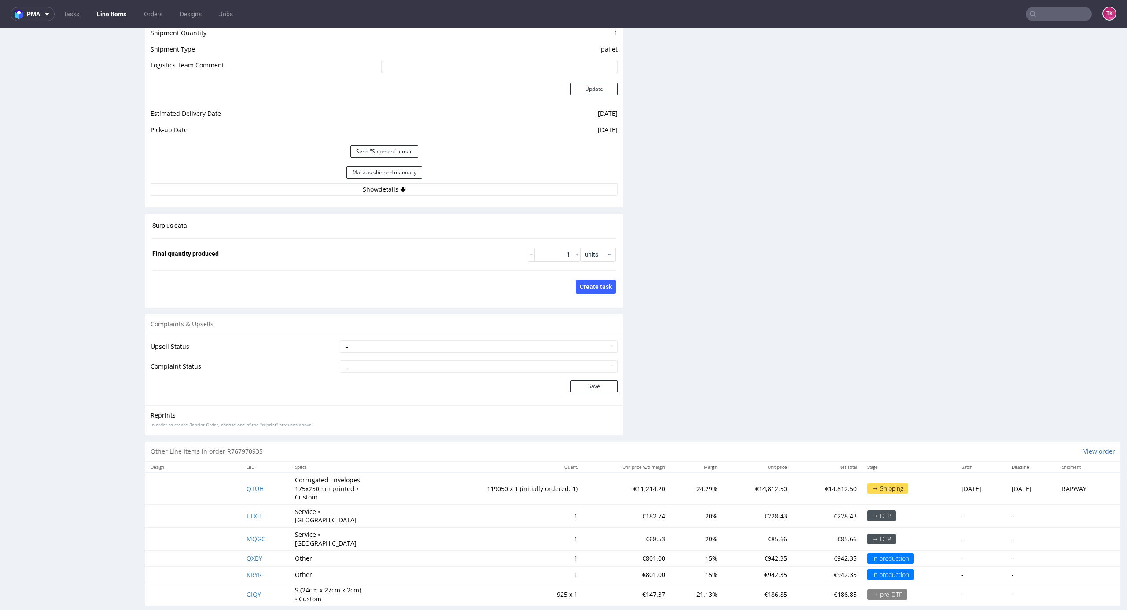
scroll to position [1195, 0]
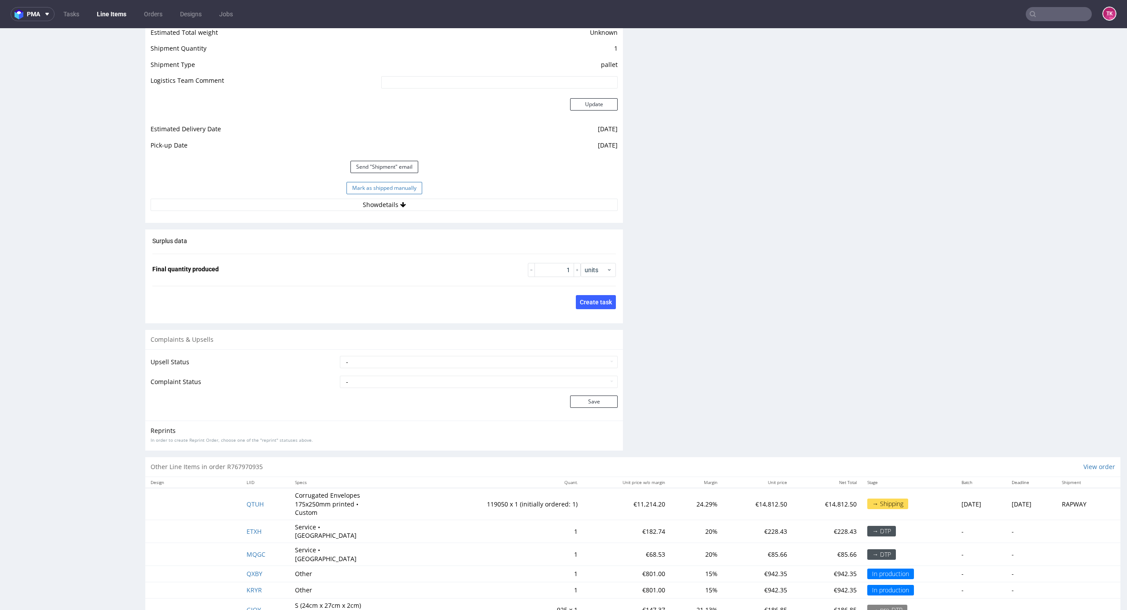
click at [408, 188] on button "Mark as shipped manually" at bounding box center [385, 188] width 76 height 12
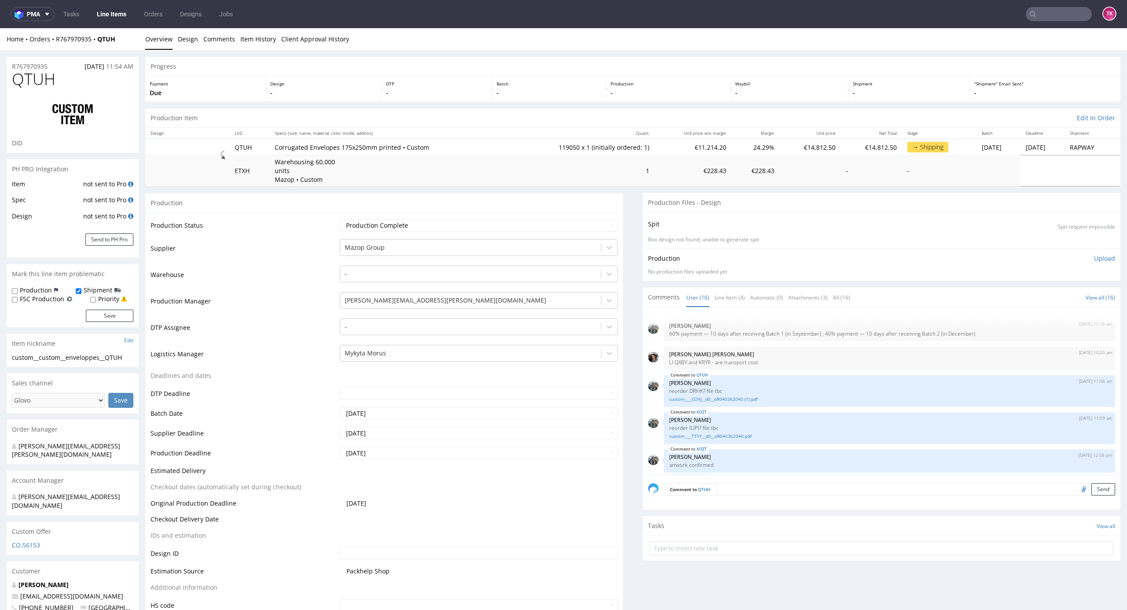
scroll to position [333, 0]
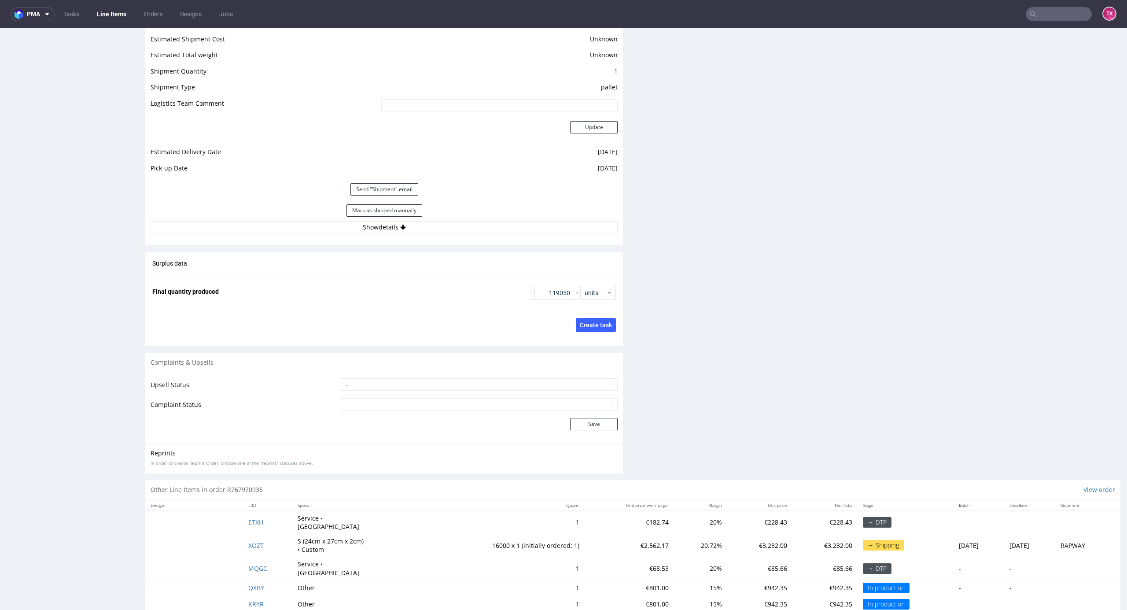
drag, startPoint x: 1111, startPoint y: 85, endPoint x: 1124, endPoint y: 502, distance: 417.6
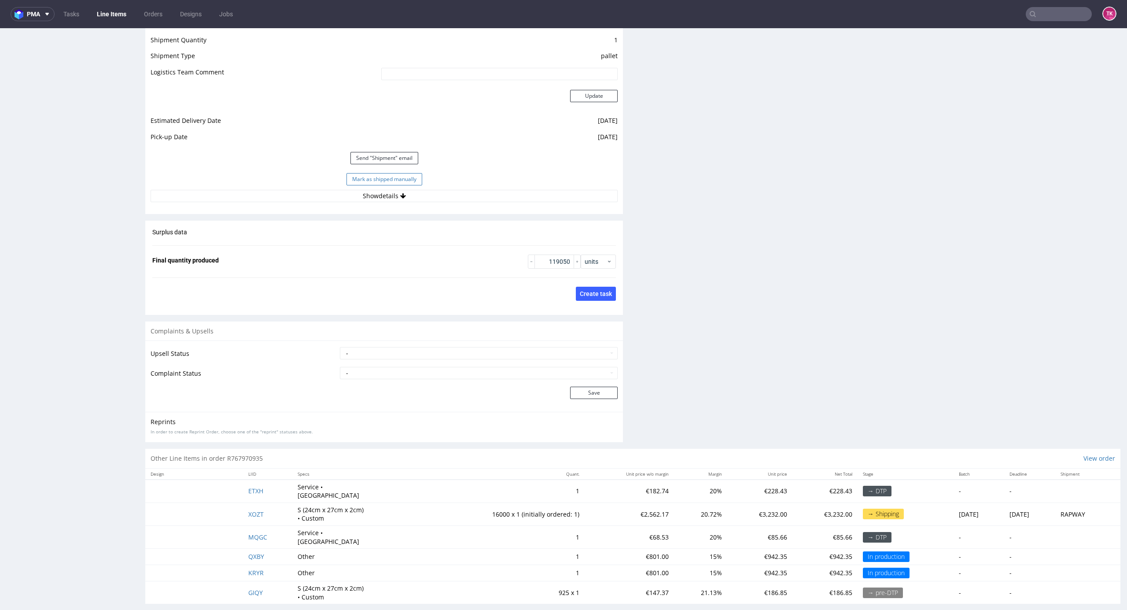
click at [395, 183] on button "Mark as shipped manually" at bounding box center [385, 179] width 76 height 12
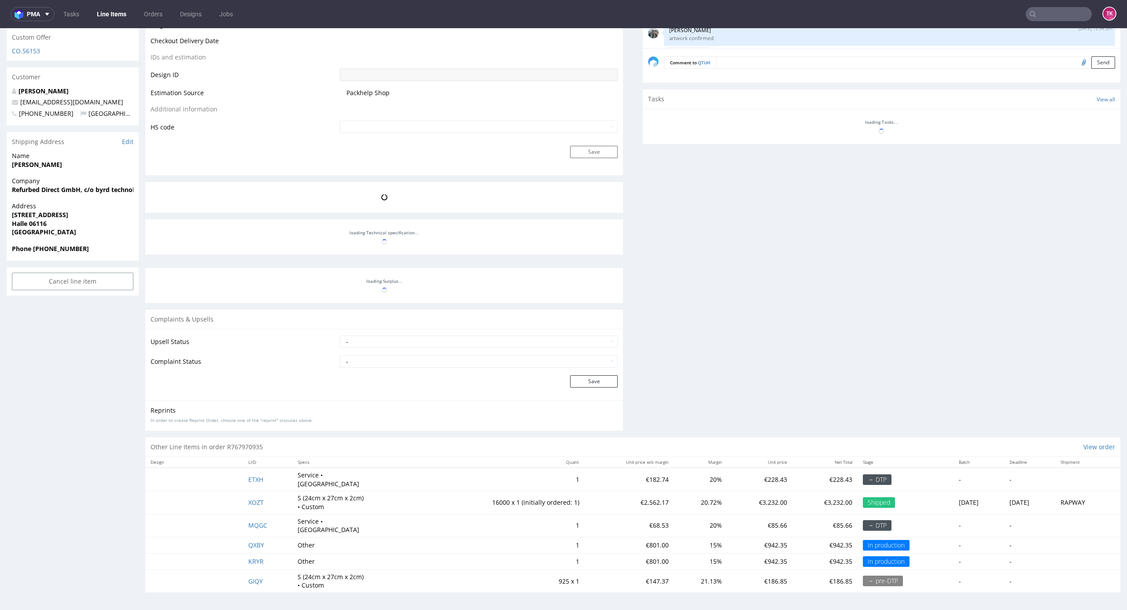
scroll to position [333, 0]
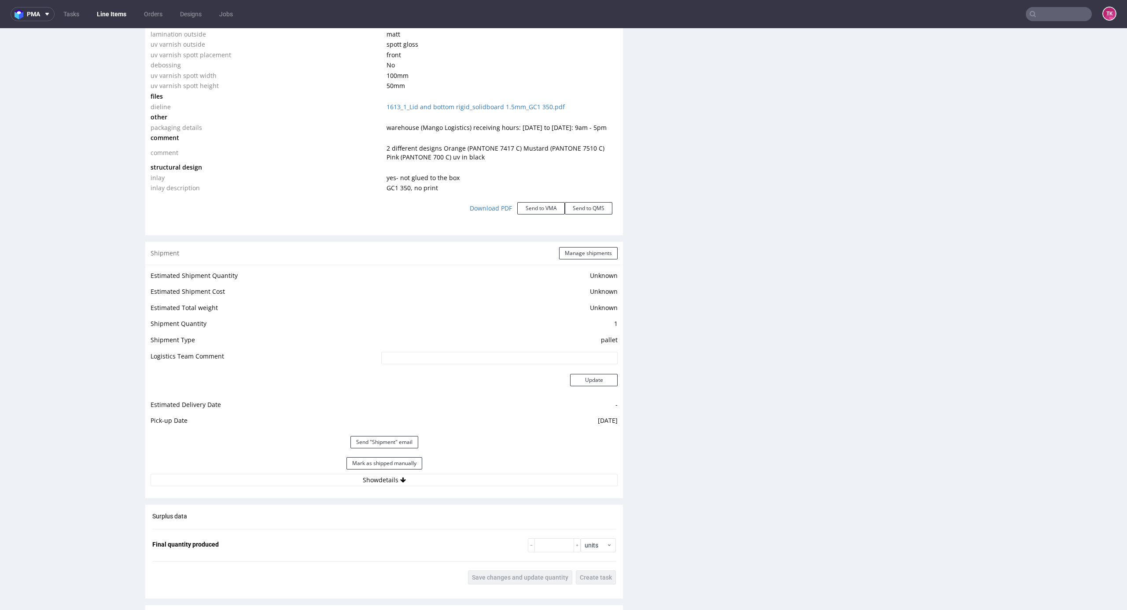
scroll to position [1233, 0]
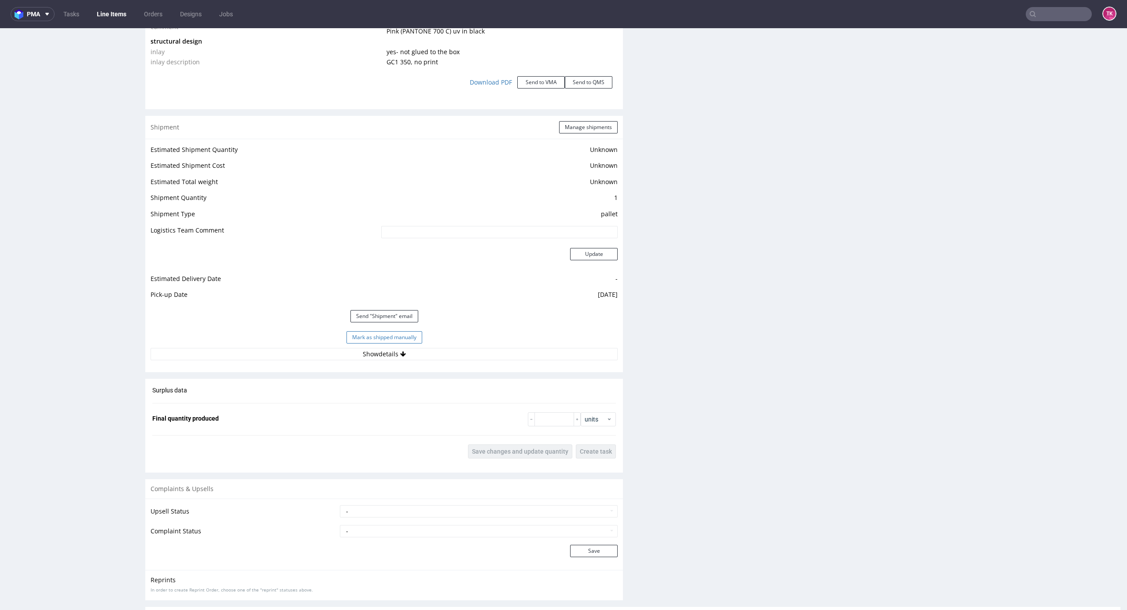
click at [384, 337] on button "Mark as shipped manually" at bounding box center [385, 337] width 76 height 12
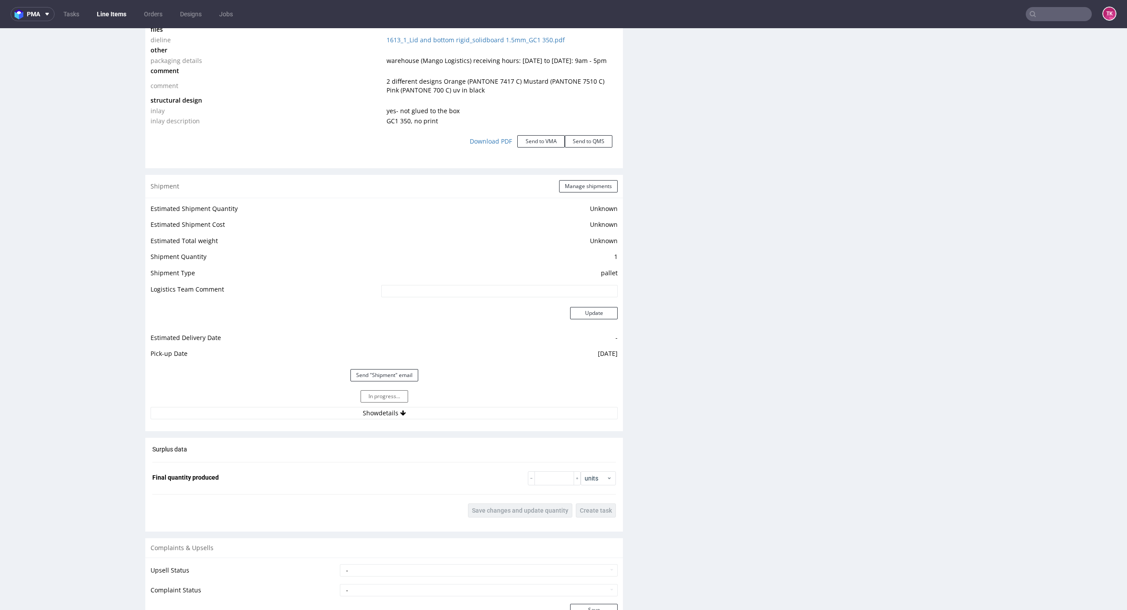
scroll to position [1057, 0]
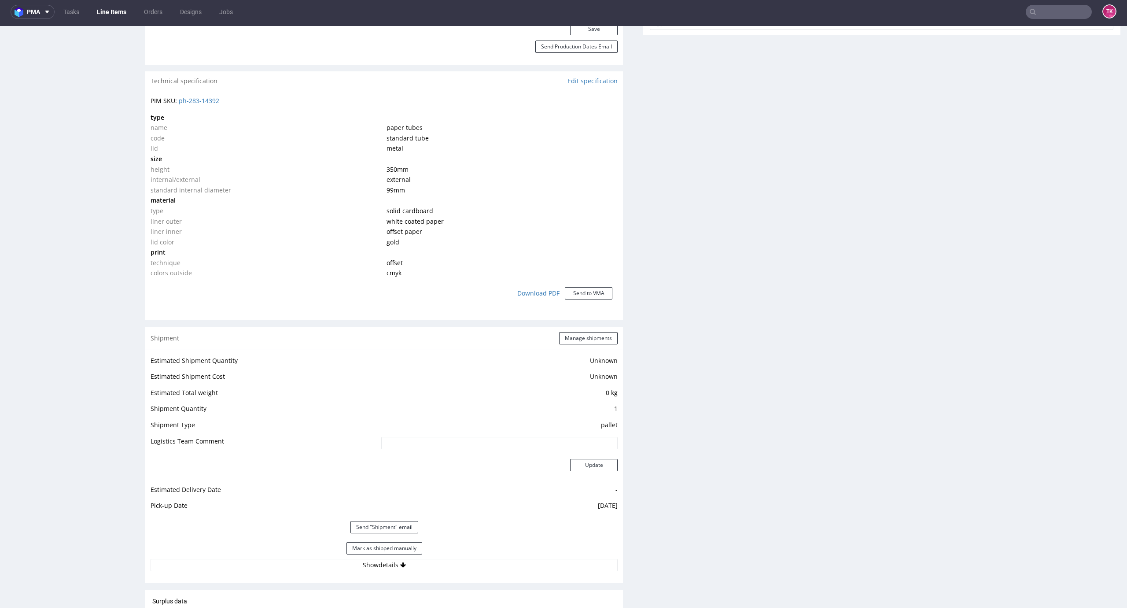
scroll to position [646, 0]
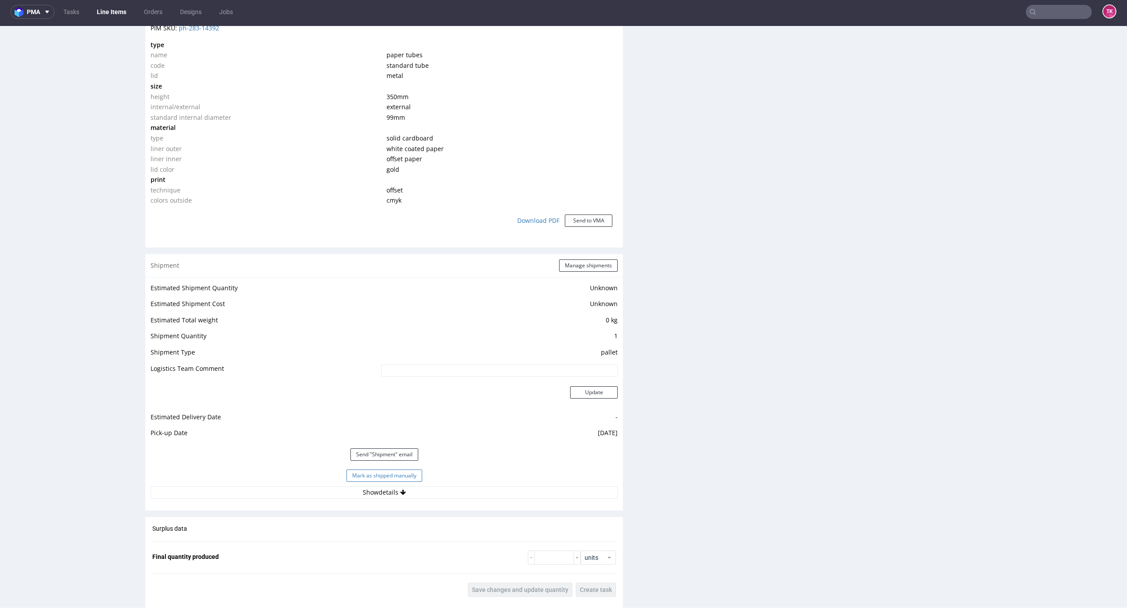
click at [403, 469] on button "Mark as shipped manually" at bounding box center [385, 475] width 76 height 12
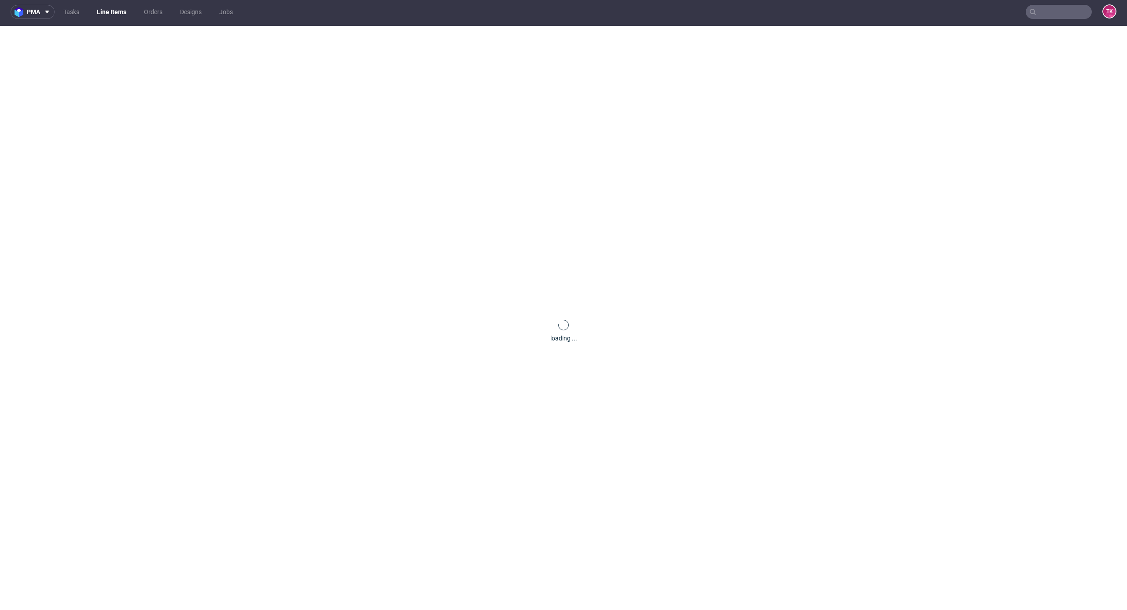
scroll to position [0, 0]
